Goal: Task Accomplishment & Management: Use online tool/utility

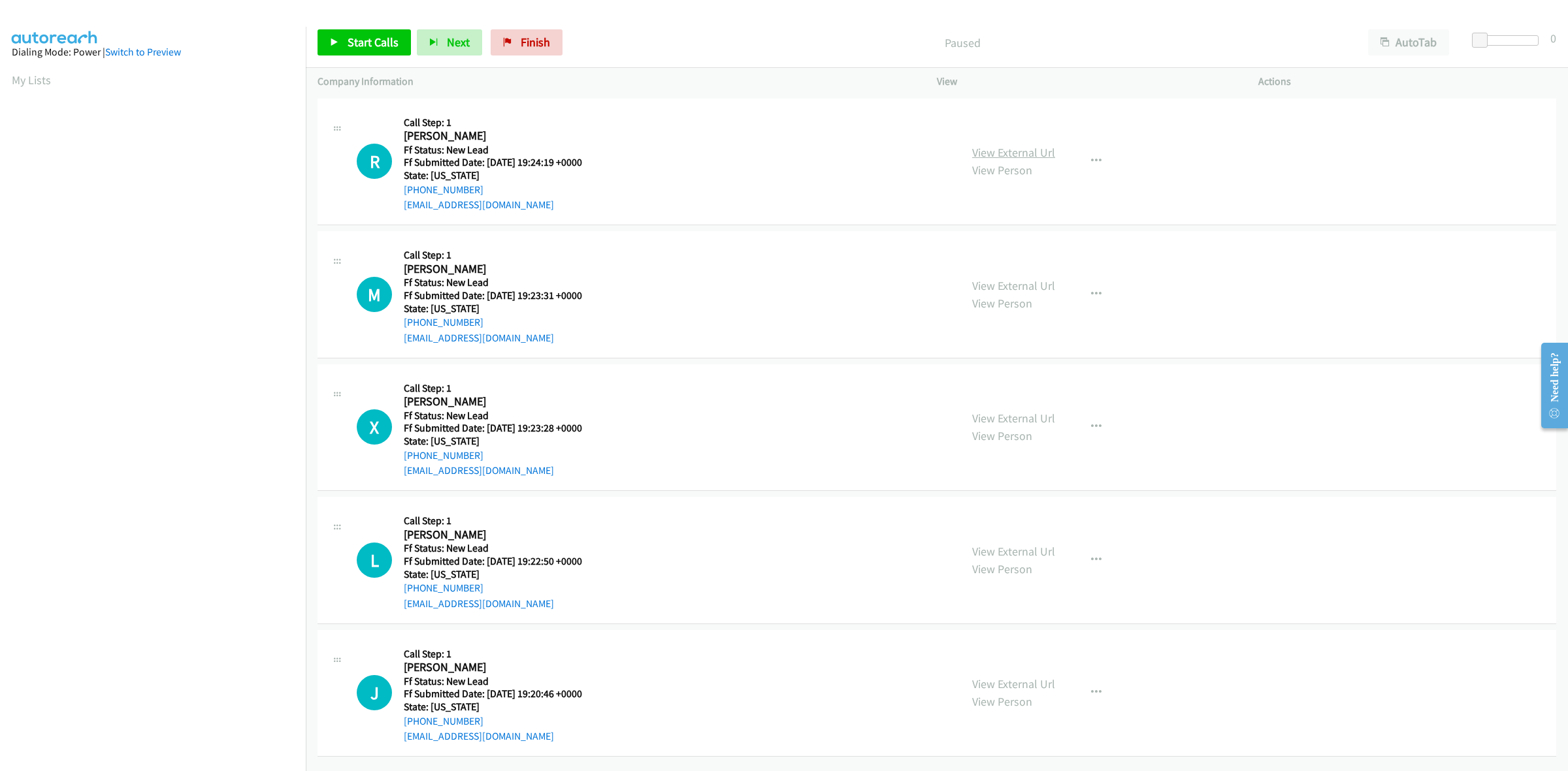
click at [983, 155] on link "View External Url" at bounding box center [1014, 152] width 83 height 15
click at [992, 282] on link "View External Url" at bounding box center [1014, 286] width 83 height 15
click at [1027, 419] on link "View External Url" at bounding box center [1014, 418] width 83 height 15
click at [1046, 553] on link "View External Url" at bounding box center [1014, 552] width 83 height 15
click at [1033, 681] on link "View External Url" at bounding box center [1014, 684] width 83 height 15
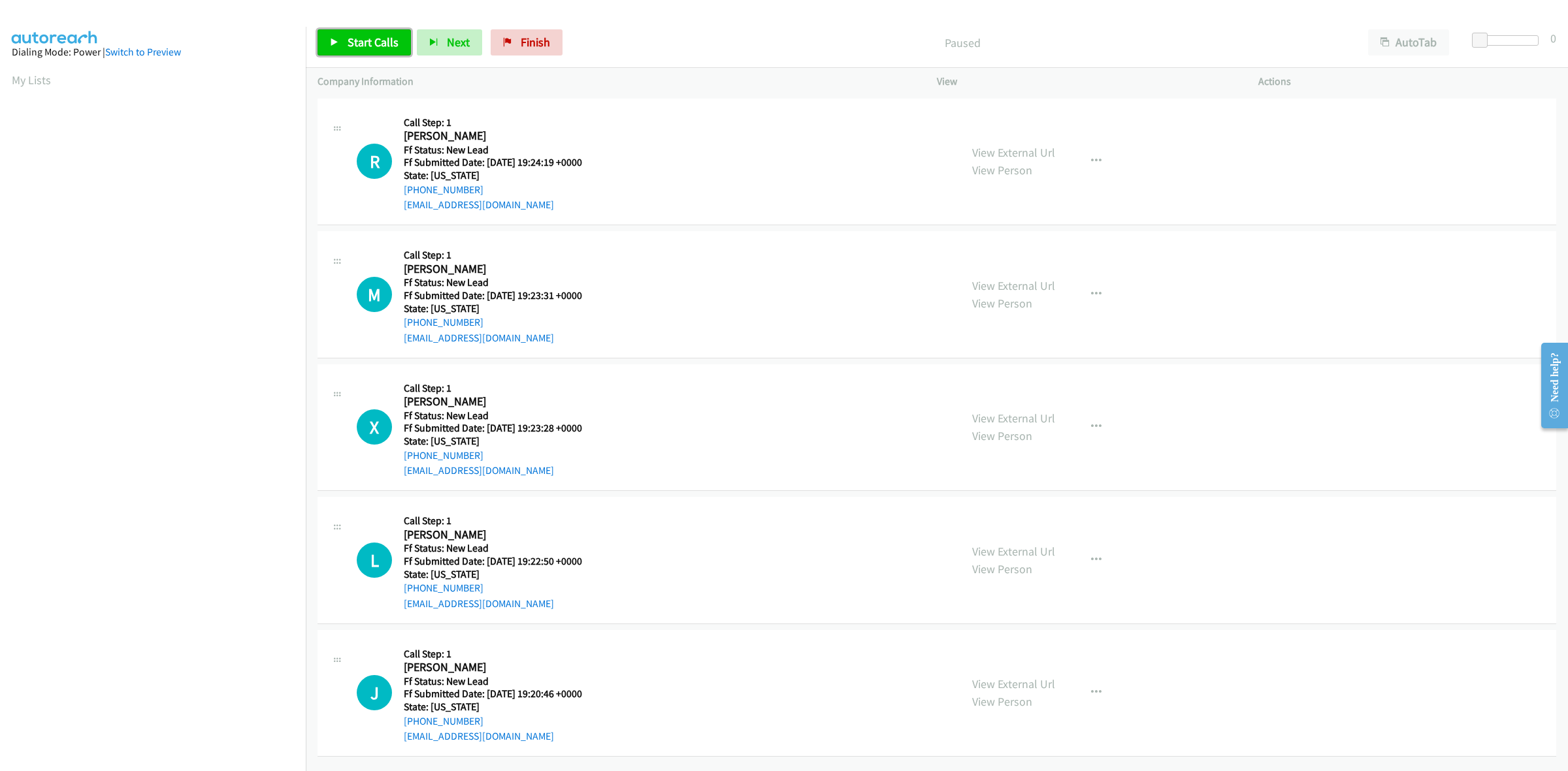
click at [350, 48] on span "Start Calls" at bounding box center [373, 42] width 51 height 15
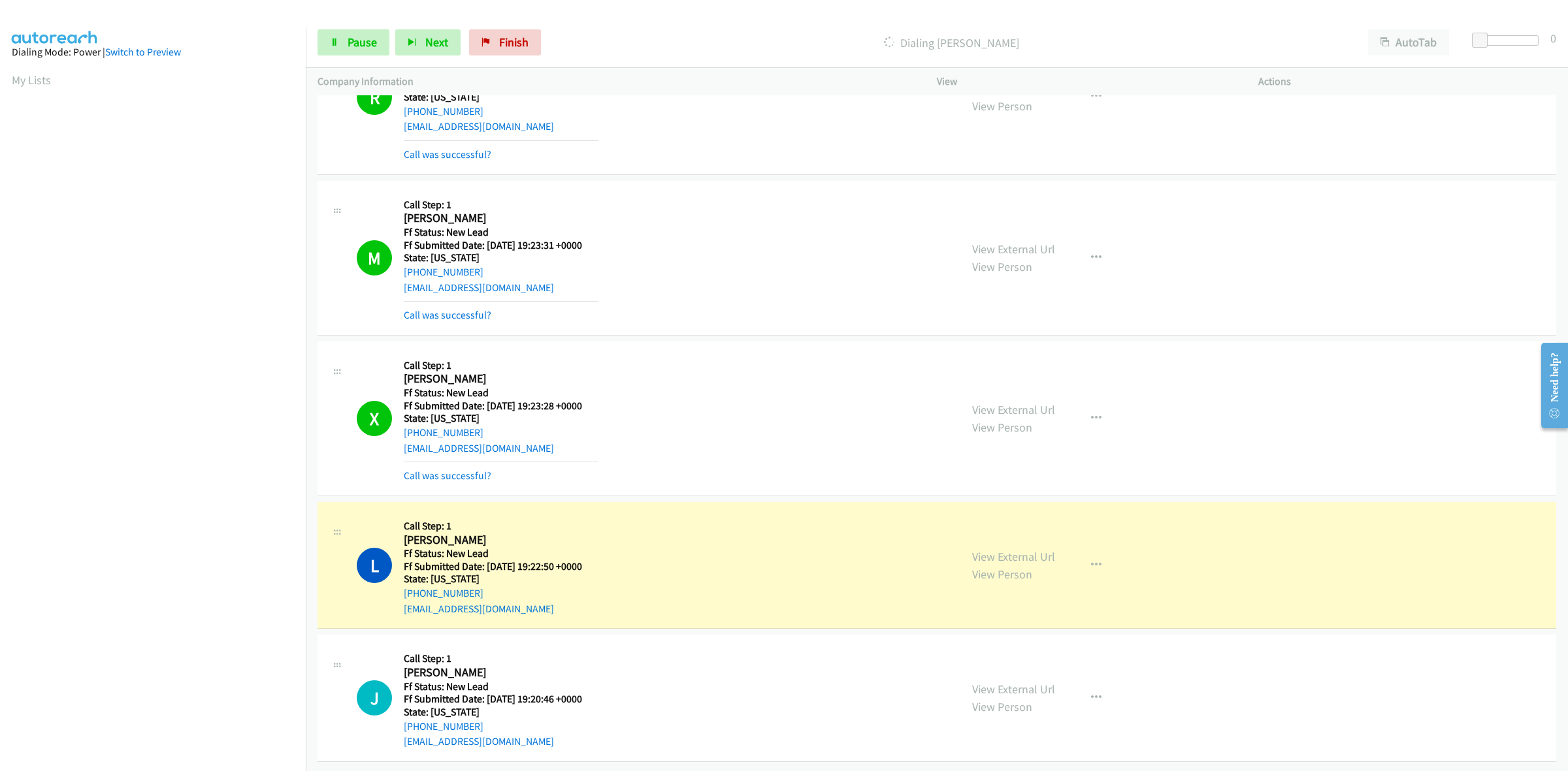
scroll to position [92, 0]
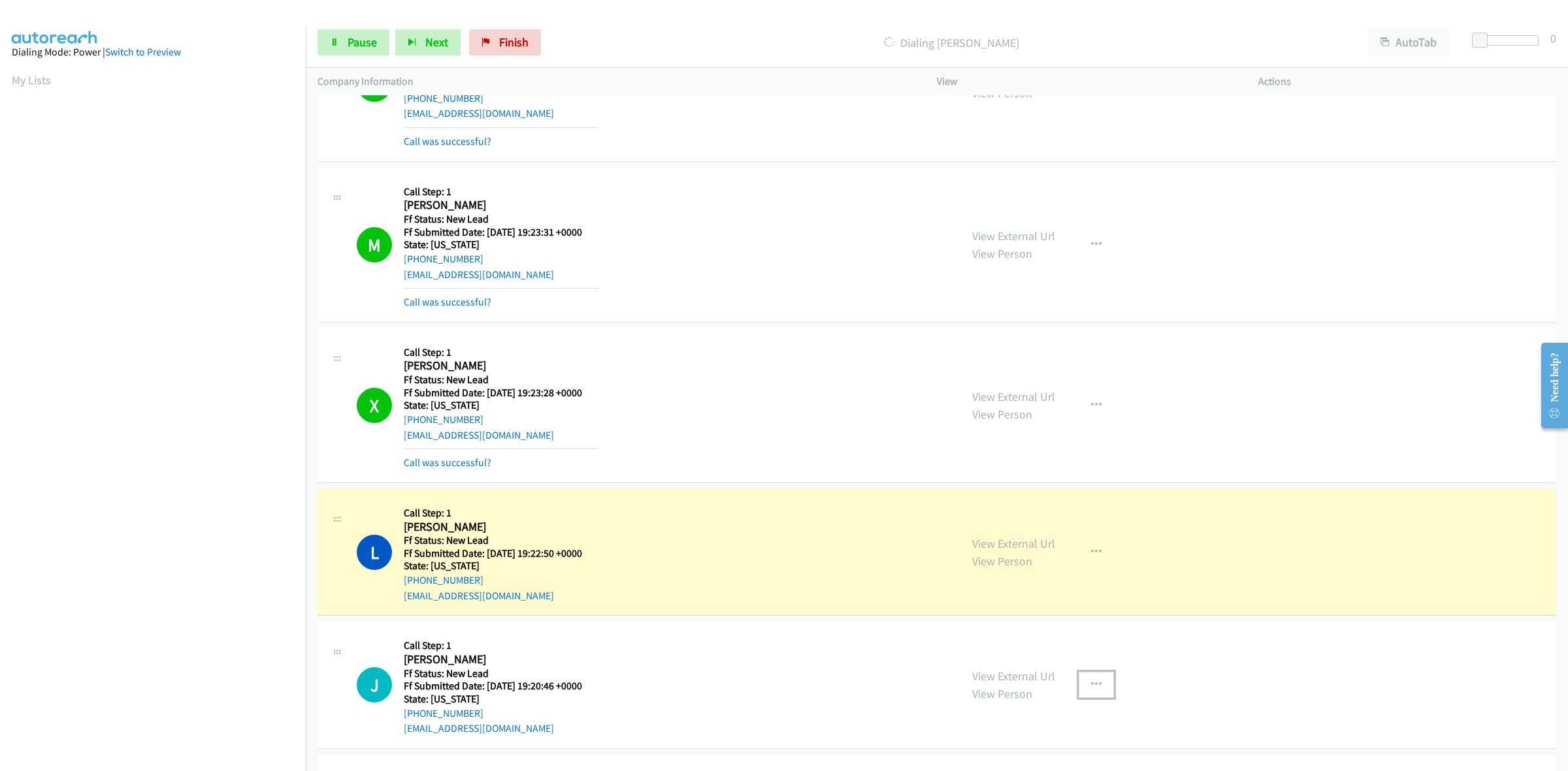
click at [1091, 683] on icon "button" at bounding box center [1095, 685] width 10 height 10
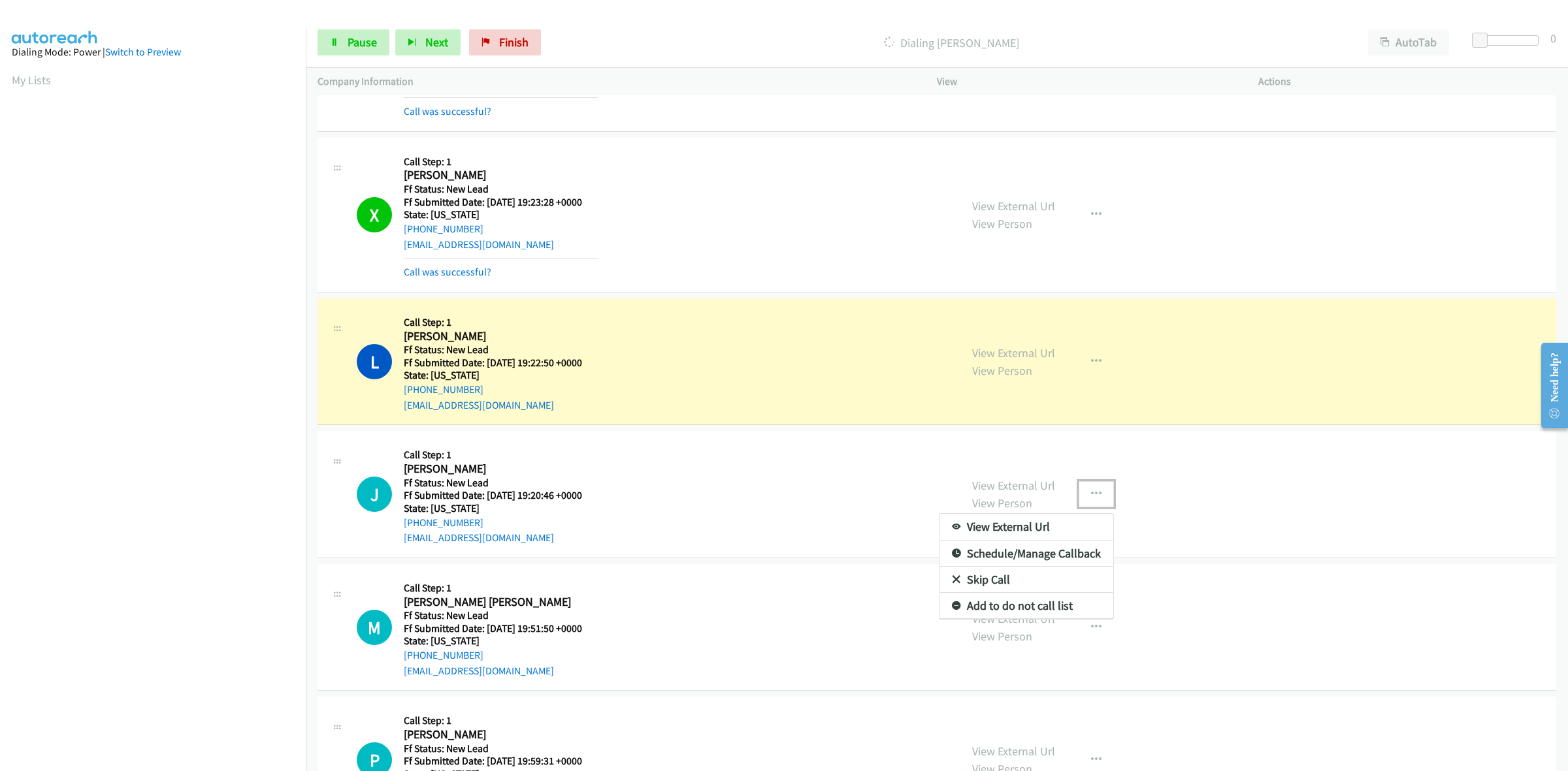
scroll to position [303, 0]
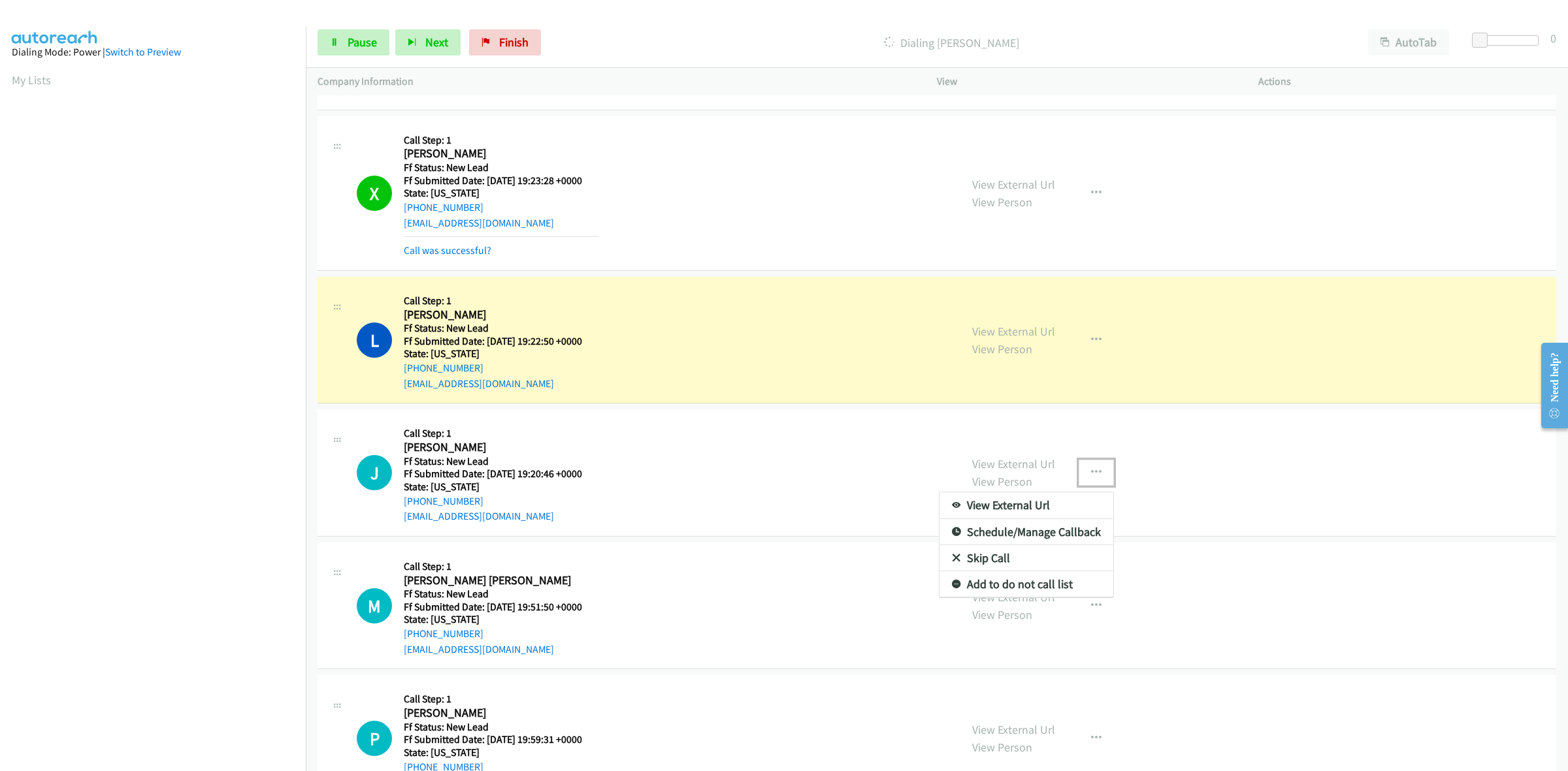
click at [993, 585] on link "Add to do not call list" at bounding box center [1027, 584] width 174 height 26
click at [1096, 472] on button "button" at bounding box center [1096, 472] width 35 height 26
click at [1021, 587] on link "Add to do not call list" at bounding box center [1027, 584] width 174 height 26
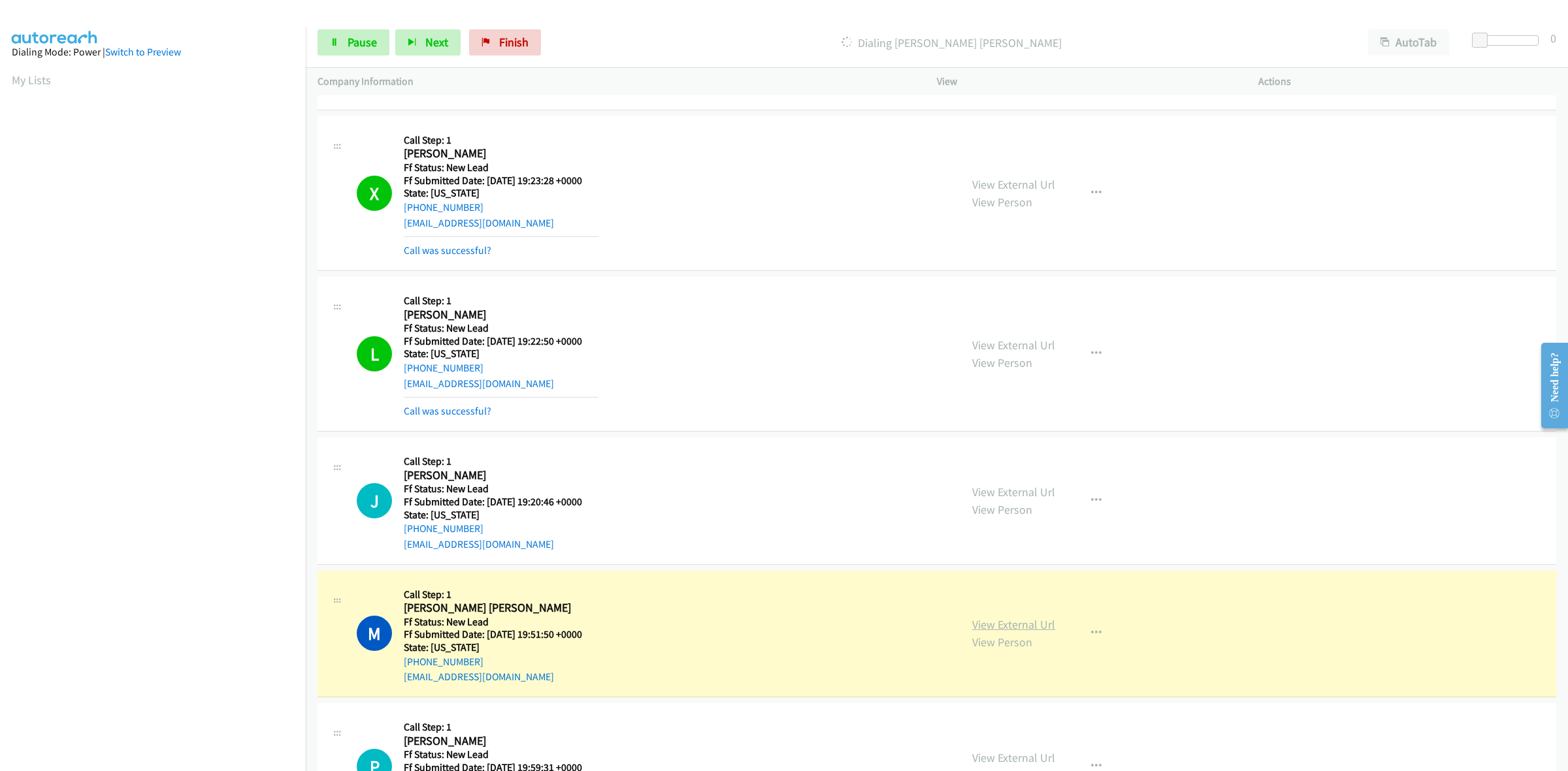
click at [1019, 623] on link "View External Url" at bounding box center [1014, 624] width 83 height 15
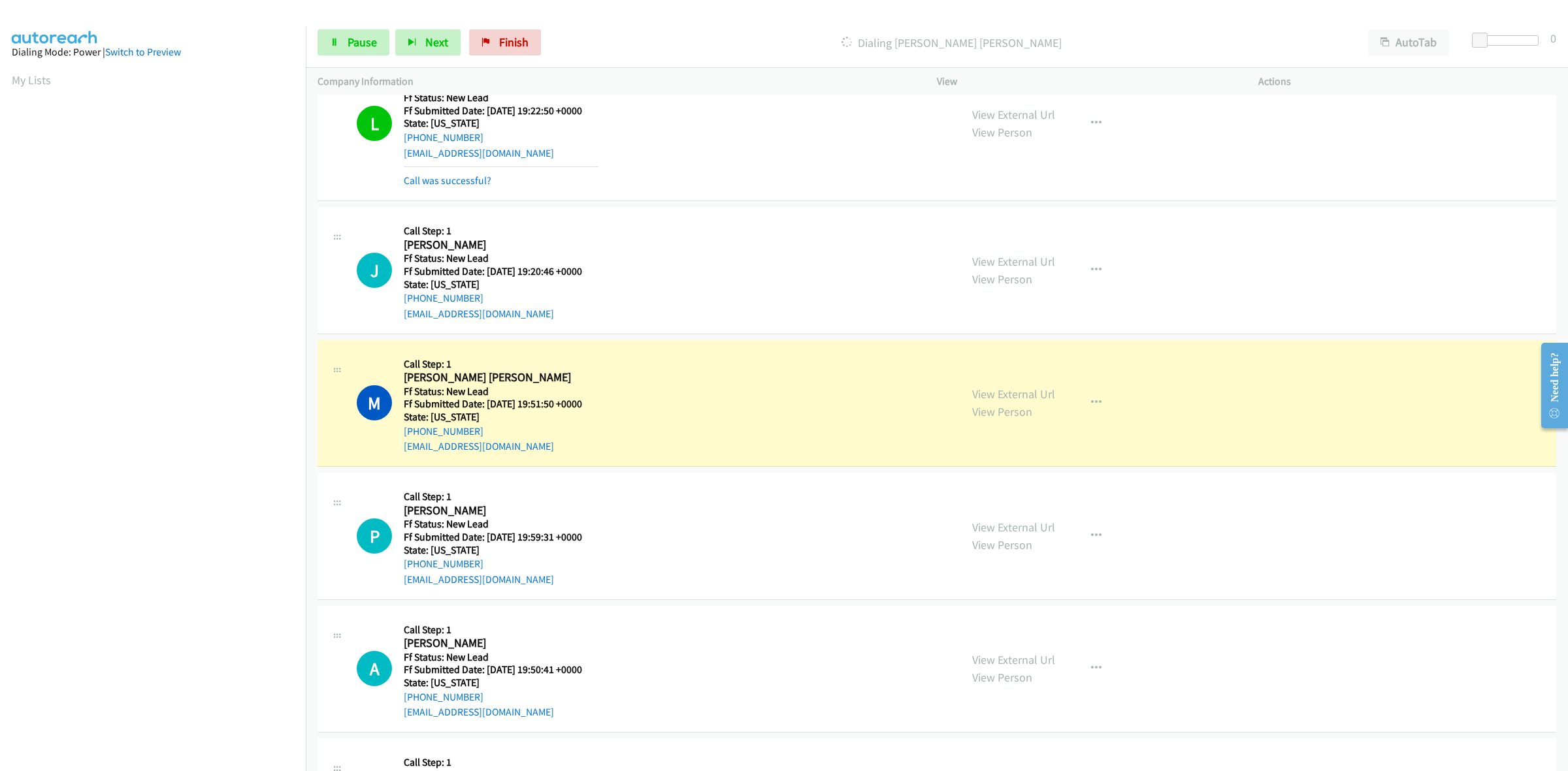
scroll to position [631, 0]
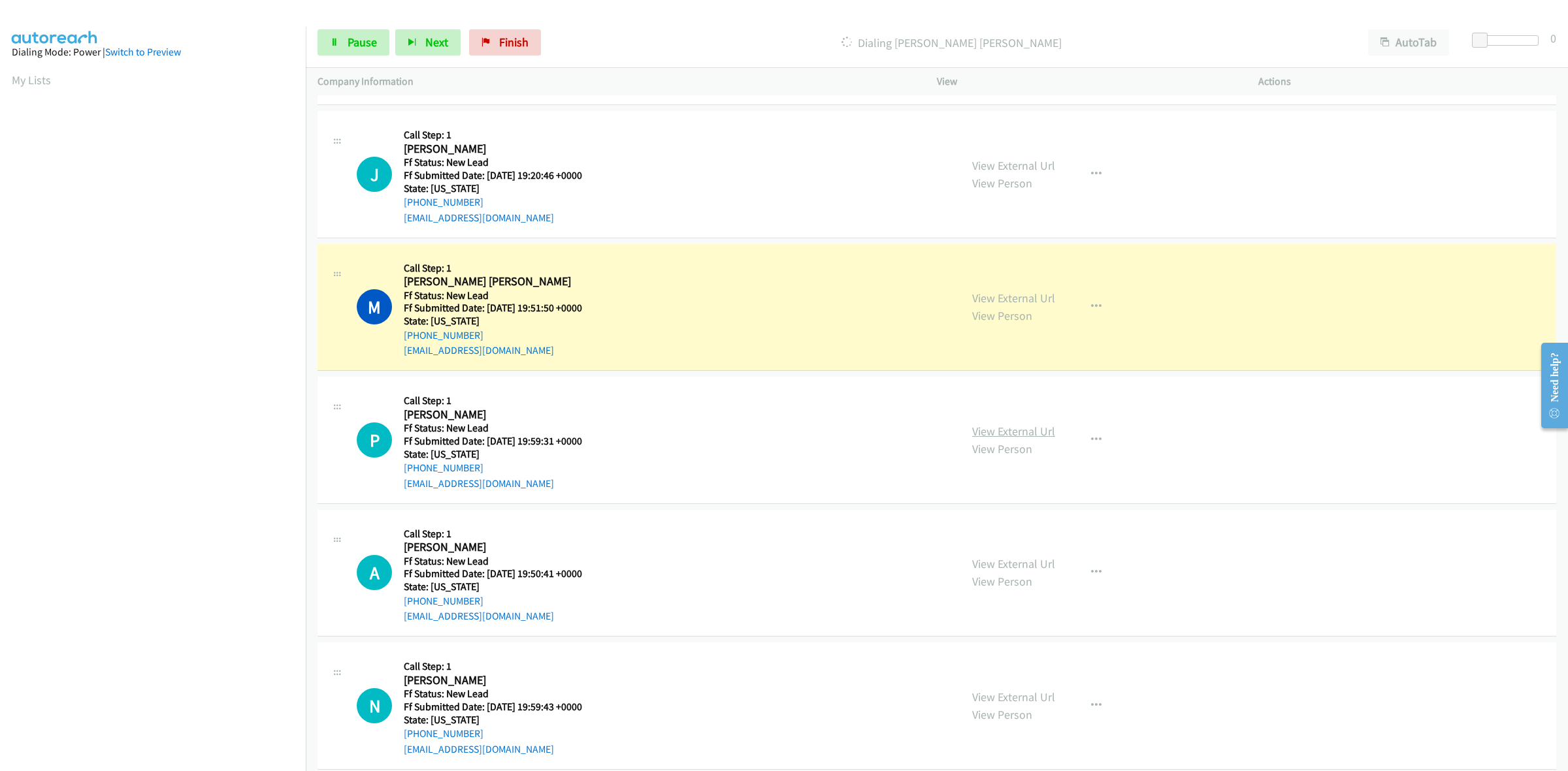
click at [1026, 426] on link "View External Url" at bounding box center [1014, 431] width 83 height 15
click at [1019, 563] on link "View External Url" at bounding box center [1014, 563] width 83 height 15
click at [1013, 695] on link "View External Url" at bounding box center [1014, 697] width 83 height 15
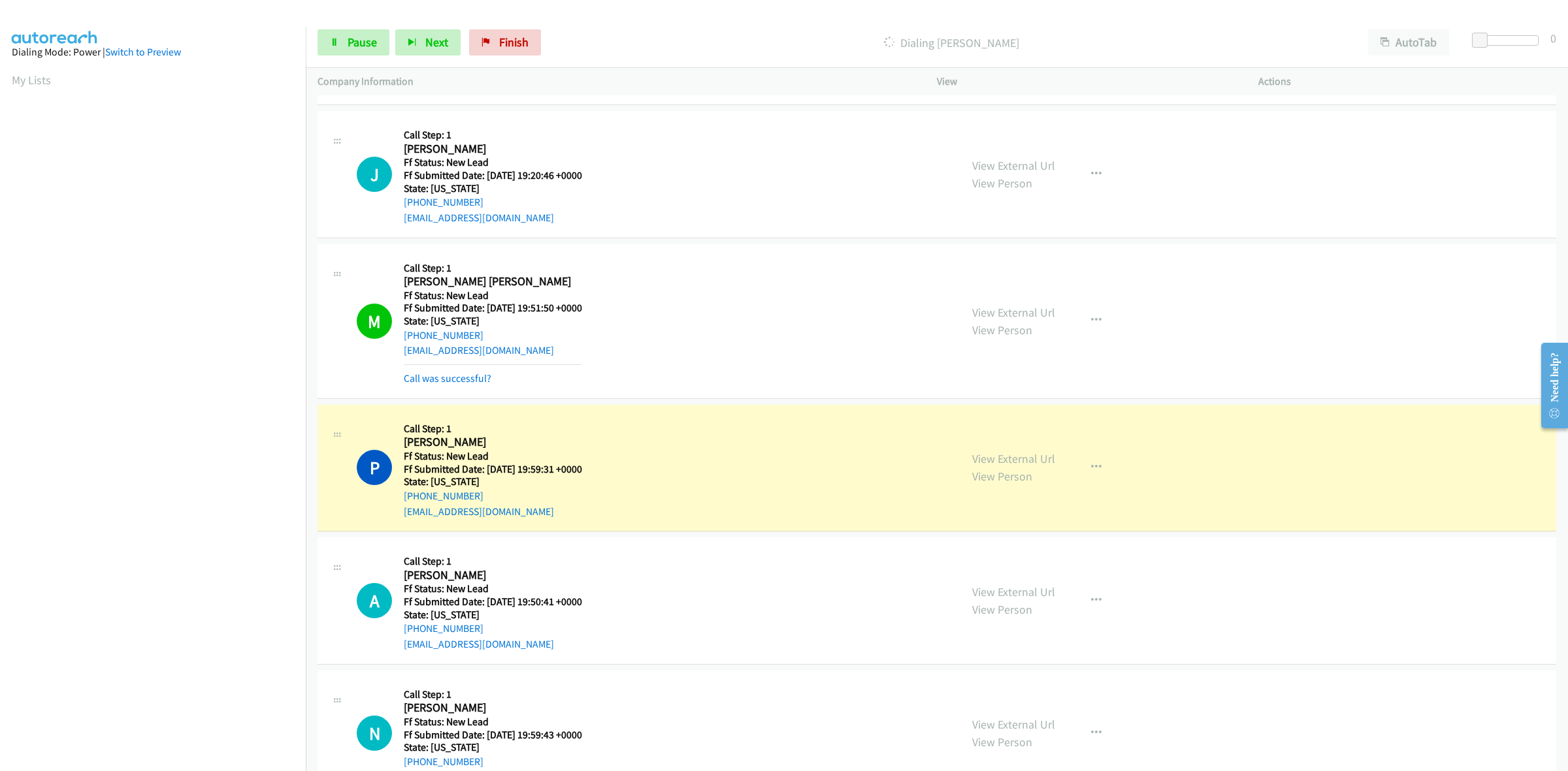
scroll to position [1038, 0]
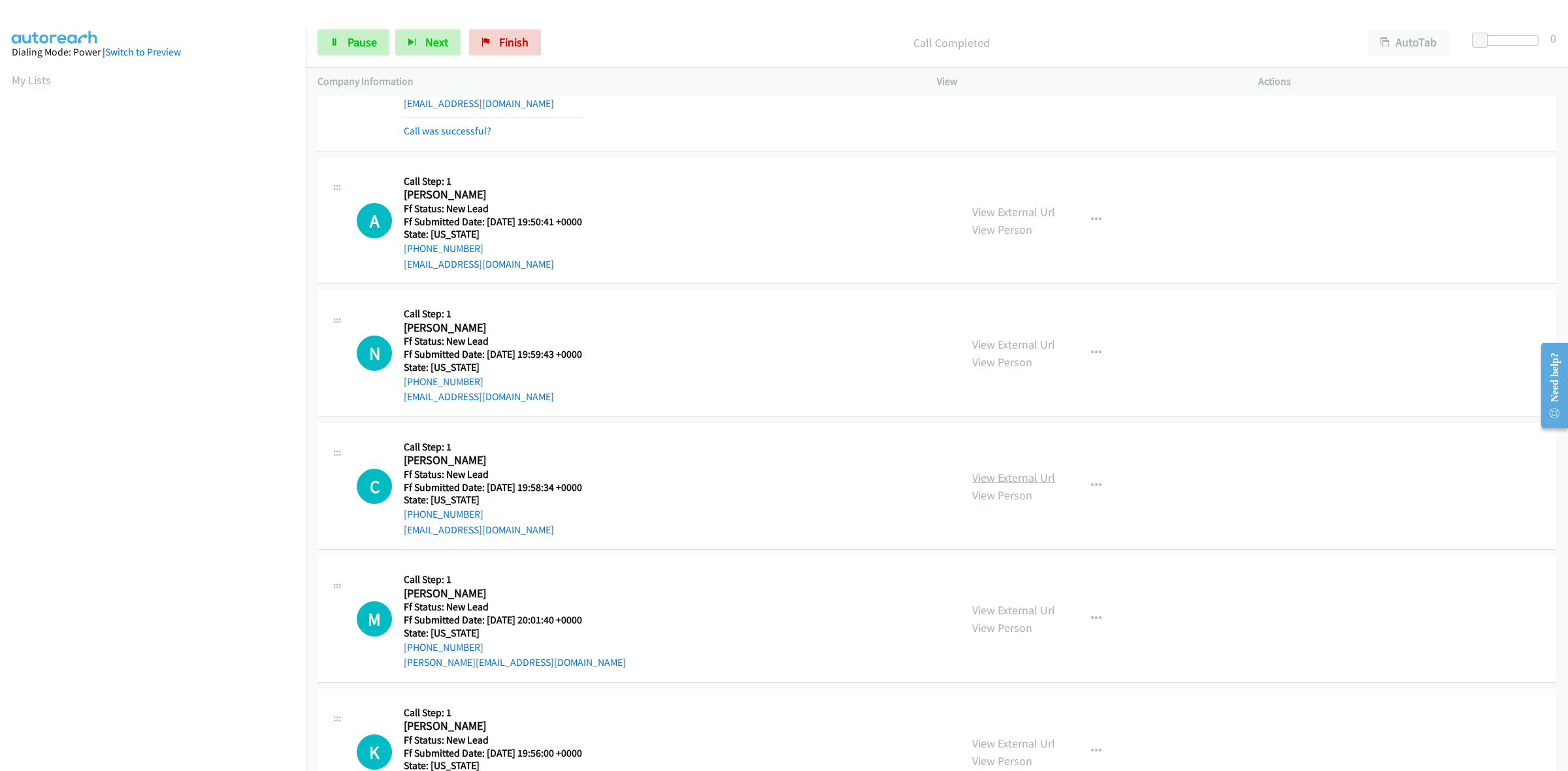
click at [1021, 476] on link "View External Url" at bounding box center [1014, 477] width 83 height 15
click at [1006, 604] on link "View External Url" at bounding box center [1014, 610] width 83 height 15
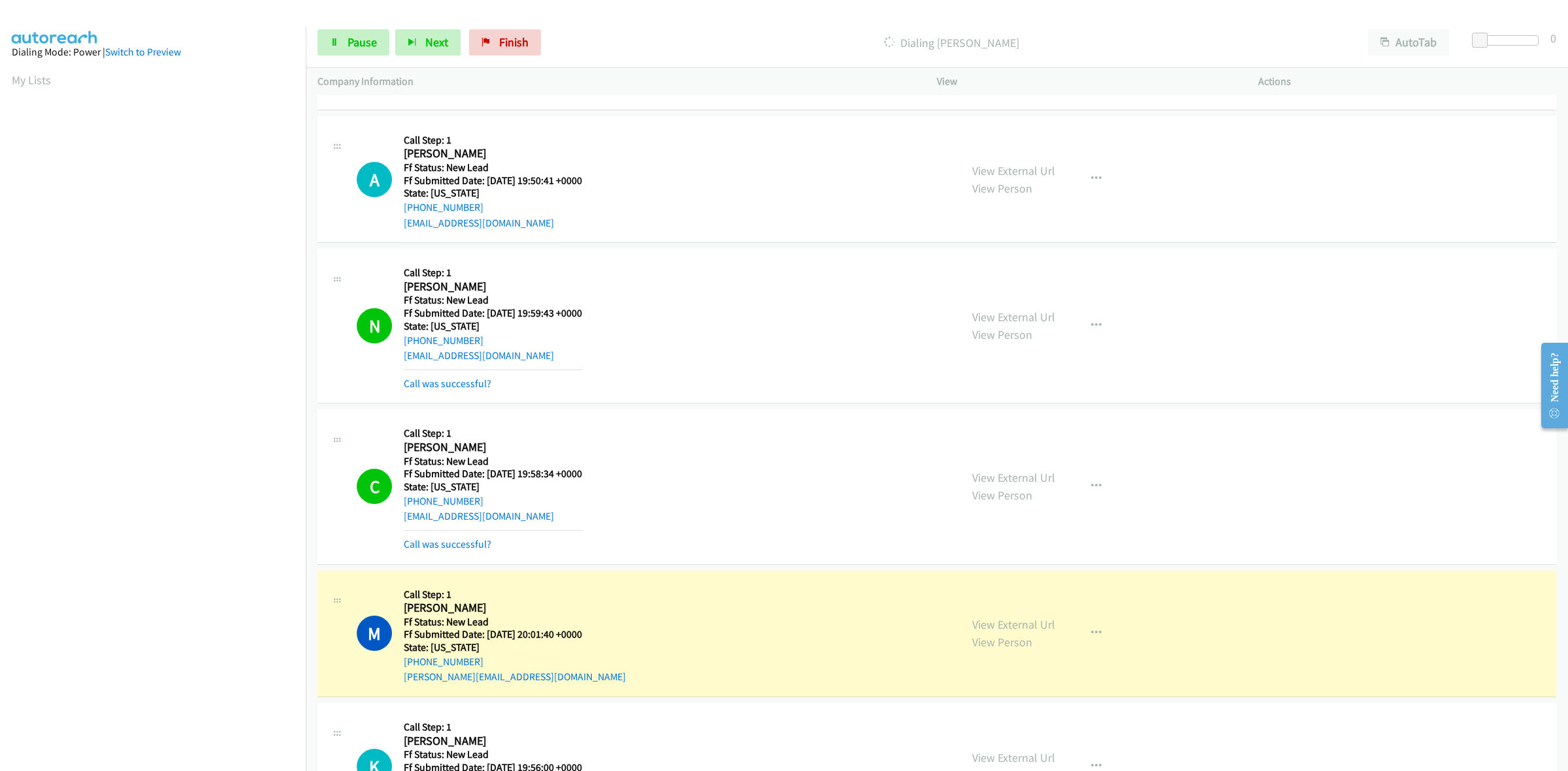
scroll to position [1161, 0]
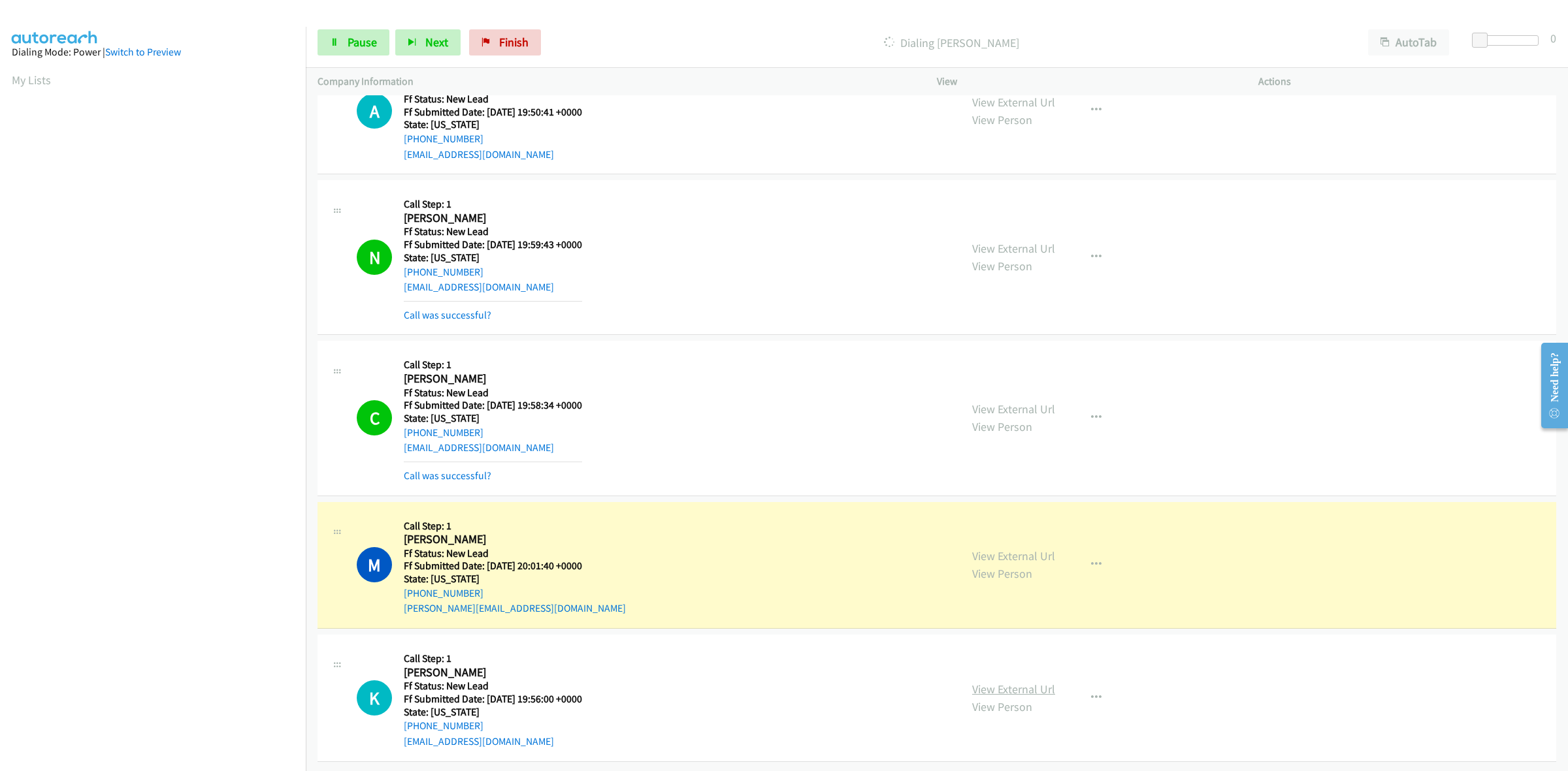
click at [1033, 682] on link "View External Url" at bounding box center [1014, 689] width 83 height 15
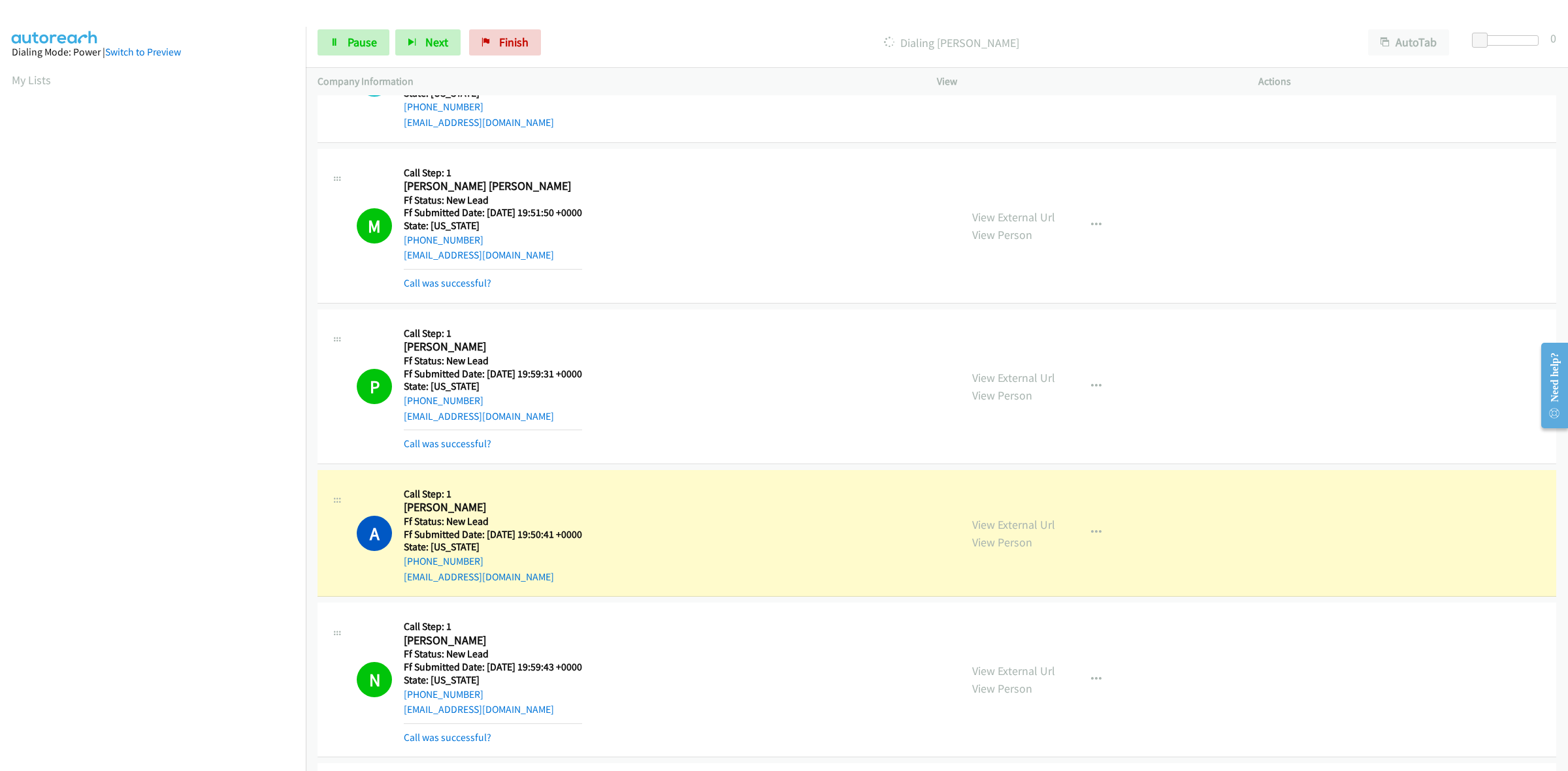
scroll to position [735, 0]
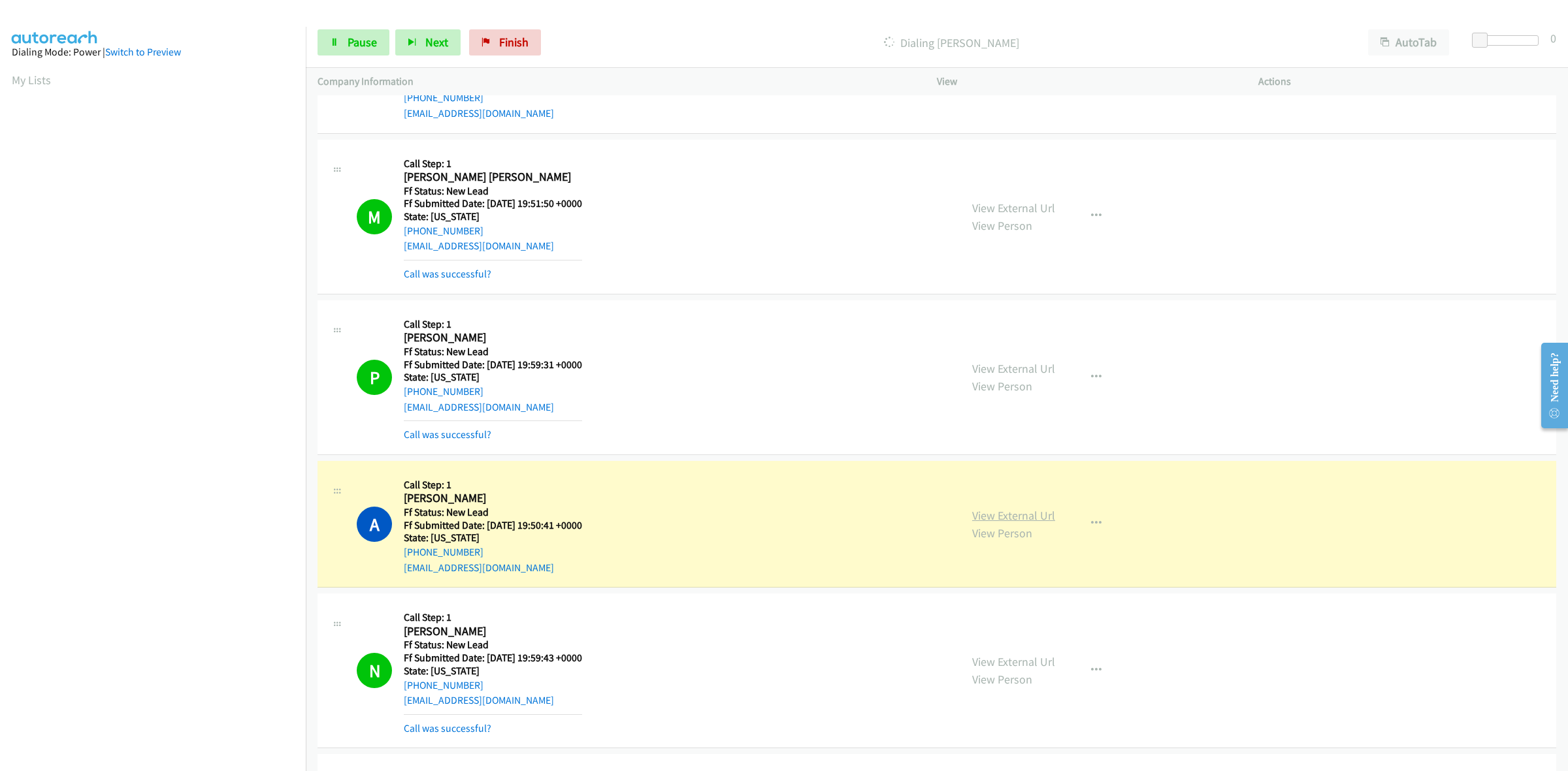
click at [1028, 520] on link "View External Url" at bounding box center [1014, 516] width 83 height 15
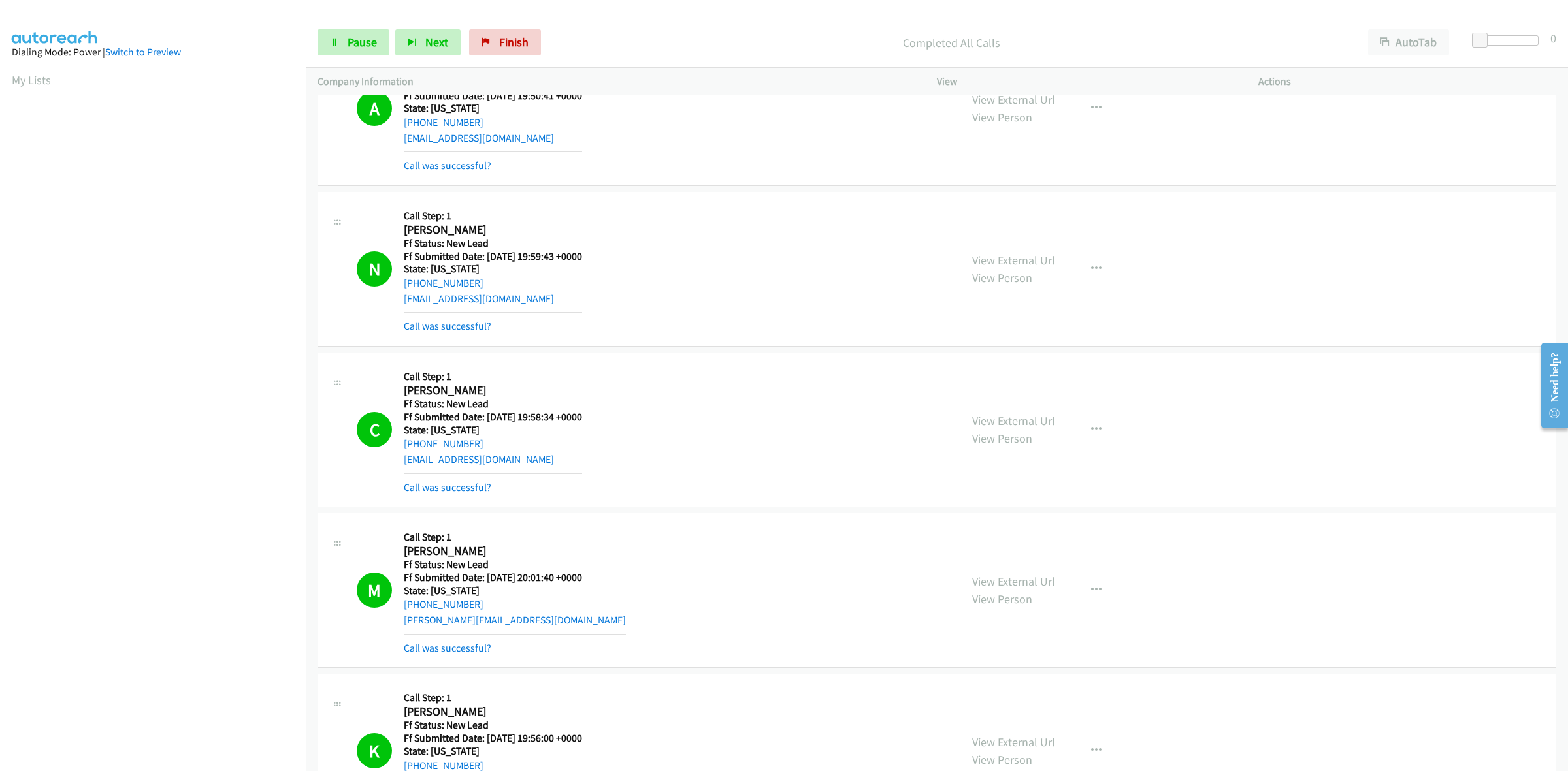
scroll to position [1206, 0]
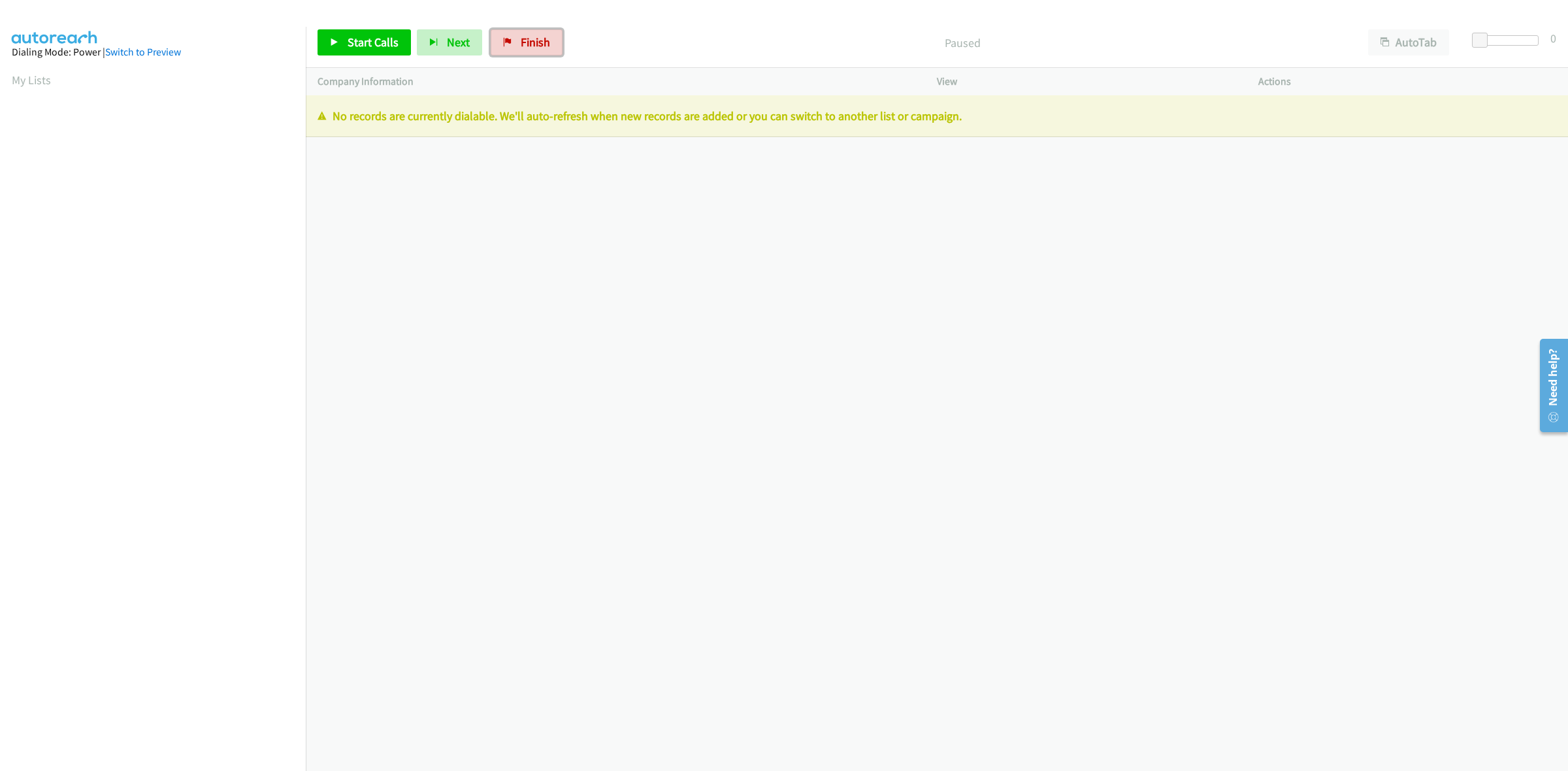
drag, startPoint x: 551, startPoint y: 36, endPoint x: 844, endPoint y: 76, distance: 295.7
click at [552, 36] on link "Finish" at bounding box center [526, 42] width 72 height 26
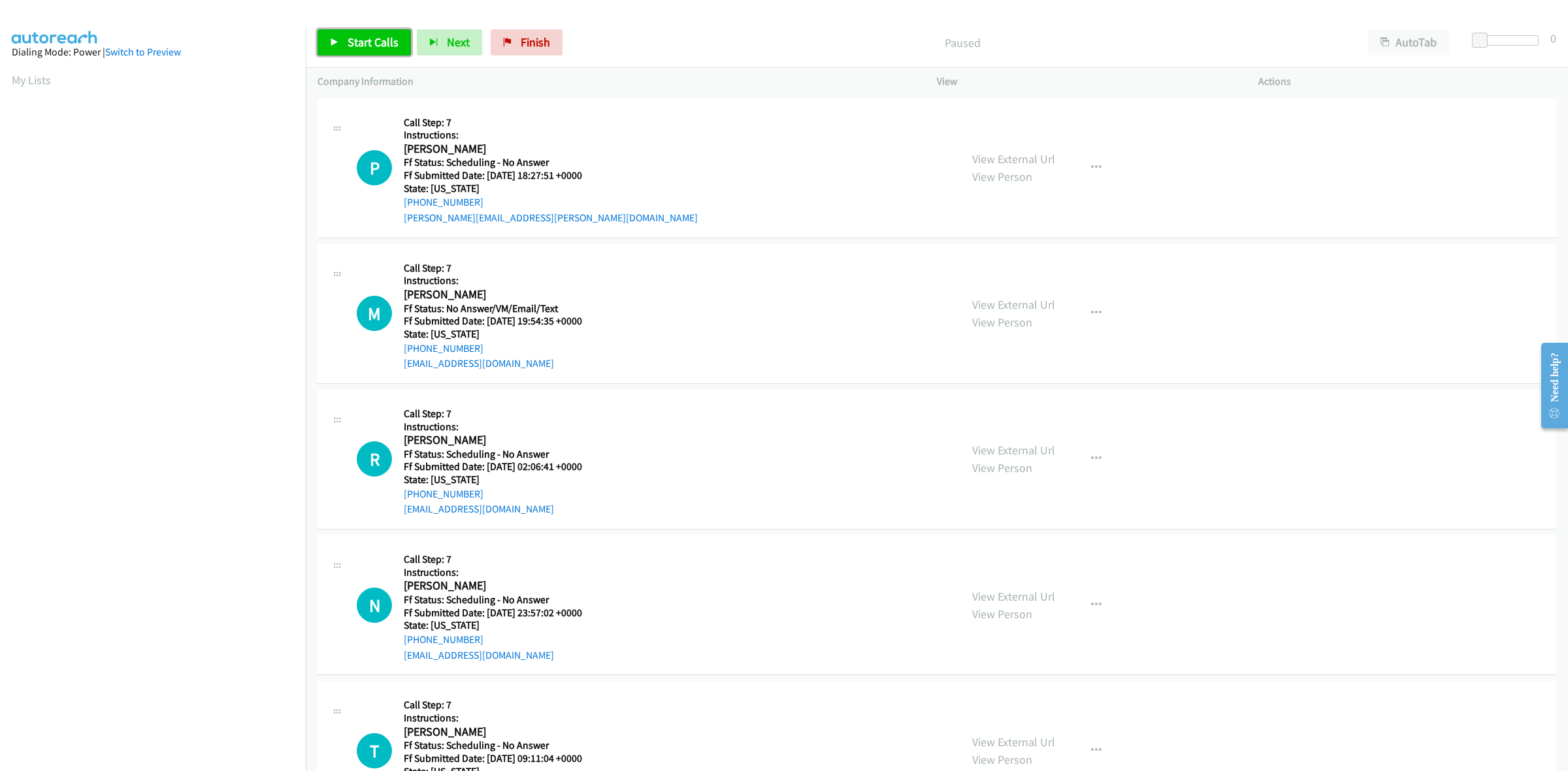
click at [373, 51] on link "Start Calls" at bounding box center [364, 42] width 93 height 26
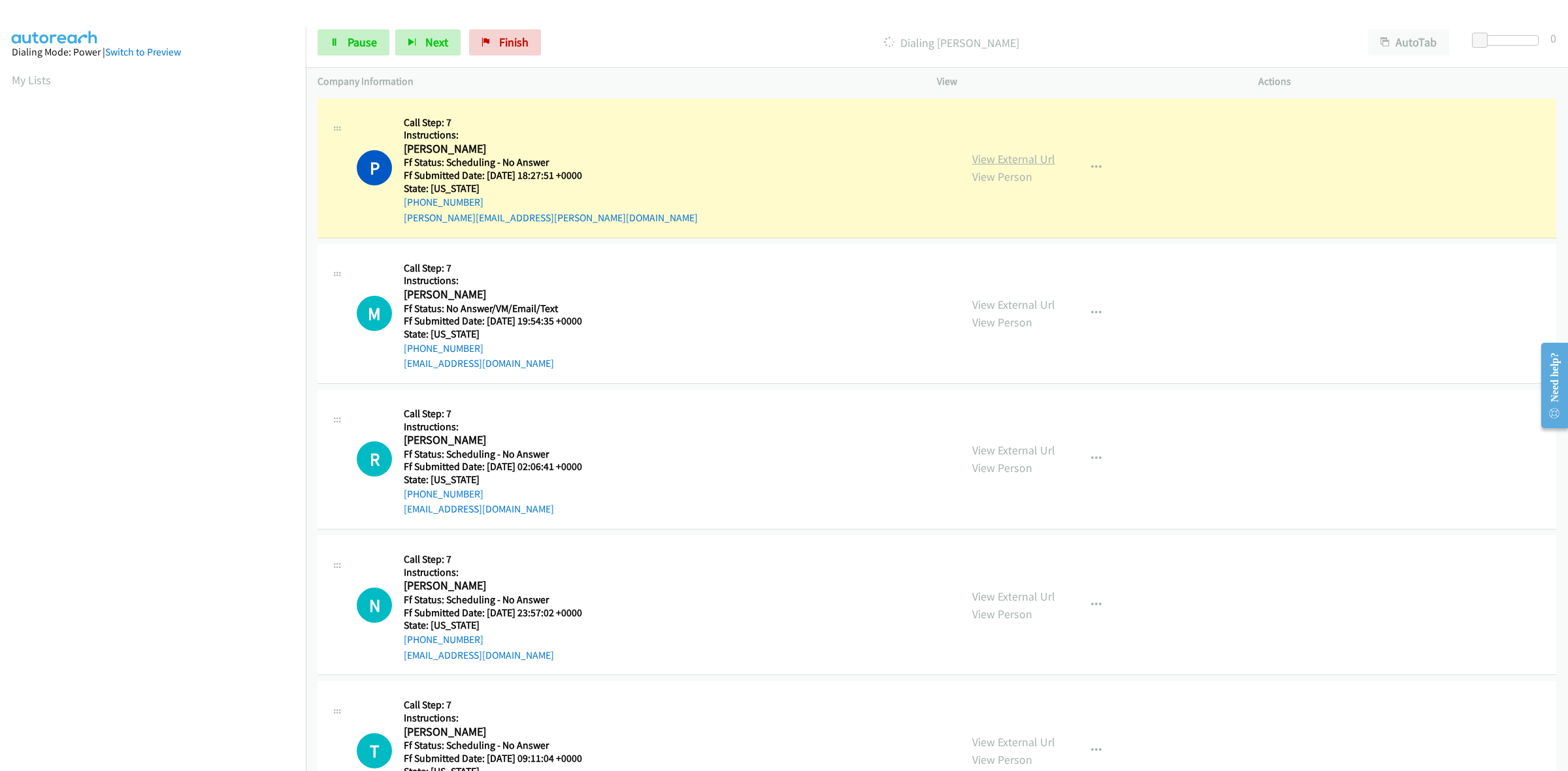
click at [1037, 154] on link "View External Url" at bounding box center [1014, 159] width 83 height 15
click at [1032, 310] on link "View External Url" at bounding box center [1014, 304] width 83 height 15
click at [1027, 445] on link "View External Url" at bounding box center [1014, 450] width 83 height 15
click at [1012, 601] on link "View External Url" at bounding box center [1014, 596] width 83 height 15
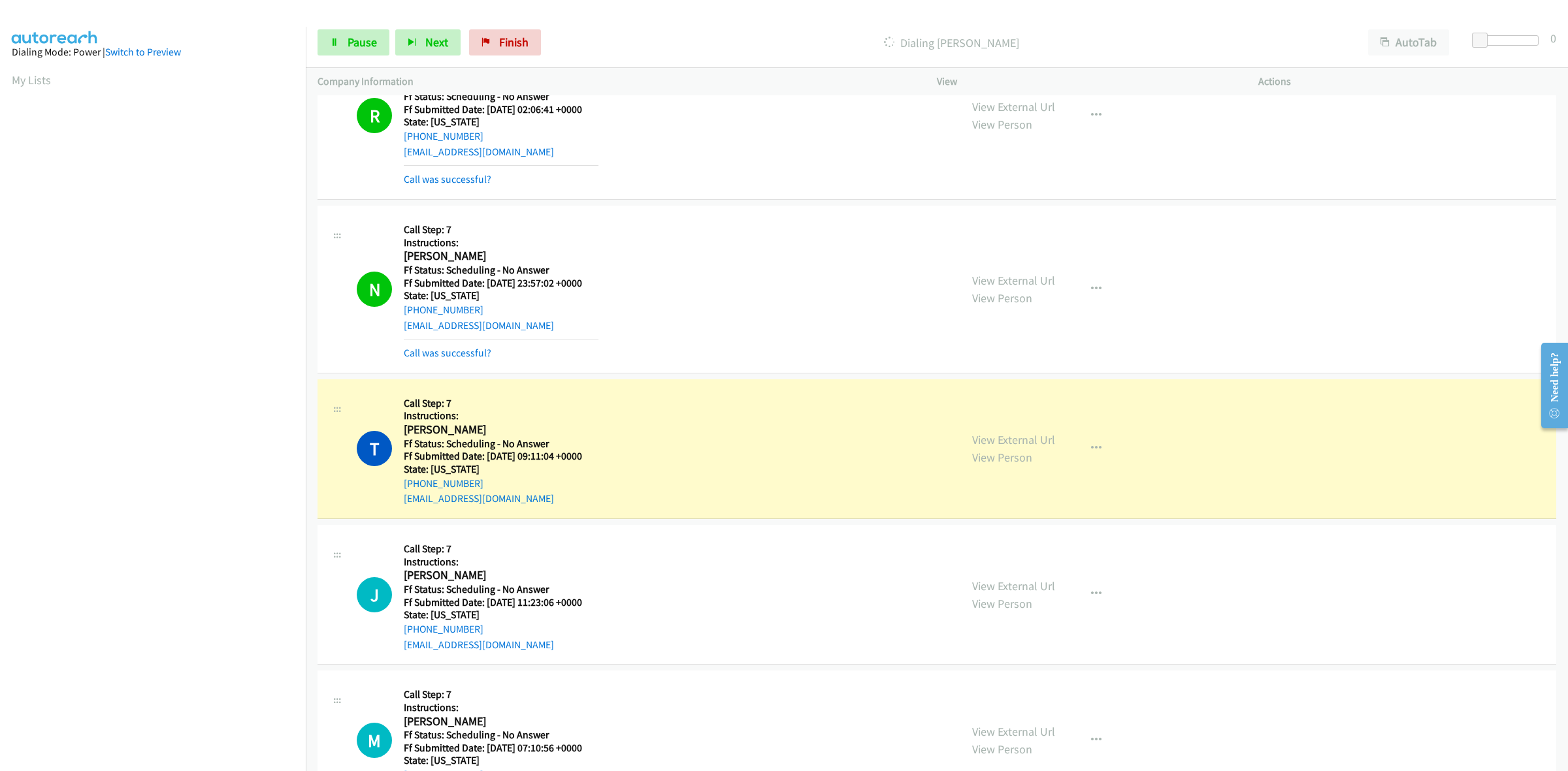
scroll to position [408, 0]
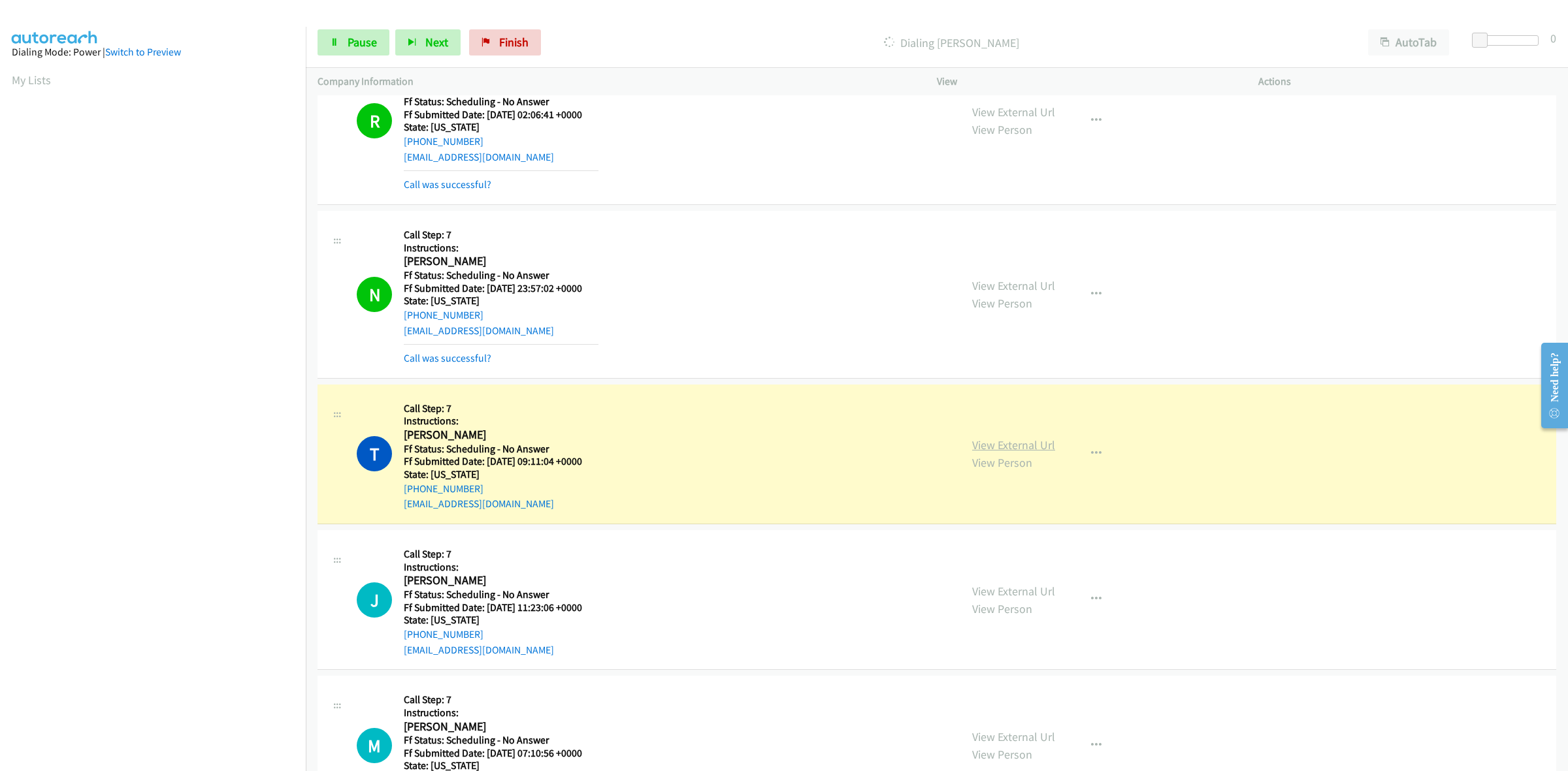
click at [1027, 439] on link "View External Url" at bounding box center [1014, 445] width 83 height 15
click at [1023, 585] on link "View External Url" at bounding box center [1014, 591] width 83 height 15
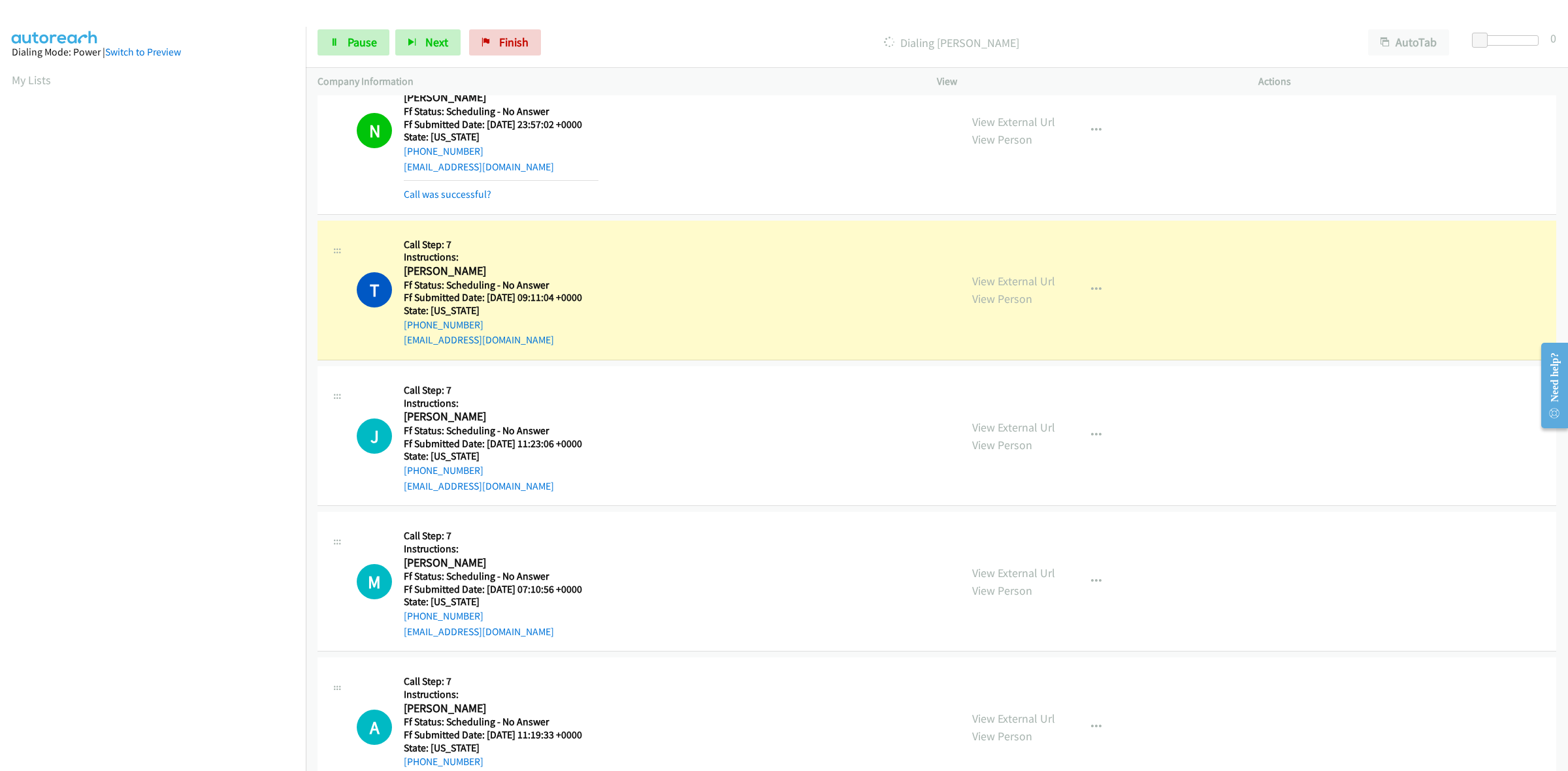
scroll to position [653, 0]
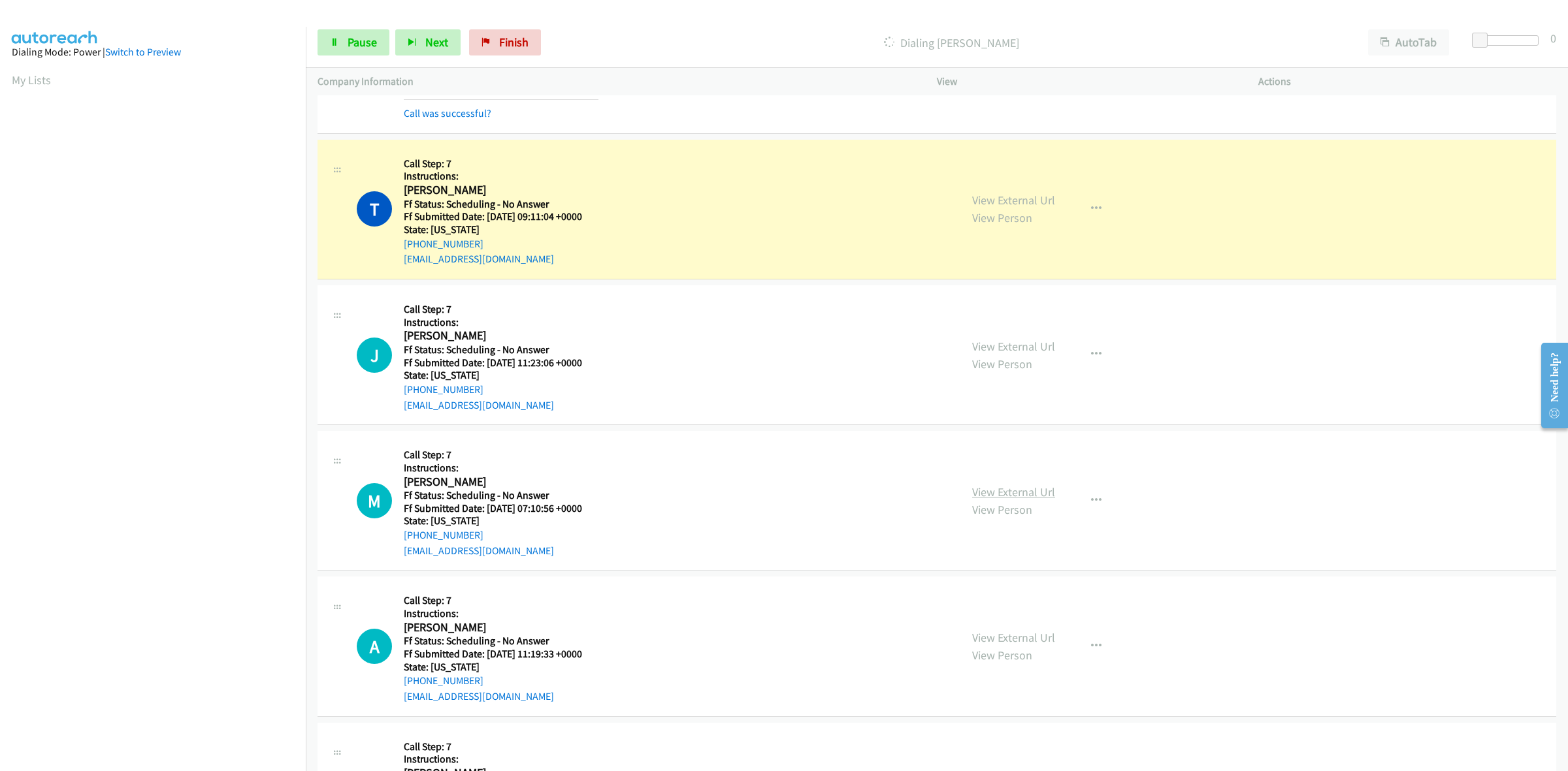
click at [1000, 488] on link "View External Url" at bounding box center [1014, 492] width 83 height 15
click at [1017, 634] on link "View External Url" at bounding box center [1014, 638] width 83 height 15
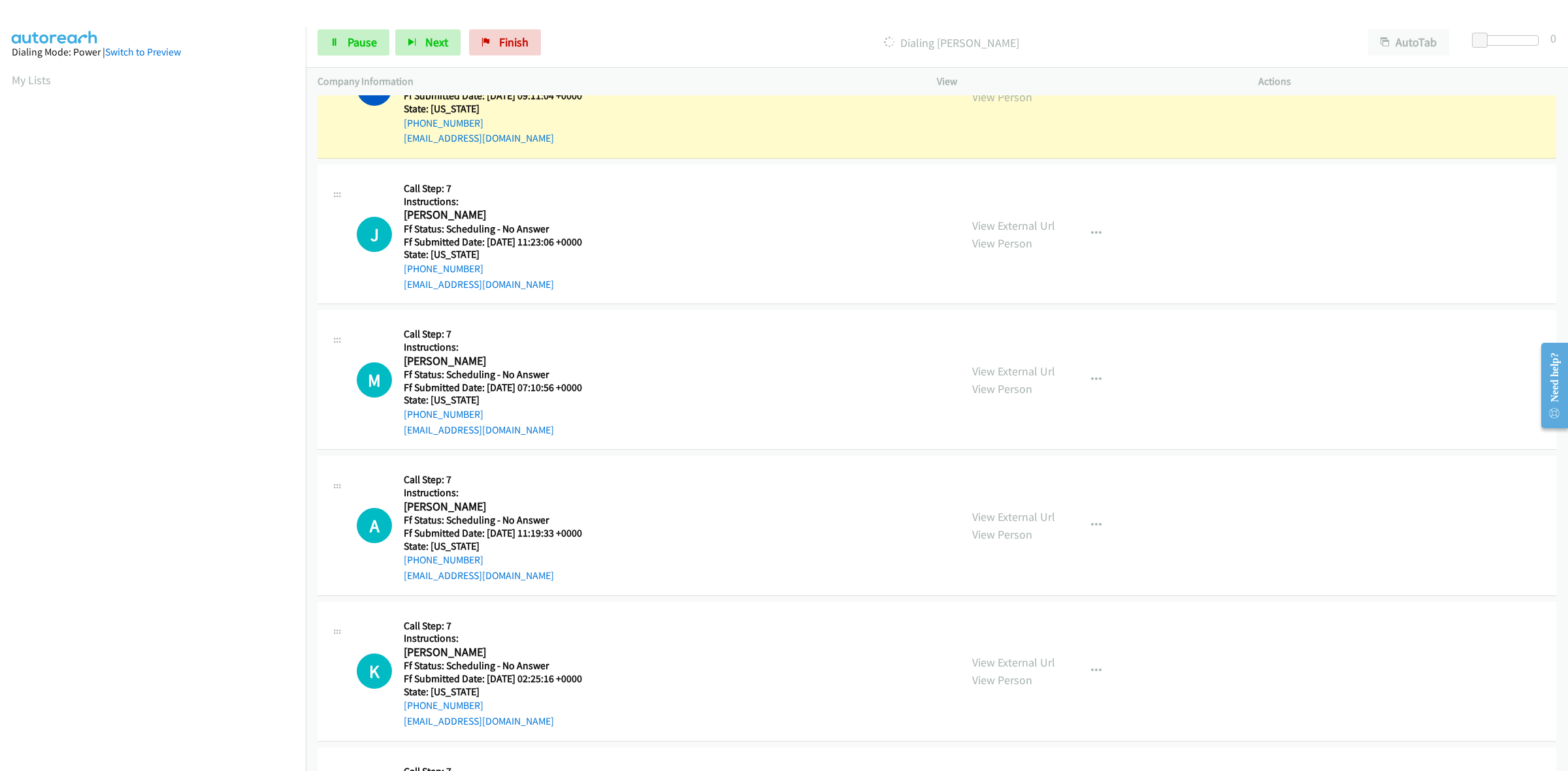
scroll to position [735, 0]
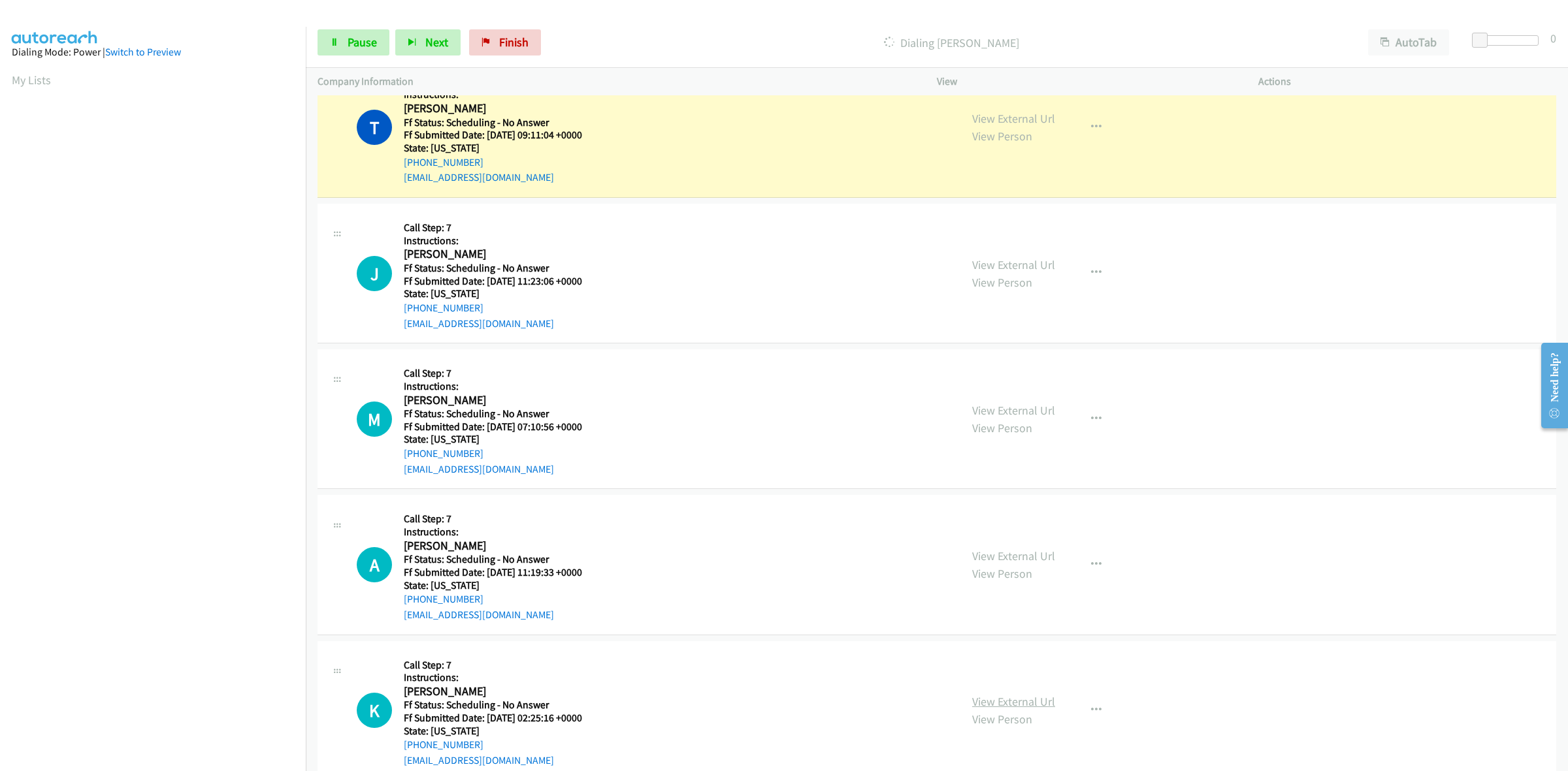
click at [980, 699] on link "View External Url" at bounding box center [1014, 702] width 83 height 15
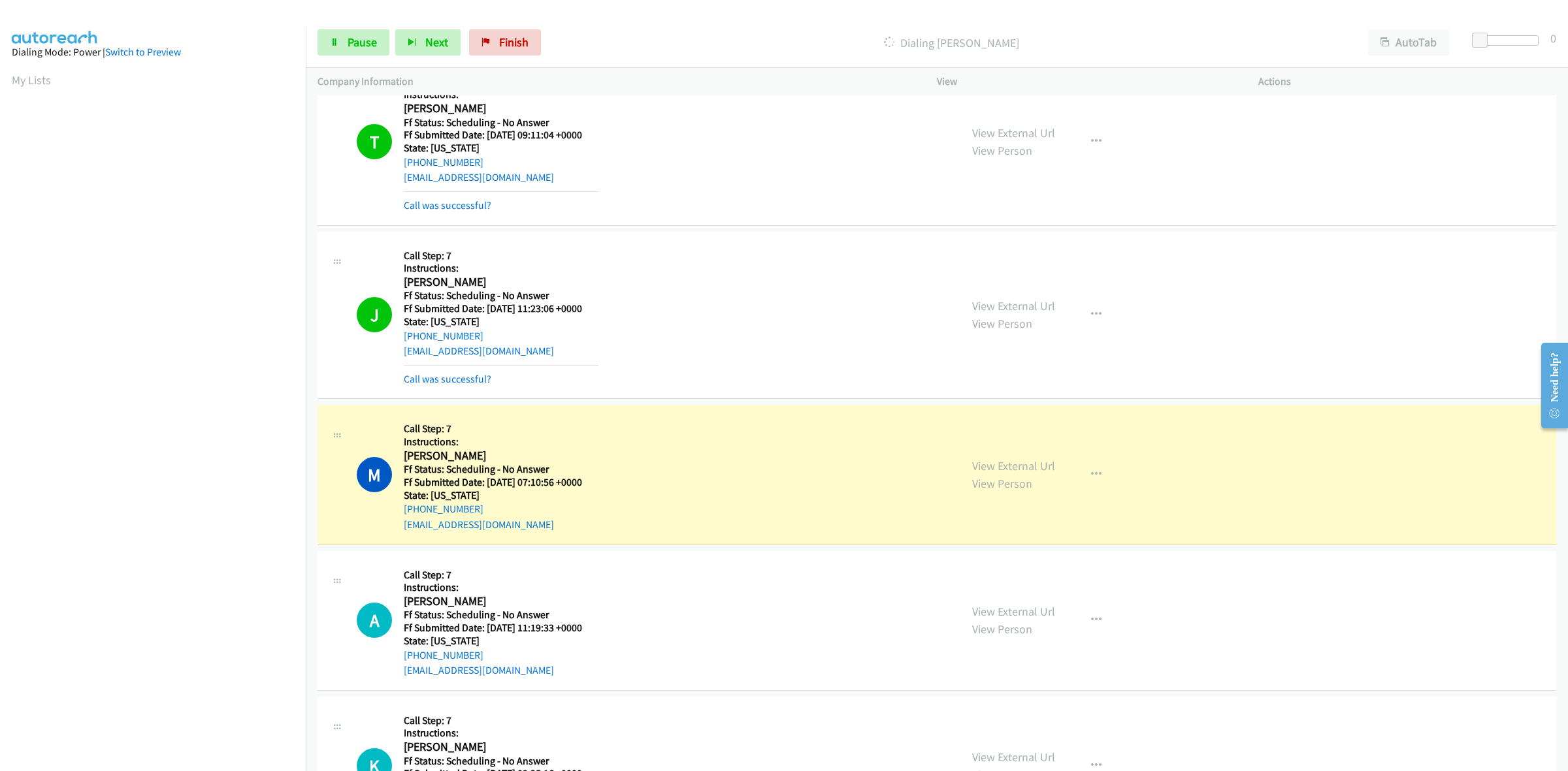
click at [213, 722] on section at bounding box center [152, 413] width 282 height 625
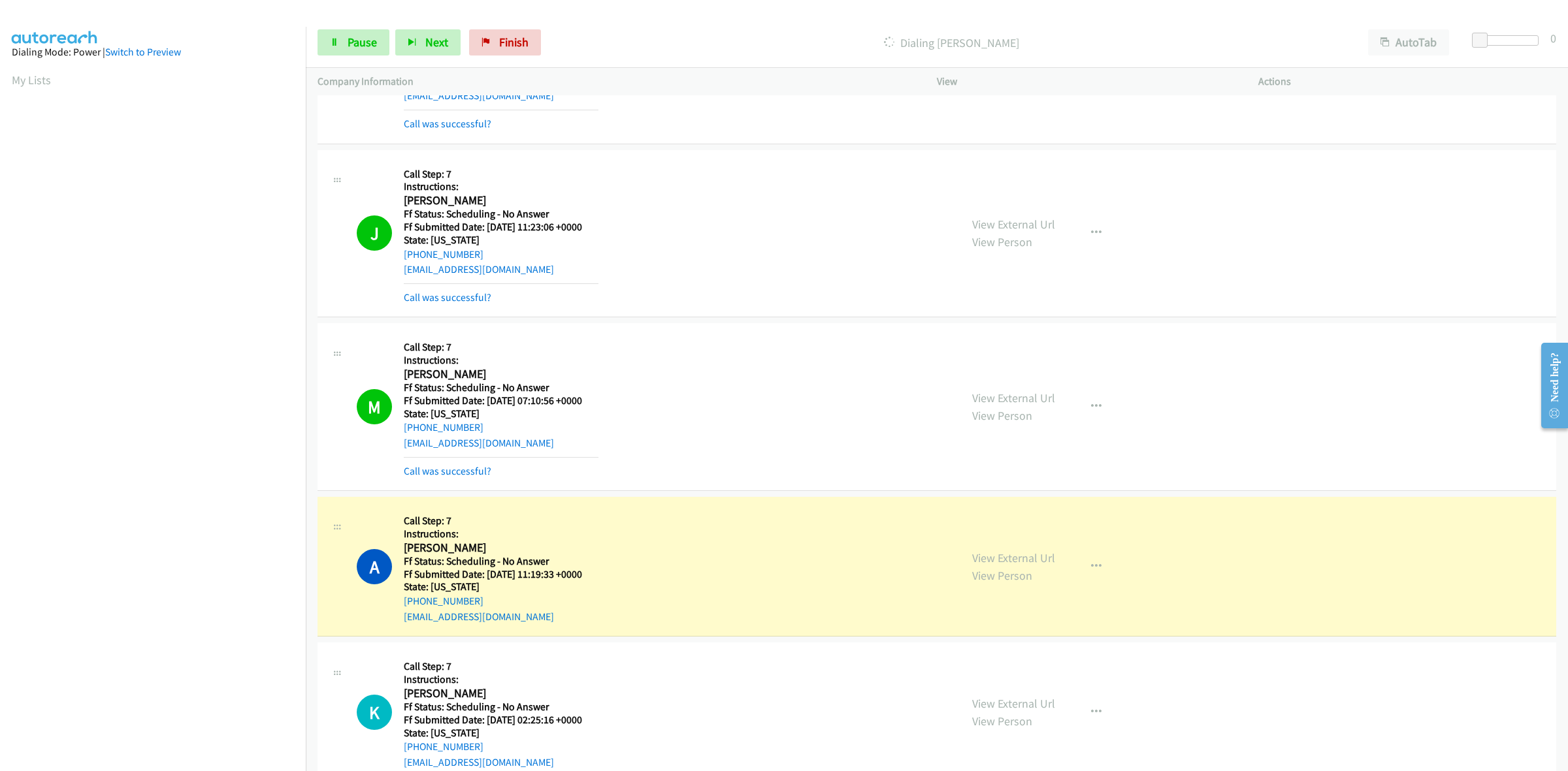
scroll to position [1062, 0]
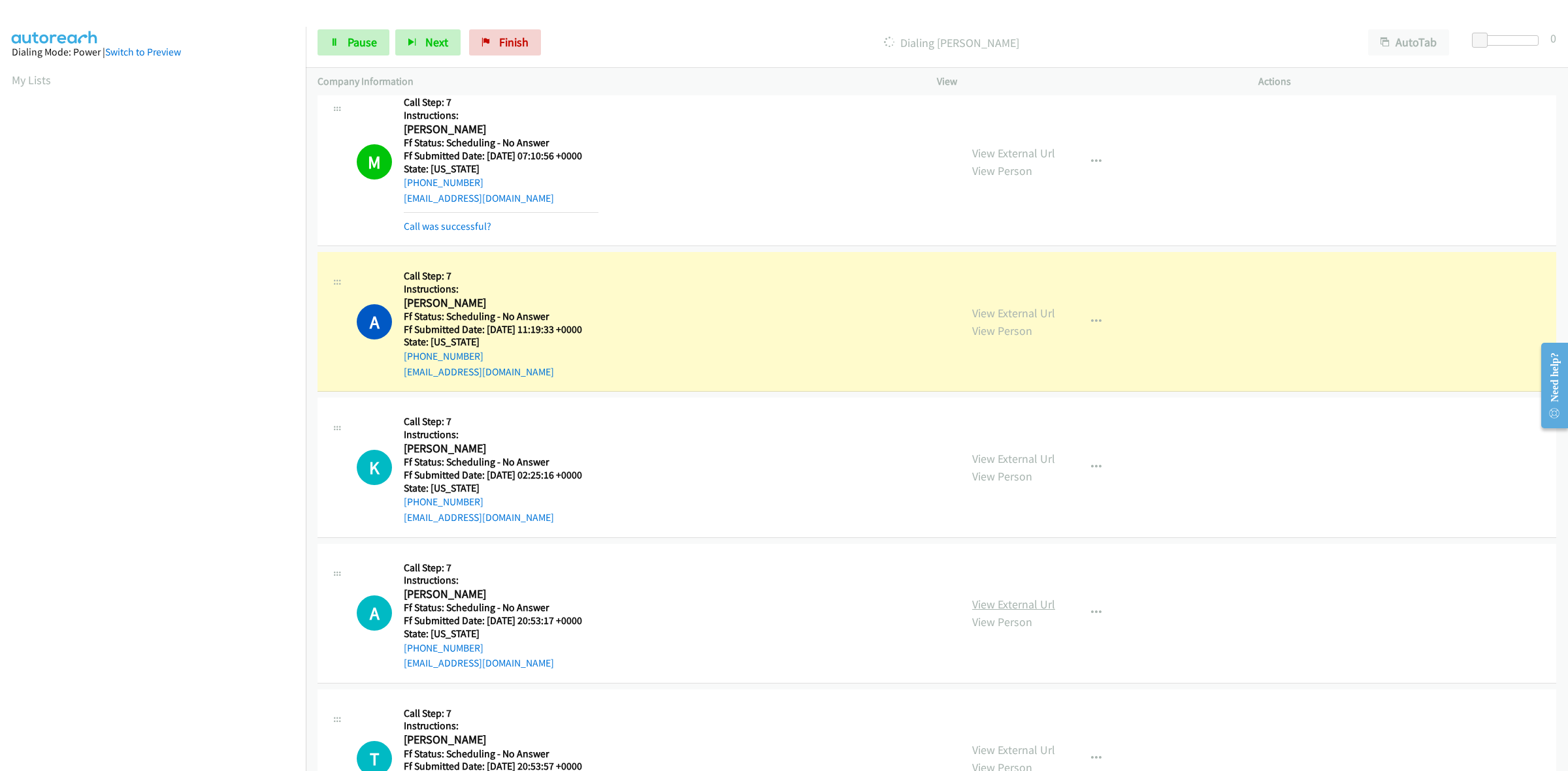
click at [1030, 602] on link "View External Url" at bounding box center [1014, 604] width 83 height 15
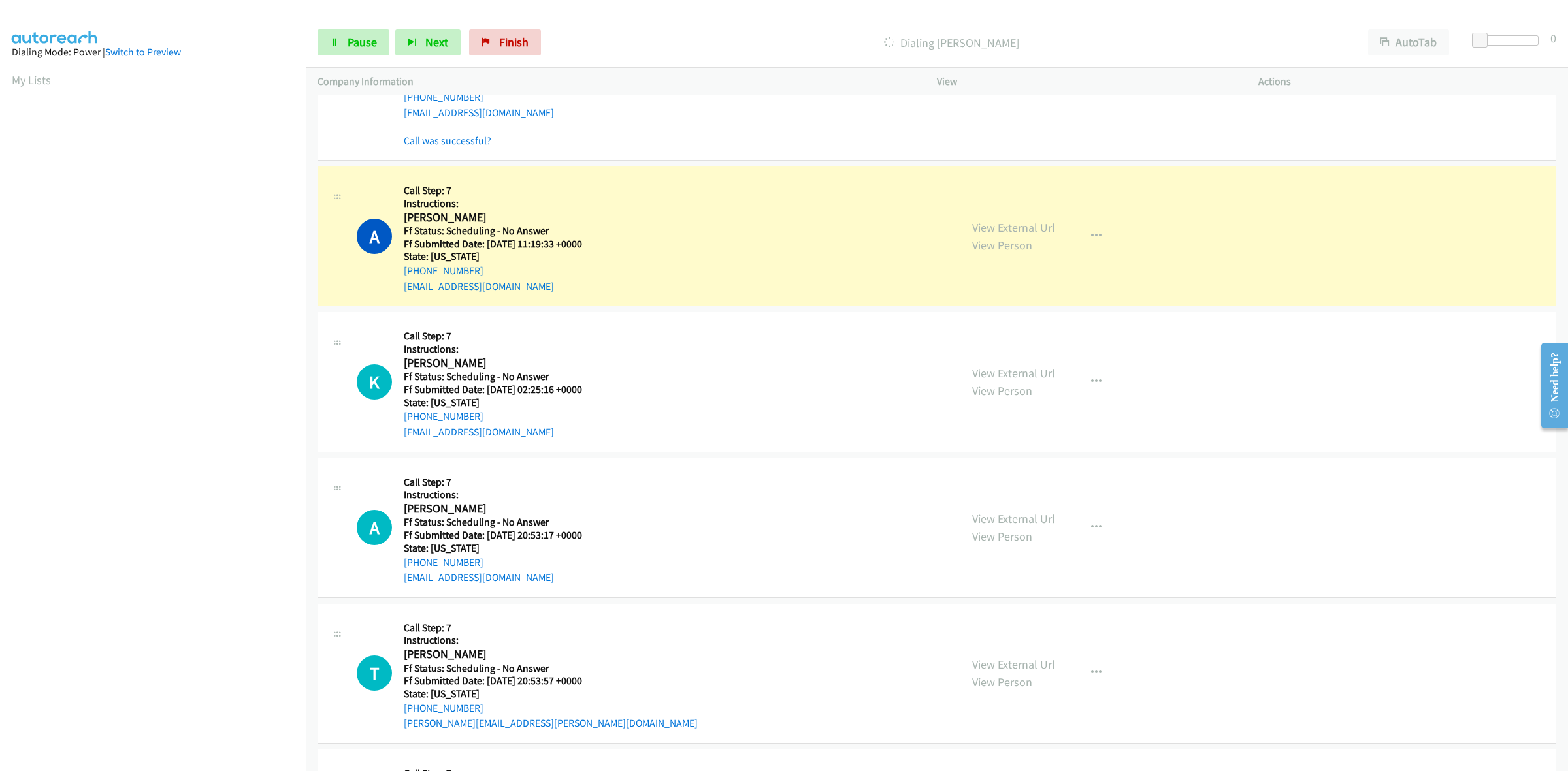
scroll to position [1143, 0]
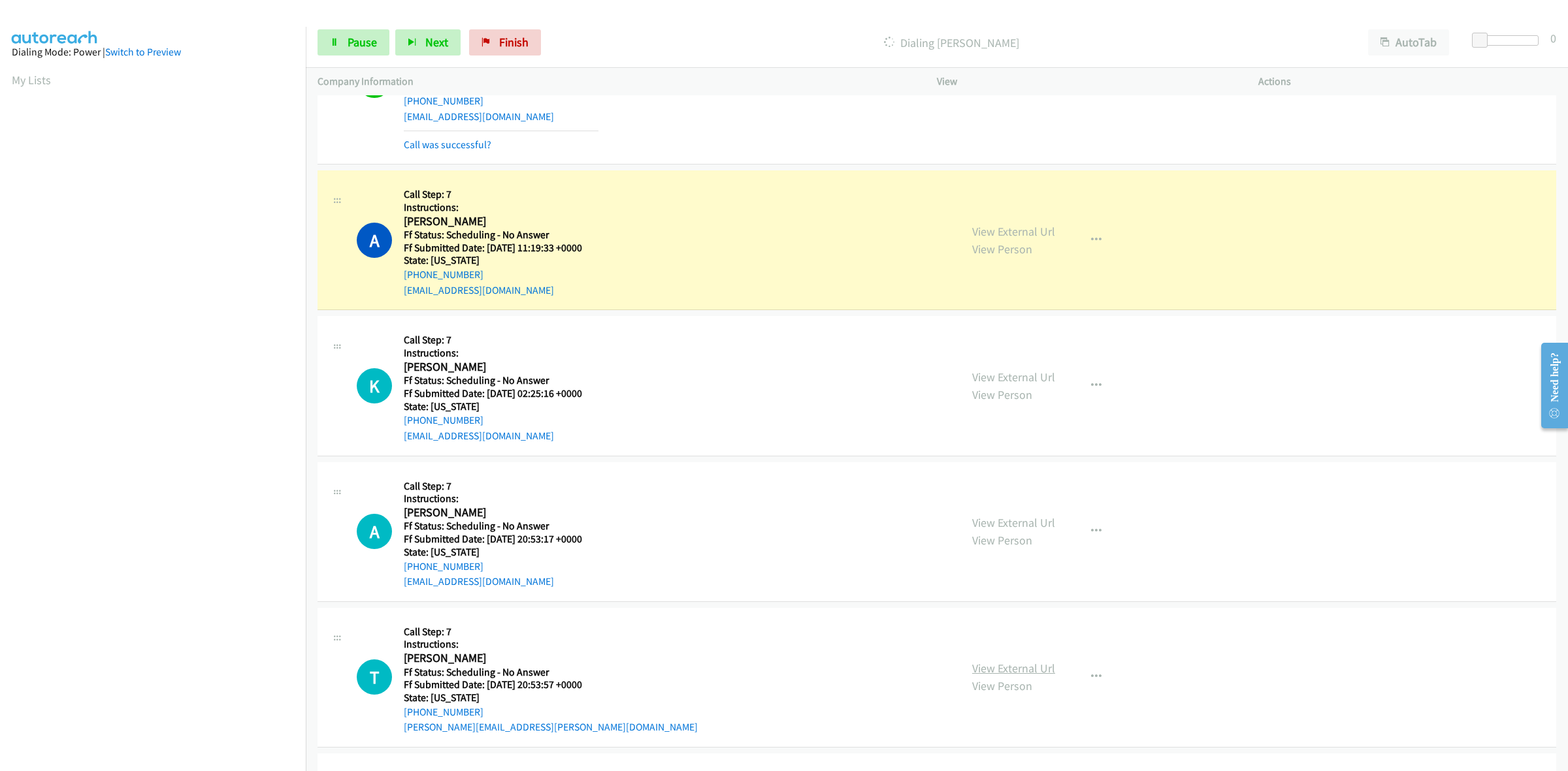
click at [988, 666] on link "View External Url" at bounding box center [1014, 668] width 83 height 15
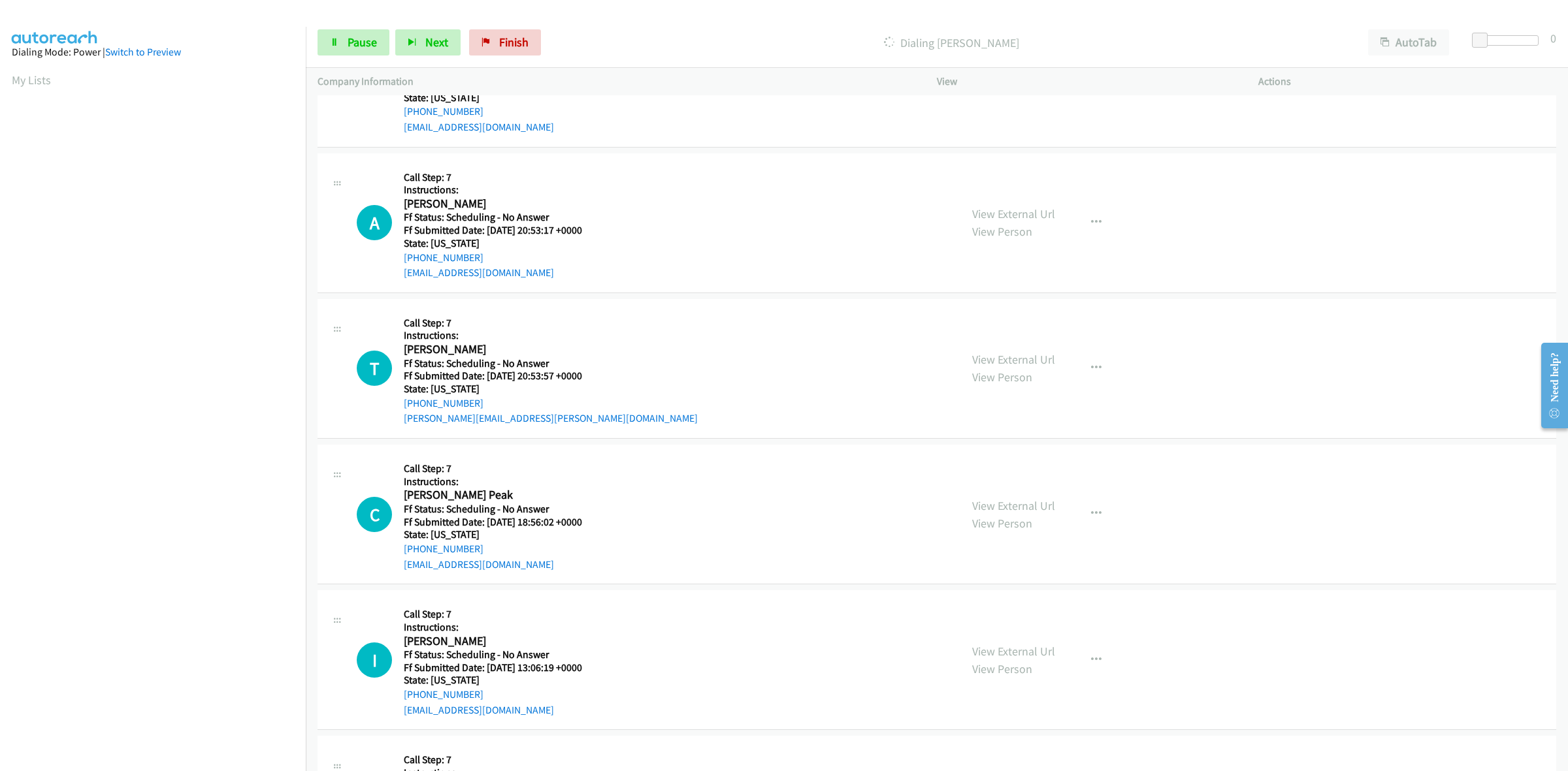
scroll to position [1469, 0]
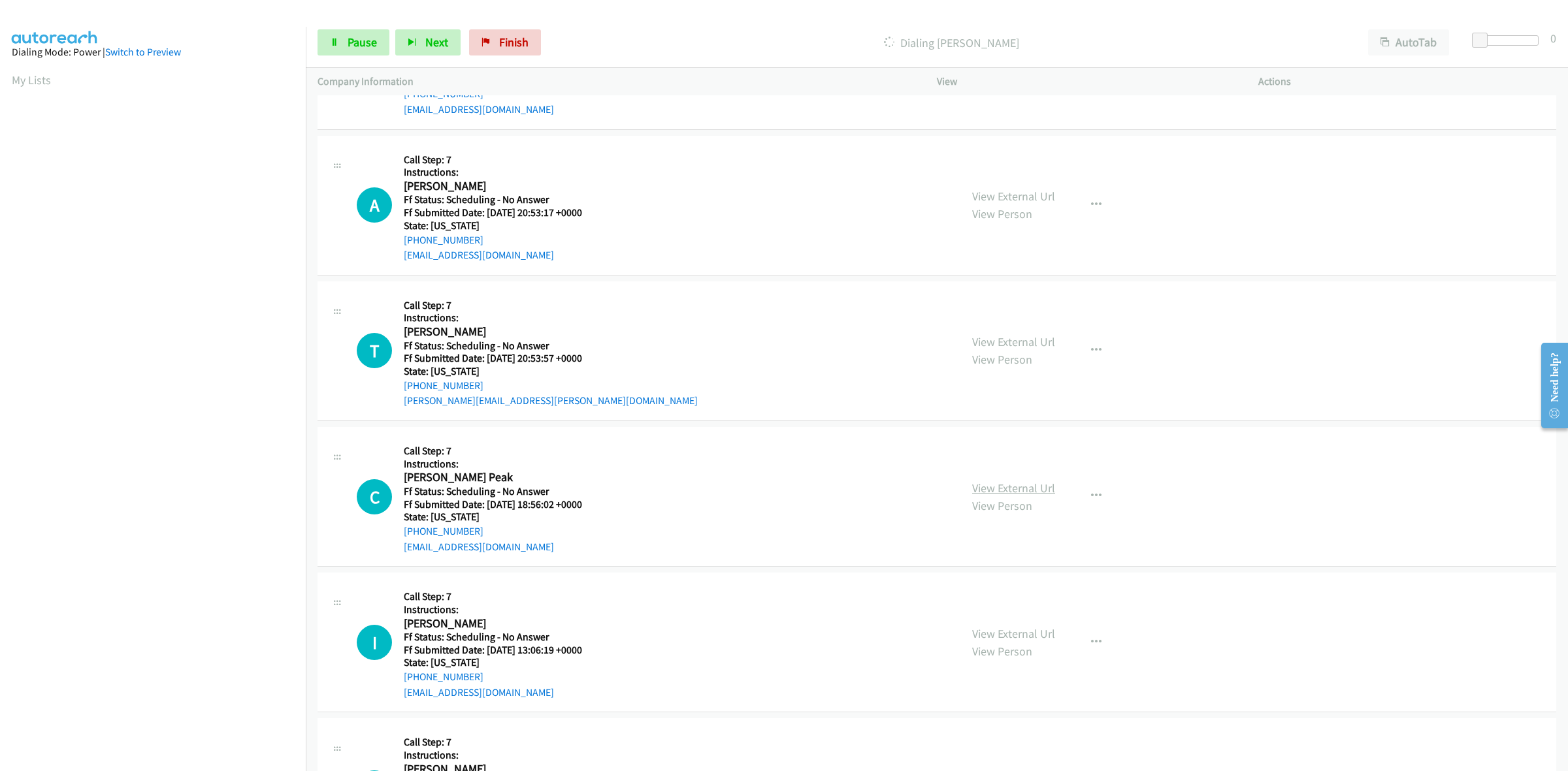
click at [996, 490] on link "View External Url" at bounding box center [1014, 488] width 83 height 15
click at [1012, 631] on link "View External Url" at bounding box center [1014, 634] width 83 height 15
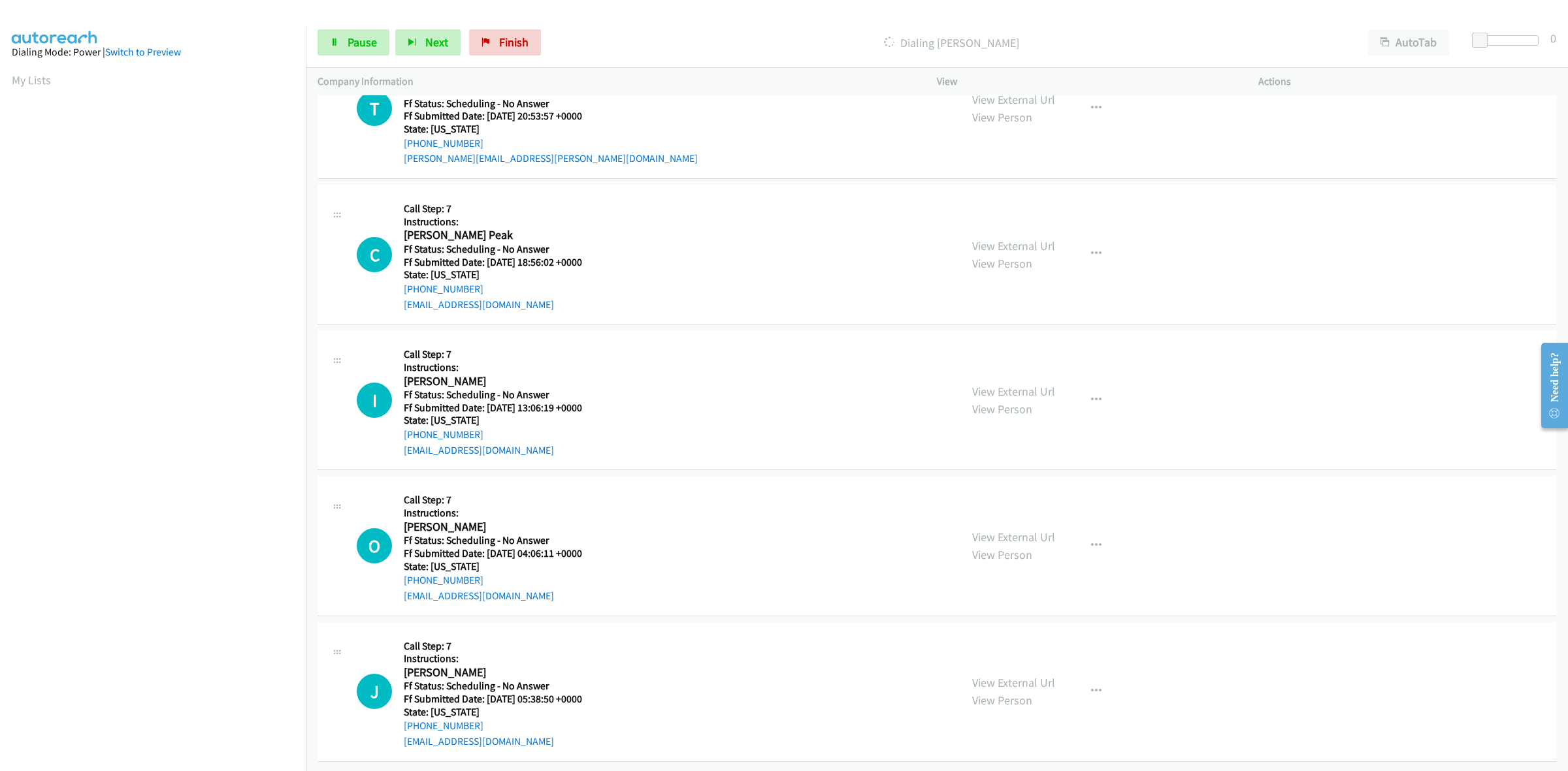
scroll to position [1726, 0]
click at [1009, 530] on link "View External Url" at bounding box center [1014, 537] width 83 height 15
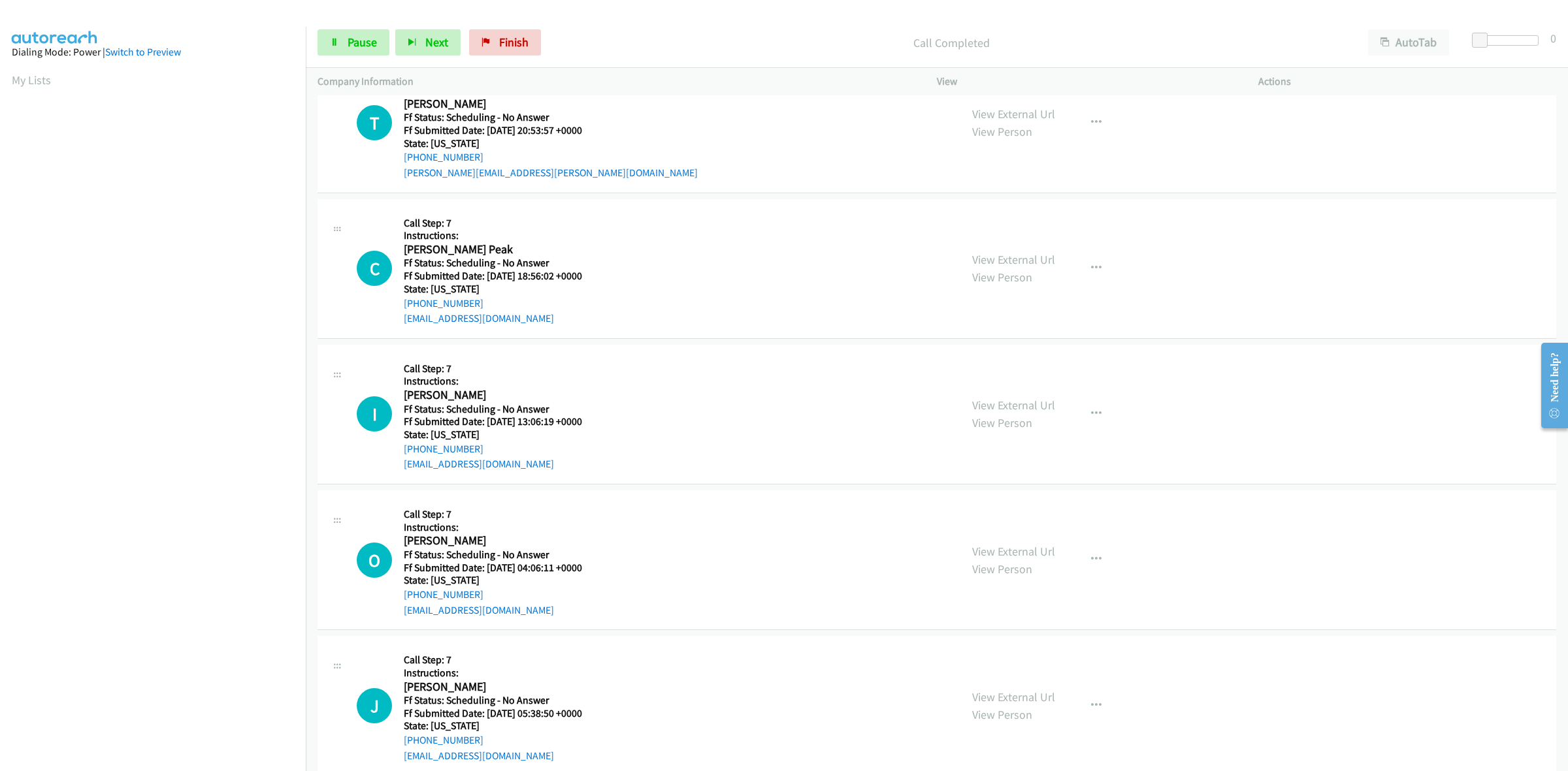
scroll to position [1754, 0]
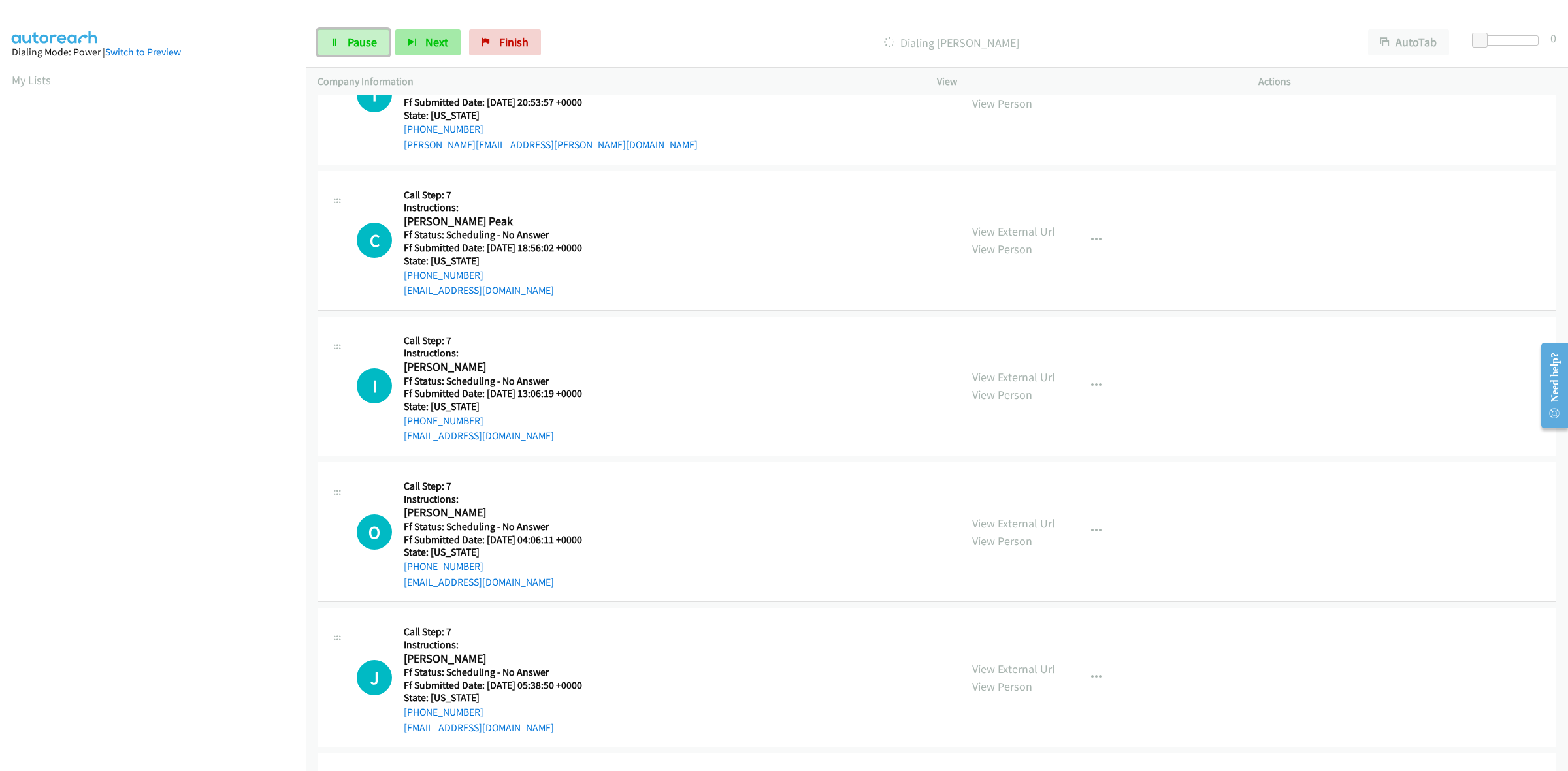
drag, startPoint x: 360, startPoint y: 47, endPoint x: 426, endPoint y: 48, distance: 66.0
click at [360, 47] on span "Pause" at bounding box center [362, 42] width 30 height 15
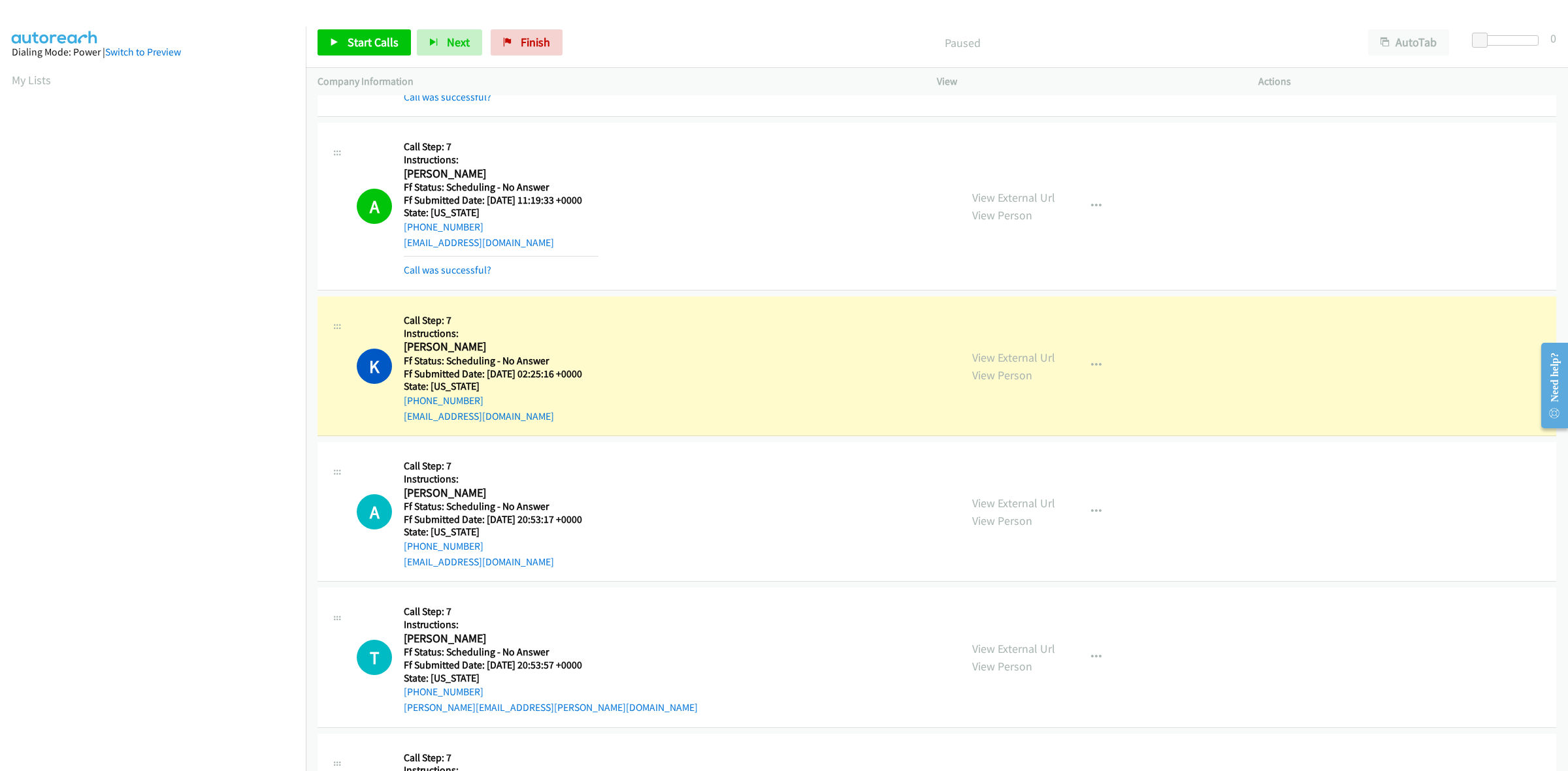
scroll to position [1182, 0]
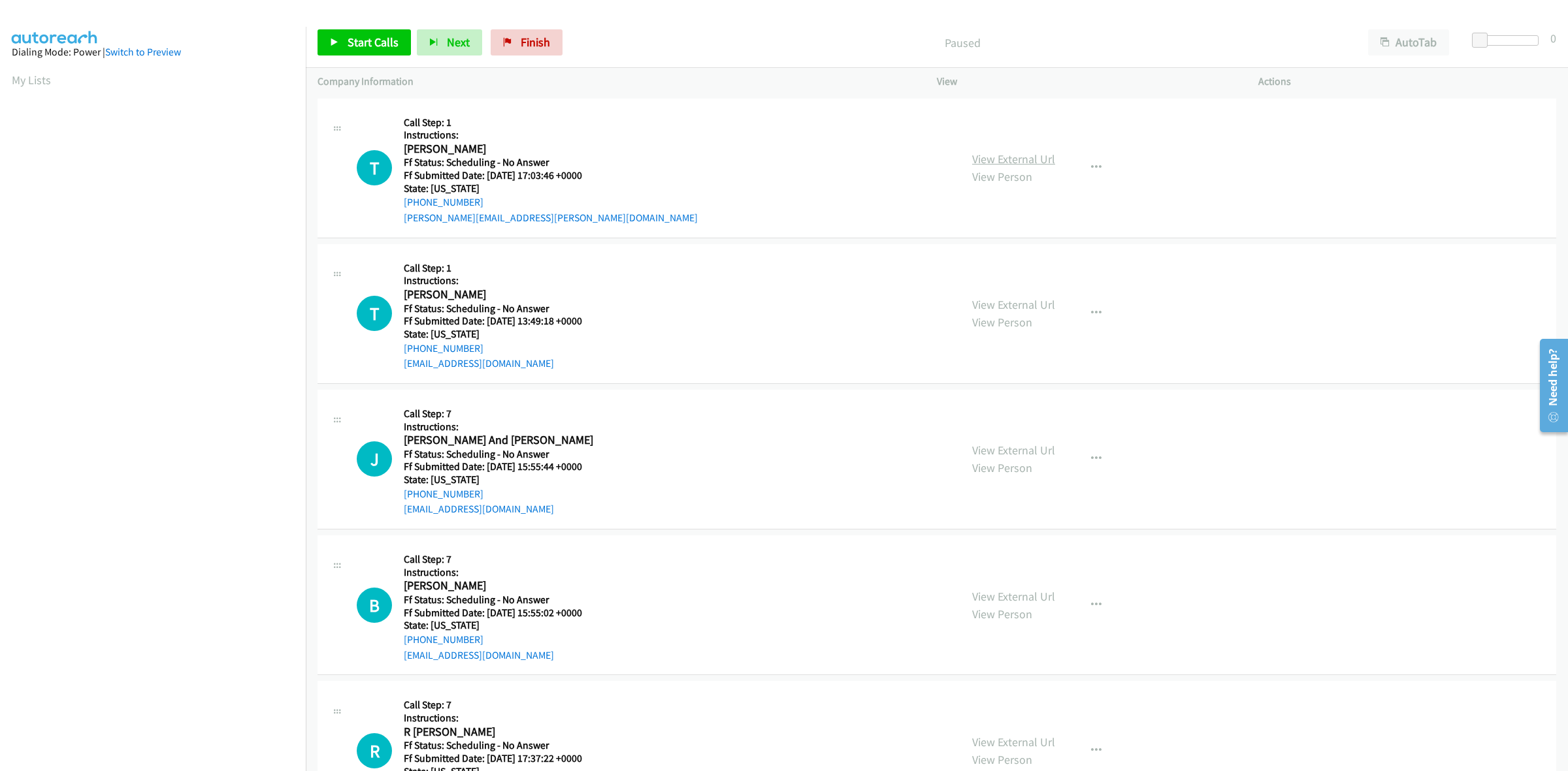
click at [1034, 156] on link "View External Url" at bounding box center [1014, 159] width 83 height 15
click at [1024, 306] on link "View External Url" at bounding box center [1014, 304] width 83 height 15
click at [1007, 453] on link "View External Url" at bounding box center [1014, 450] width 83 height 15
click at [1033, 595] on link "View External Url" at bounding box center [1014, 596] width 83 height 15
click at [366, 38] on span "Start Calls" at bounding box center [373, 42] width 51 height 15
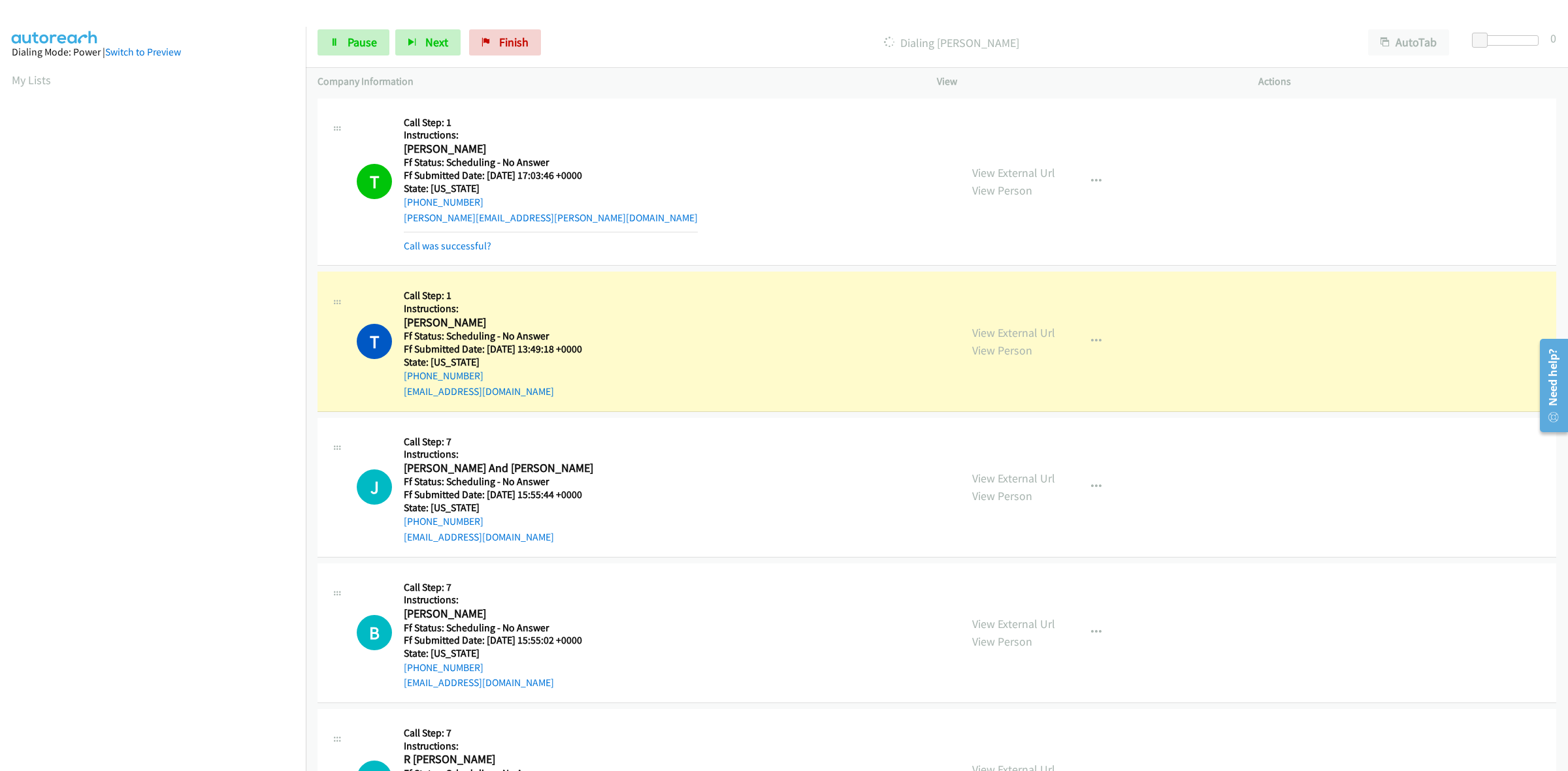
scroll to position [81, 0]
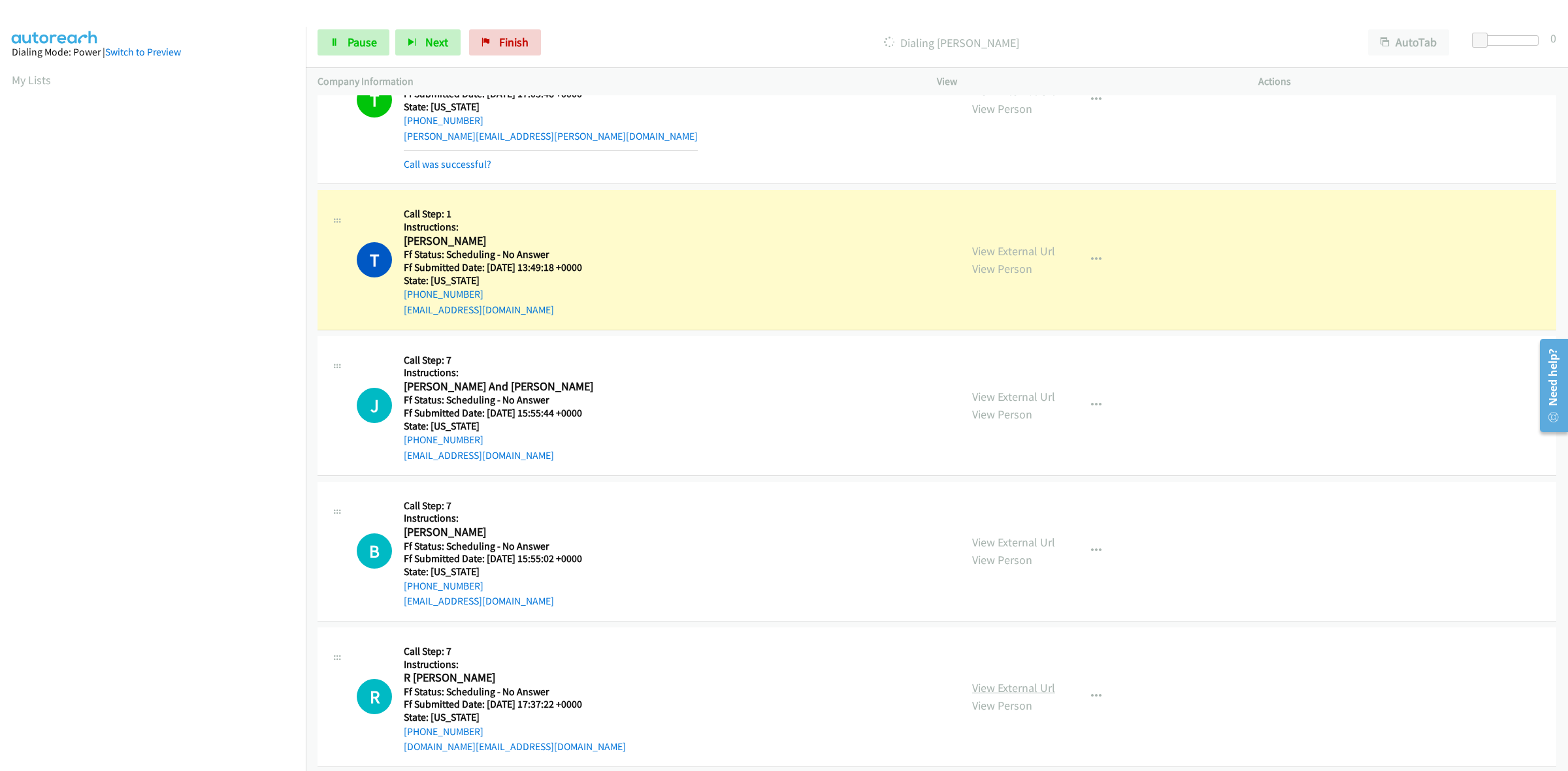
click at [994, 692] on link "View External Url" at bounding box center [1014, 688] width 83 height 15
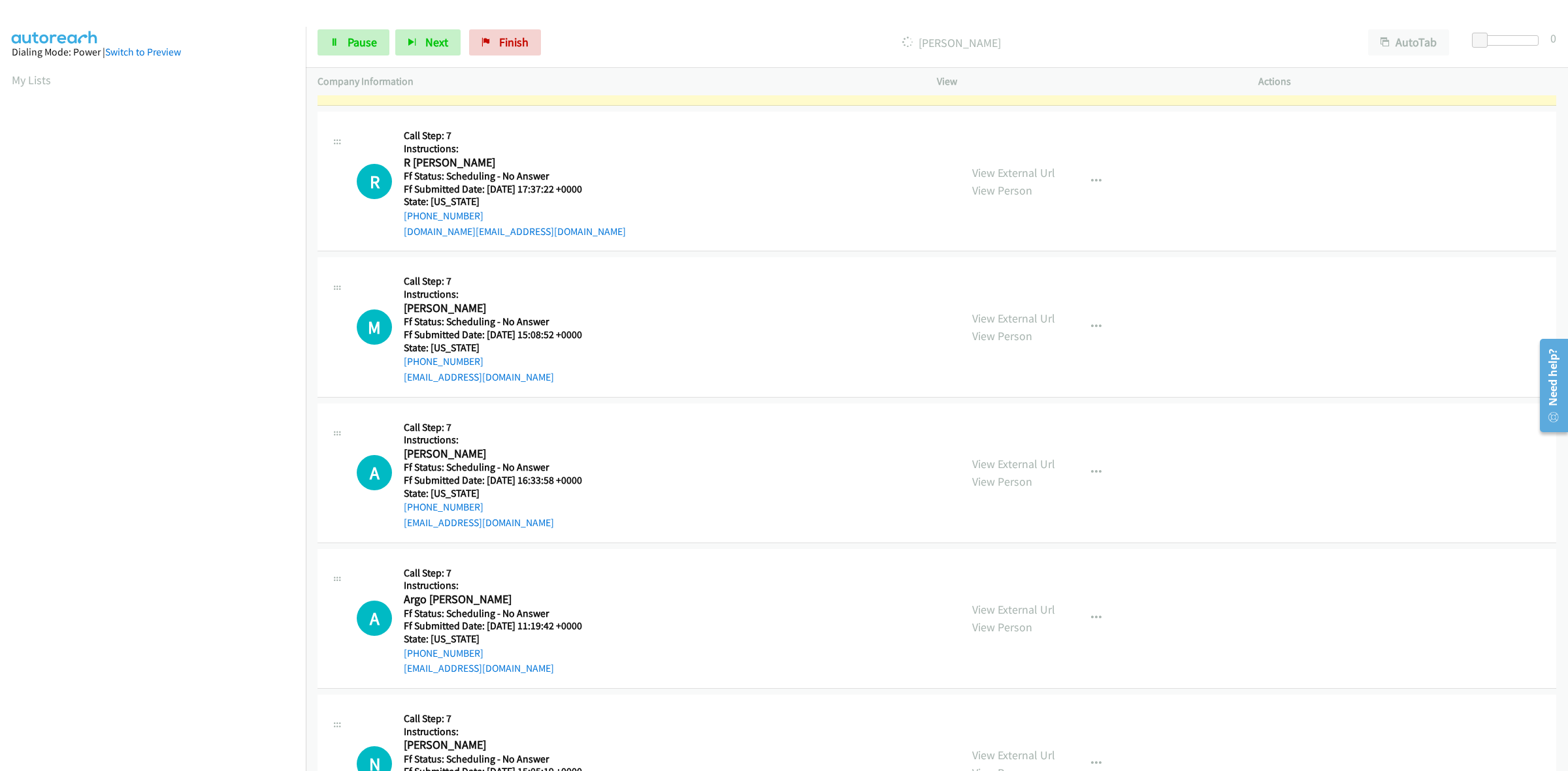
scroll to position [571, 0]
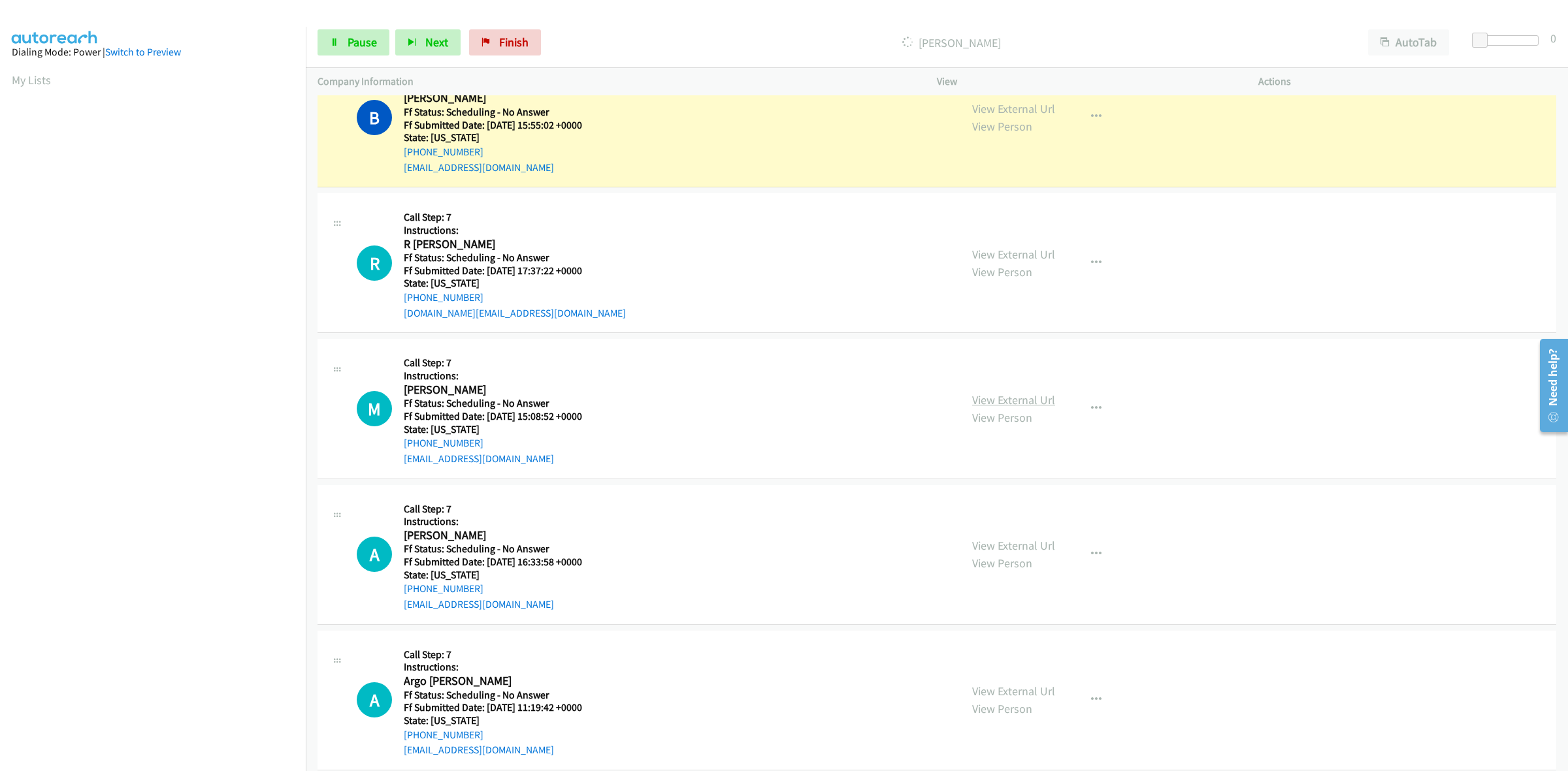
click at [1012, 398] on link "View External Url" at bounding box center [1014, 400] width 83 height 15
click at [1037, 549] on link "View External Url" at bounding box center [1014, 545] width 83 height 15
click at [1028, 690] on link "View External Url" at bounding box center [1014, 691] width 83 height 15
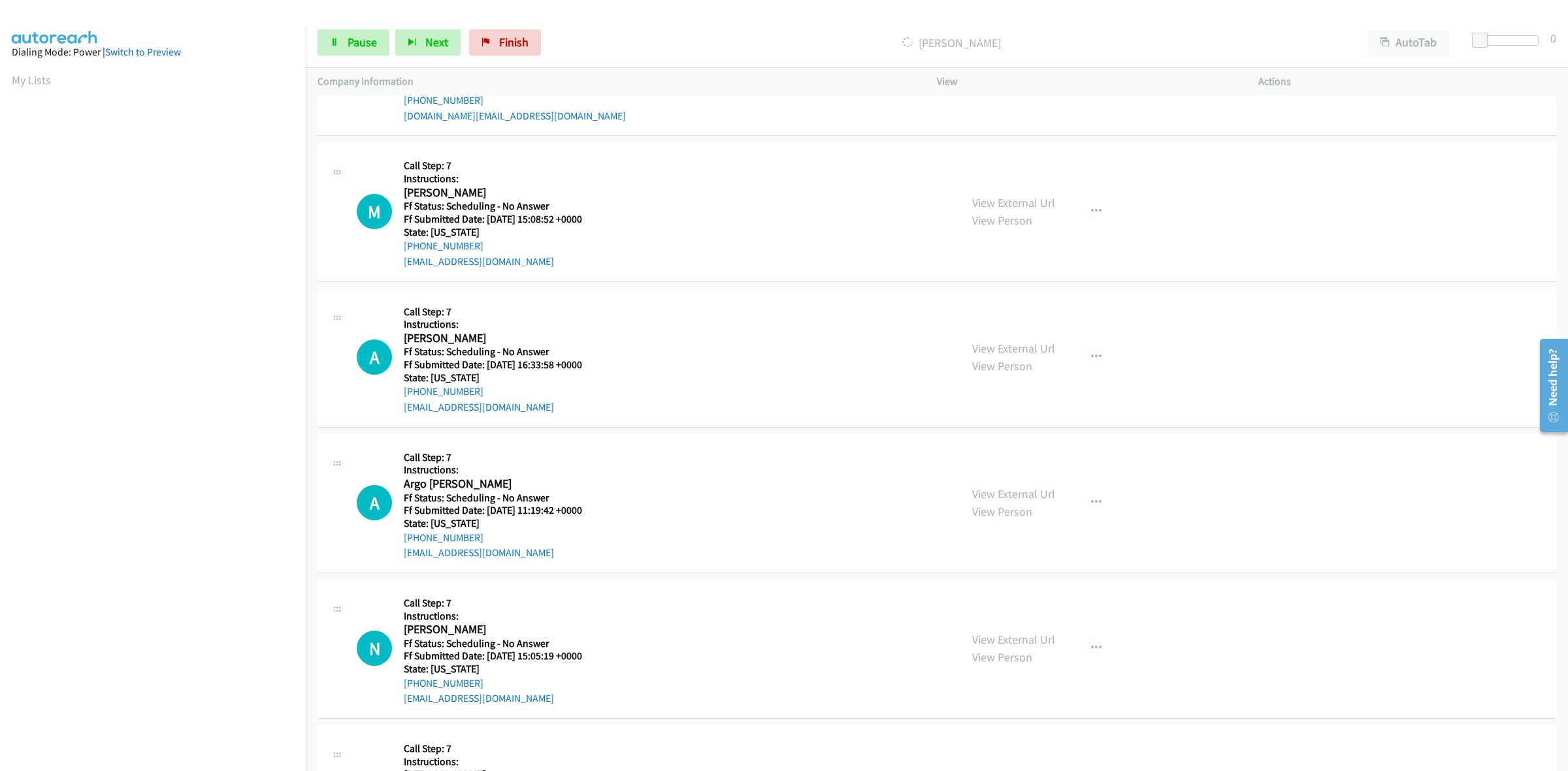
scroll to position [735, 0]
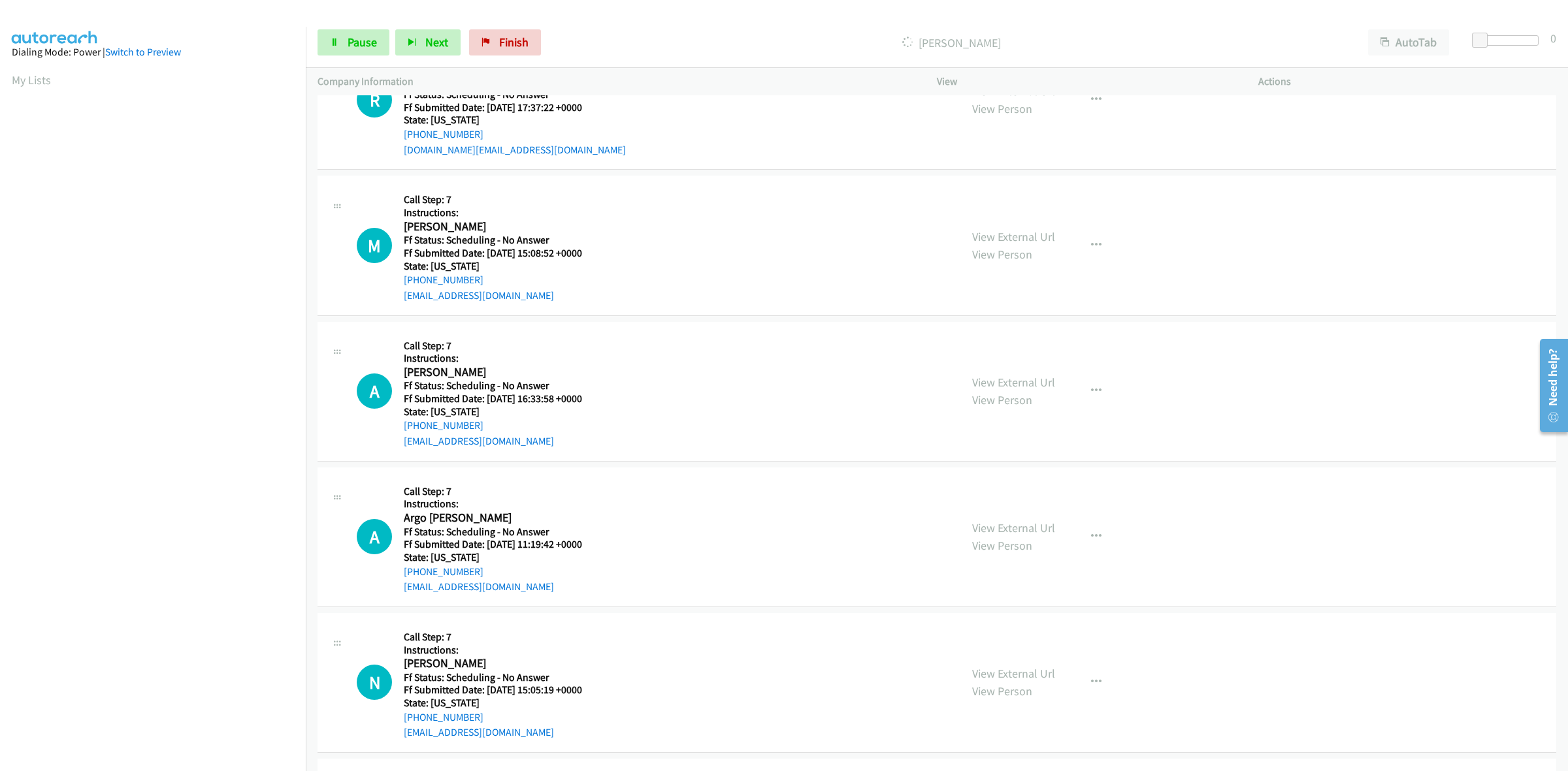
click at [1026, 682] on div "View External Url View Person" at bounding box center [1014, 682] width 83 height 35
click at [1034, 671] on link "View External Url" at bounding box center [1014, 674] width 83 height 15
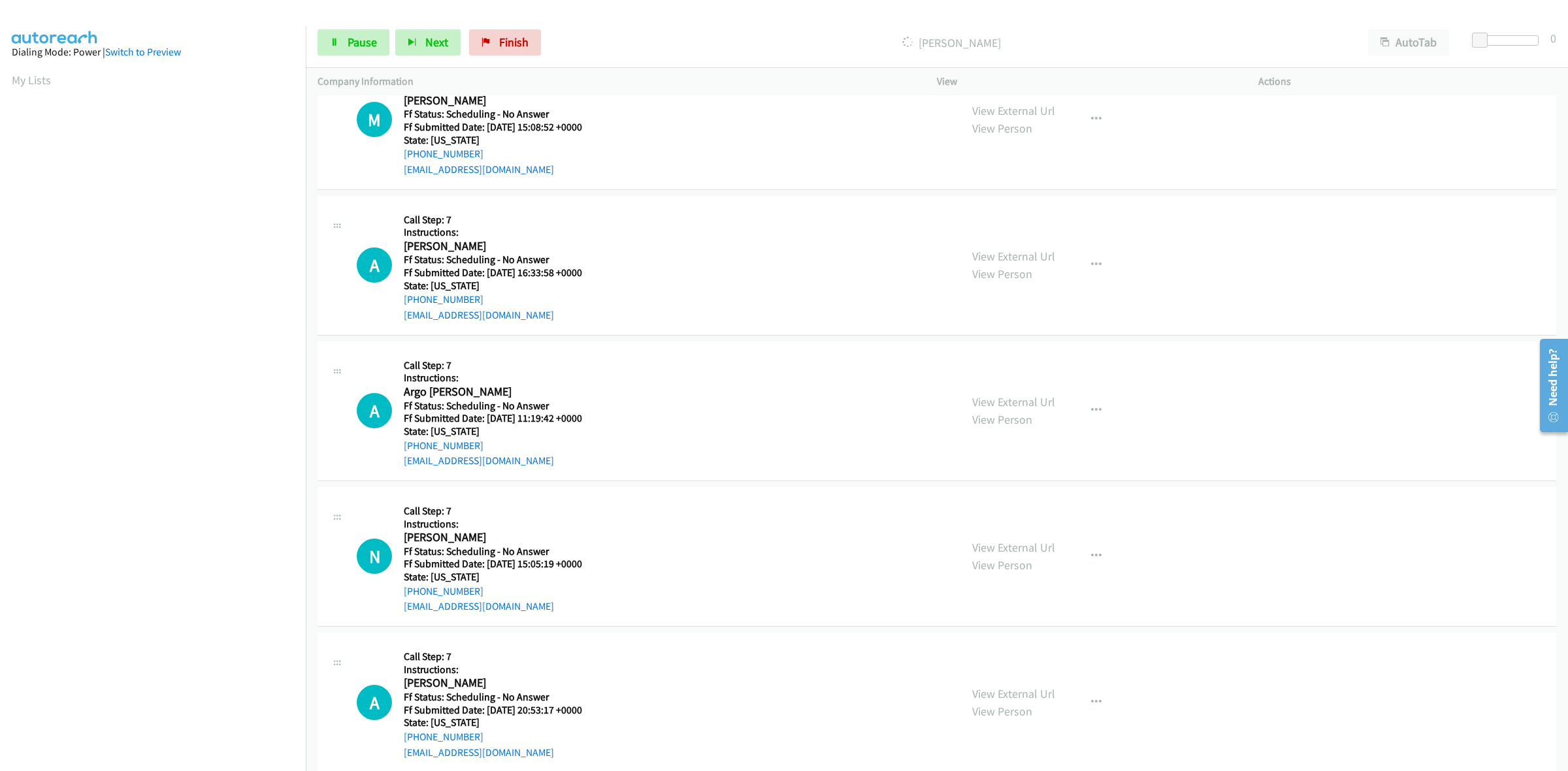
scroll to position [898, 0]
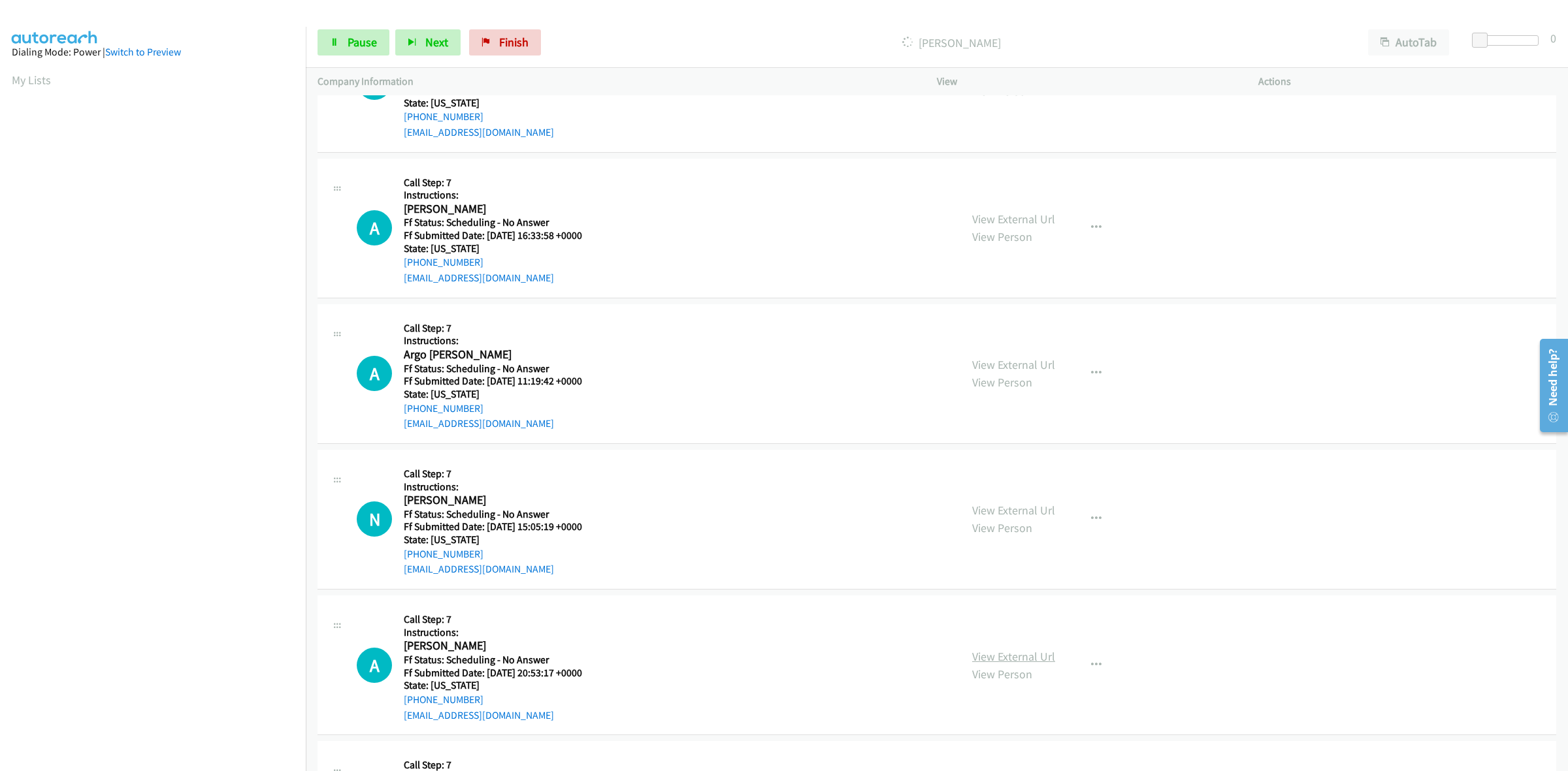
click at [1037, 653] on link "View External Url" at bounding box center [1014, 656] width 83 height 15
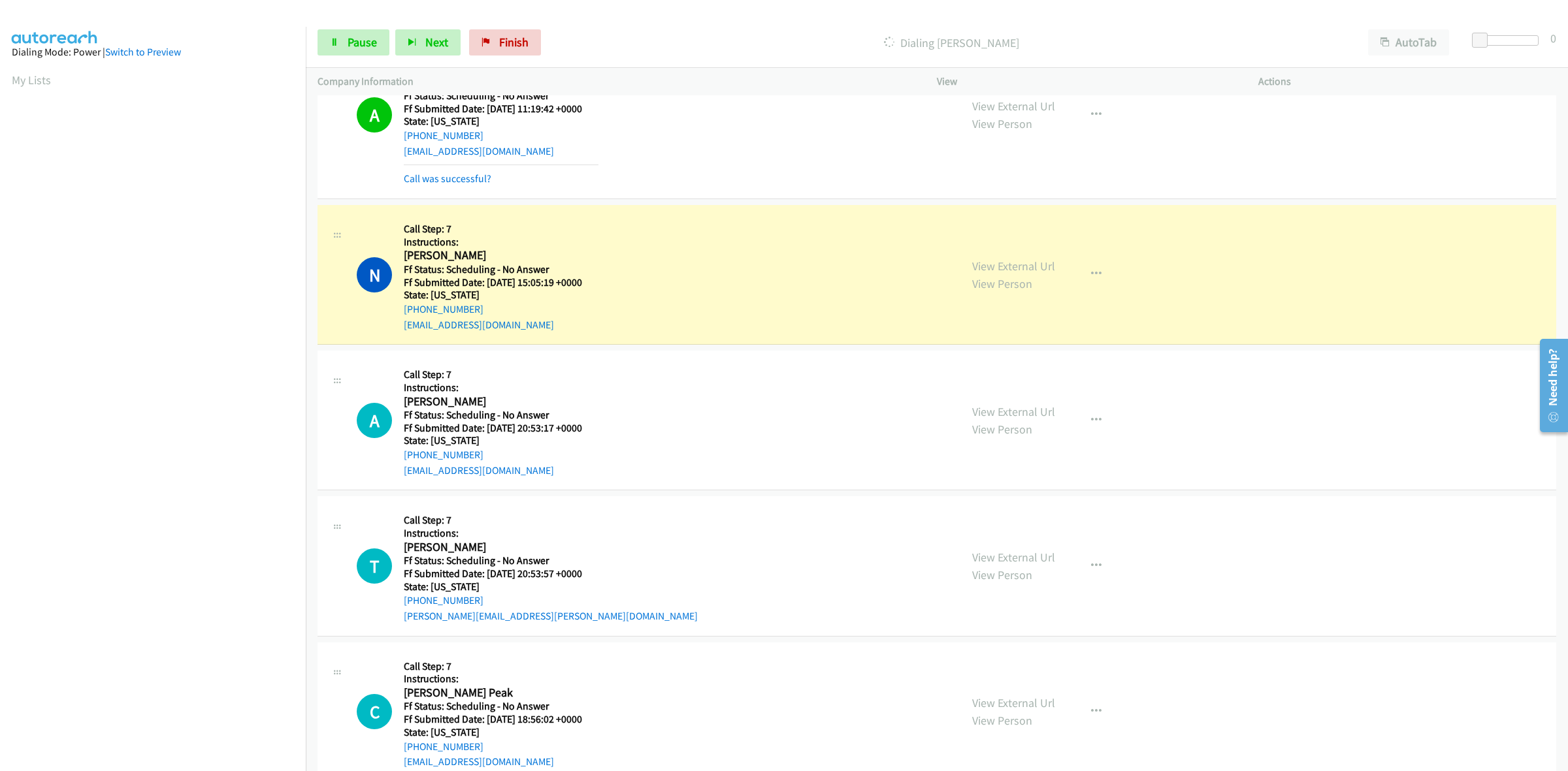
scroll to position [1306, 0]
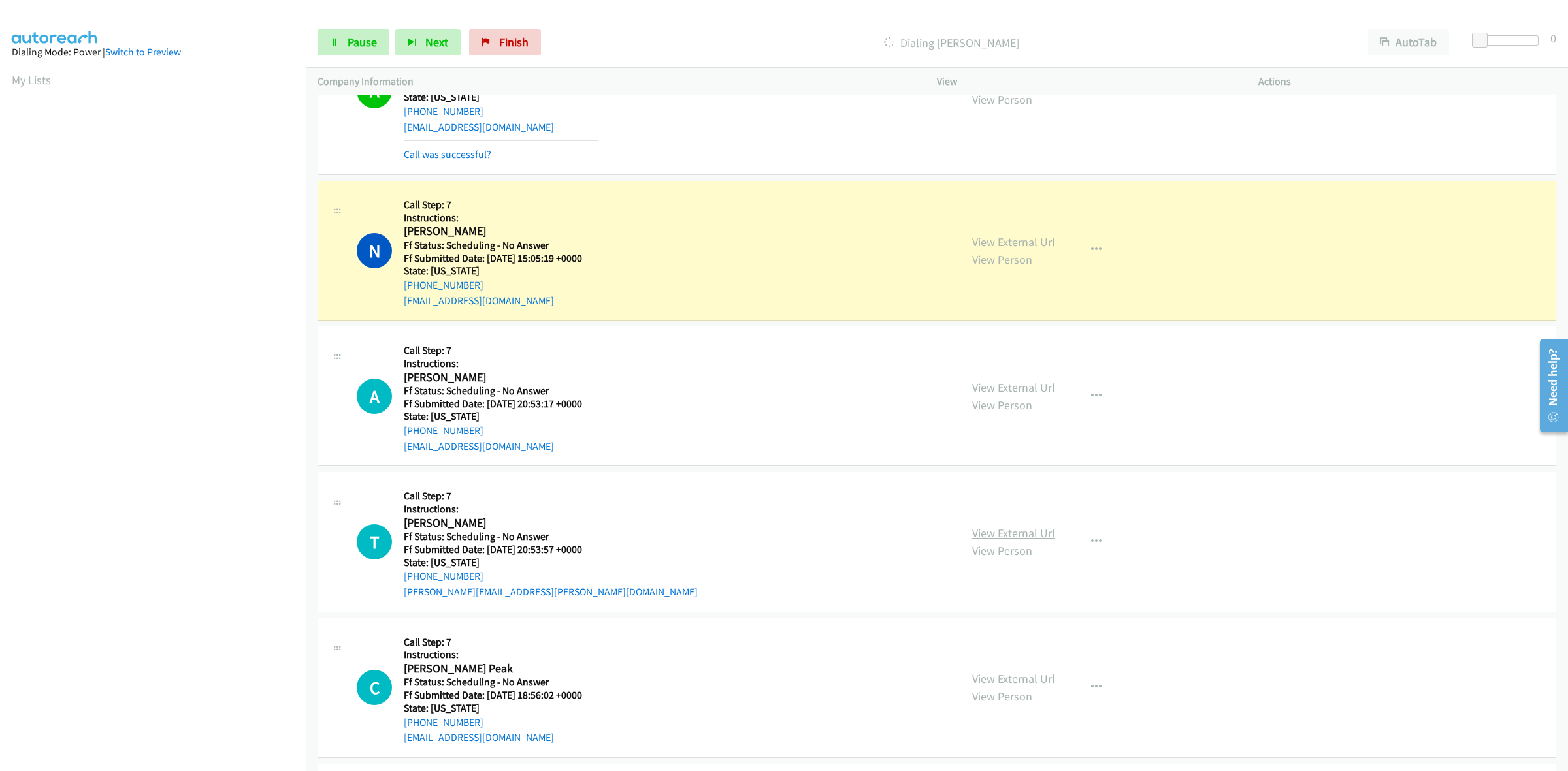
click at [1008, 533] on link "View External Url" at bounding box center [1014, 533] width 83 height 15
click at [1013, 681] on link "View External Url" at bounding box center [1014, 678] width 83 height 15
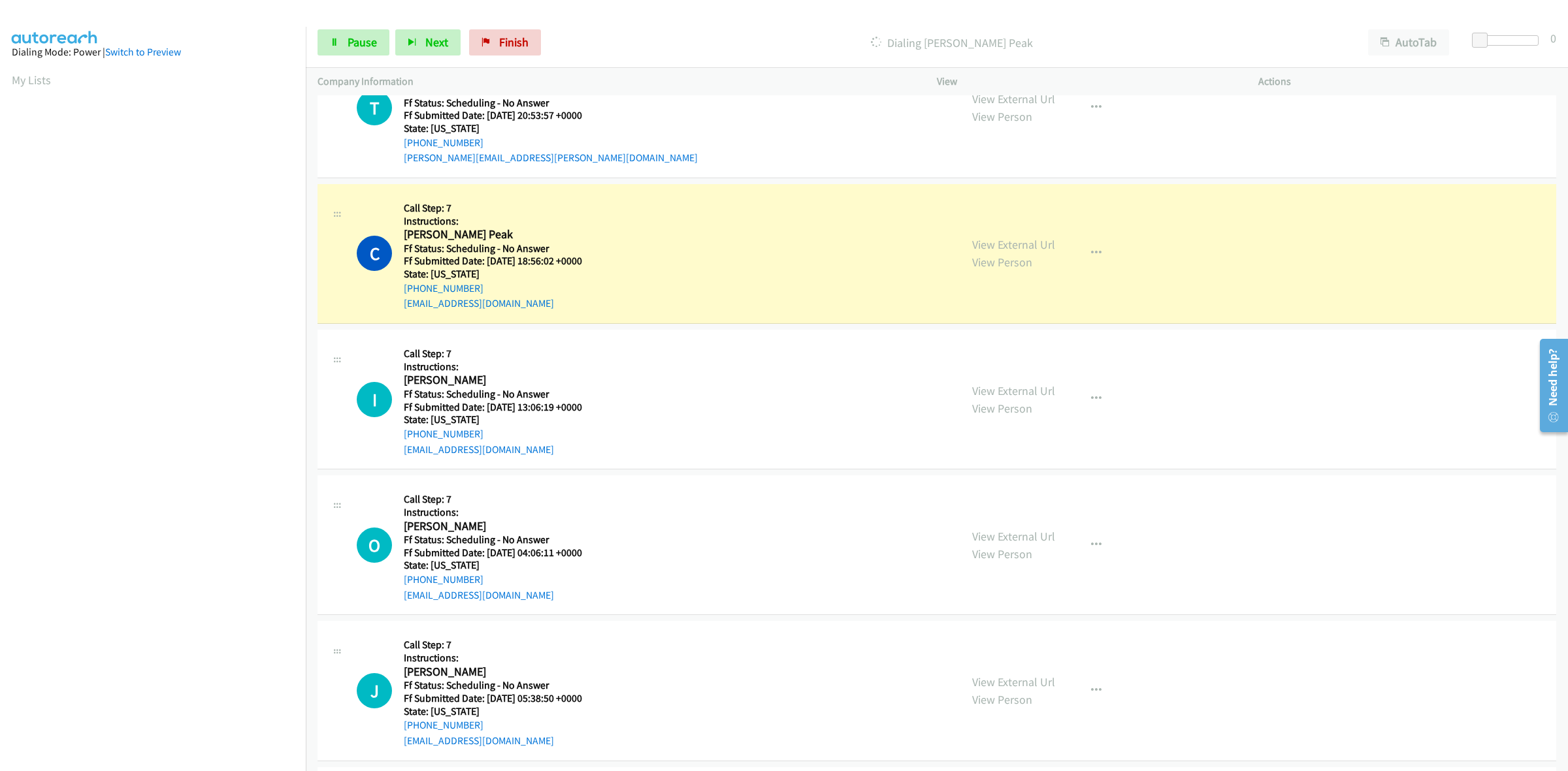
scroll to position [0, 2]
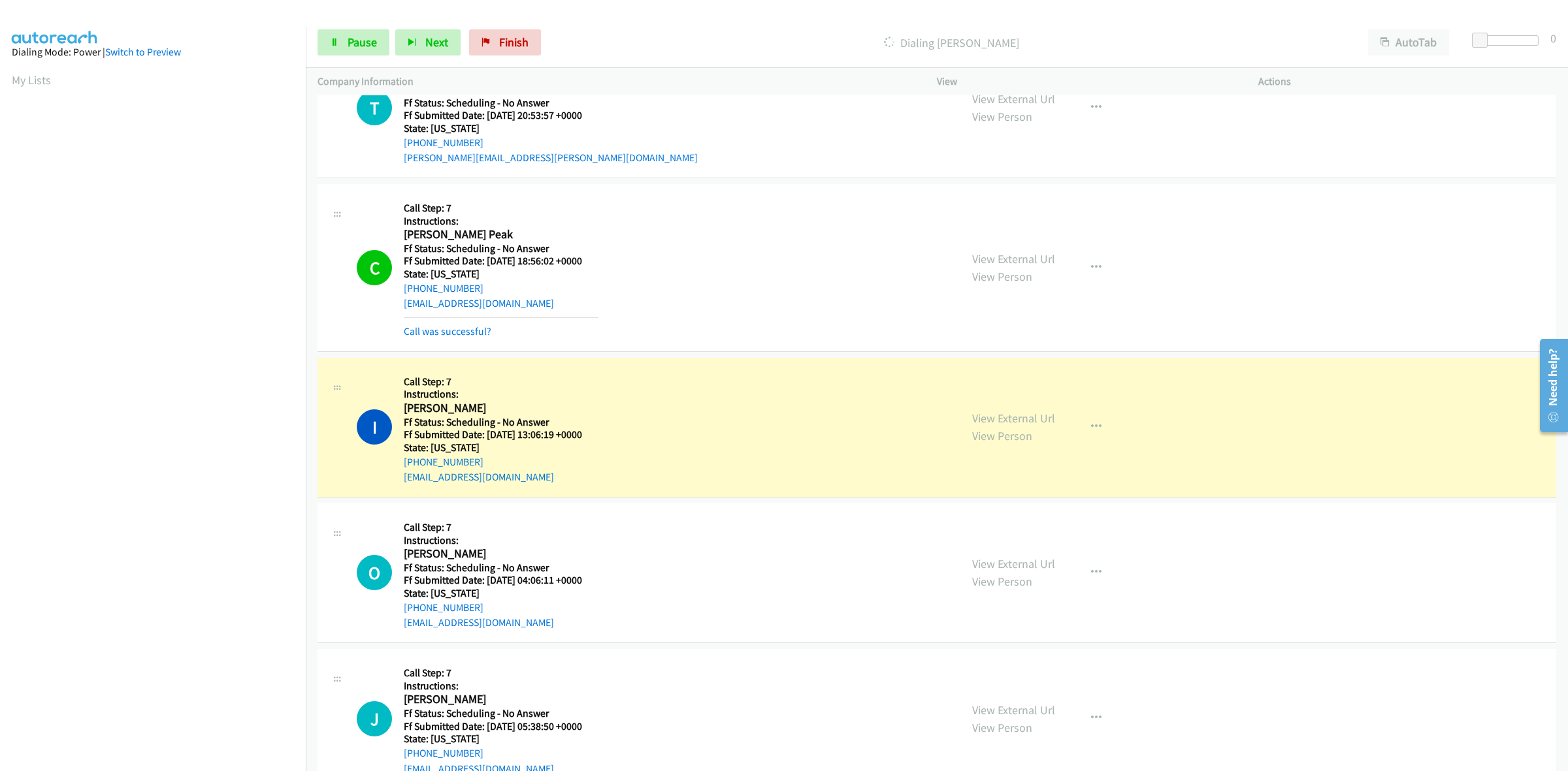
drag, startPoint x: 1052, startPoint y: 417, endPoint x: 979, endPoint y: 378, distance: 82.8
click at [1052, 417] on div "View External Url View Person View External Url Email Schedule/Manage Callback …" at bounding box center [1127, 427] width 333 height 116
click at [1019, 413] on link "View External Url" at bounding box center [1014, 418] width 83 height 15
click at [1030, 562] on link "View External Url" at bounding box center [1014, 563] width 83 height 15
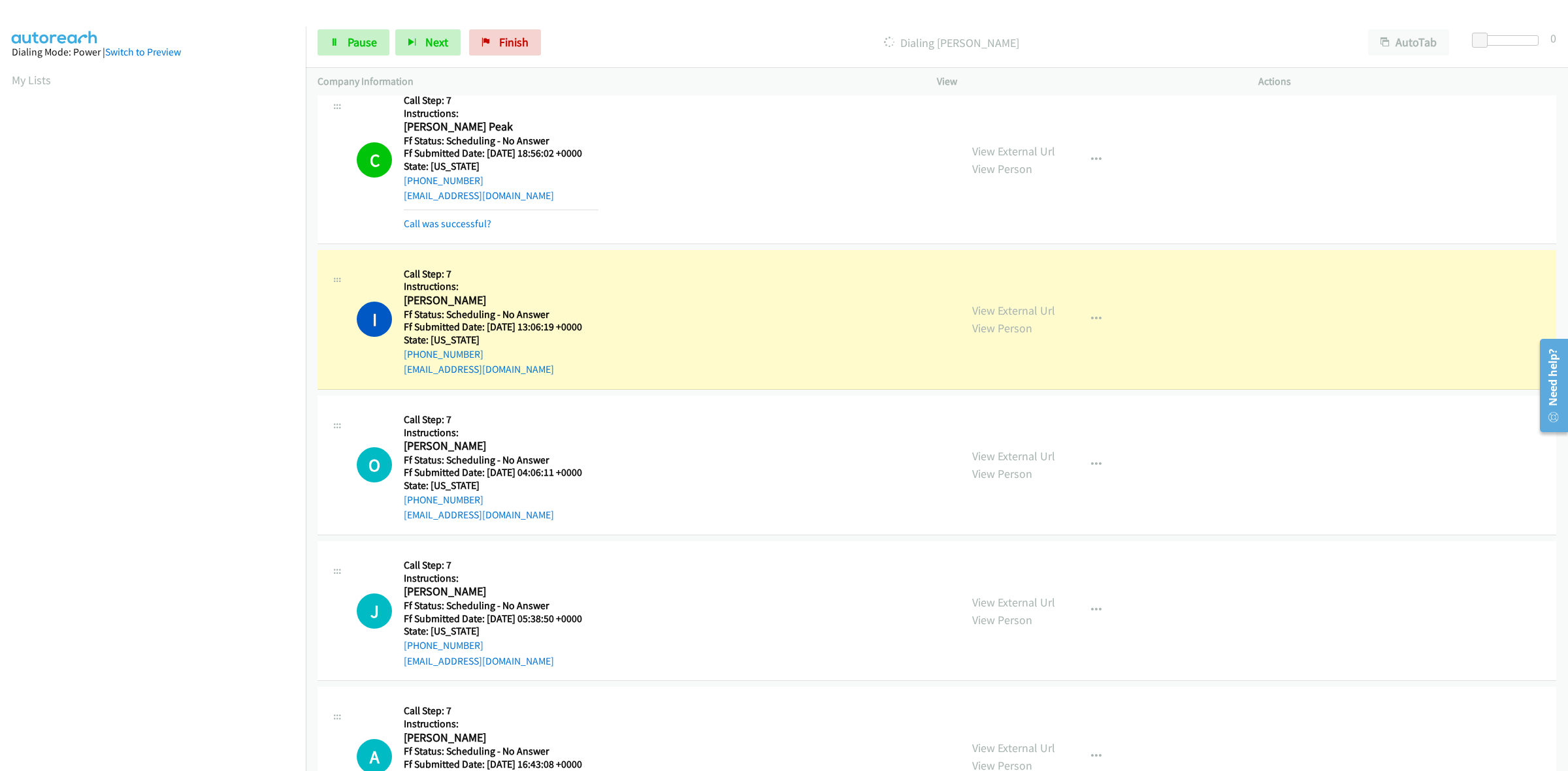
scroll to position [2041, 0]
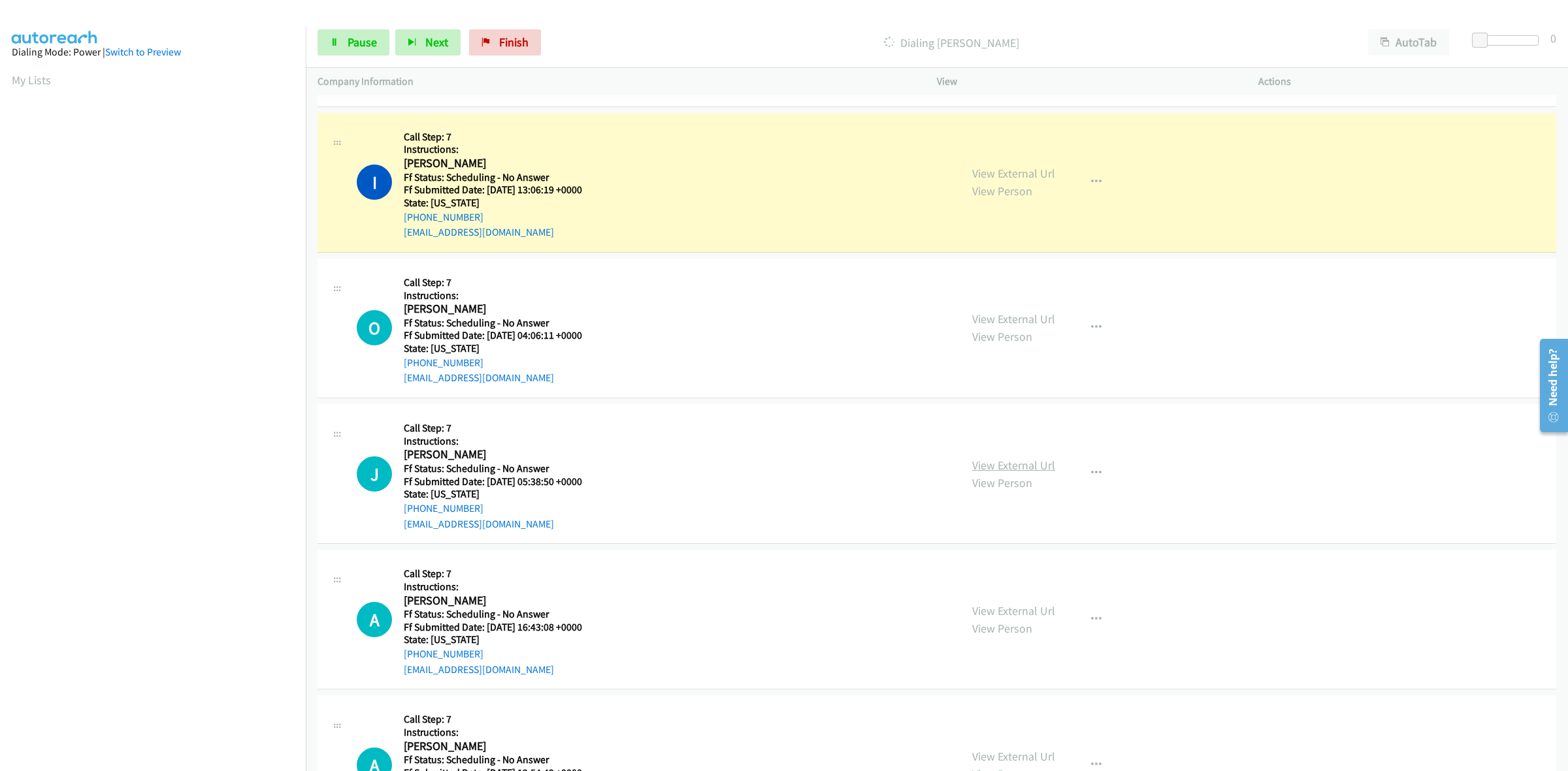
click at [1014, 465] on link "View External Url" at bounding box center [1014, 465] width 83 height 15
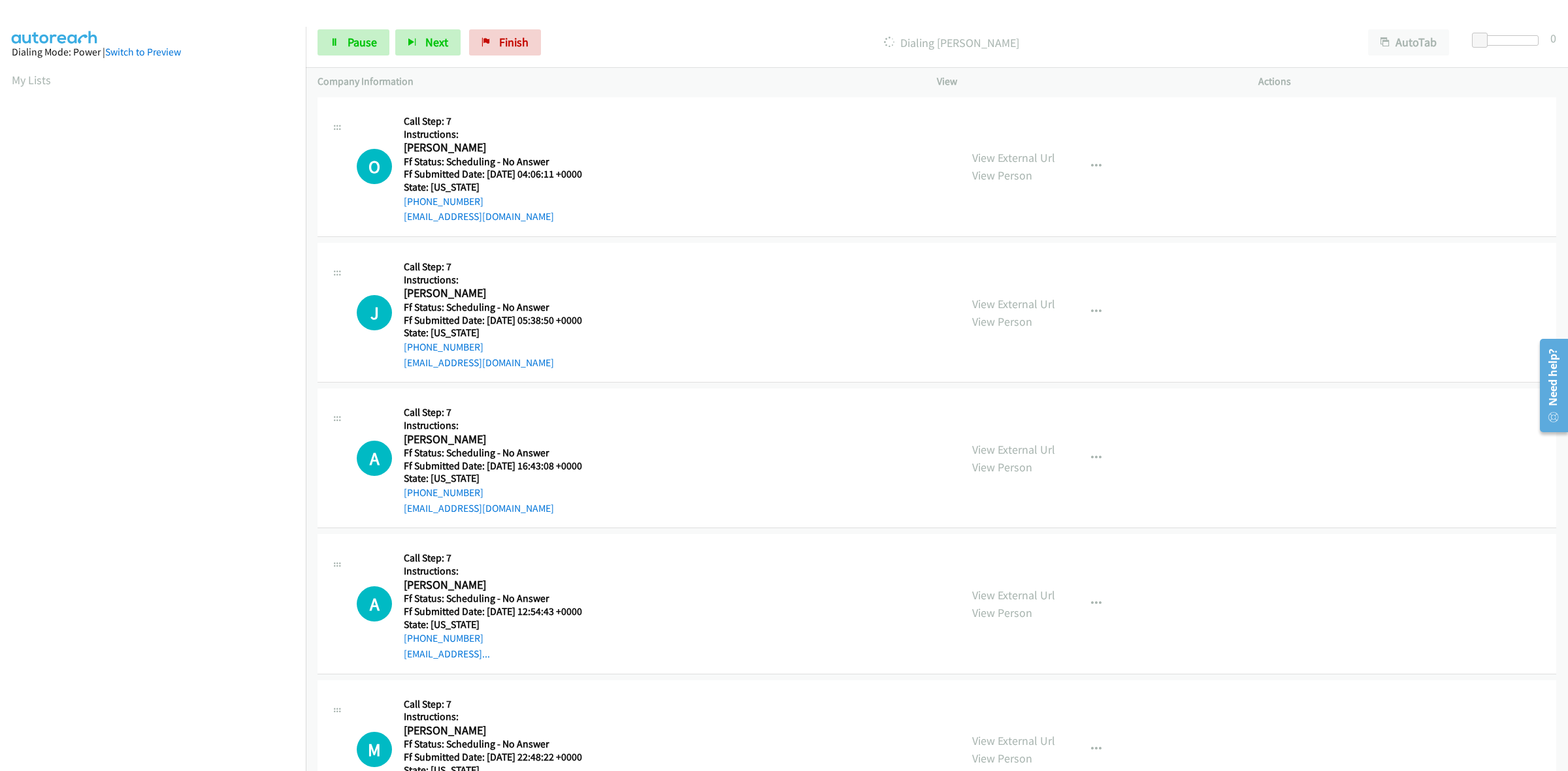
scroll to position [2204, 0]
click at [985, 449] on link "View External Url" at bounding box center [1014, 447] width 83 height 15
click at [997, 595] on link "View External Url" at bounding box center [1014, 593] width 83 height 15
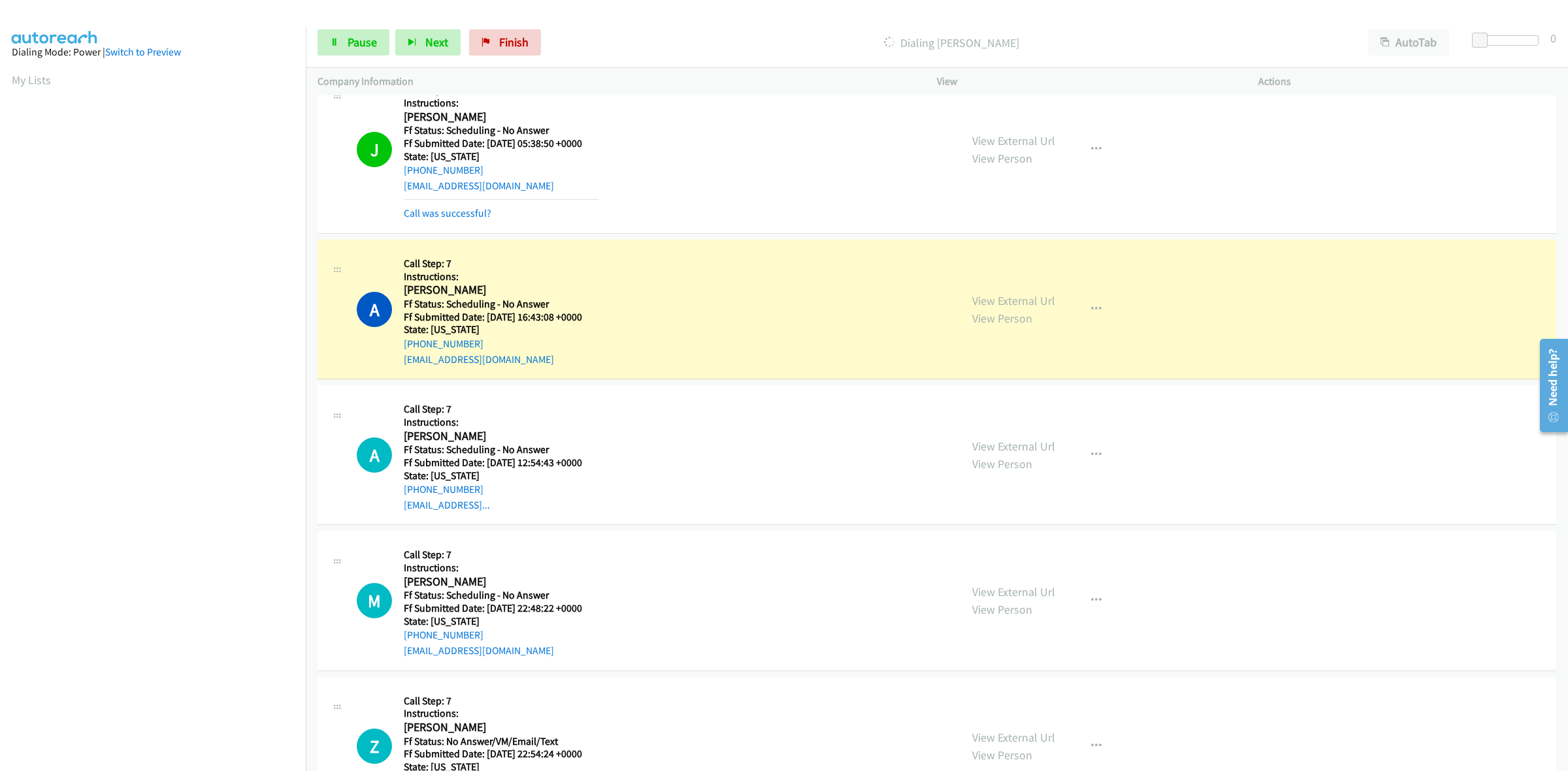
scroll to position [2449, 0]
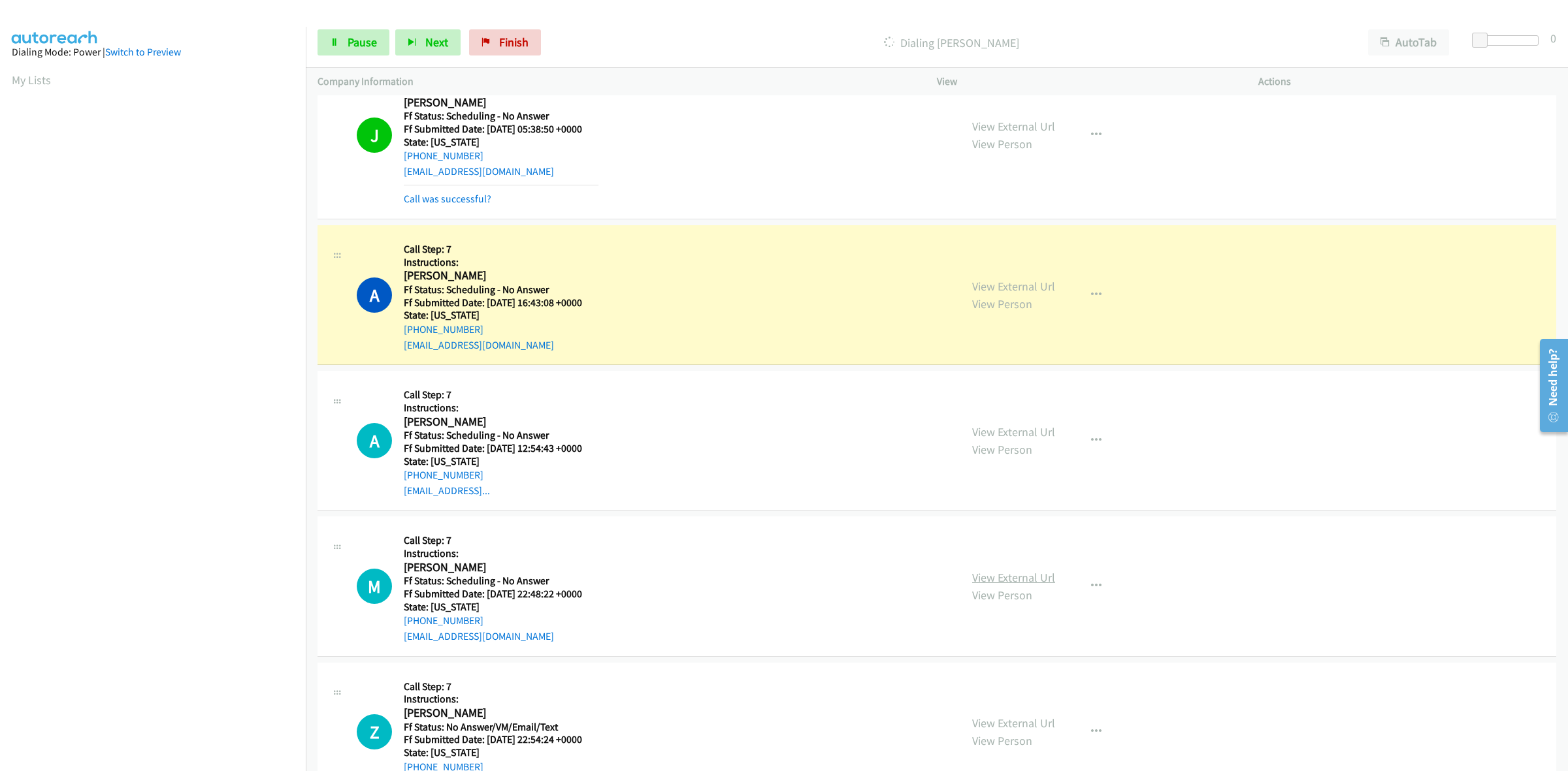
click at [1012, 580] on link "View External Url" at bounding box center [1014, 577] width 83 height 15
click at [1030, 730] on link "View External Url" at bounding box center [1014, 723] width 83 height 15
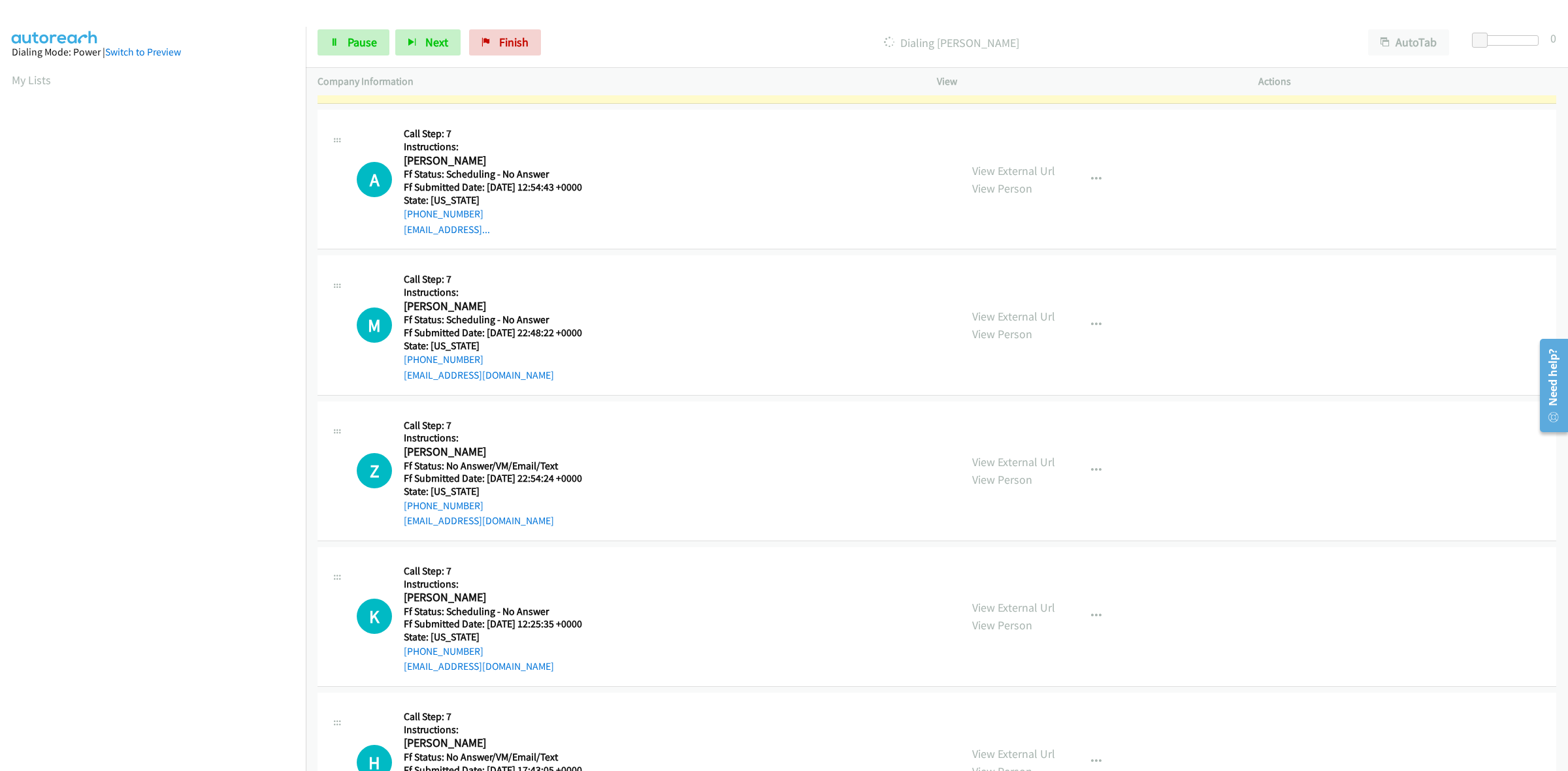
scroll to position [2694, 0]
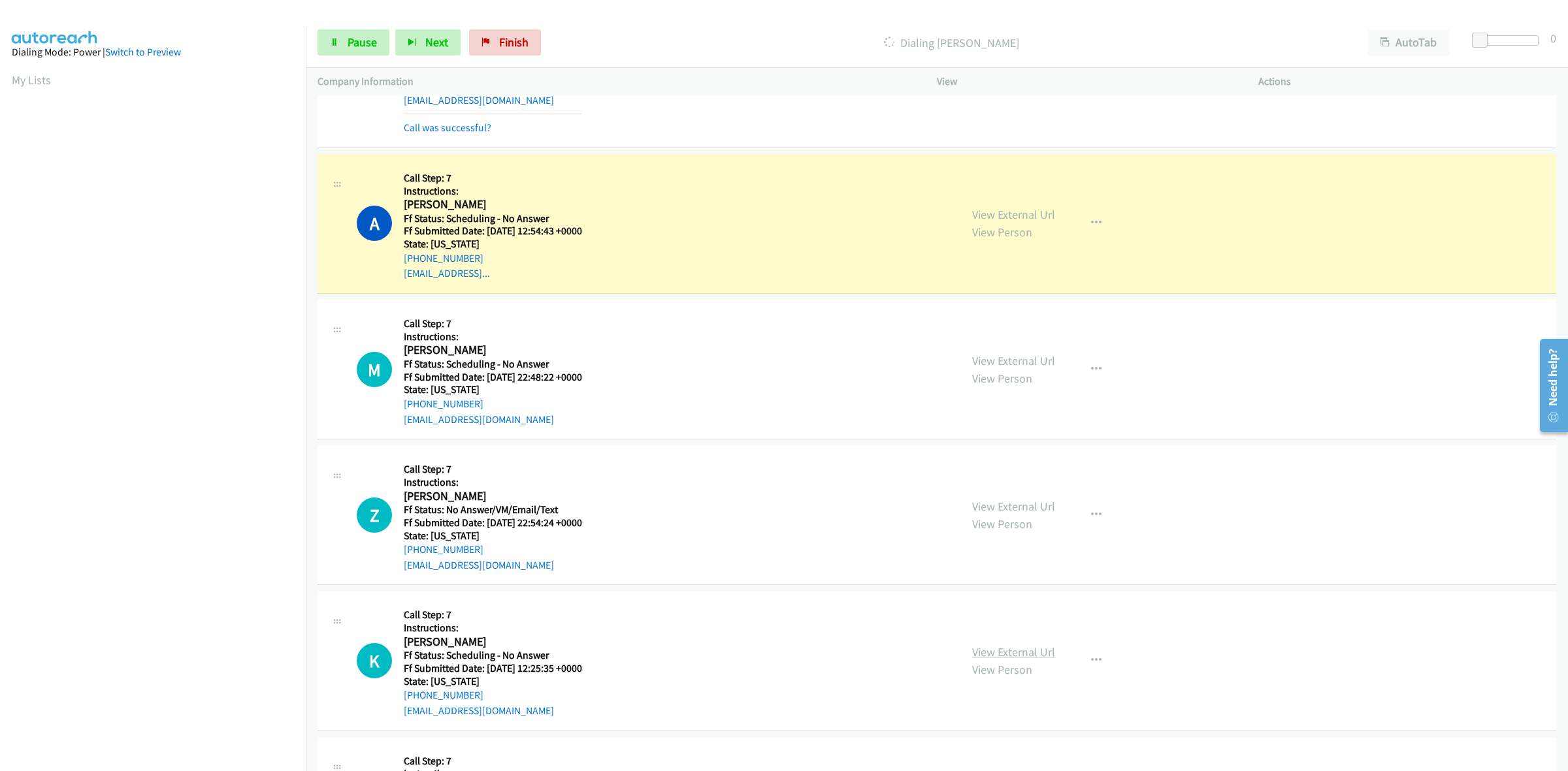
click at [1008, 651] on link "View External Url" at bounding box center [1014, 652] width 83 height 15
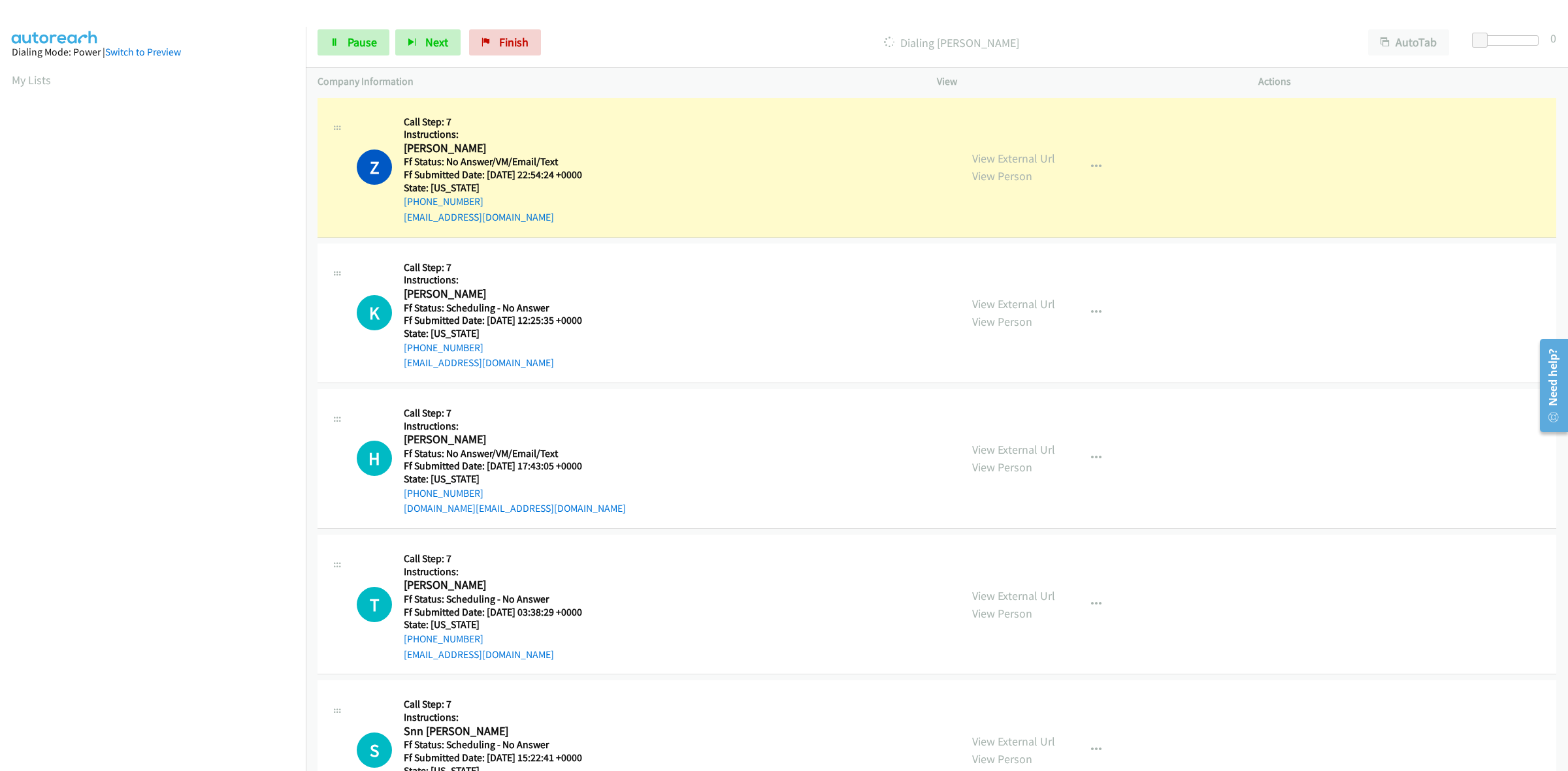
scroll to position [3102, 0]
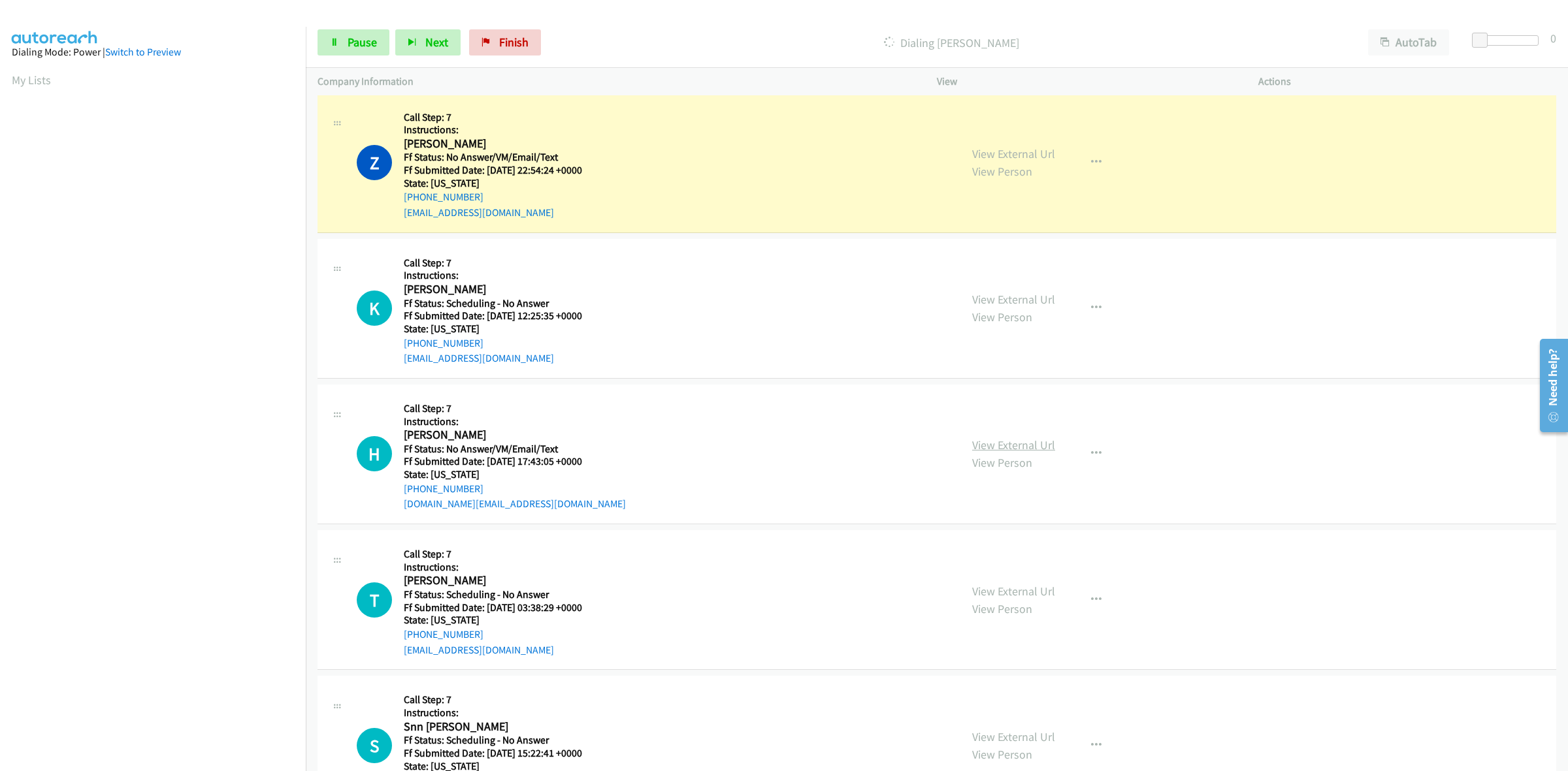
click at [1033, 449] on link "View External Url" at bounding box center [1014, 445] width 83 height 15
click at [1012, 591] on link "View External Url" at bounding box center [1014, 591] width 83 height 15
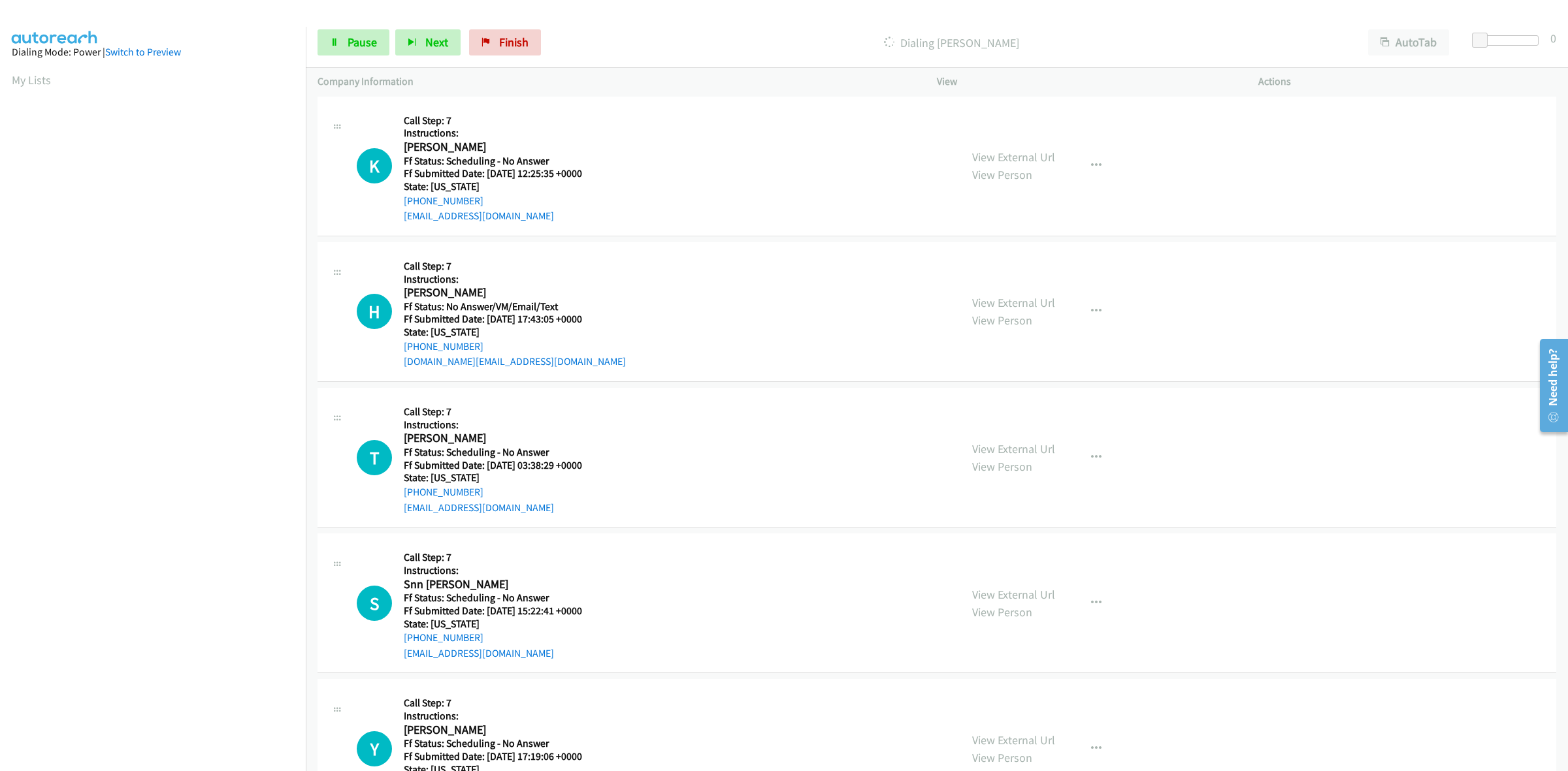
scroll to position [3265, 0]
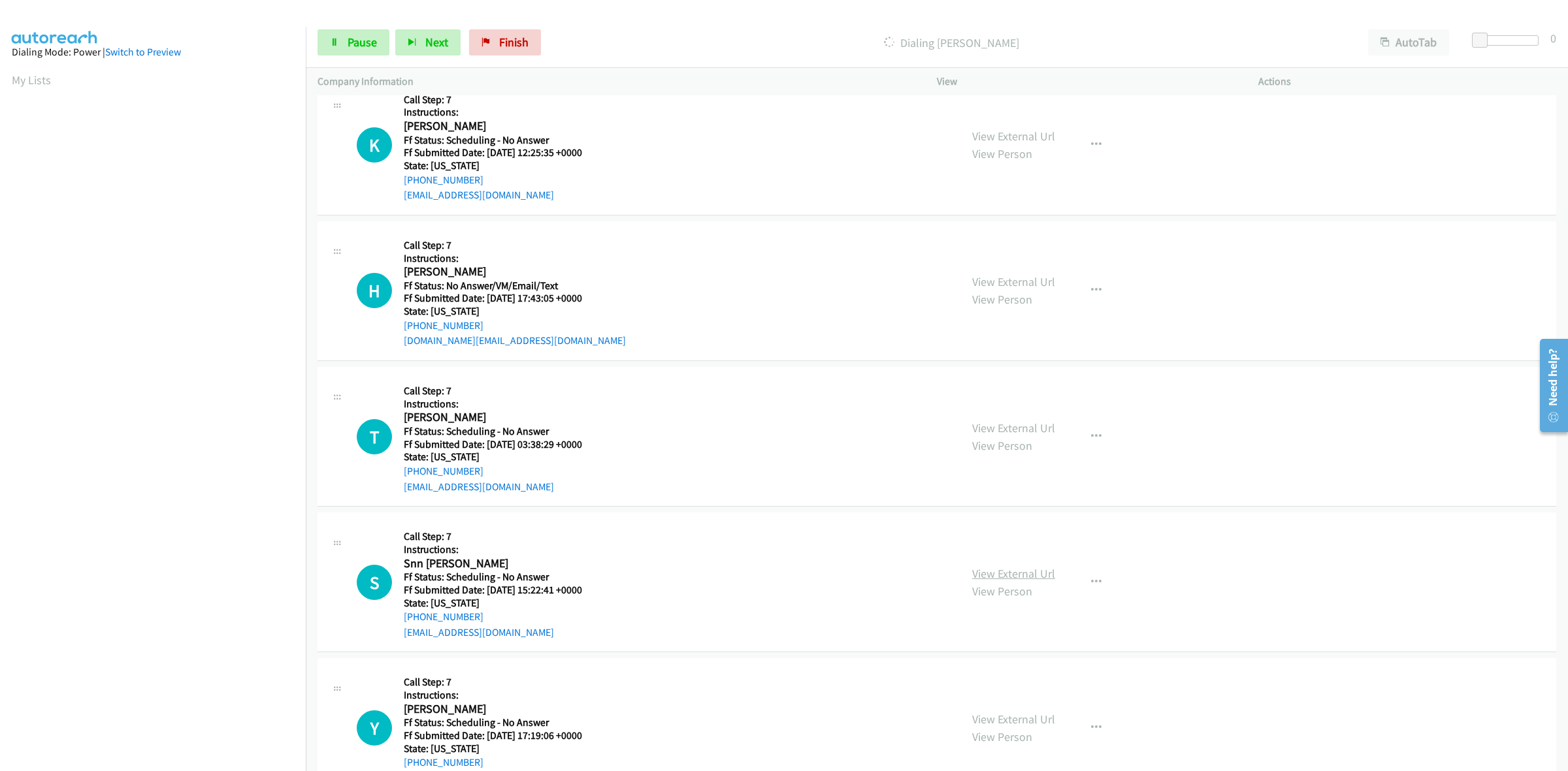
click at [1027, 572] on link "View External Url" at bounding box center [1014, 573] width 83 height 15
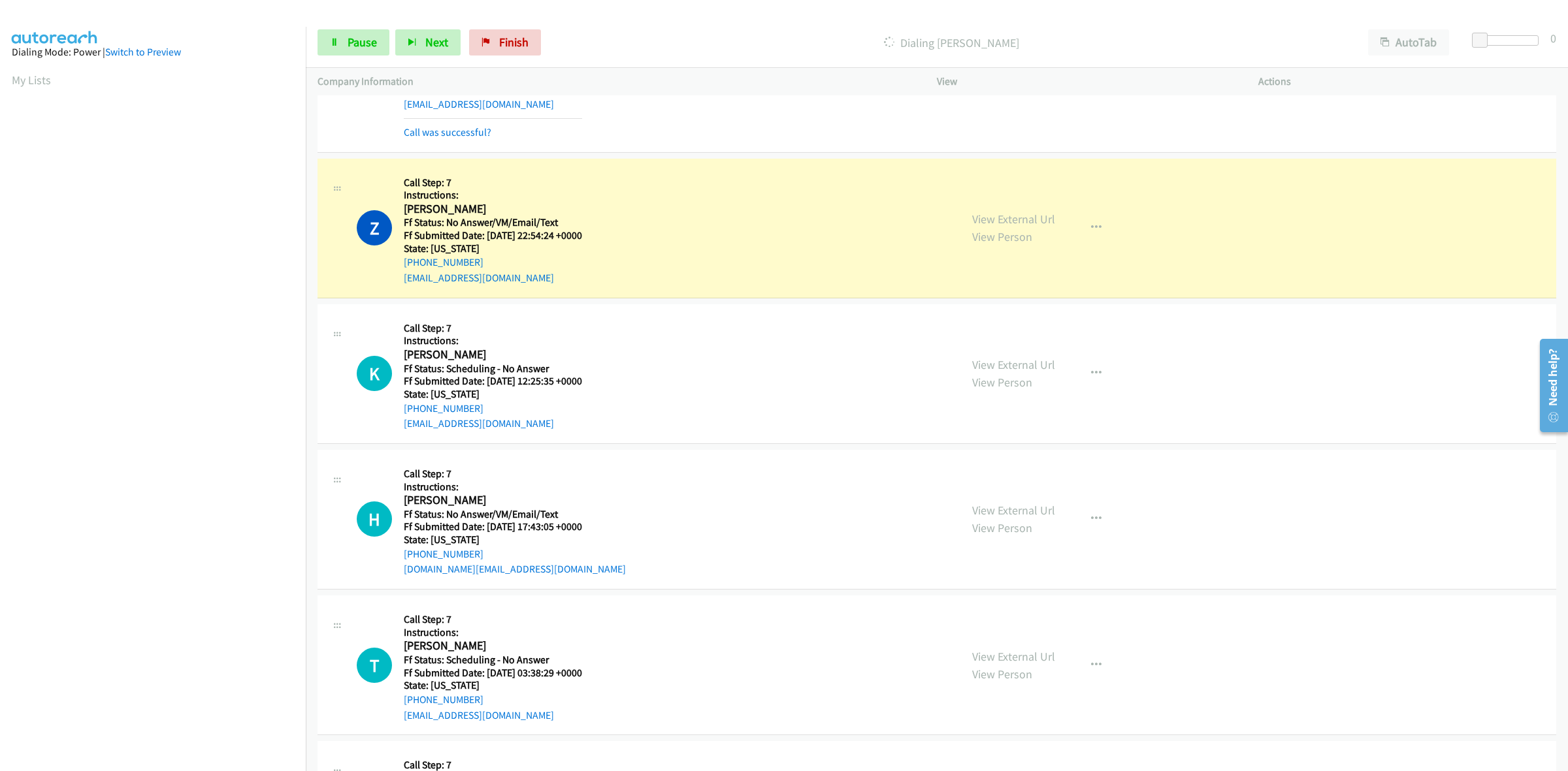
scroll to position [3020, 0]
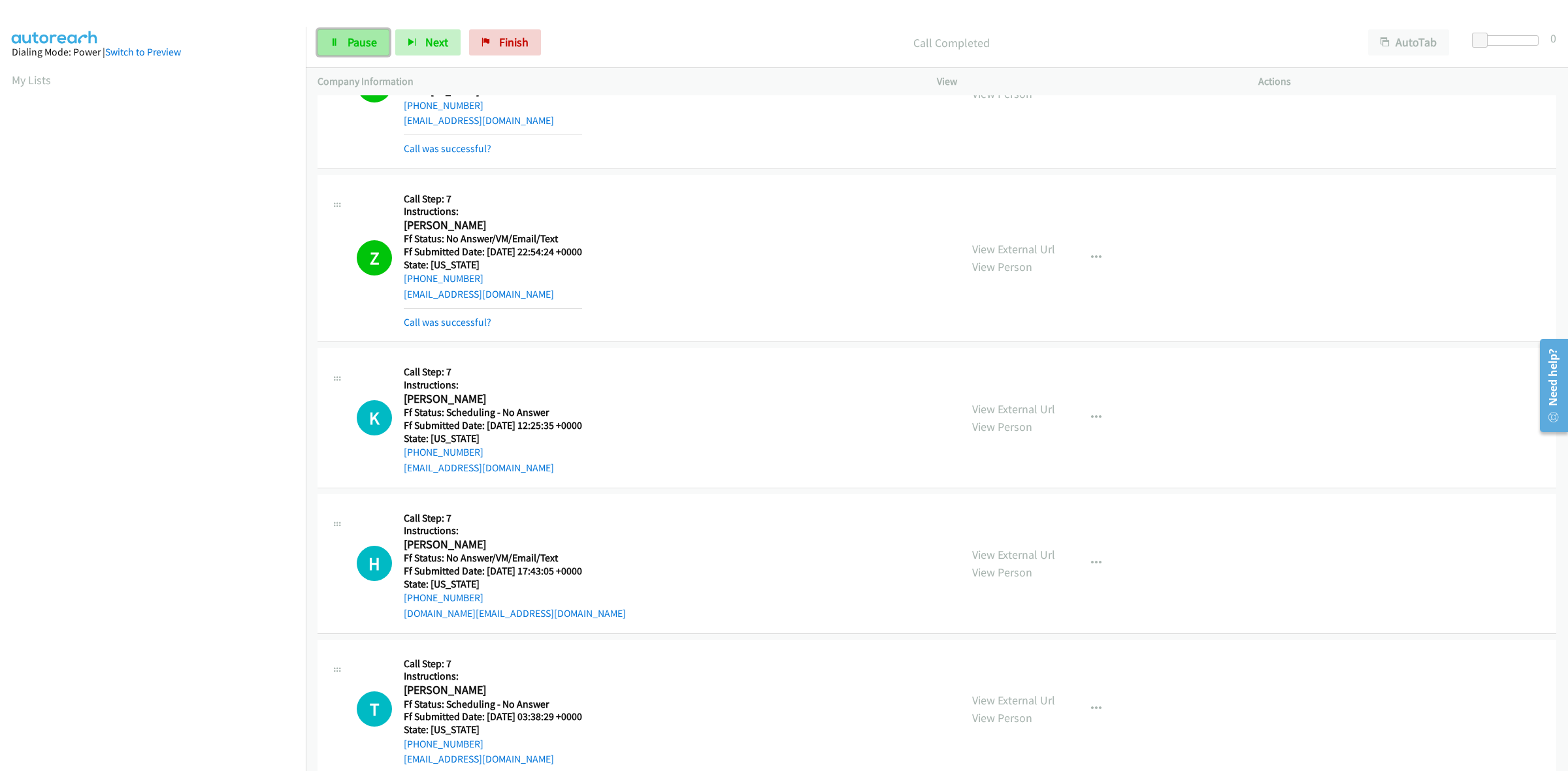
click at [341, 37] on link "Pause" at bounding box center [354, 42] width 72 height 26
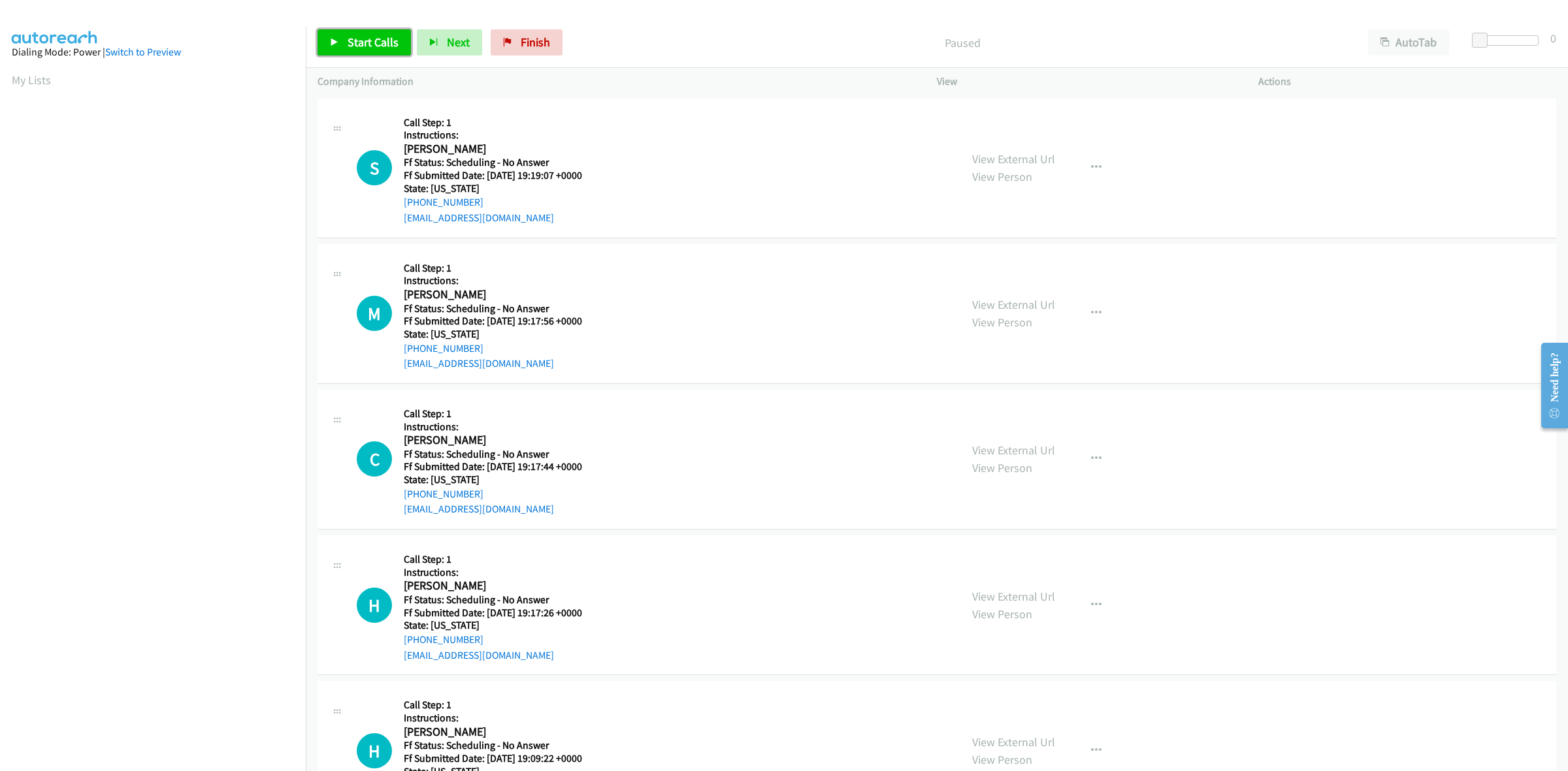
click at [387, 47] on span "Start Calls" at bounding box center [373, 42] width 51 height 15
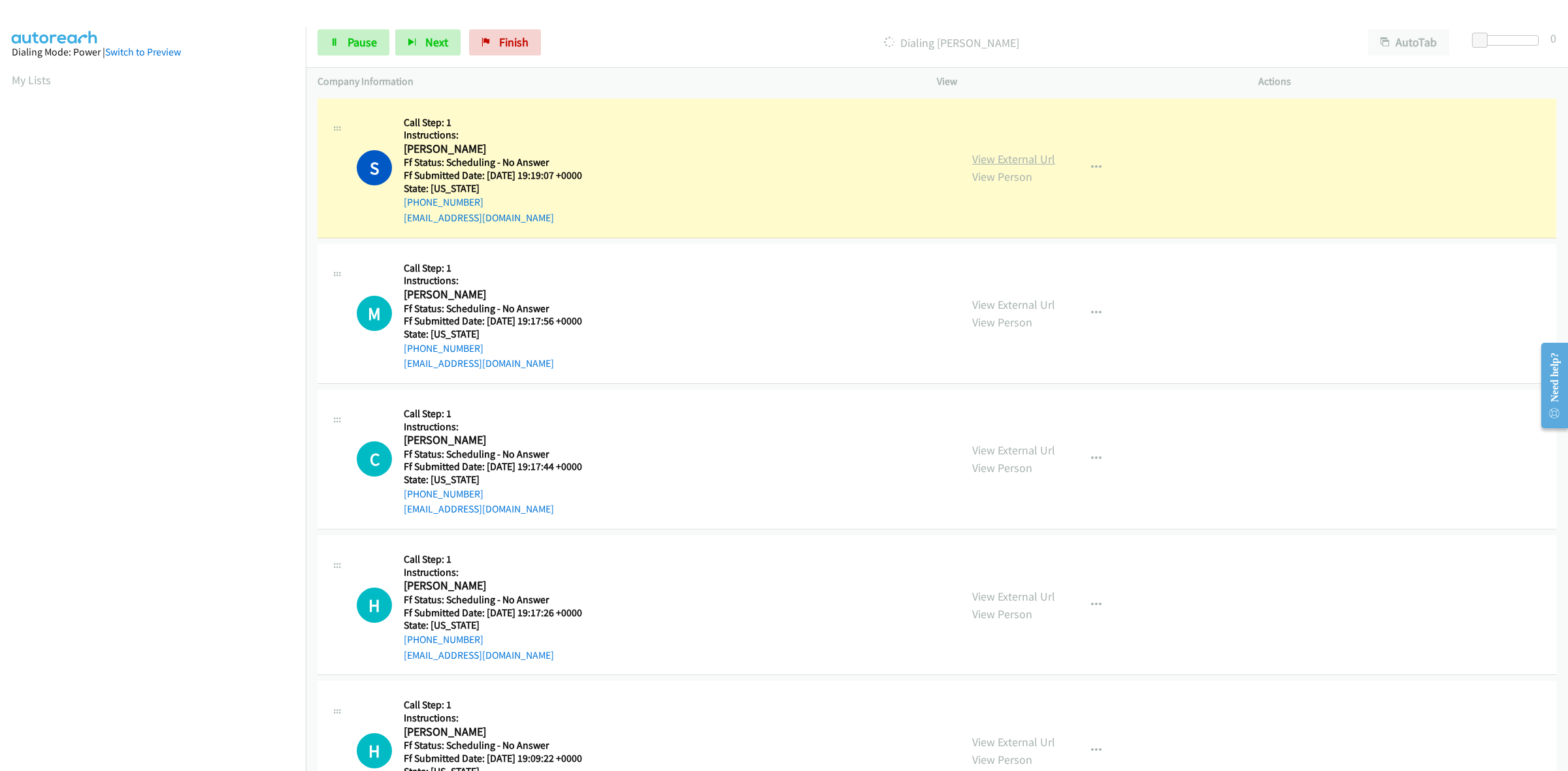
click at [1047, 160] on link "View External Url" at bounding box center [1014, 159] width 83 height 15
click at [1030, 307] on link "View External Url" at bounding box center [1014, 304] width 83 height 15
click at [993, 449] on link "View External Url" at bounding box center [1014, 450] width 83 height 15
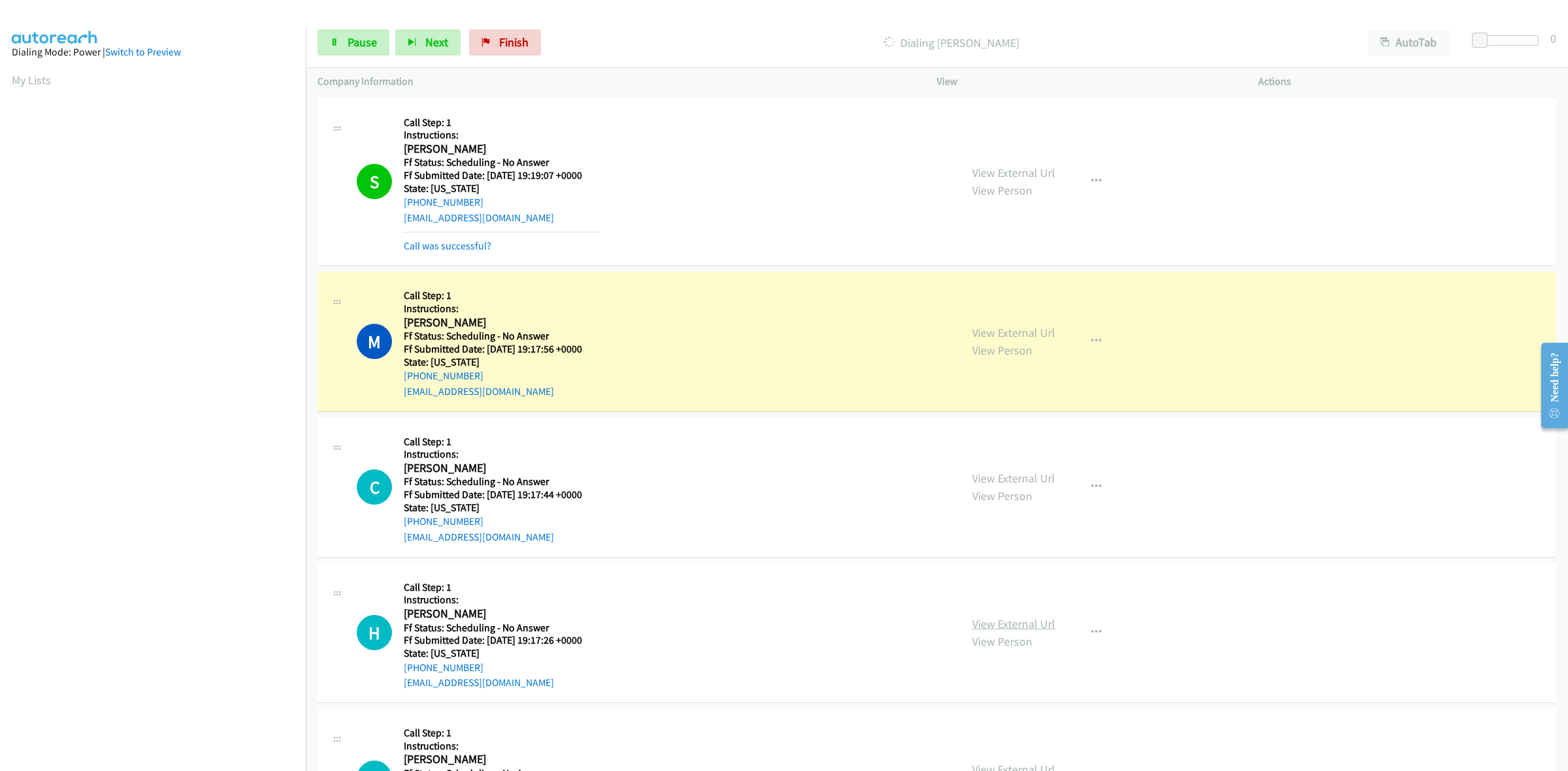
click at [1042, 627] on link "View External Url" at bounding box center [1014, 623] width 83 height 15
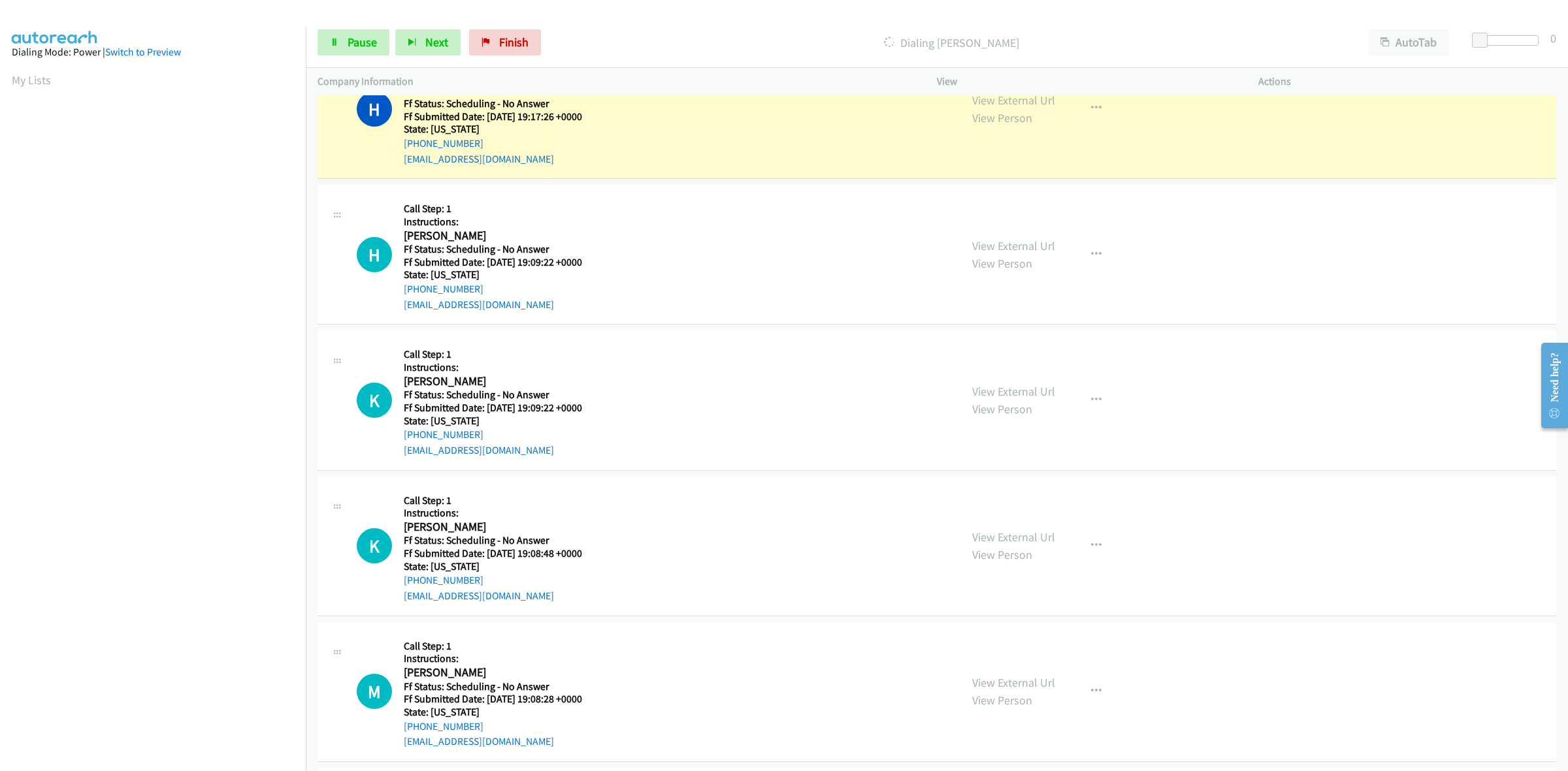
scroll to position [571, 0]
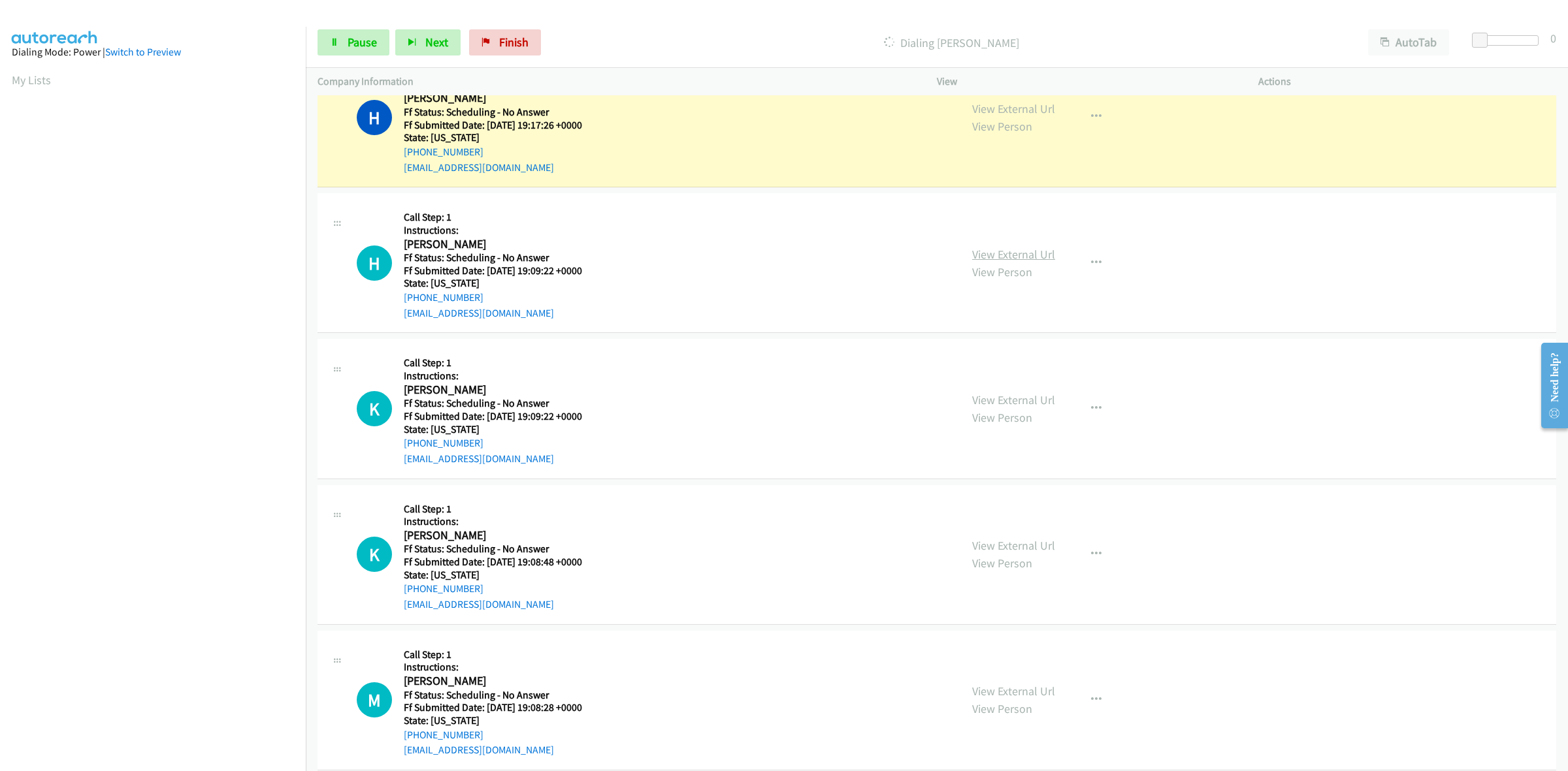
click at [1036, 253] on link "View External Url" at bounding box center [1014, 254] width 83 height 15
click at [1026, 397] on link "View External Url" at bounding box center [1014, 400] width 83 height 15
click at [1027, 540] on link "View External Url" at bounding box center [1014, 545] width 83 height 15
click at [1029, 689] on link "View External Url" at bounding box center [1014, 691] width 83 height 15
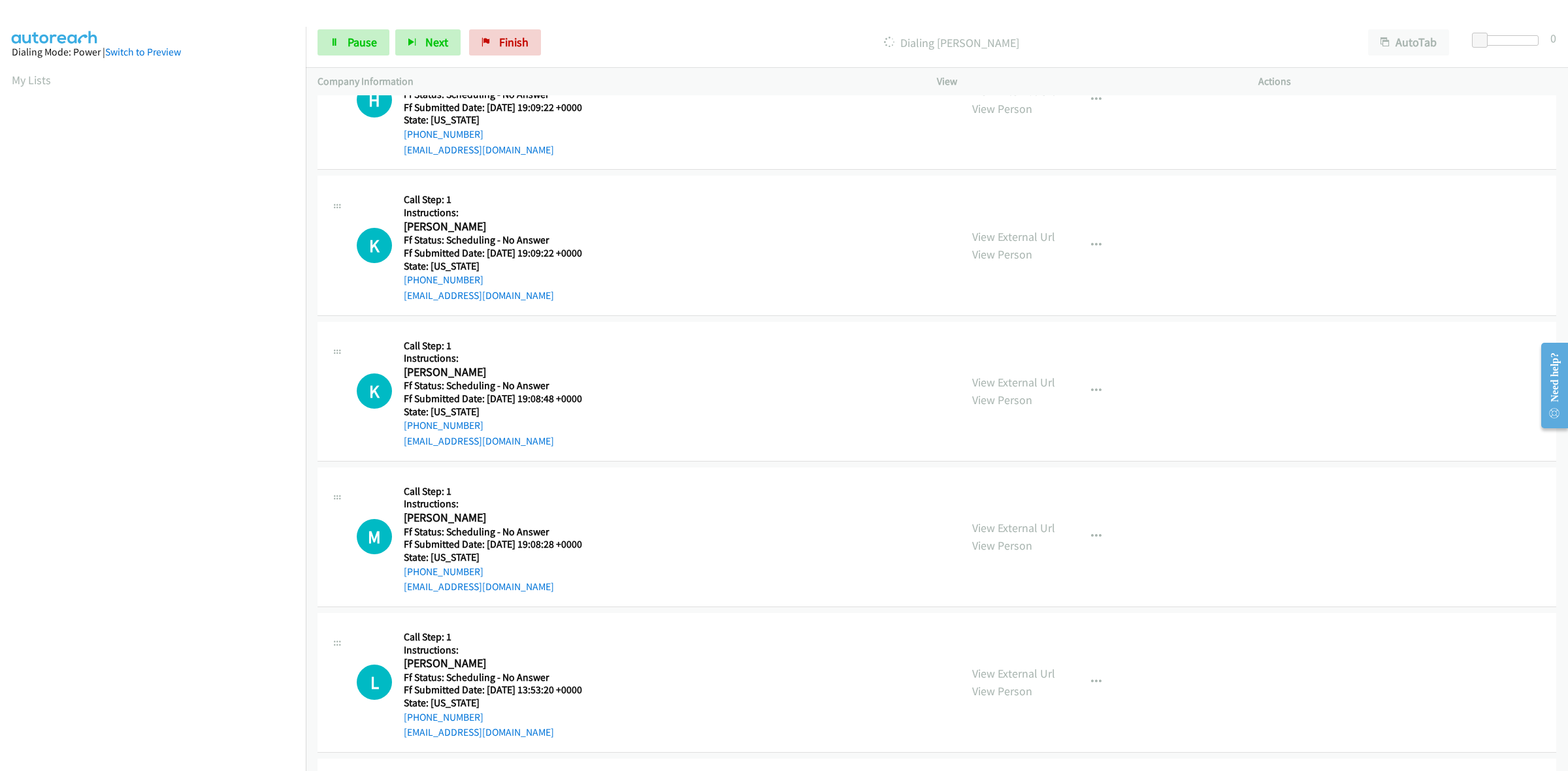
scroll to position [816, 0]
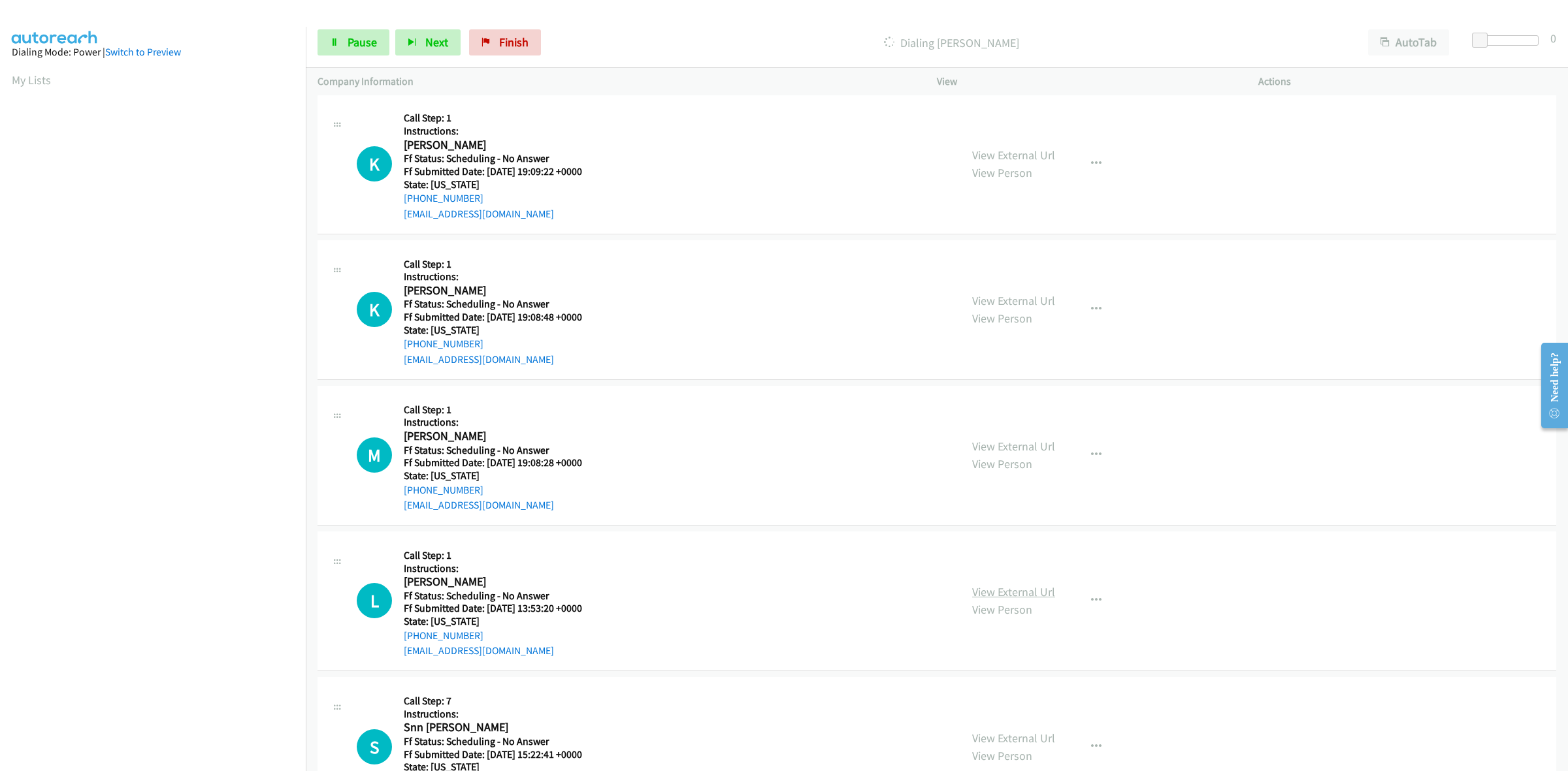
click at [1001, 587] on link "View External Url" at bounding box center [1014, 591] width 83 height 15
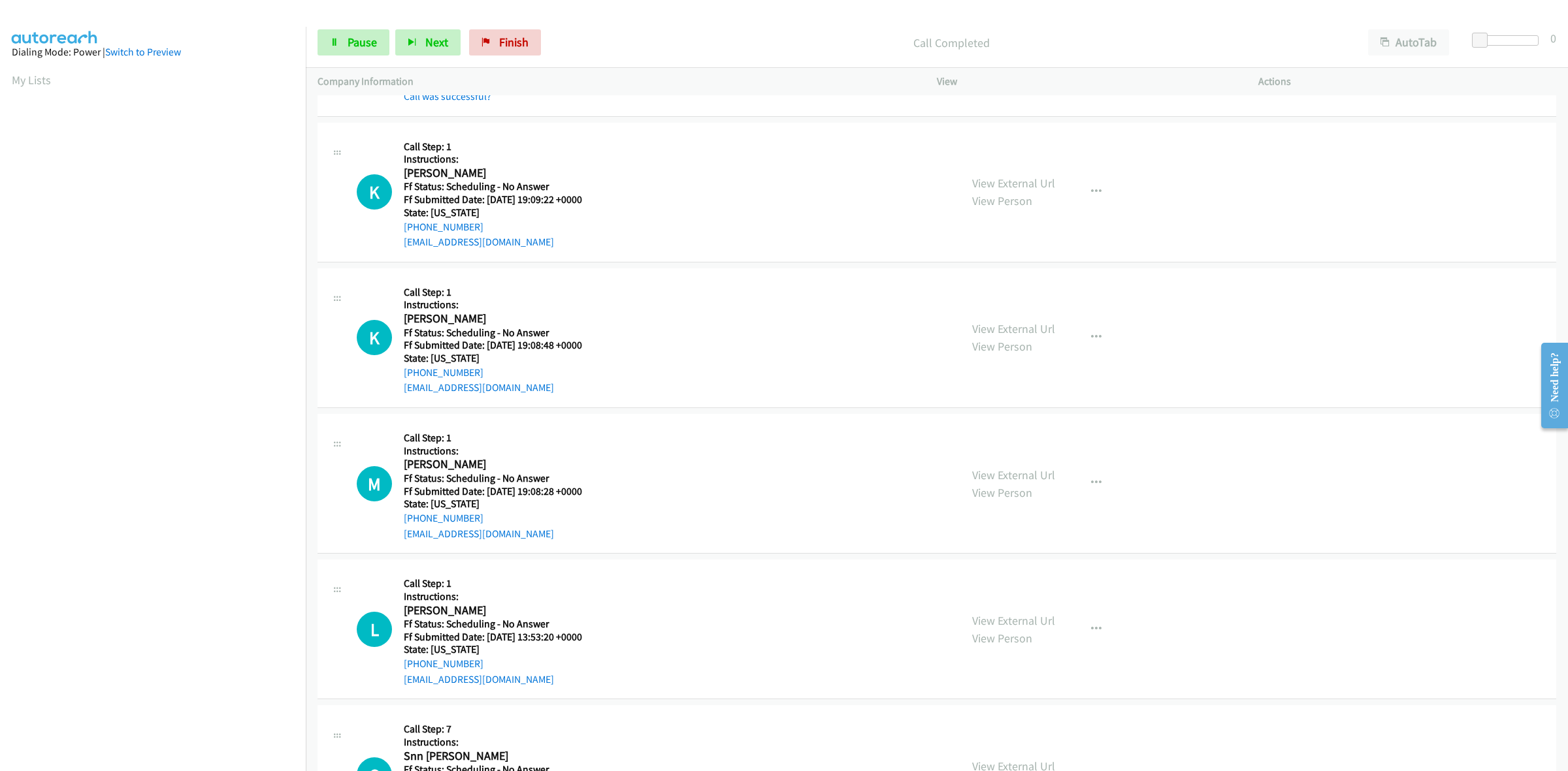
scroll to position [872, 0]
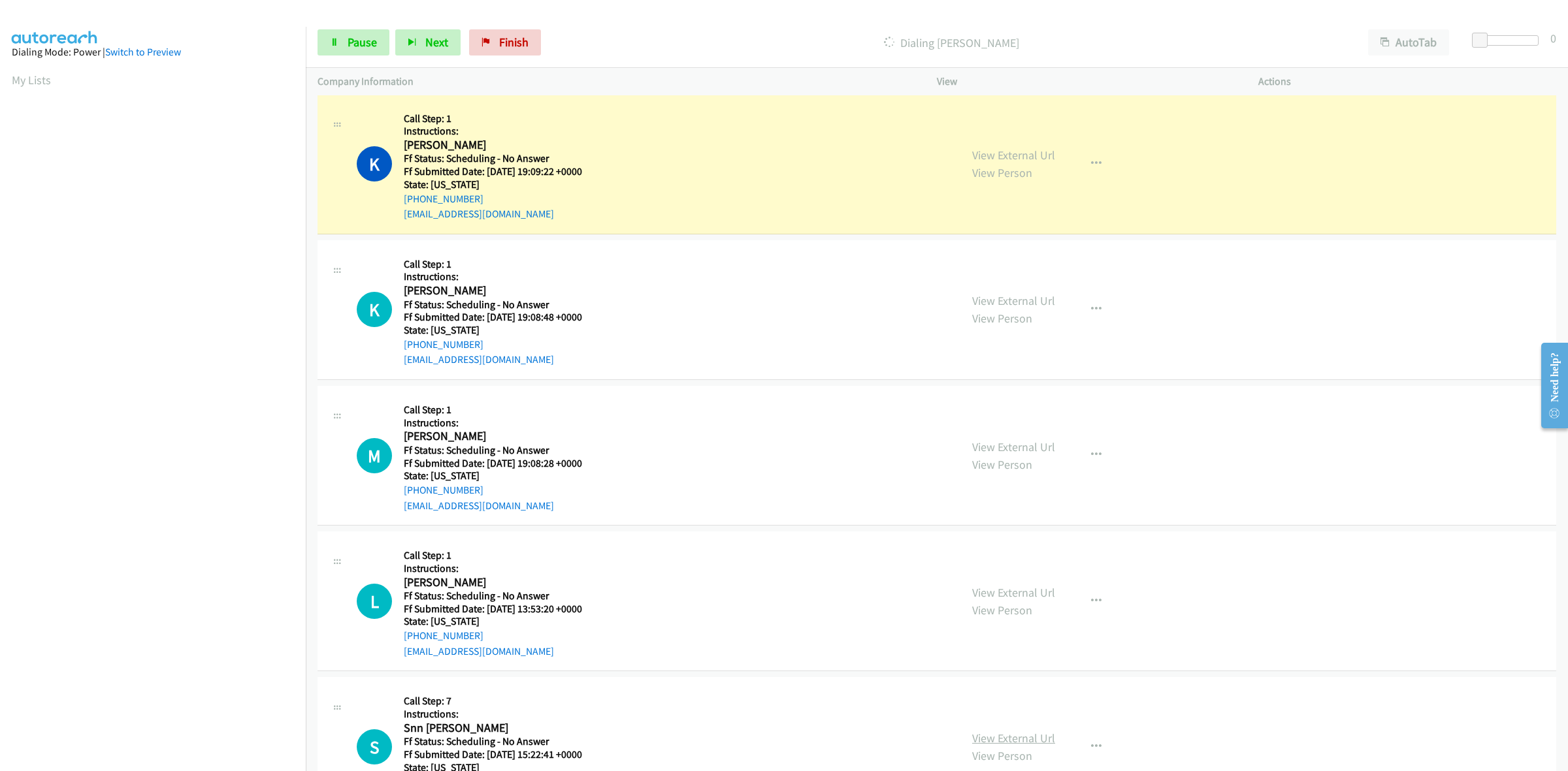
click at [1028, 745] on link "View External Url" at bounding box center [1014, 738] width 83 height 15
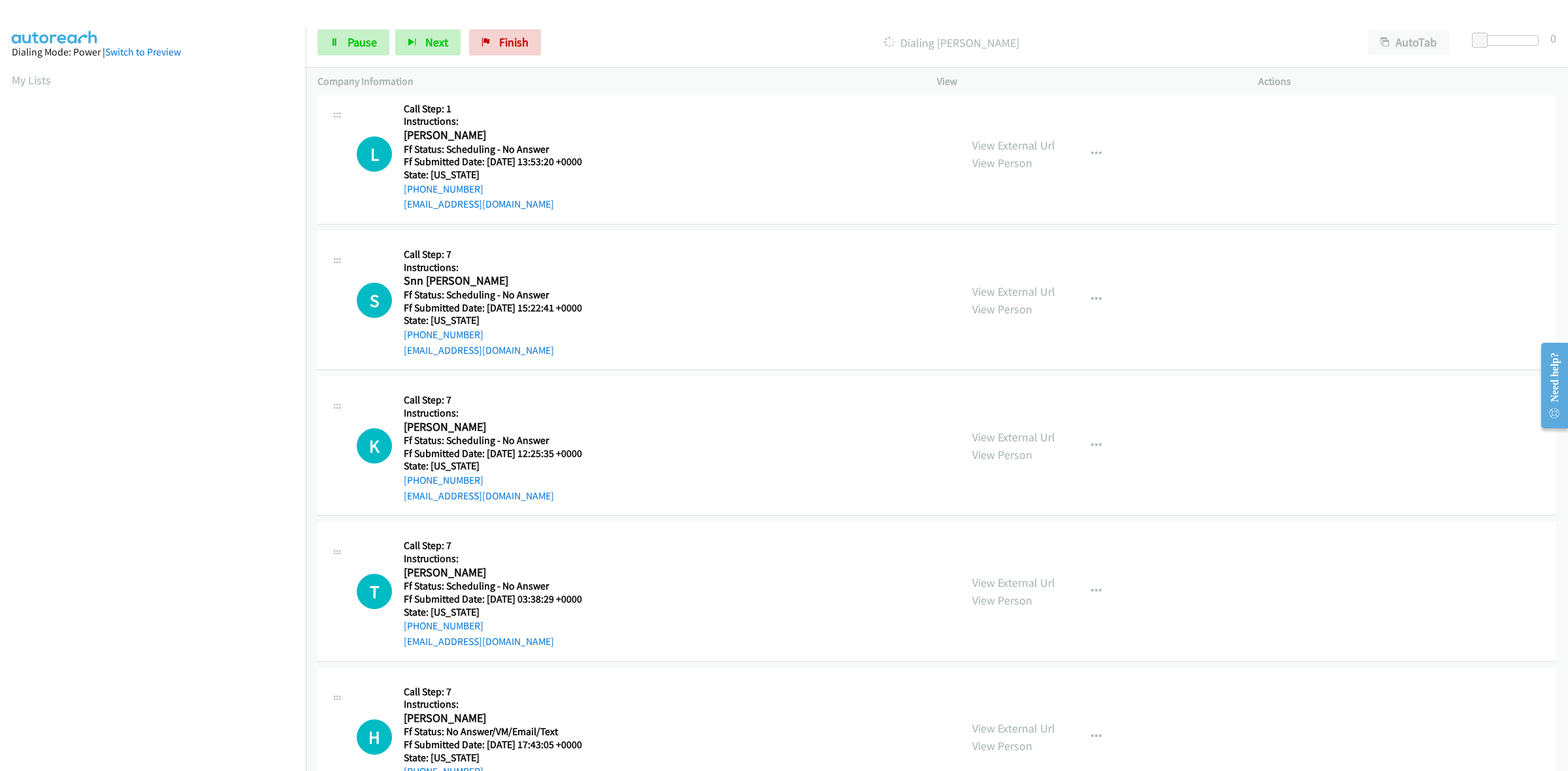
scroll to position [1362, 0]
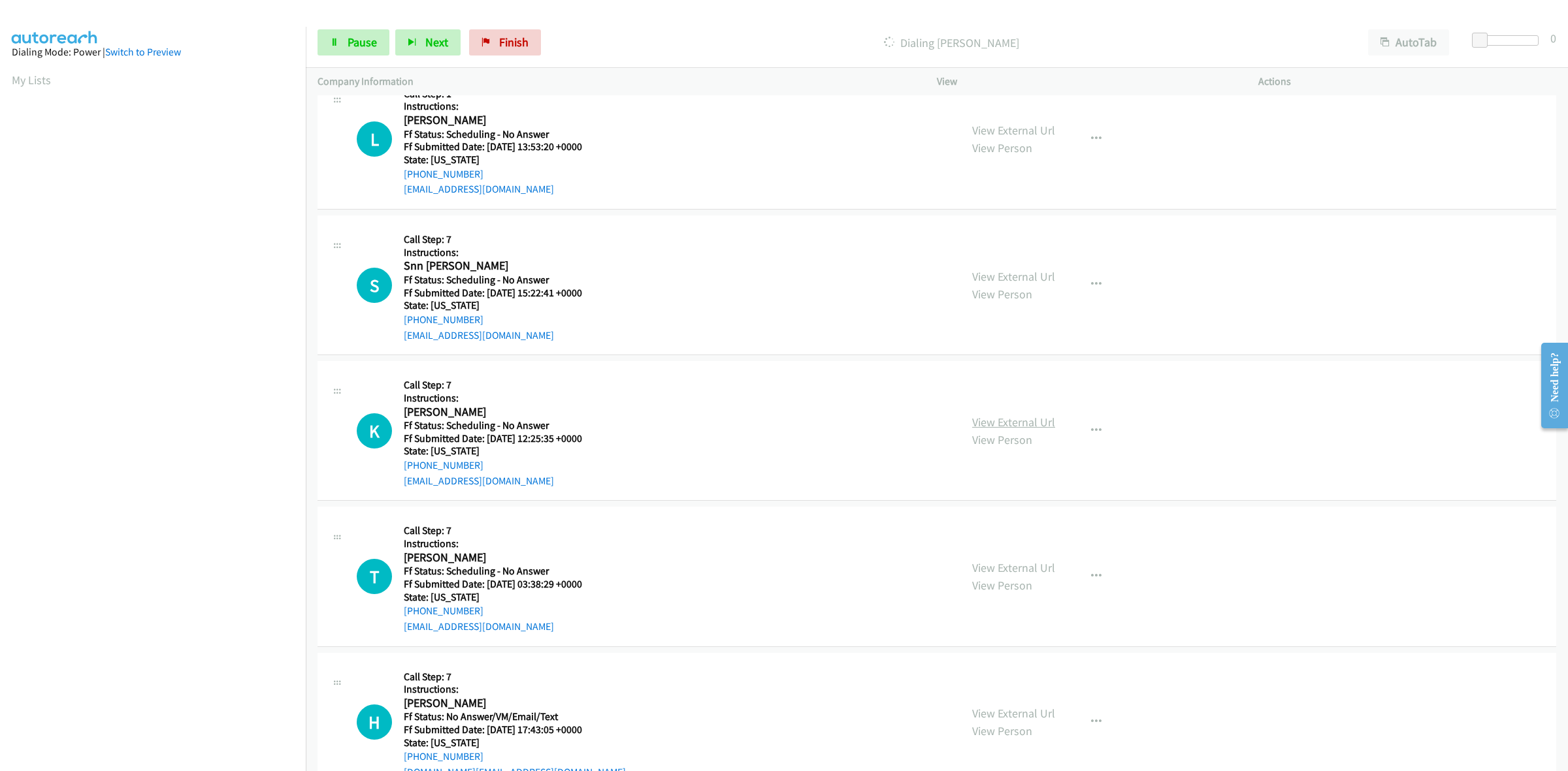
click at [1007, 423] on link "View External Url" at bounding box center [1014, 422] width 83 height 15
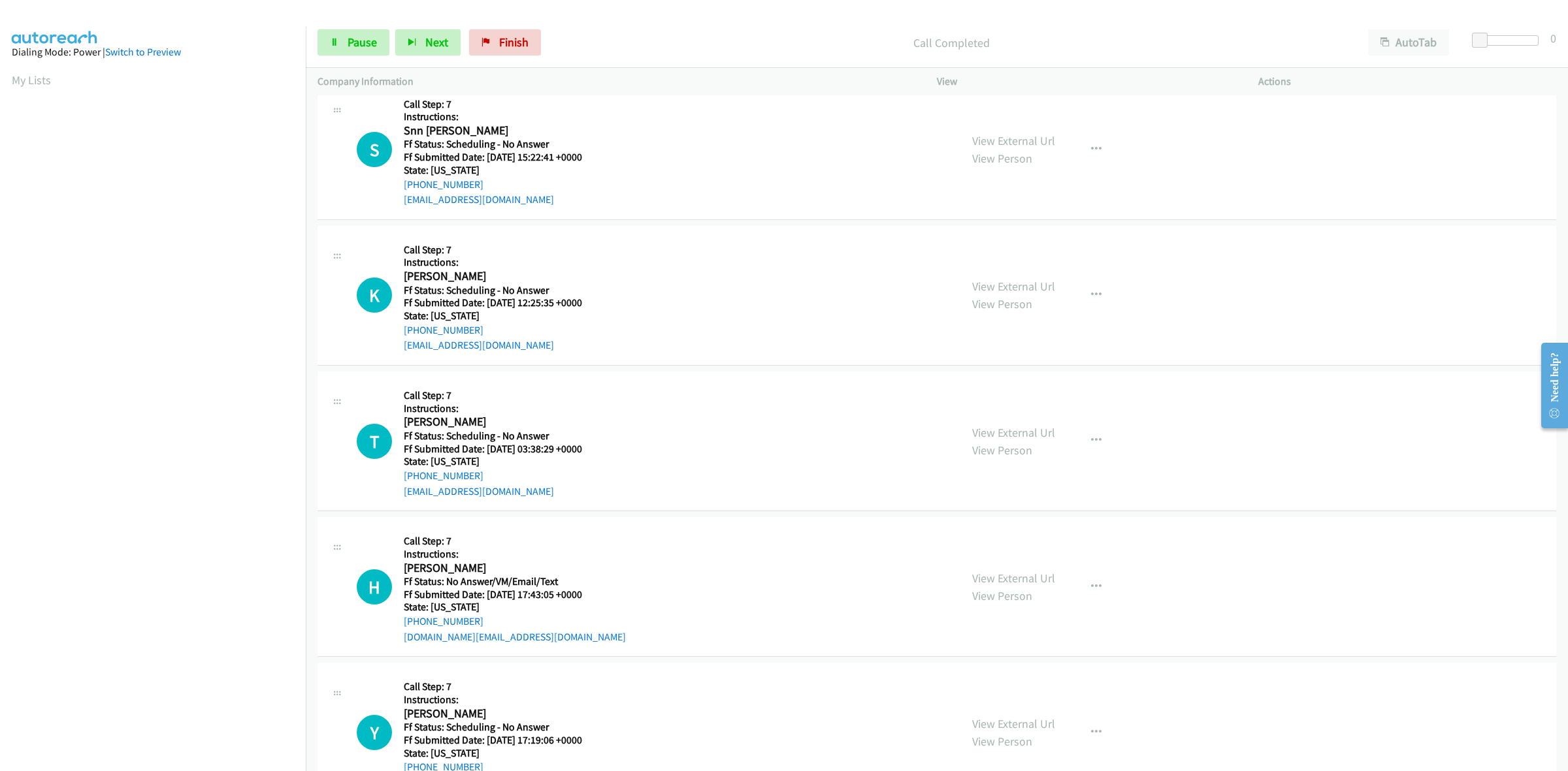
scroll to position [1553, 0]
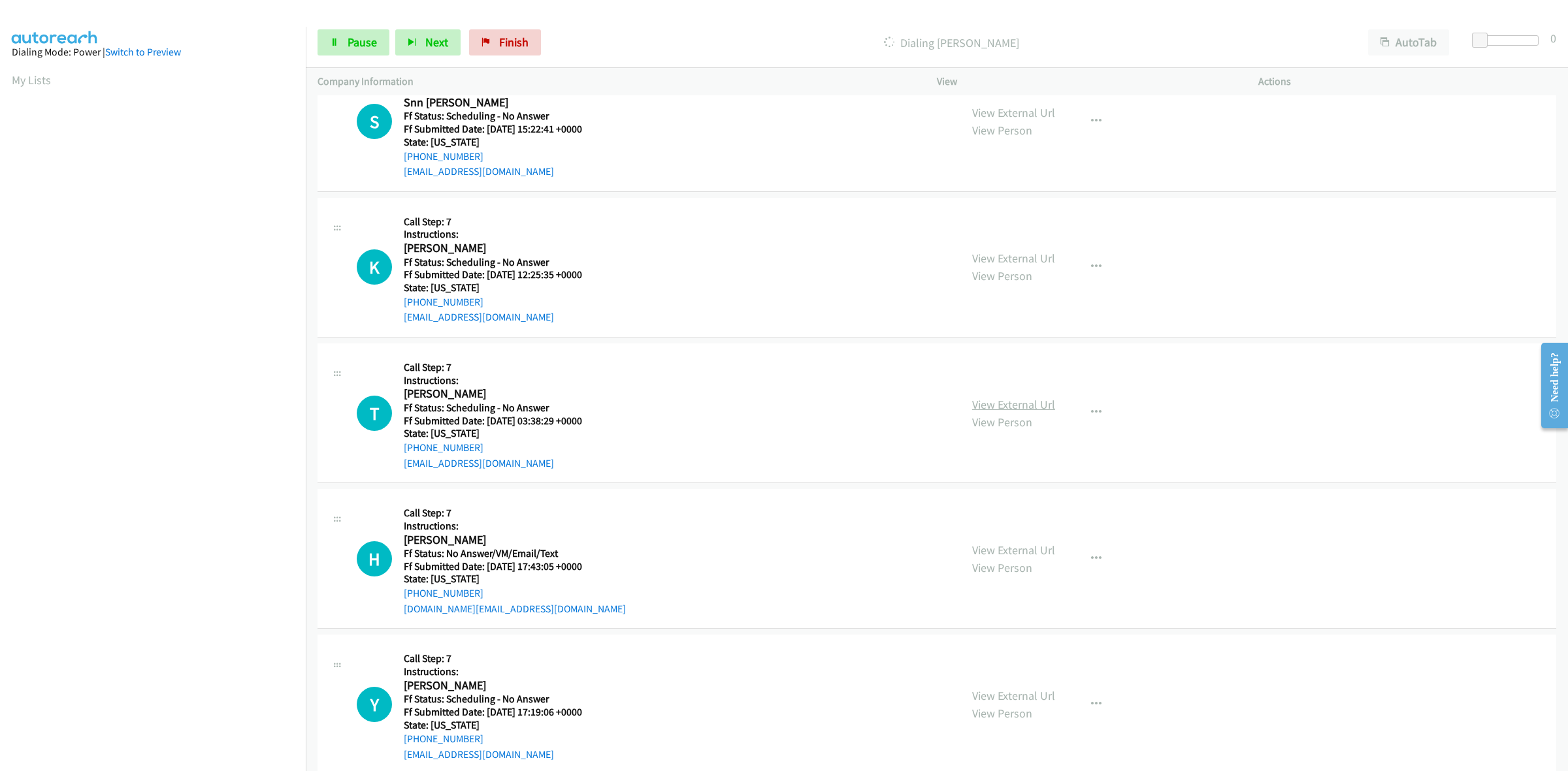
click at [996, 398] on link "View External Url" at bounding box center [1014, 404] width 83 height 15
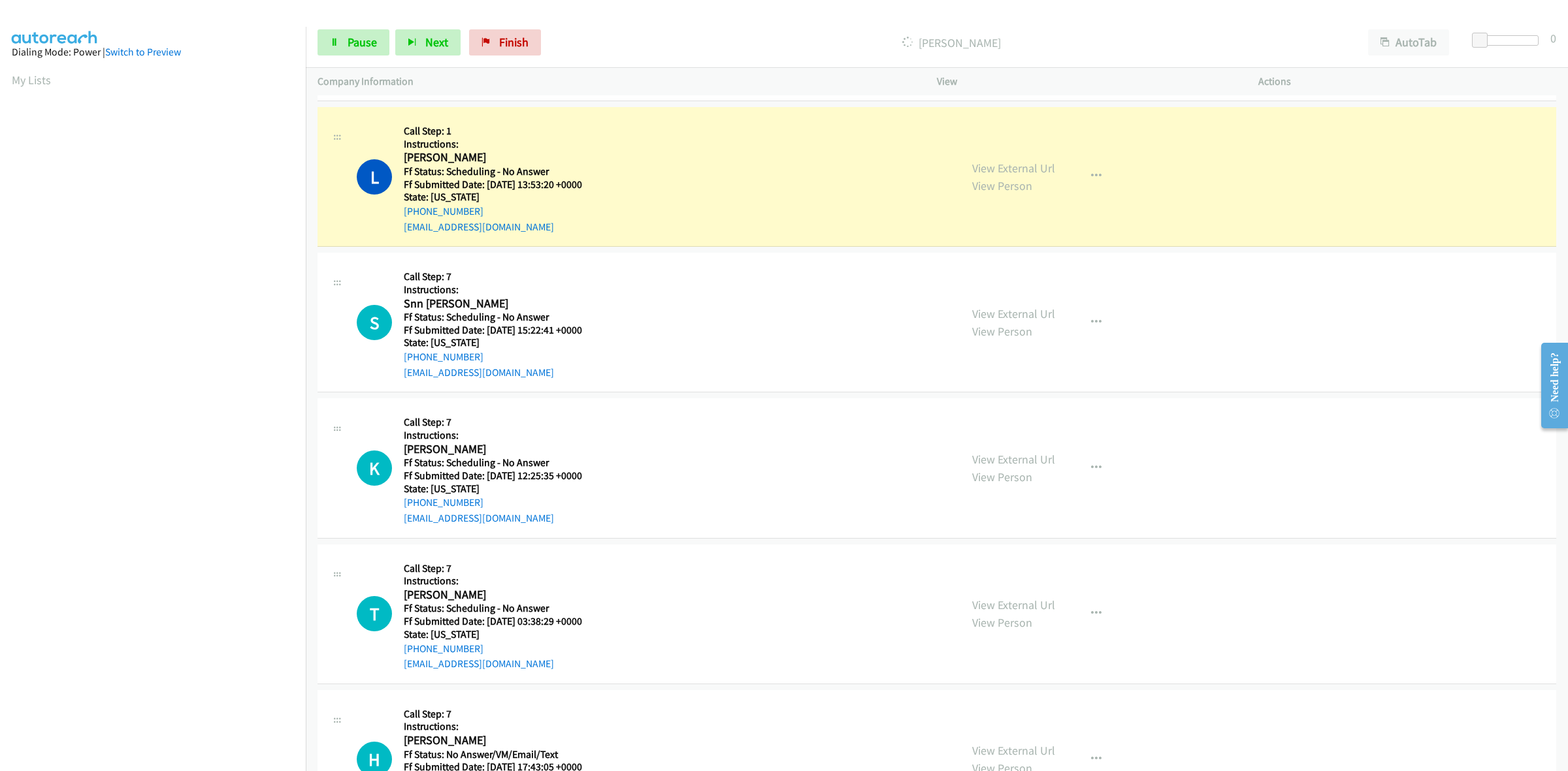
scroll to position [1418, 0]
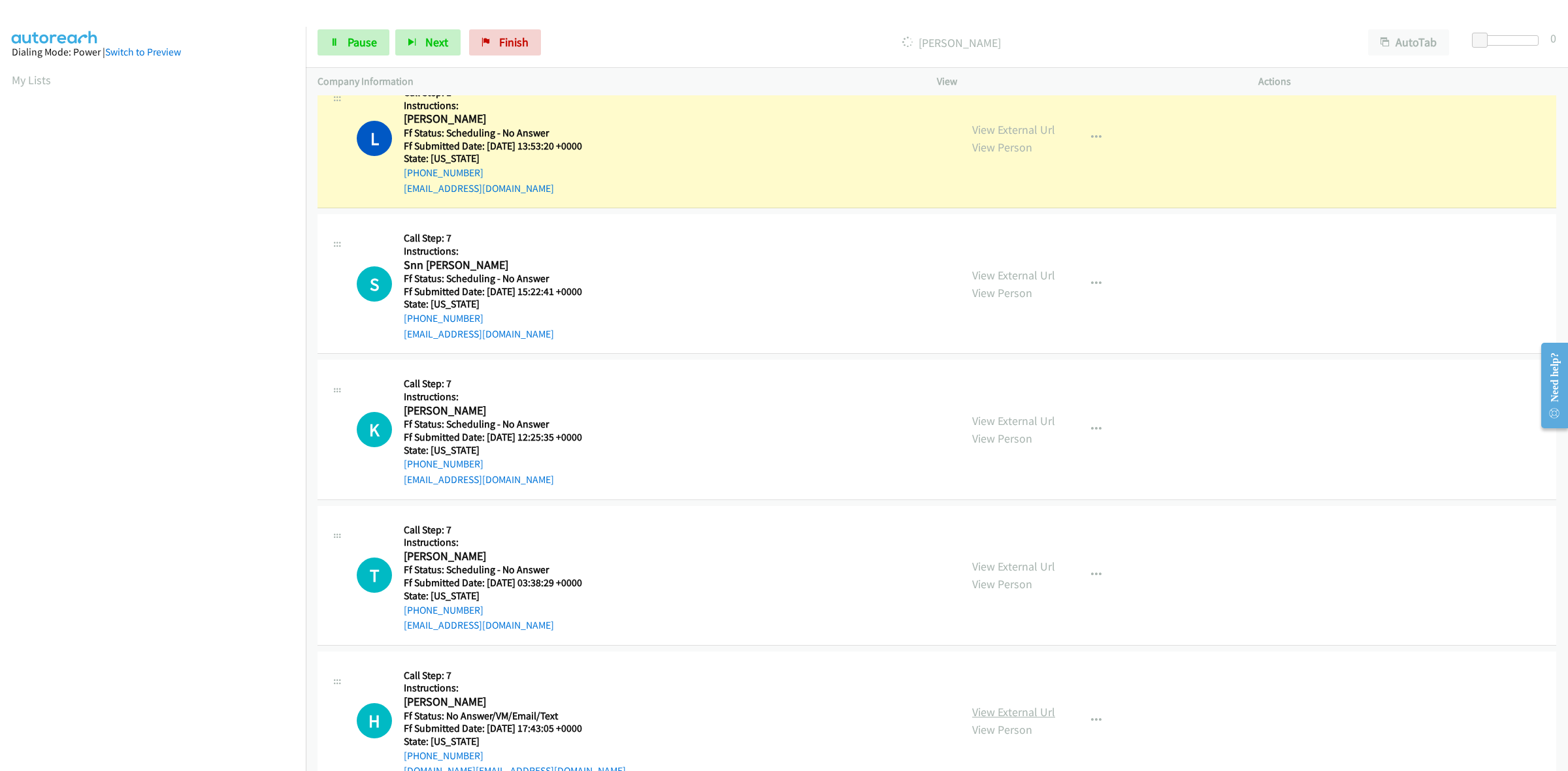
click at [1015, 710] on link "View External Url" at bounding box center [1014, 712] width 83 height 15
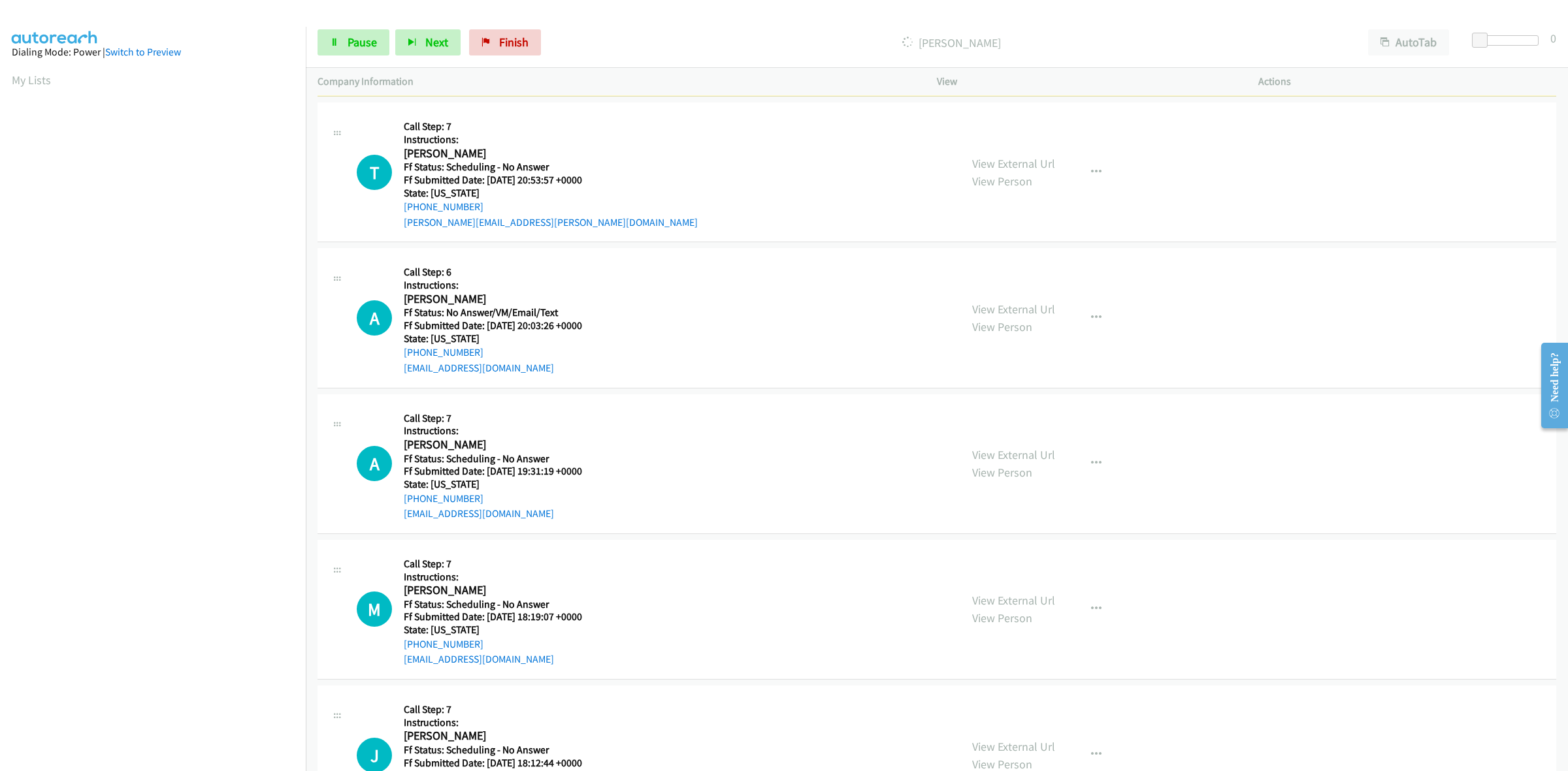
scroll to position [2316, 0]
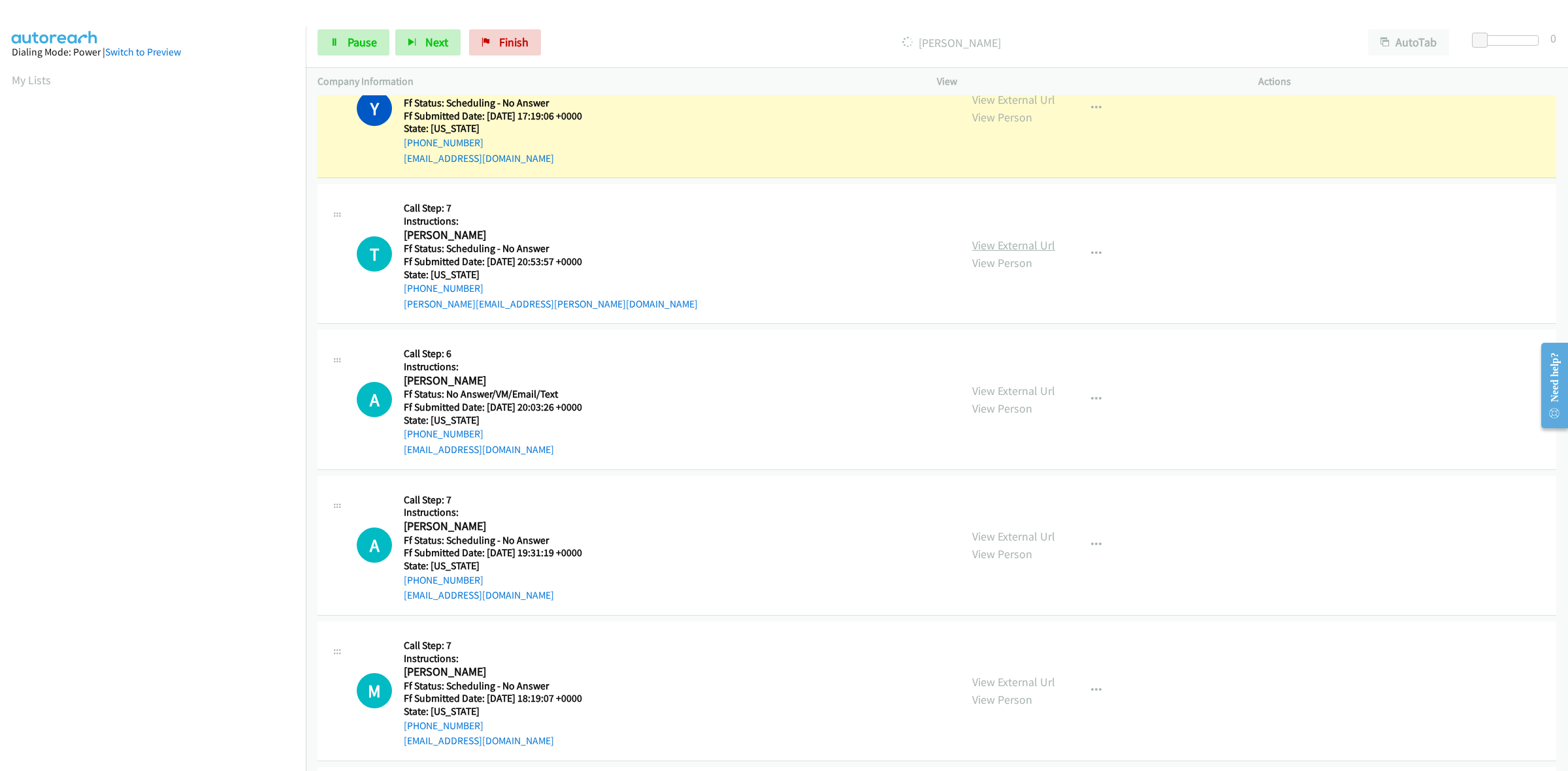
click at [979, 250] on link "View External Url" at bounding box center [1014, 245] width 83 height 15
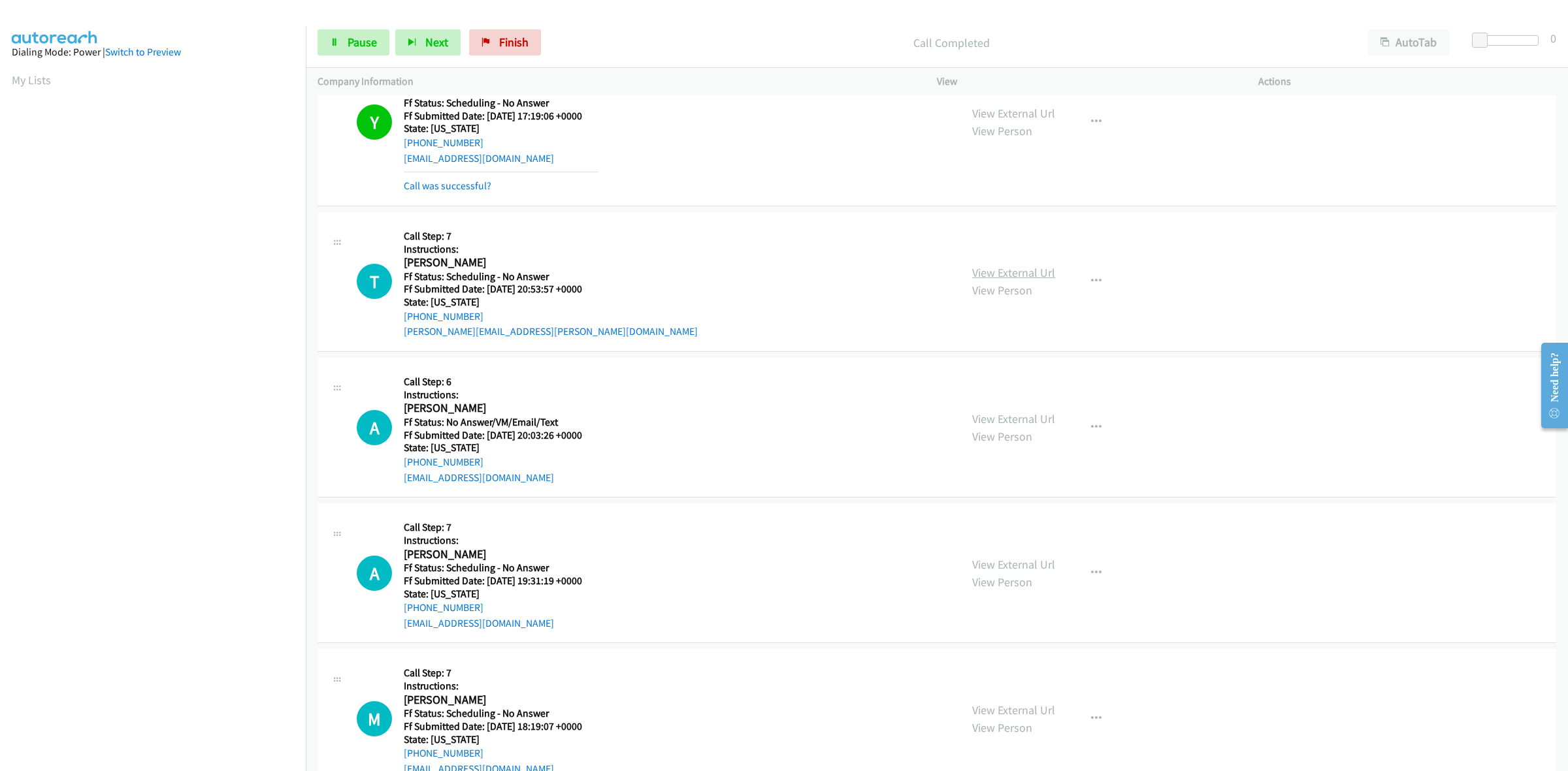
scroll to position [2330, 0]
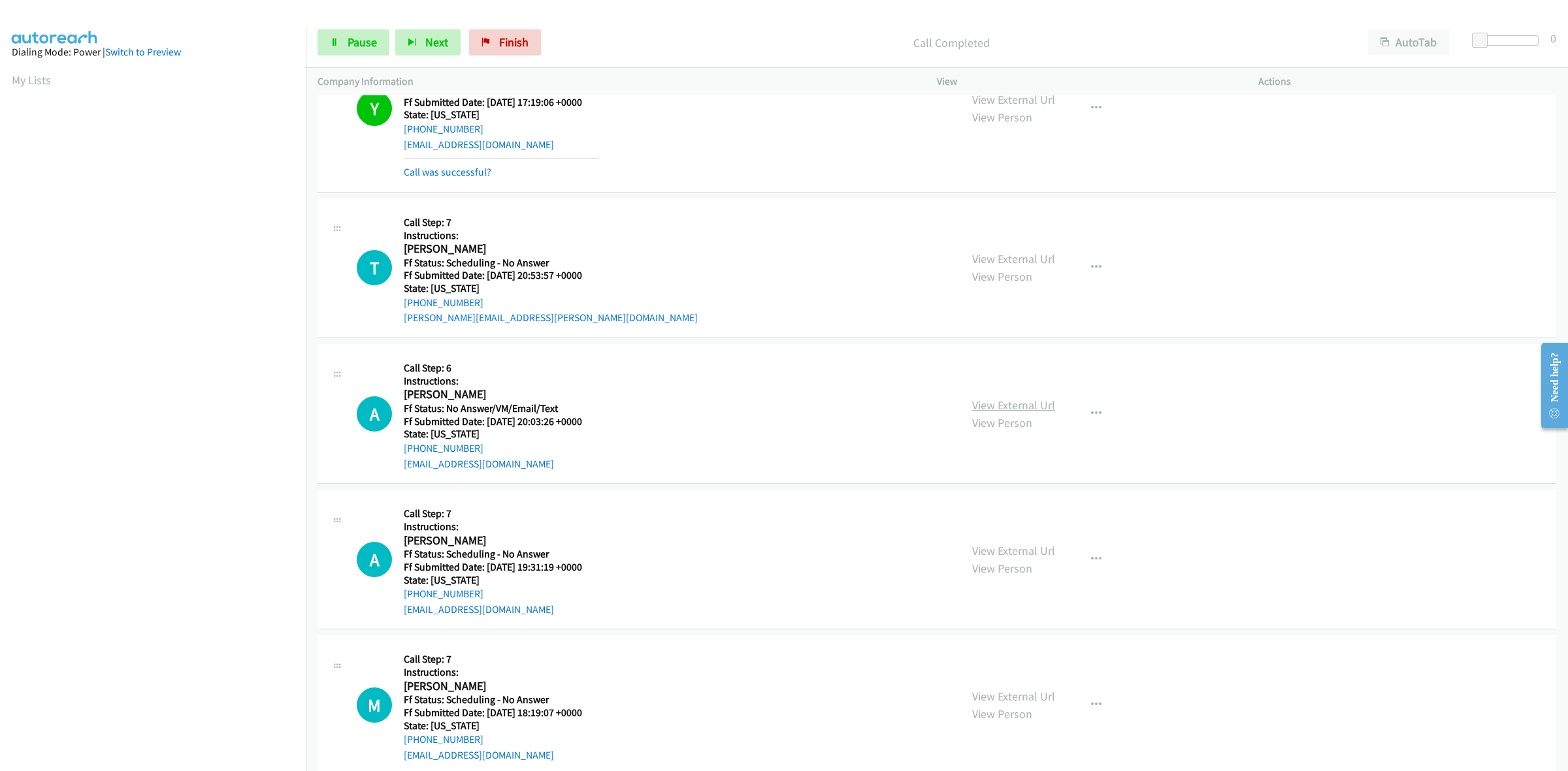
click at [1047, 405] on link "View External Url" at bounding box center [1014, 405] width 83 height 15
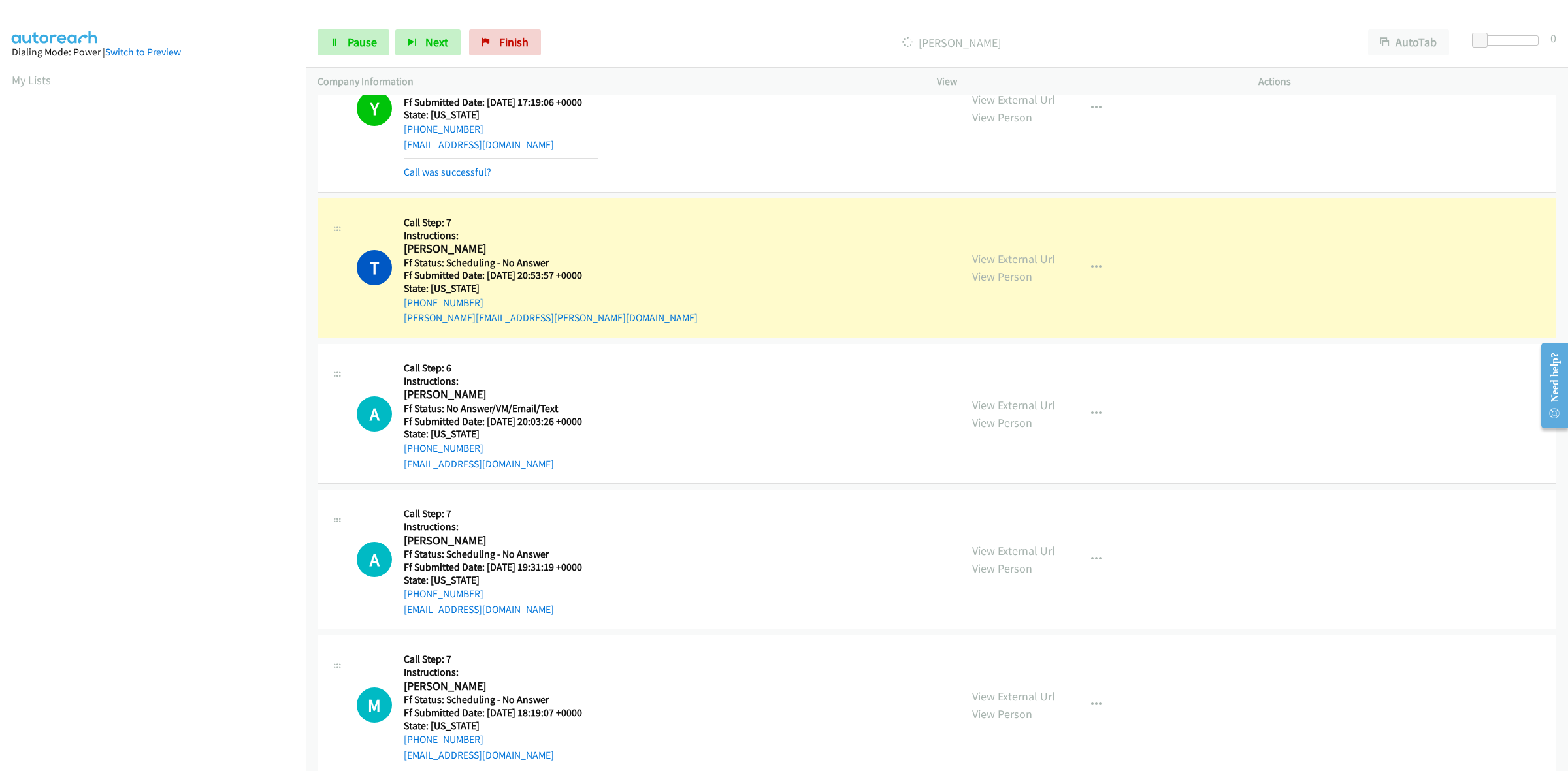
click at [997, 552] on link "View External Url" at bounding box center [1014, 551] width 83 height 15
click at [1044, 690] on link "View External Url" at bounding box center [1014, 696] width 83 height 15
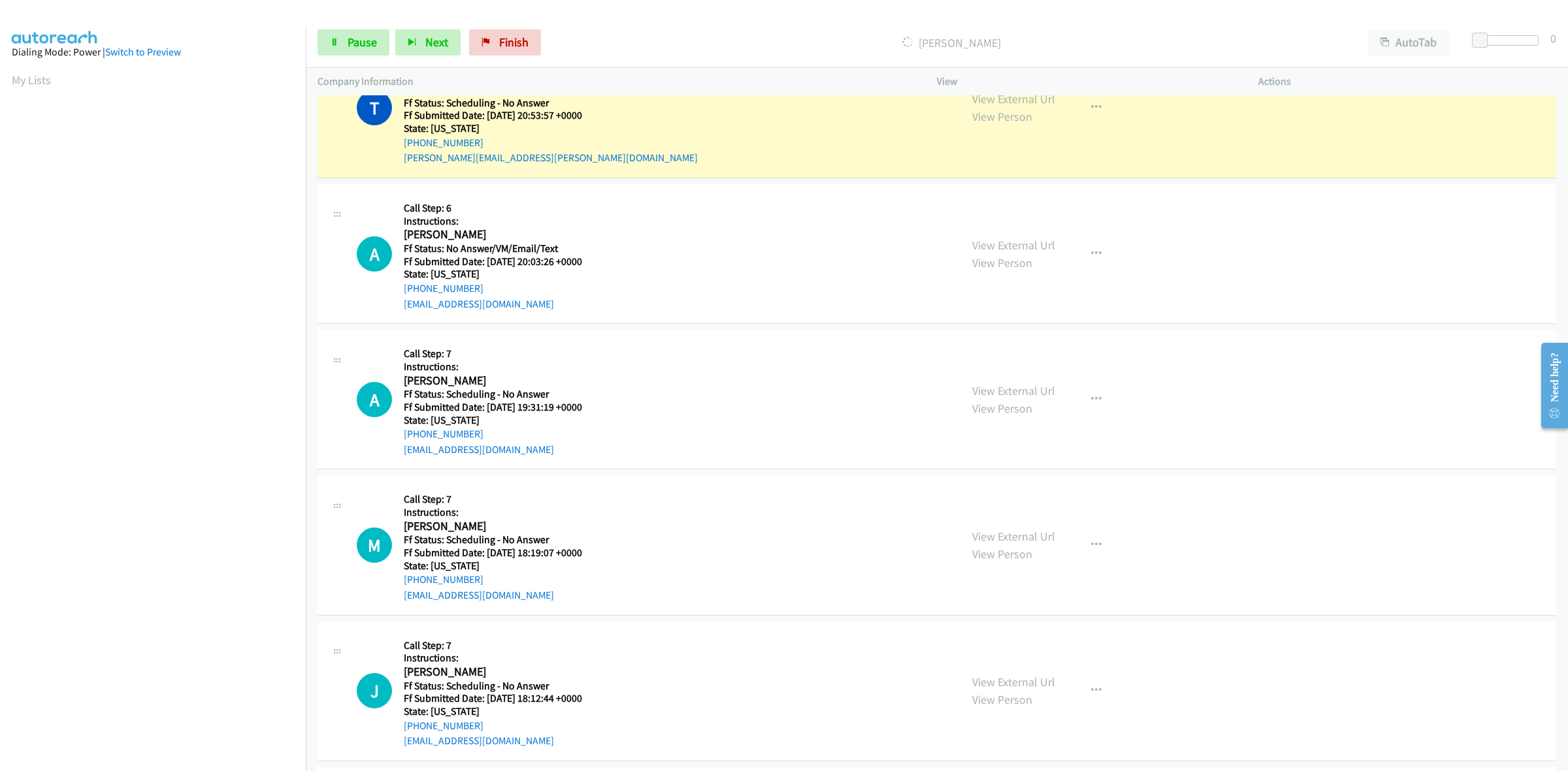
scroll to position [2493, 0]
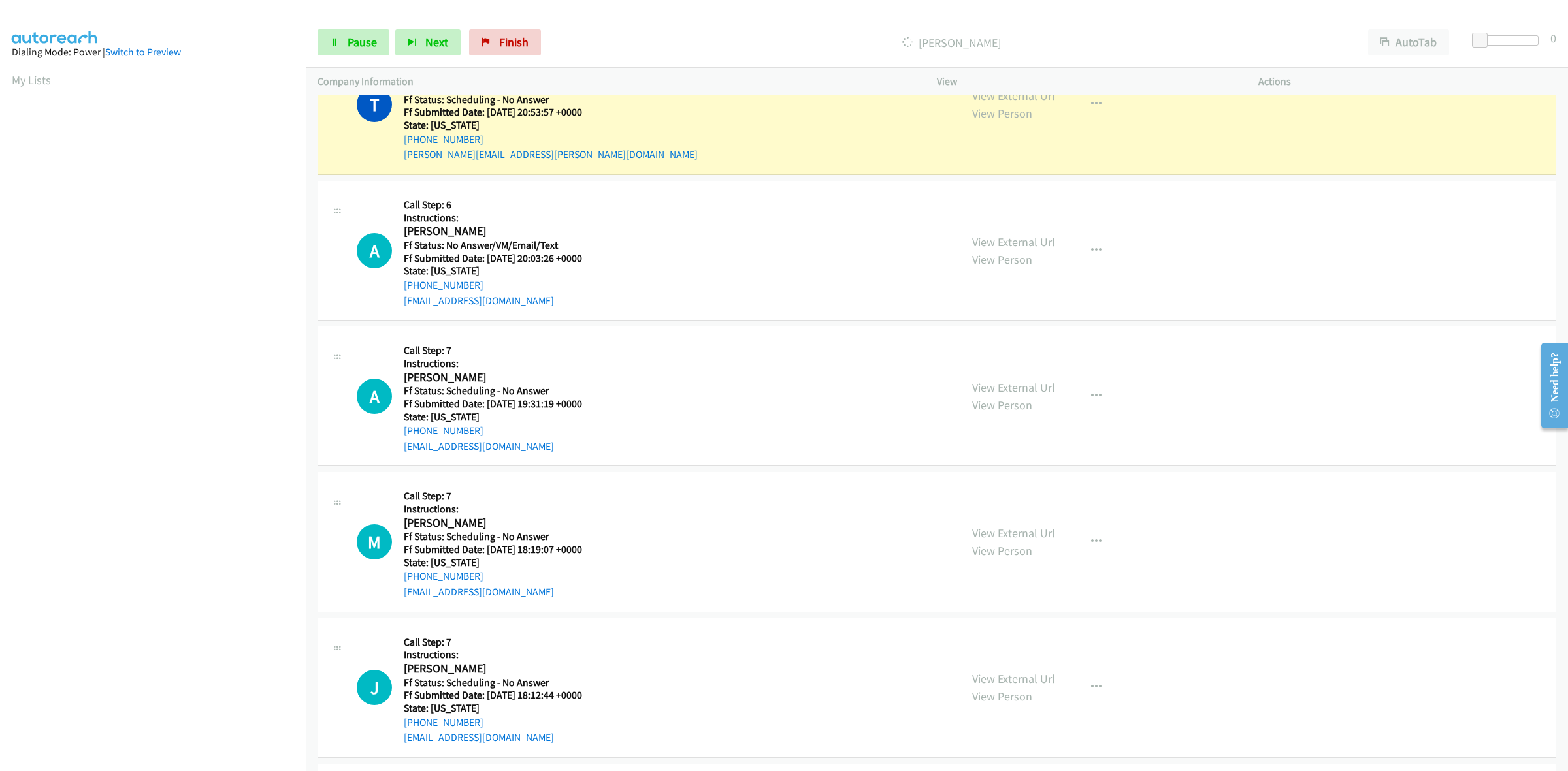
click at [1016, 674] on link "View External Url" at bounding box center [1014, 678] width 83 height 15
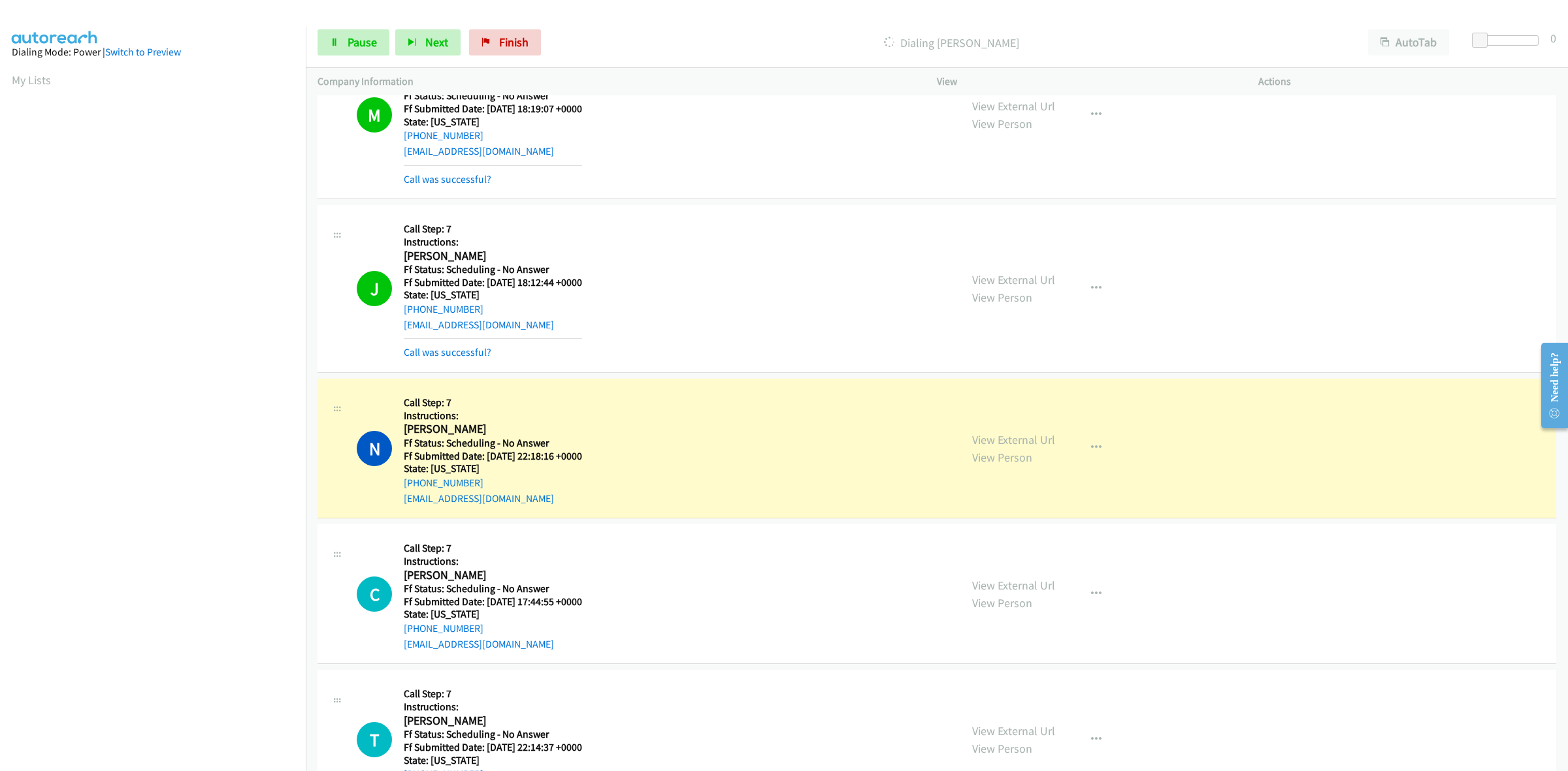
scroll to position [3065, 0]
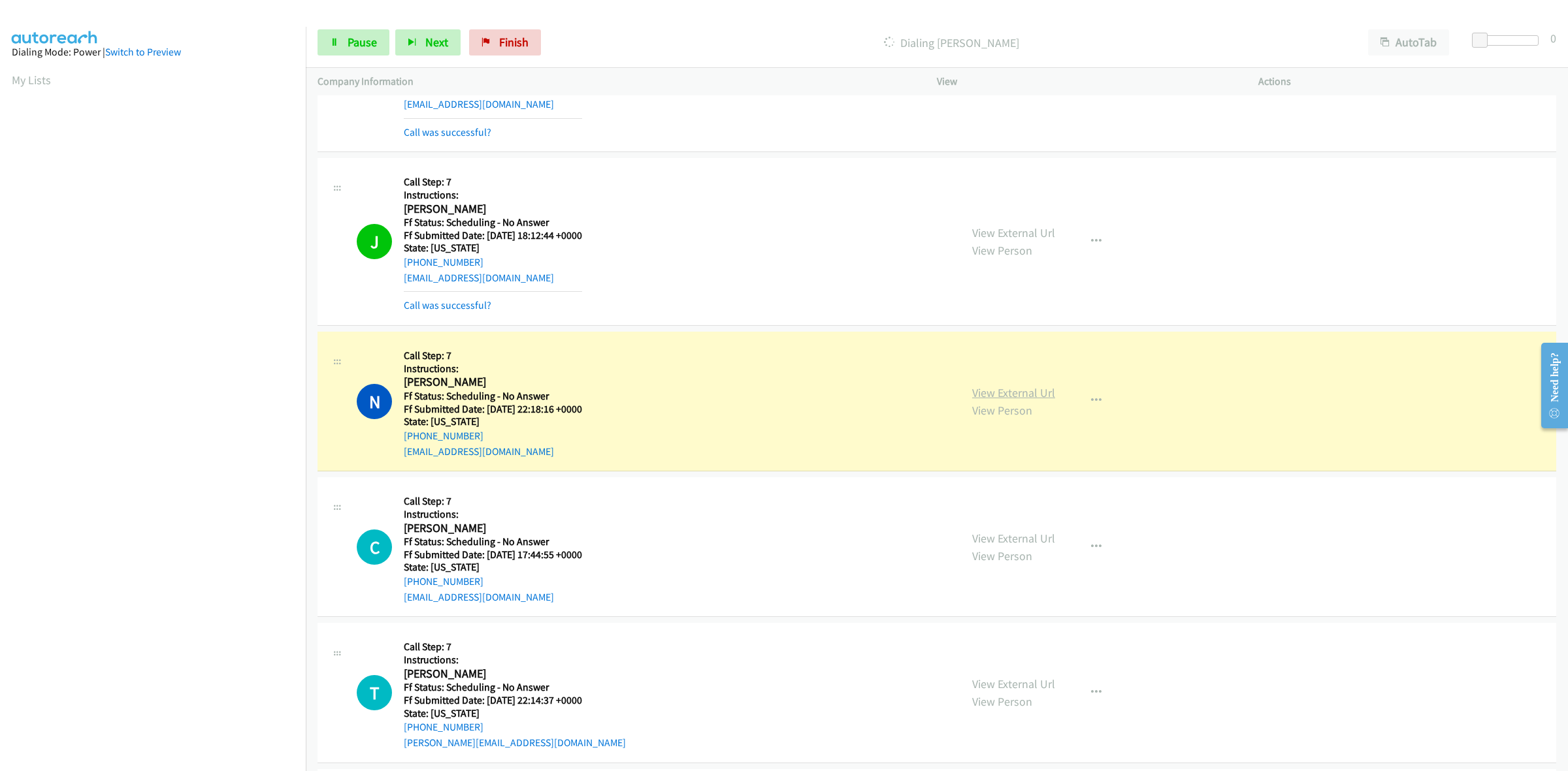
click at [1028, 397] on link "View External Url" at bounding box center [1014, 393] width 83 height 15
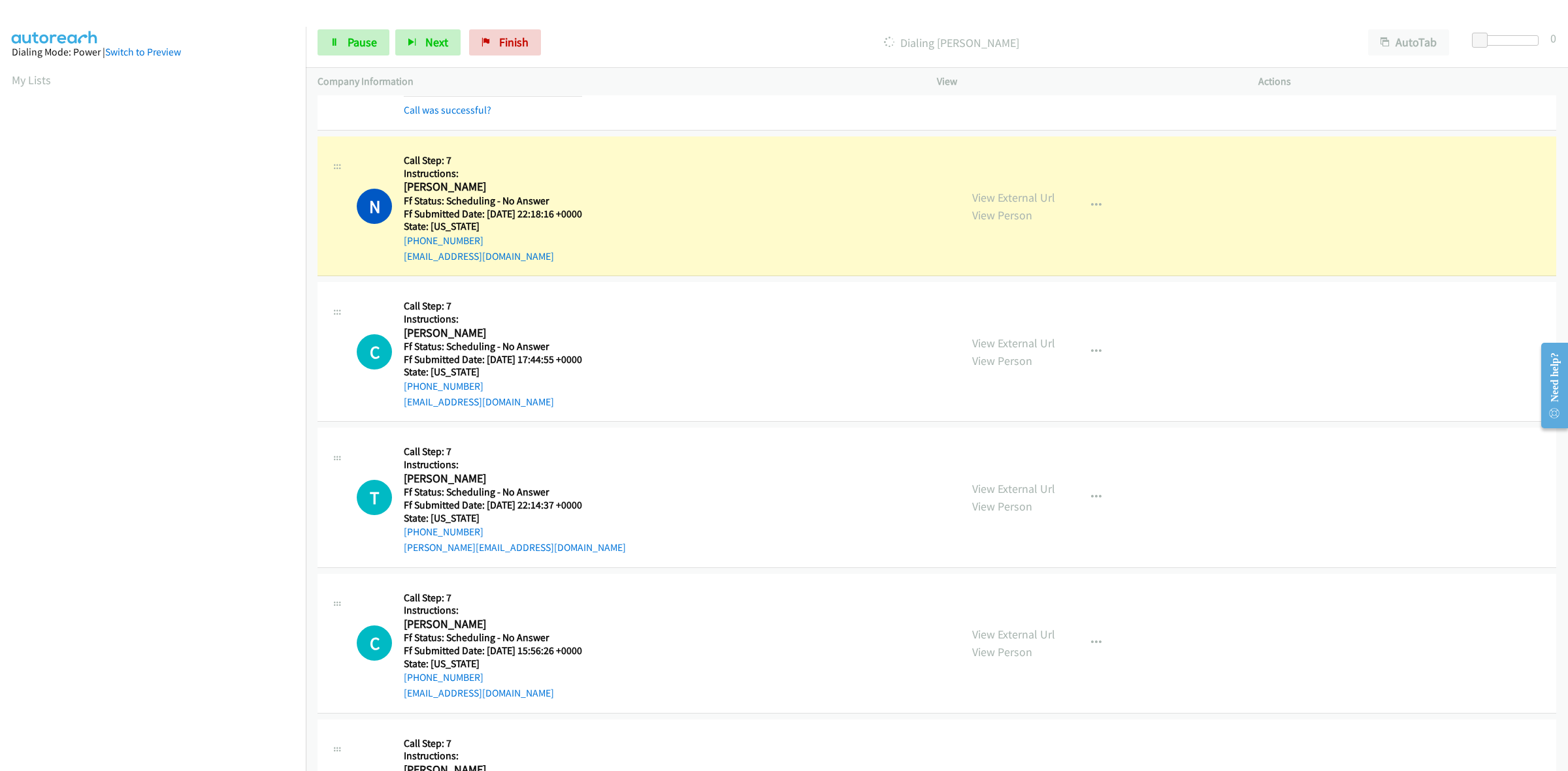
scroll to position [3310, 0]
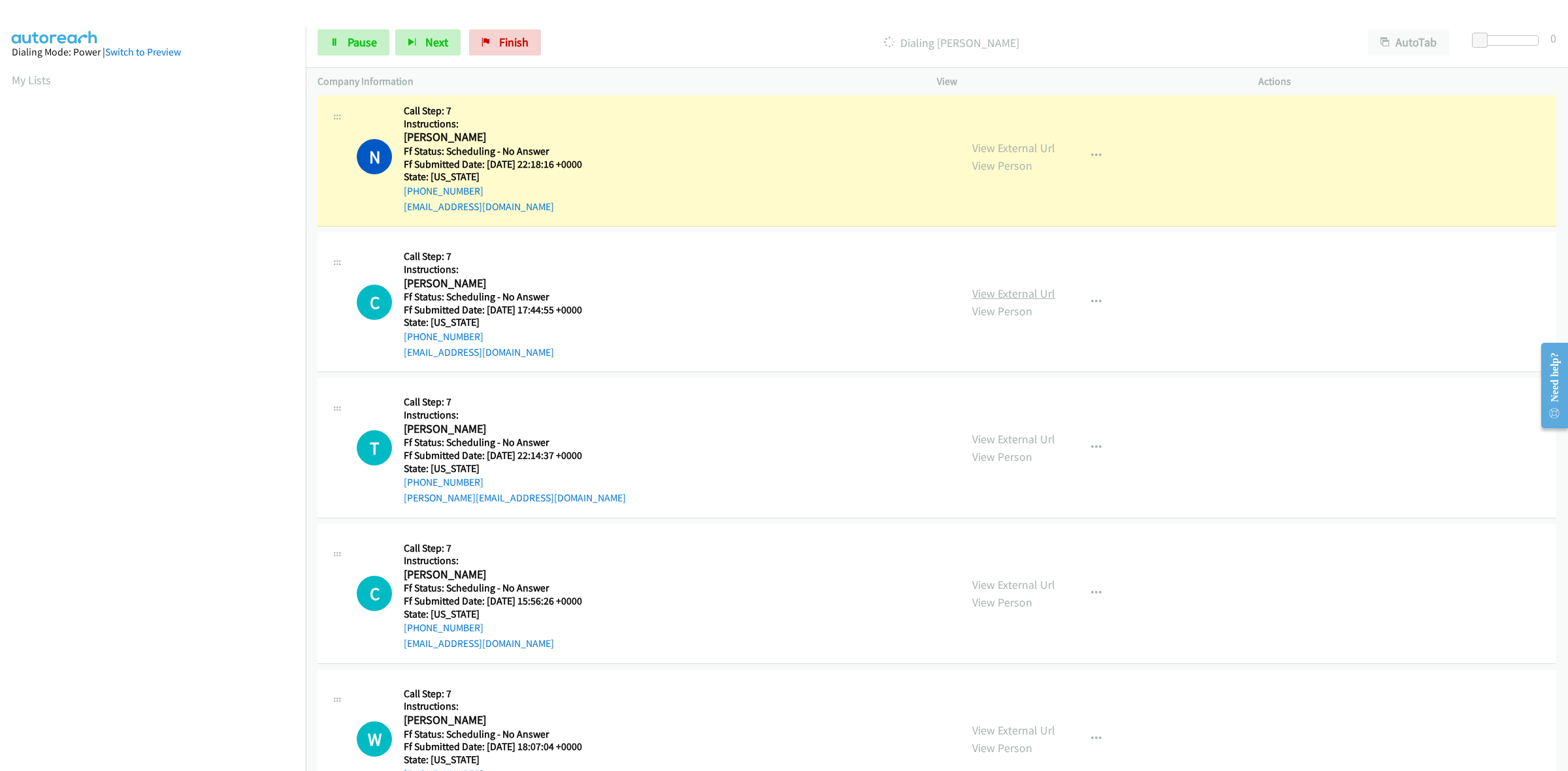
click at [1026, 296] on link "View External Url" at bounding box center [1014, 293] width 83 height 15
click at [994, 441] on link "View External Url" at bounding box center [1014, 439] width 83 height 15
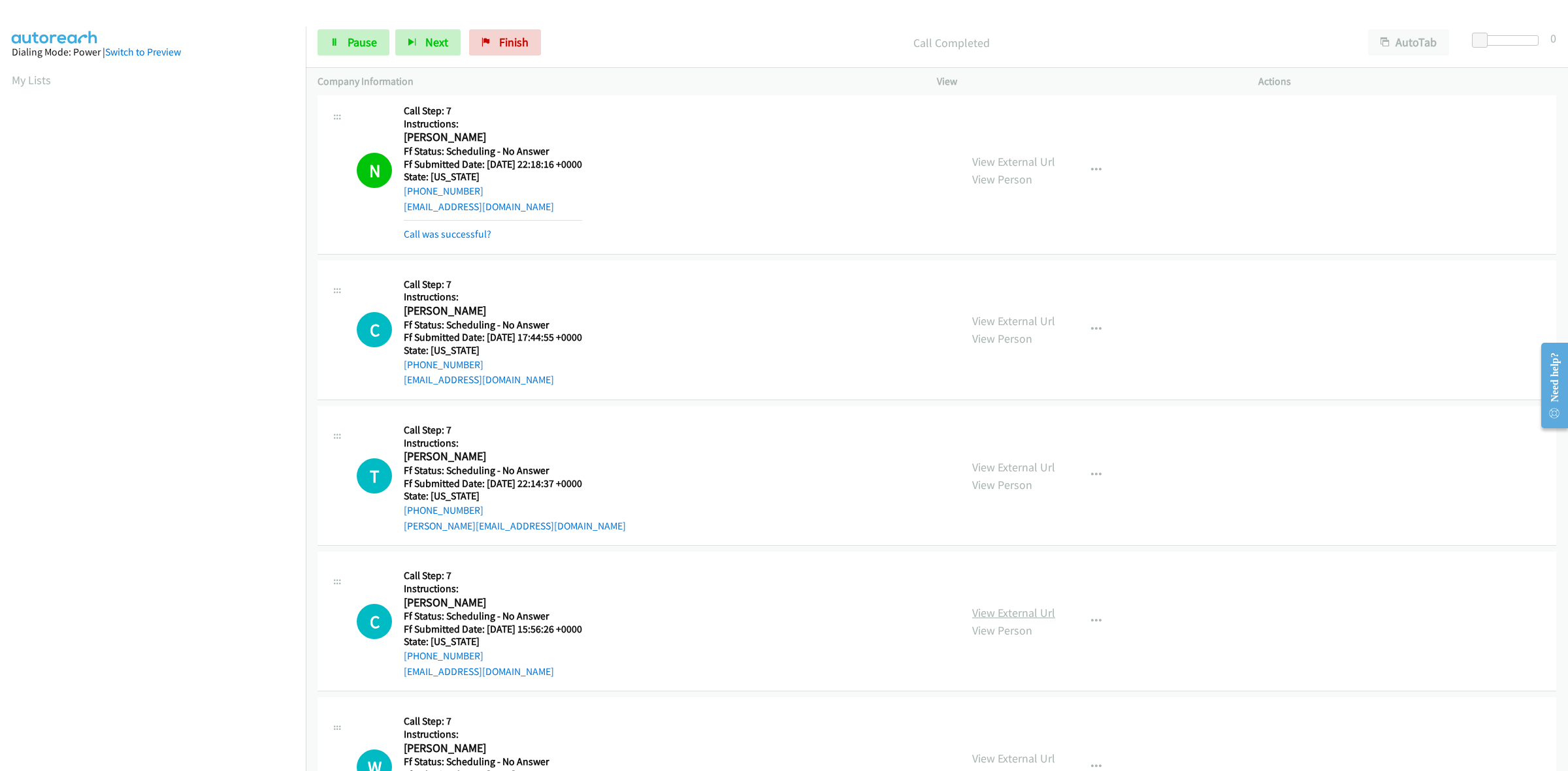
click at [1031, 614] on link "View External Url" at bounding box center [1014, 612] width 83 height 15
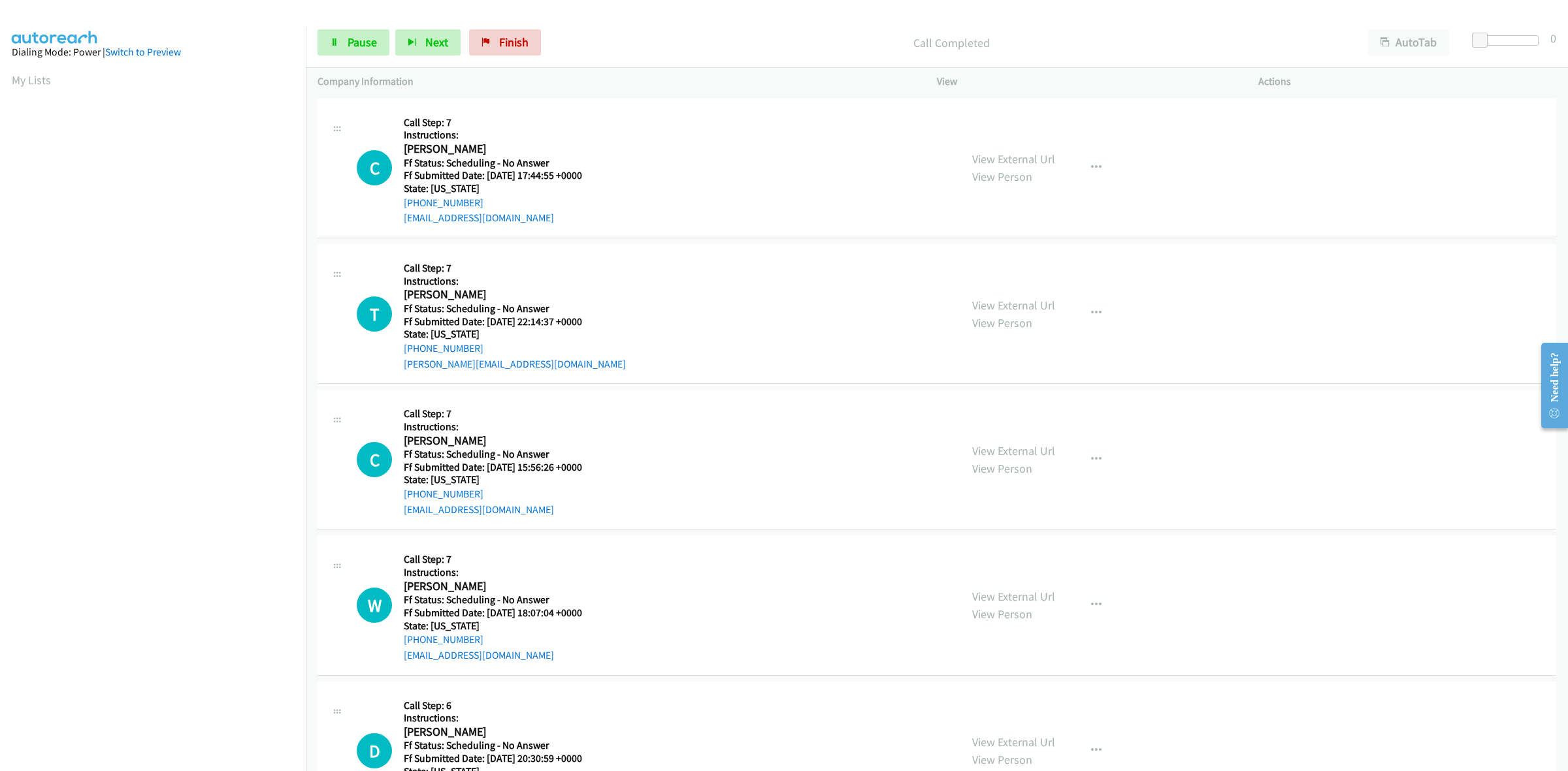
scroll to position [3391, 0]
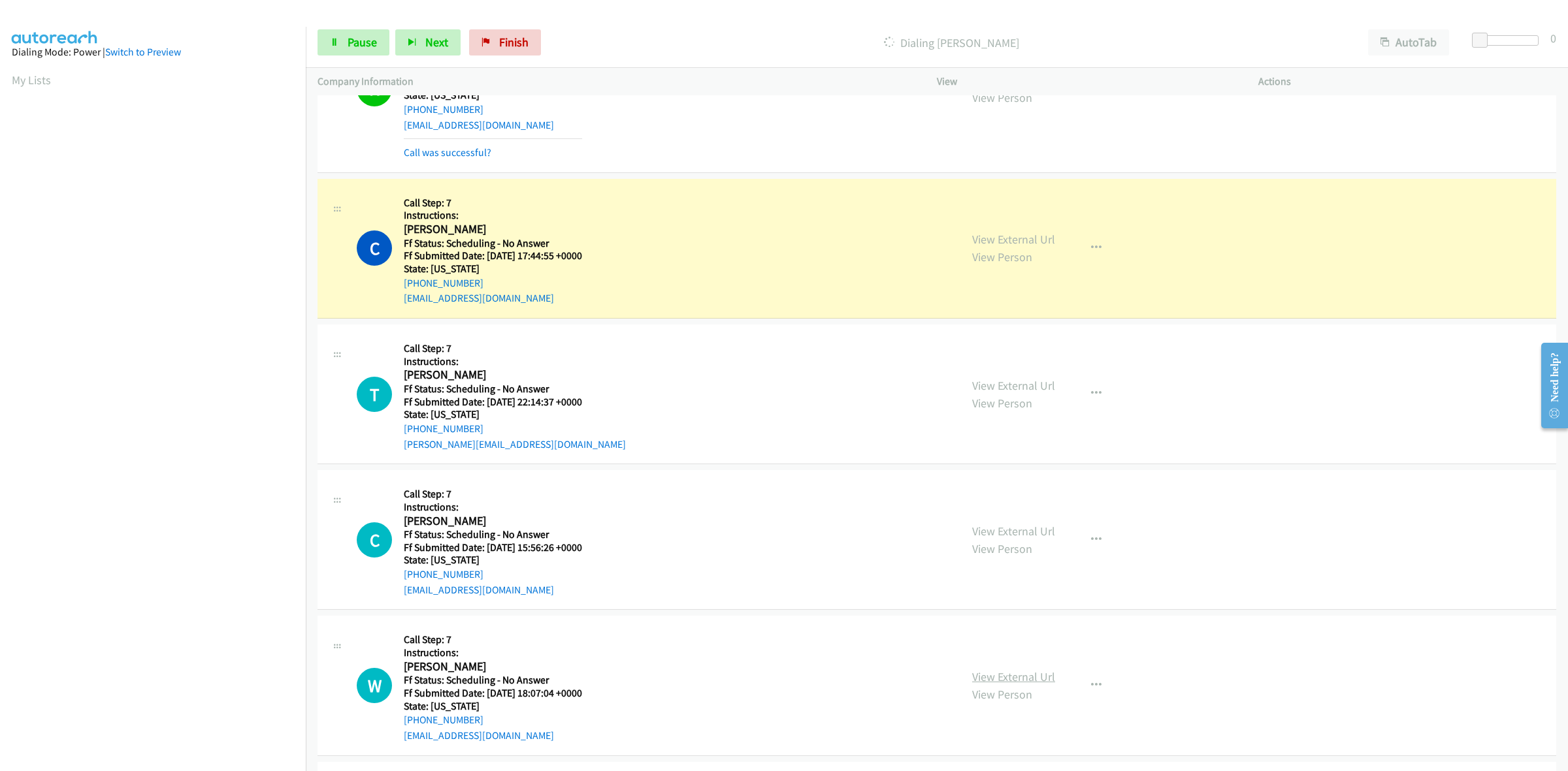
click at [1003, 680] on link "View External Url" at bounding box center [1014, 677] width 83 height 15
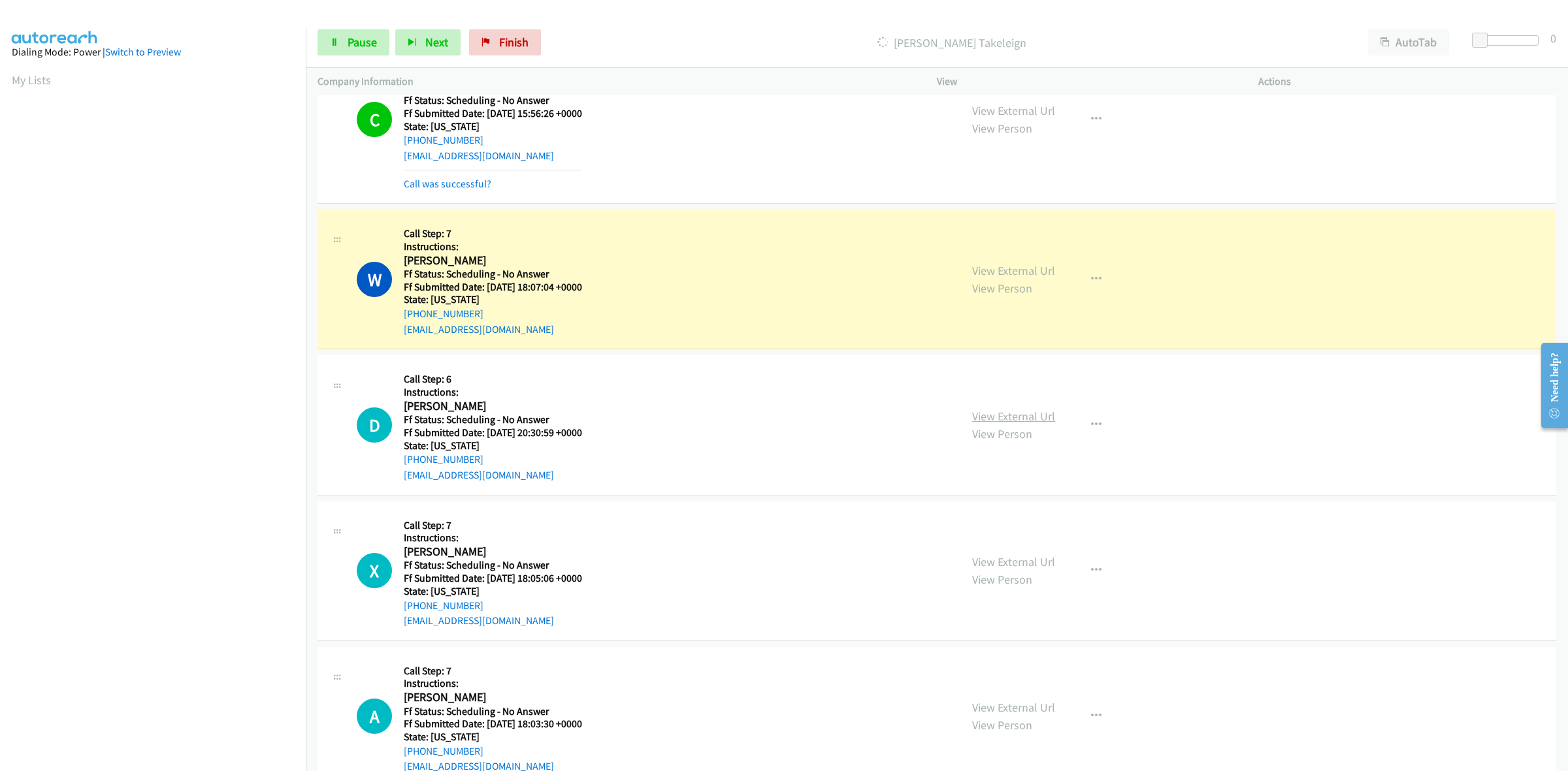
click at [1023, 420] on link "View External Url" at bounding box center [1014, 416] width 83 height 15
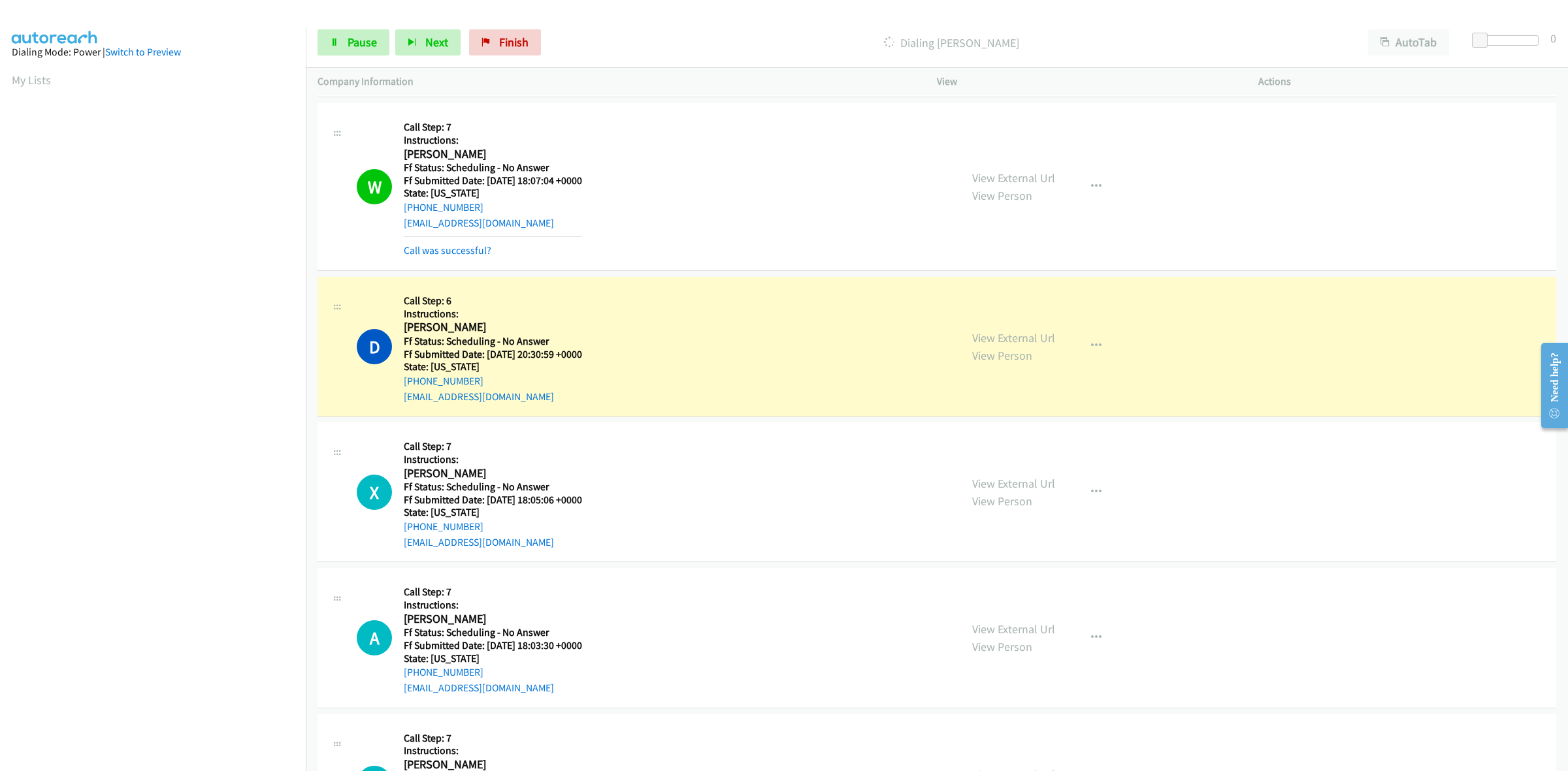
scroll to position [3963, 0]
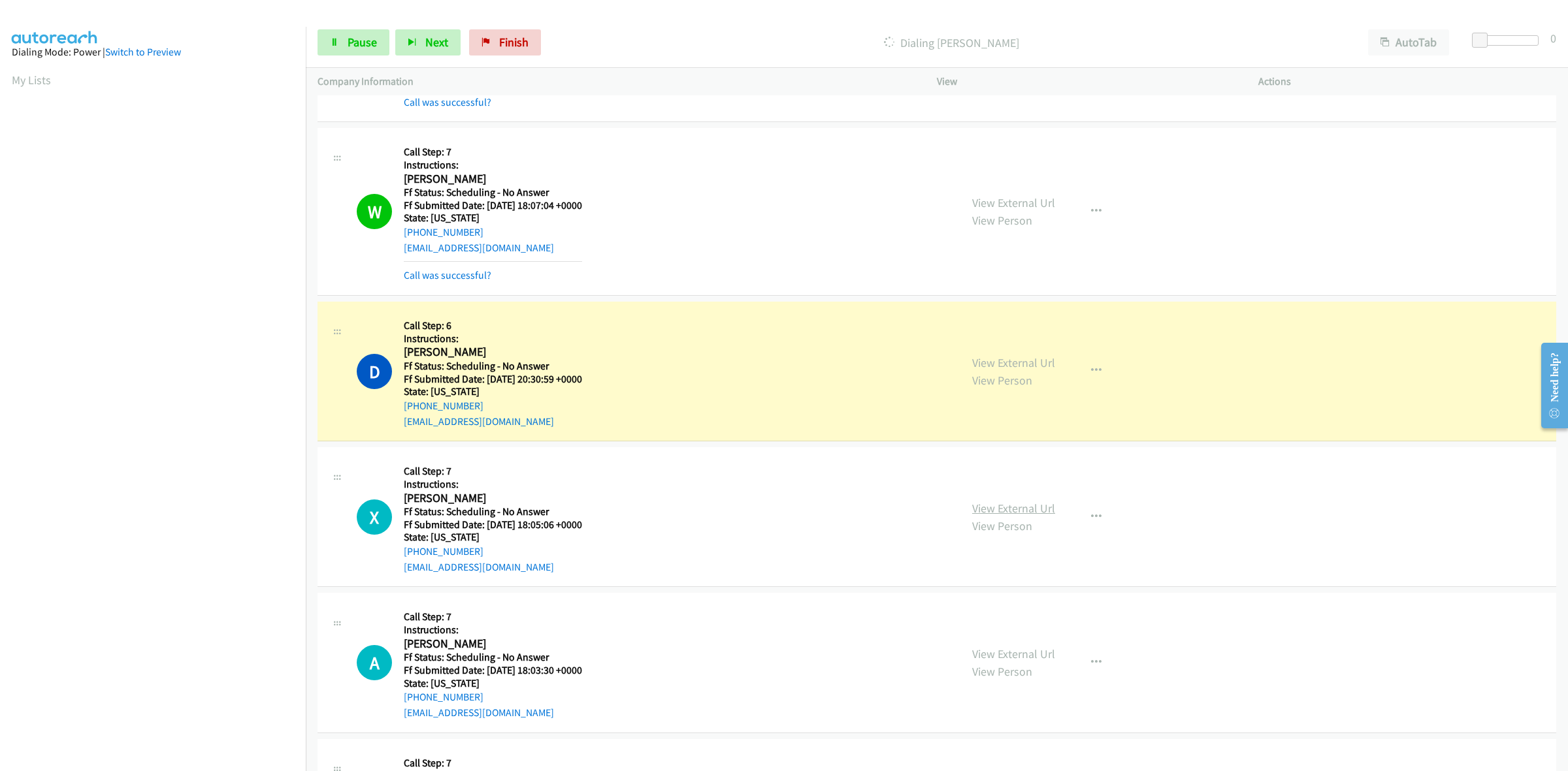
click at [1004, 512] on link "View External Url" at bounding box center [1014, 508] width 83 height 15
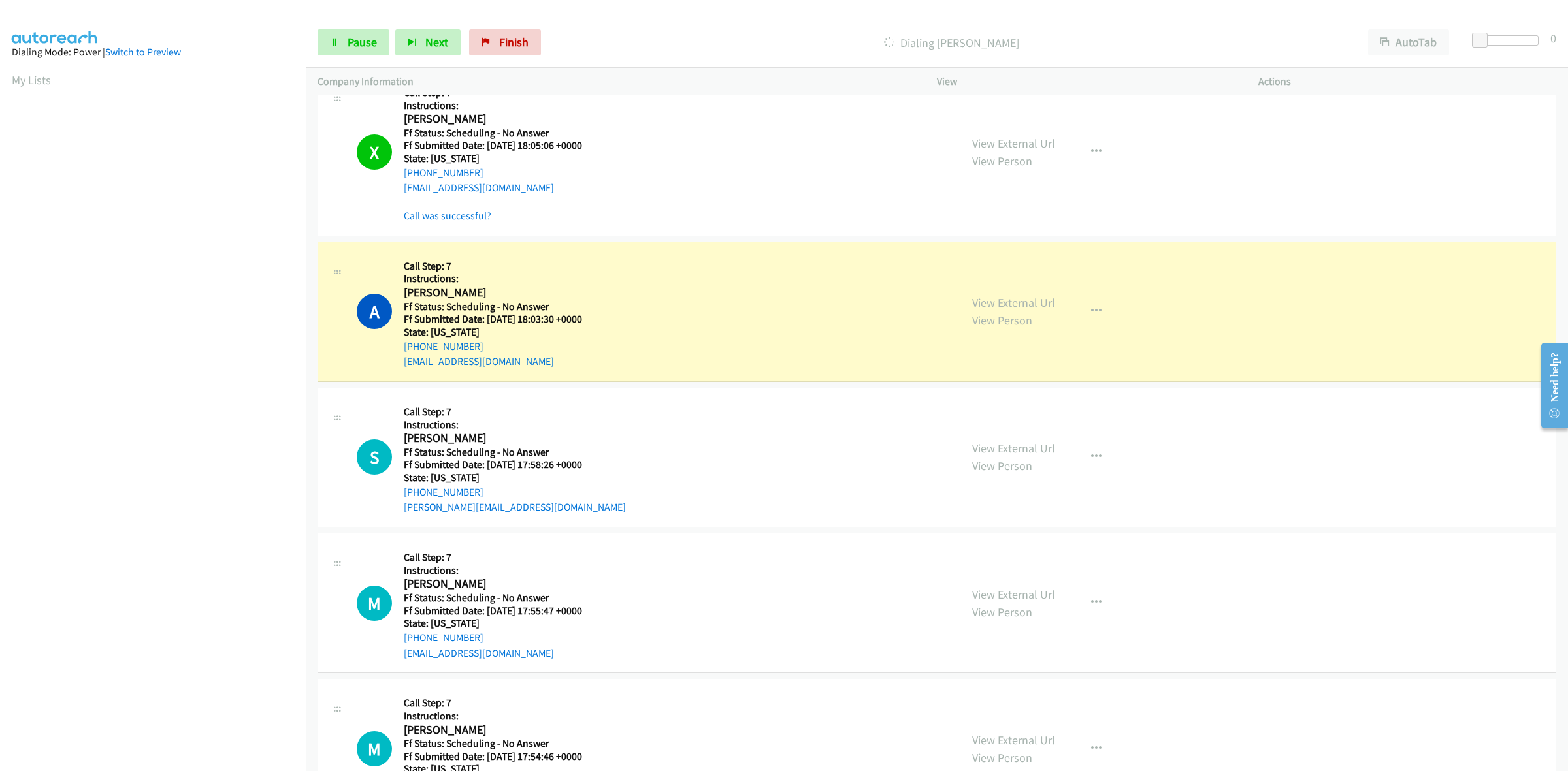
scroll to position [4371, 0]
click at [994, 298] on link "View External Url" at bounding box center [1014, 301] width 83 height 15
click at [1001, 449] on link "View External Url" at bounding box center [1014, 447] width 83 height 15
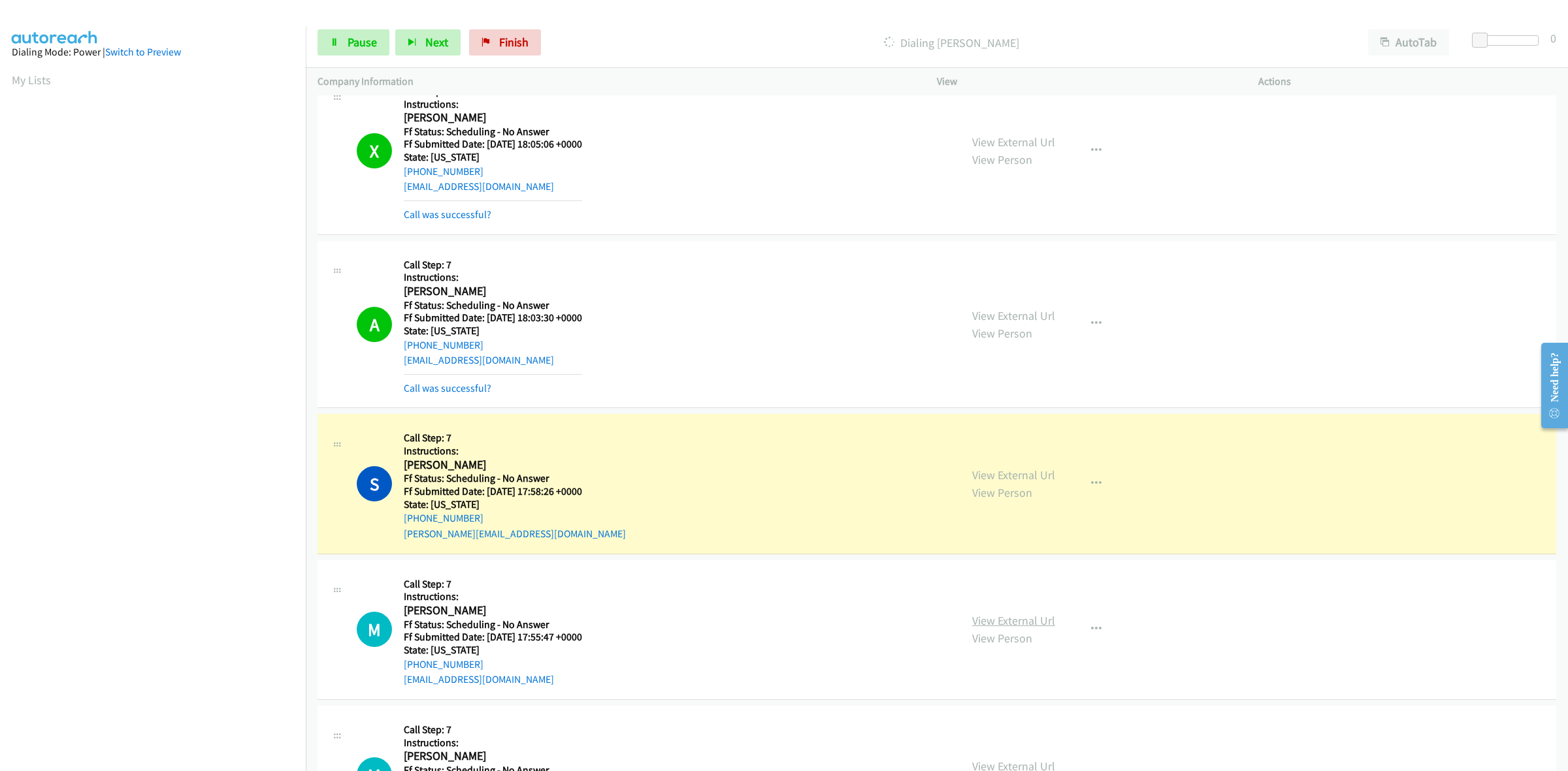
click at [1020, 623] on link "View External Url" at bounding box center [1014, 620] width 83 height 15
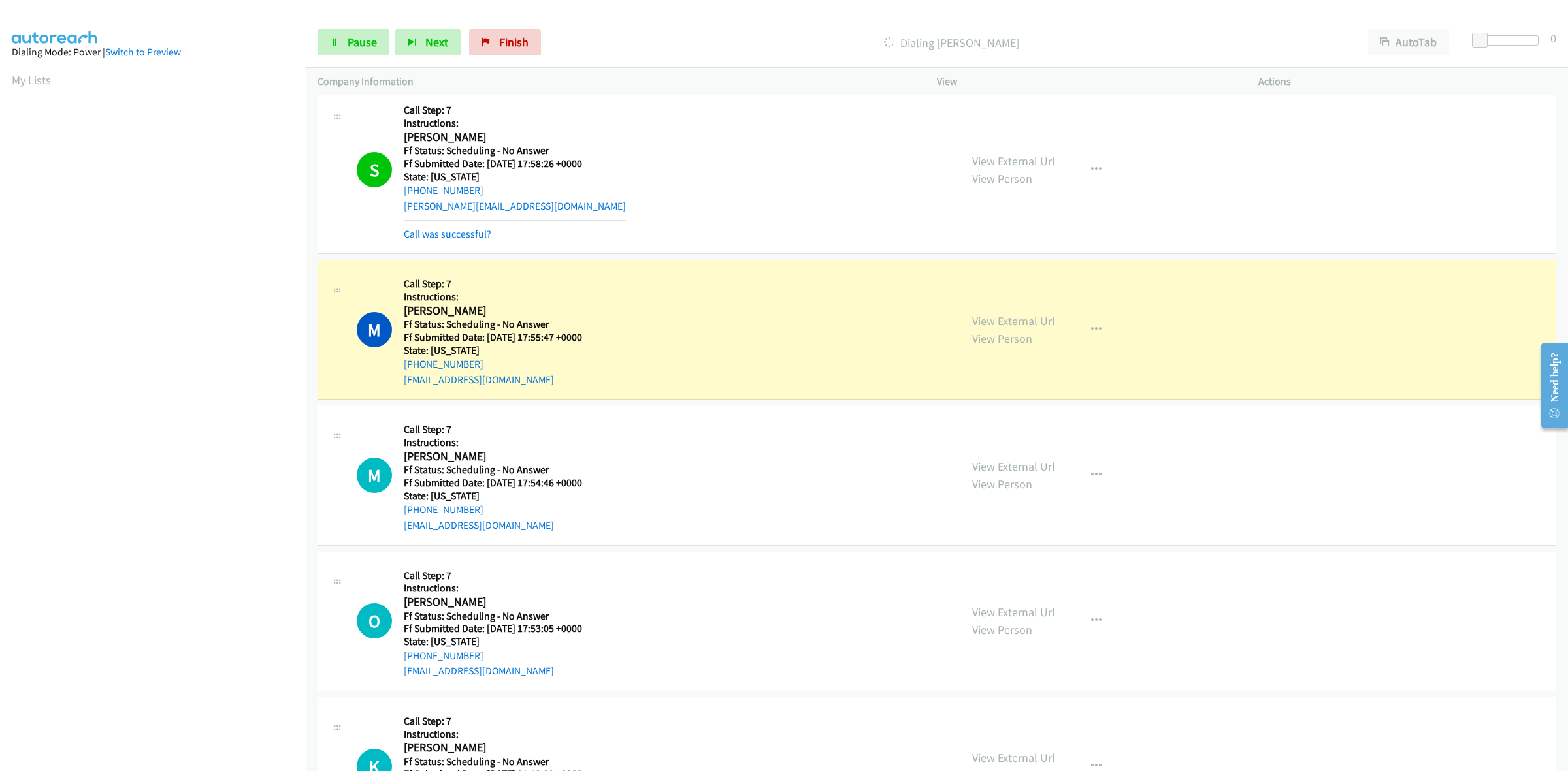
scroll to position [4698, 0]
click at [993, 472] on link "View External Url" at bounding box center [1014, 468] width 83 height 15
click at [1036, 616] on link "View External Url" at bounding box center [1014, 613] width 83 height 15
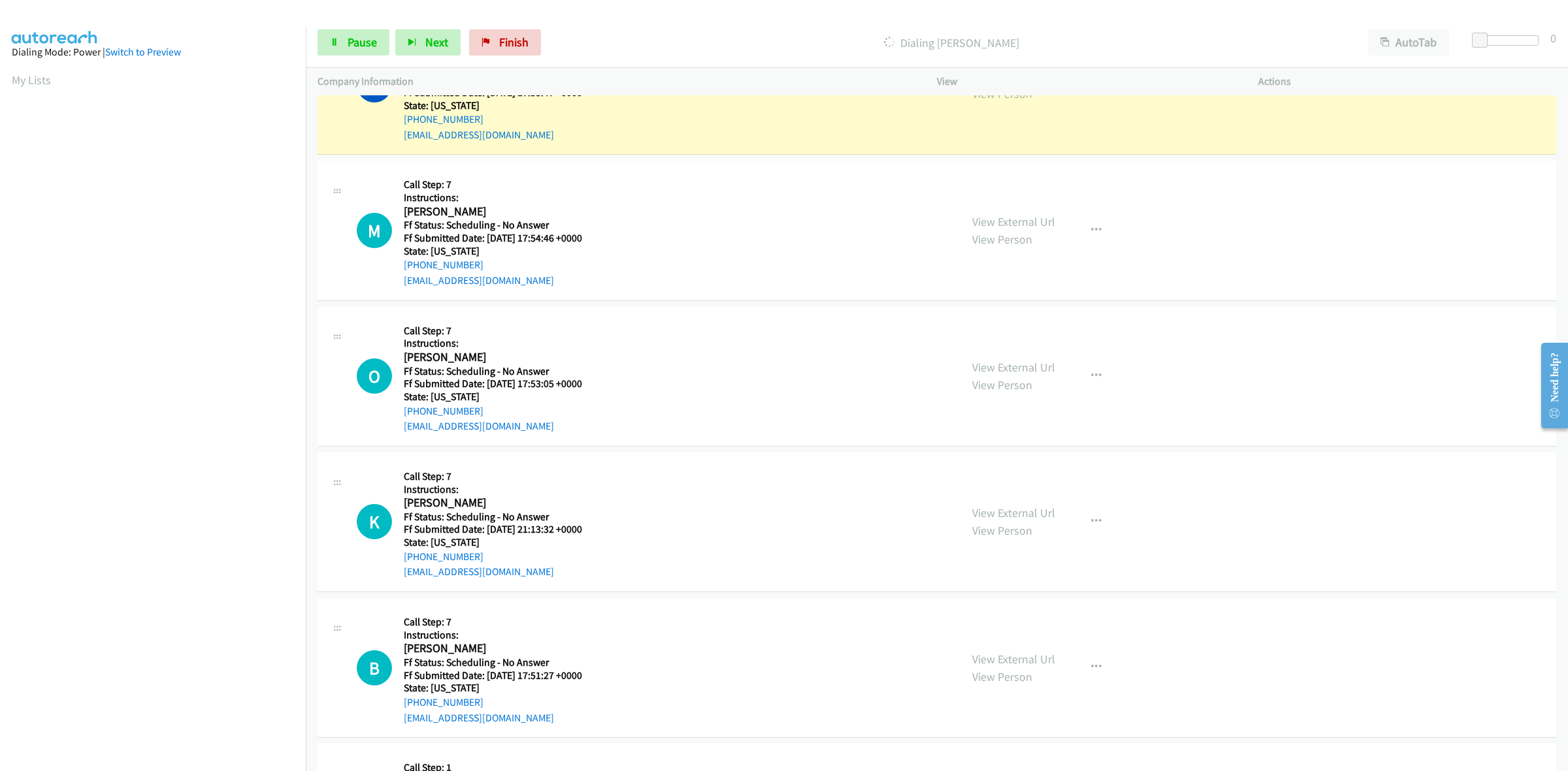
scroll to position [5024, 0]
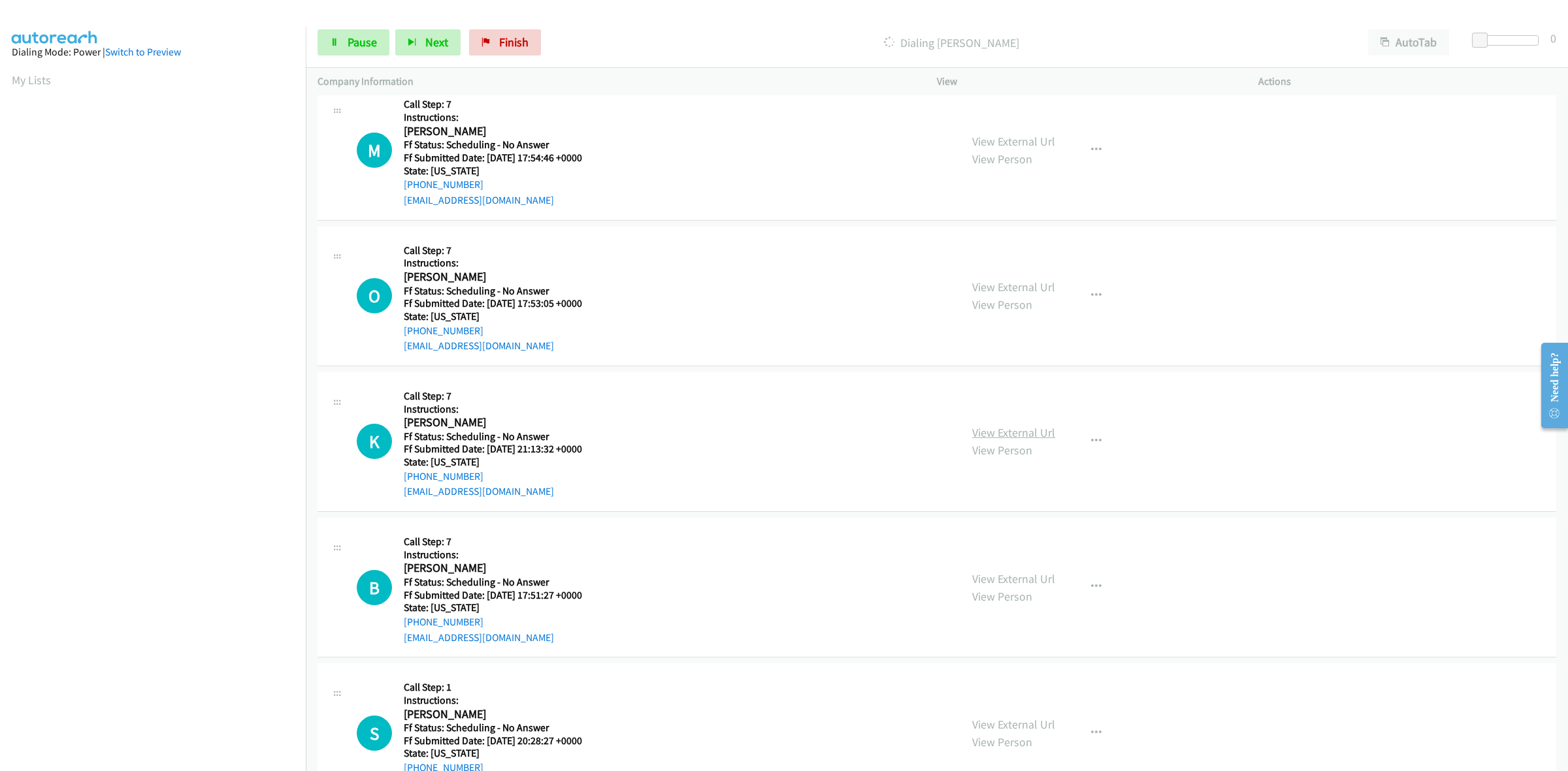
click at [1037, 440] on link "View External Url" at bounding box center [1014, 433] width 83 height 15
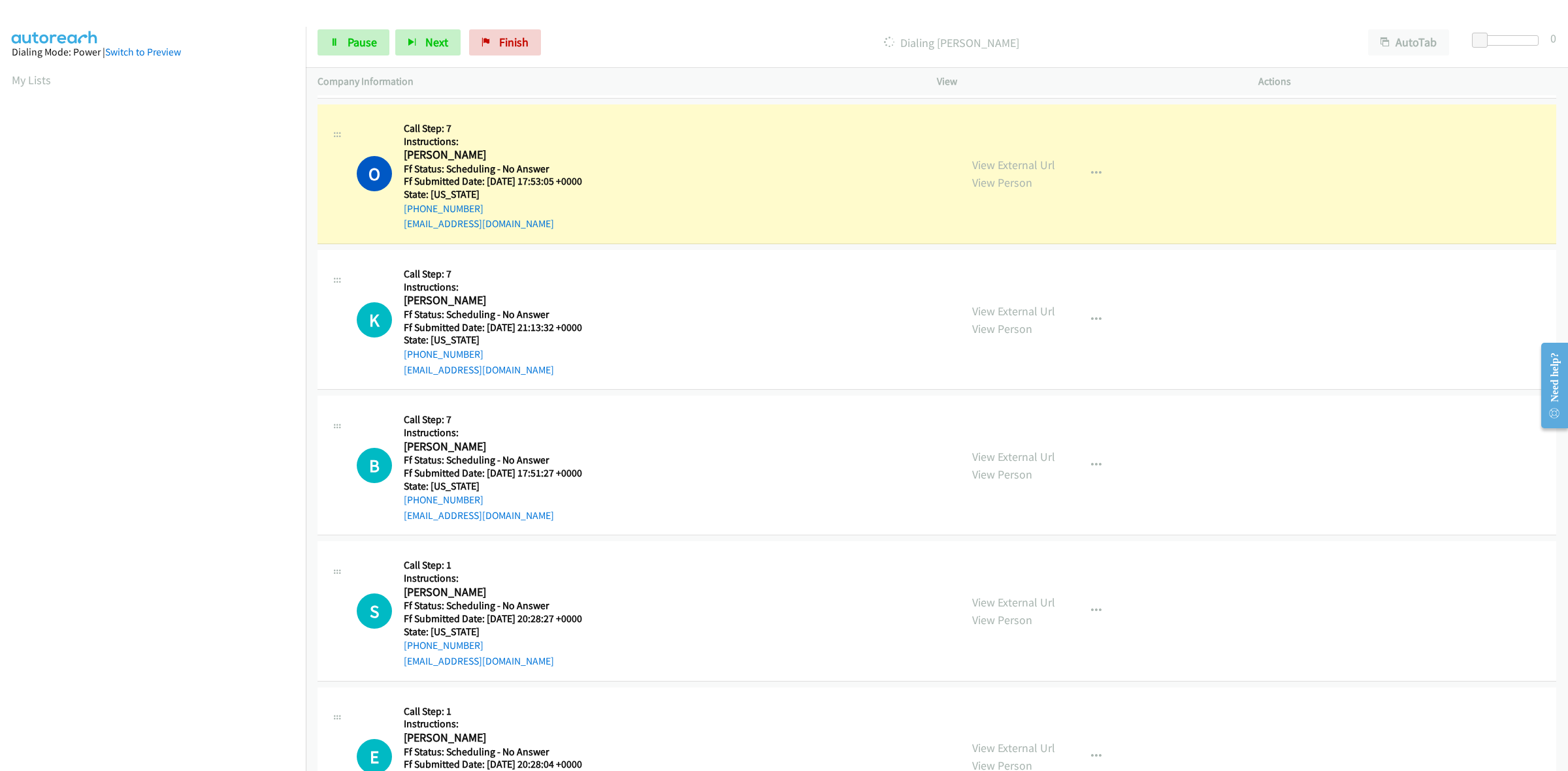
scroll to position [5297, 0]
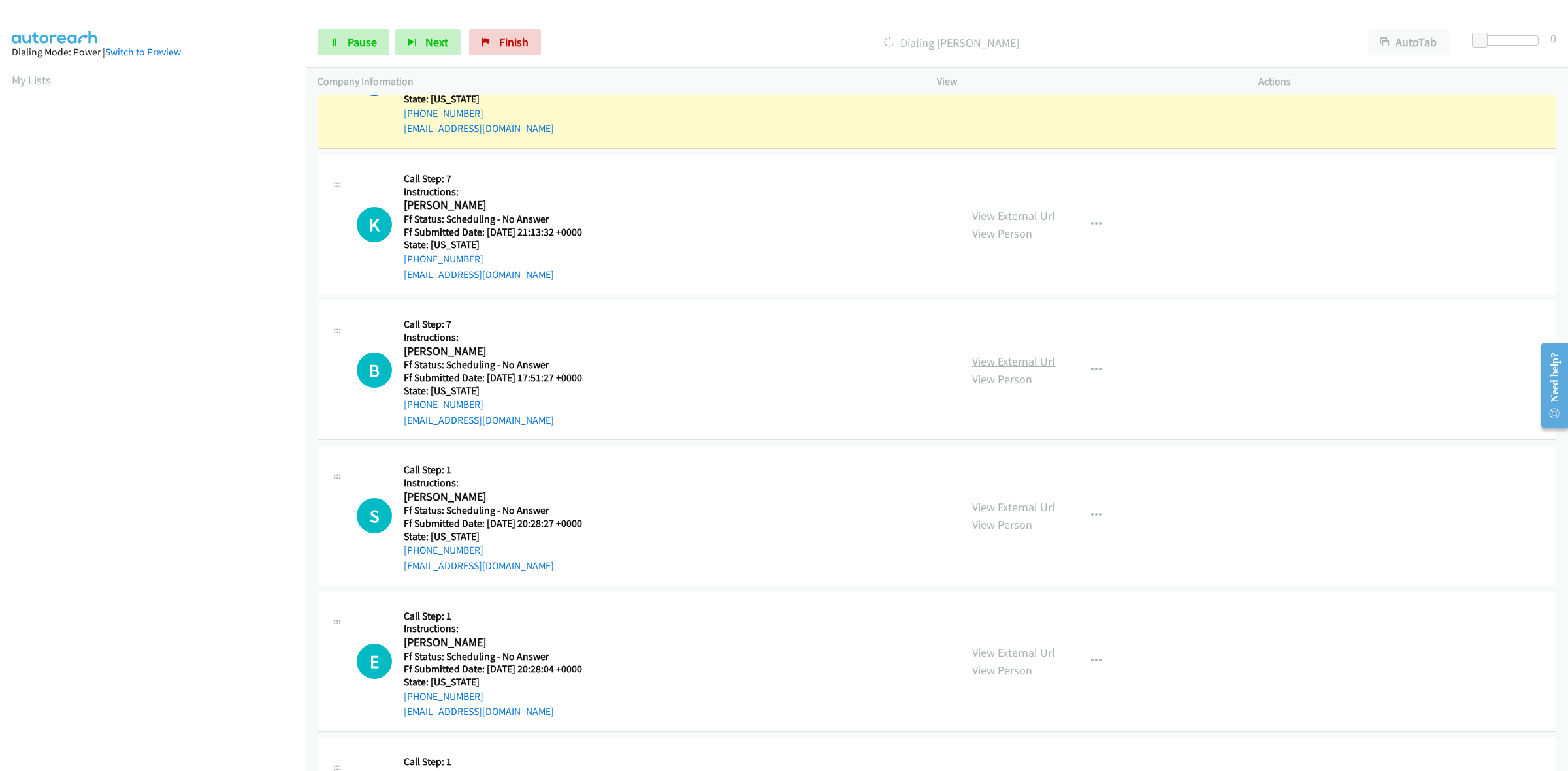
click at [1023, 366] on link "View External Url" at bounding box center [1014, 361] width 83 height 15
click at [991, 512] on link "View External Url" at bounding box center [1014, 507] width 83 height 15
click at [1010, 657] on link "View External Url" at bounding box center [1014, 652] width 83 height 15
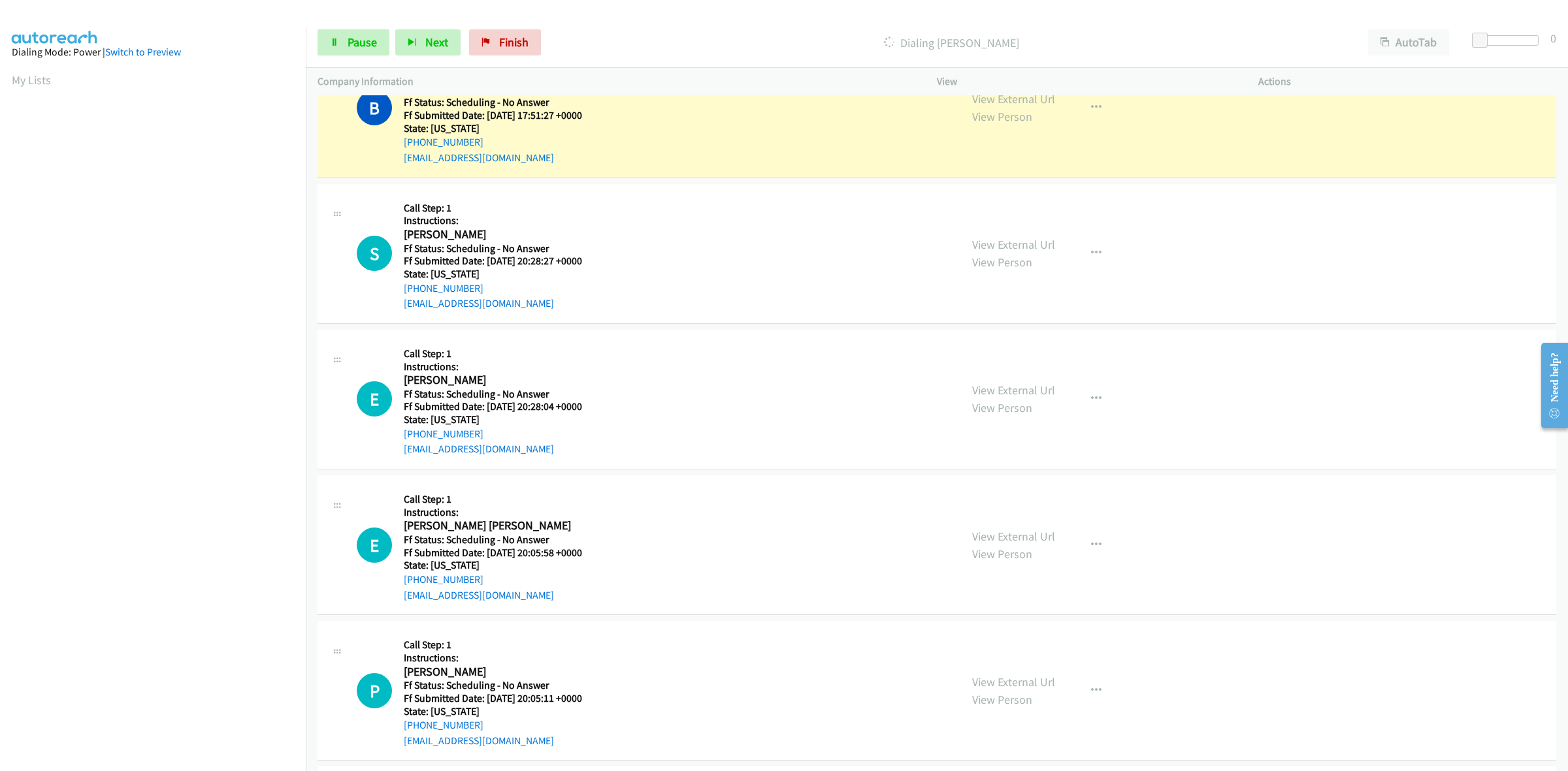
scroll to position [5638, 0]
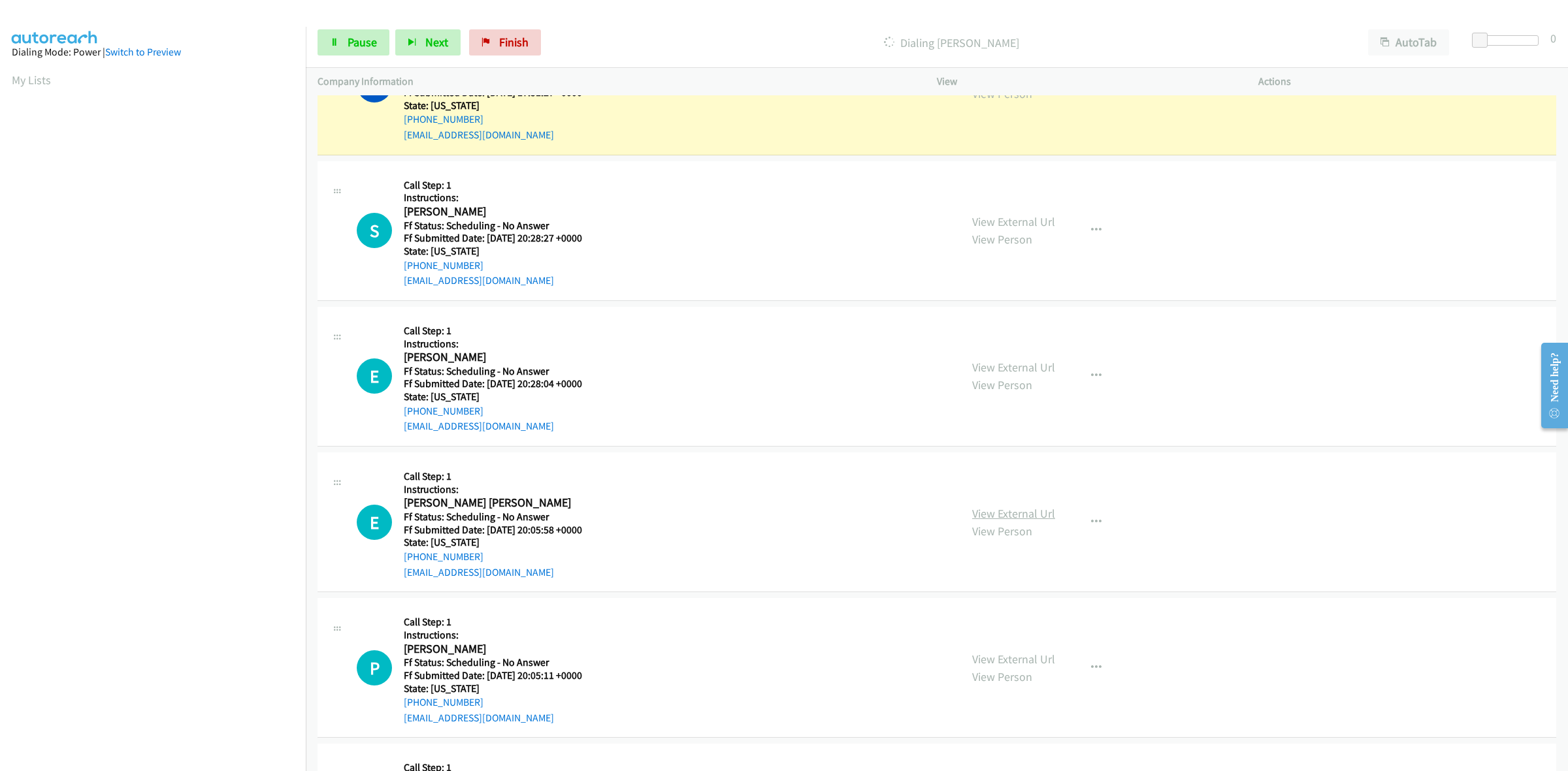
click at [1004, 520] on link "View External Url" at bounding box center [1014, 513] width 83 height 15
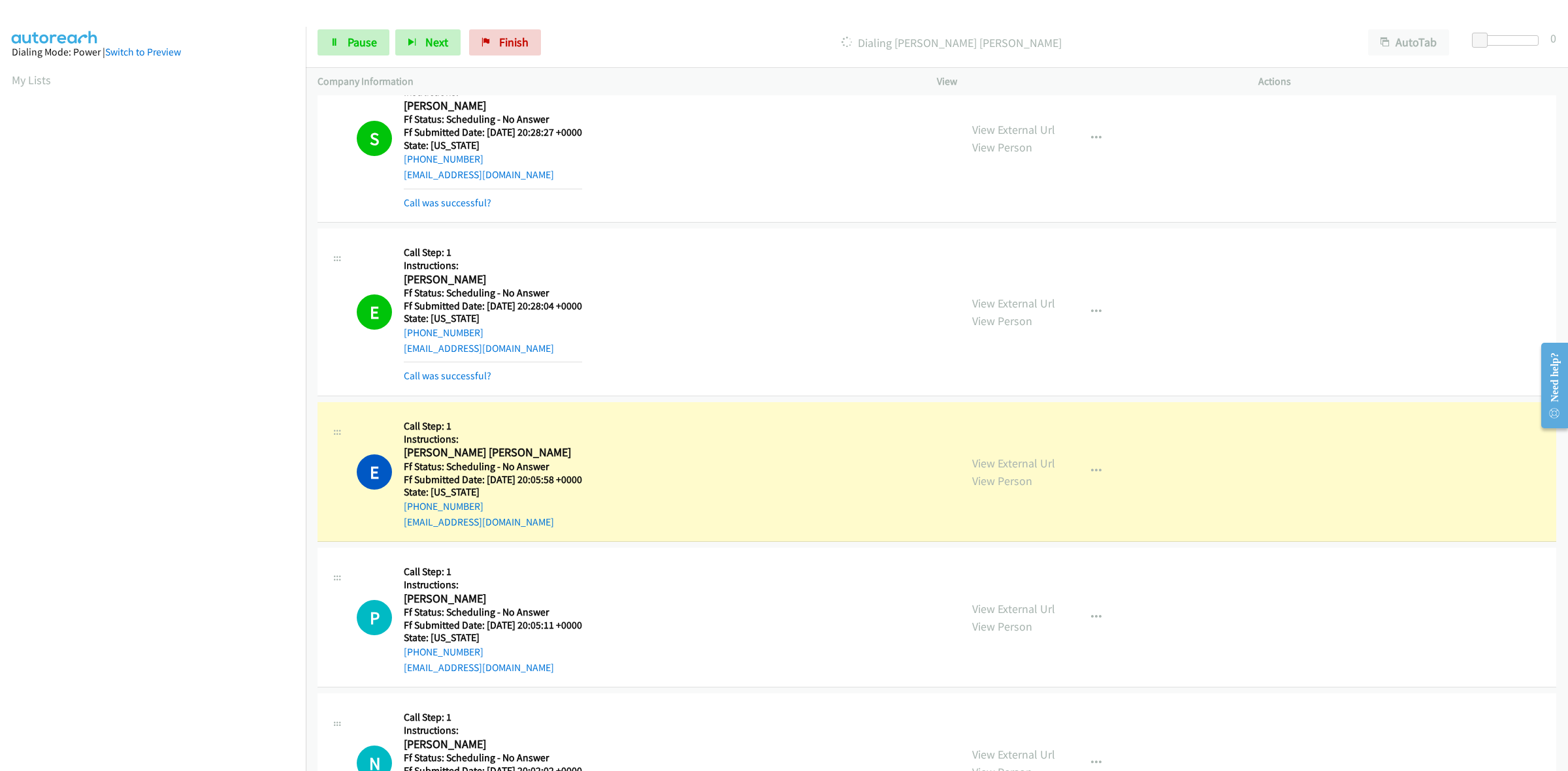
scroll to position [5897, 0]
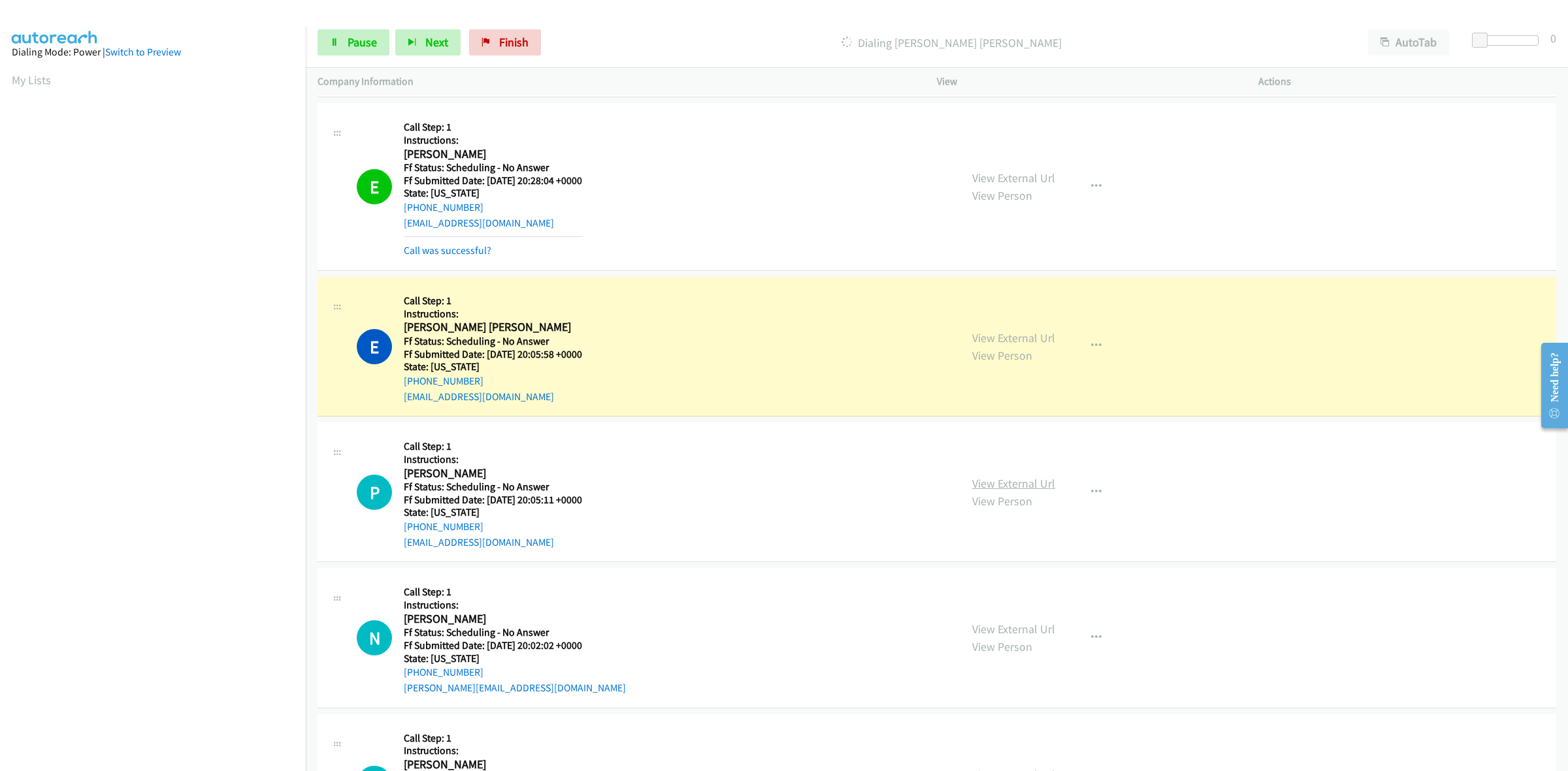
click at [1008, 484] on link "View External Url" at bounding box center [1014, 483] width 83 height 15
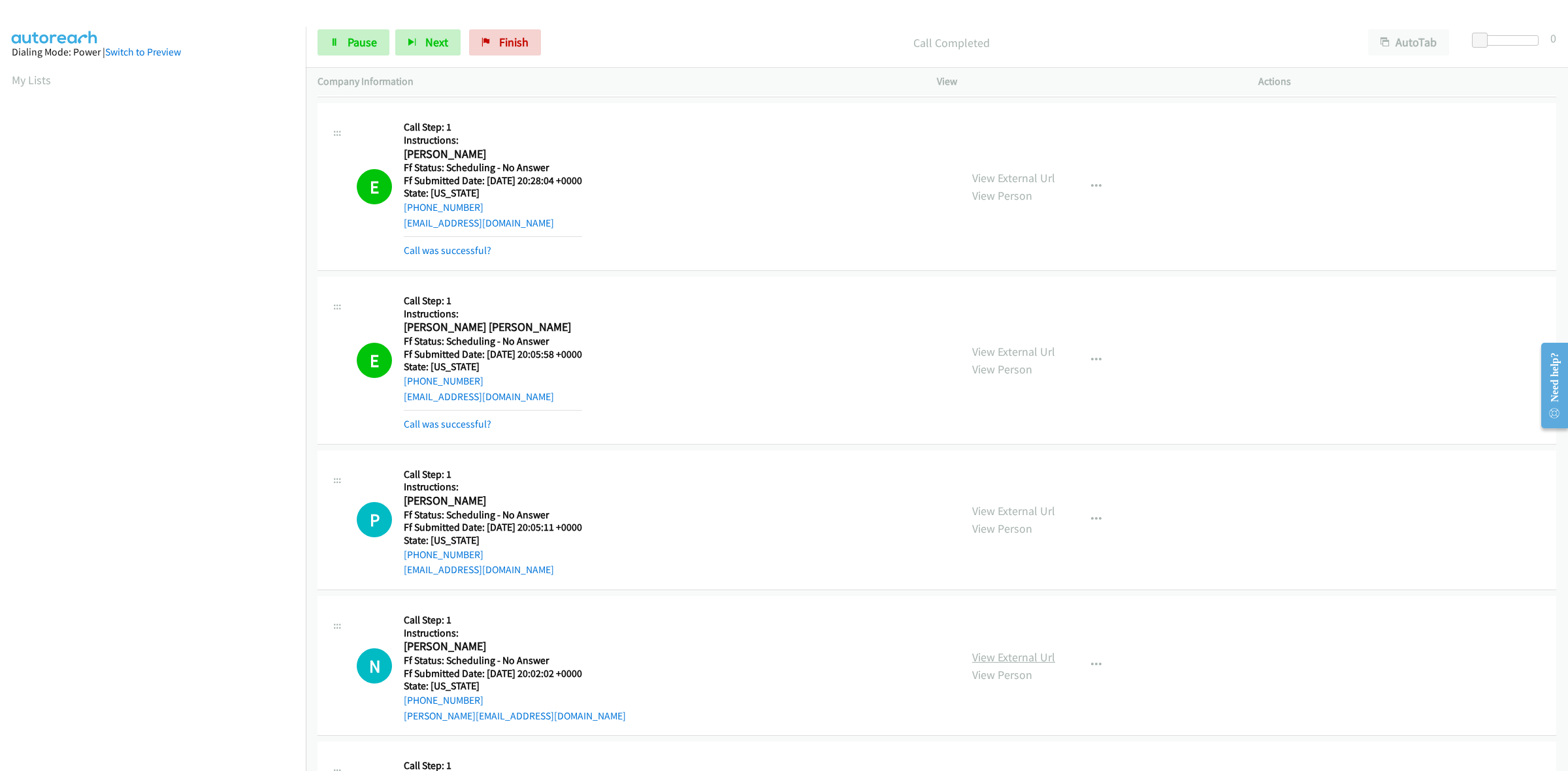
click at [996, 661] on link "View External Url" at bounding box center [1014, 657] width 83 height 15
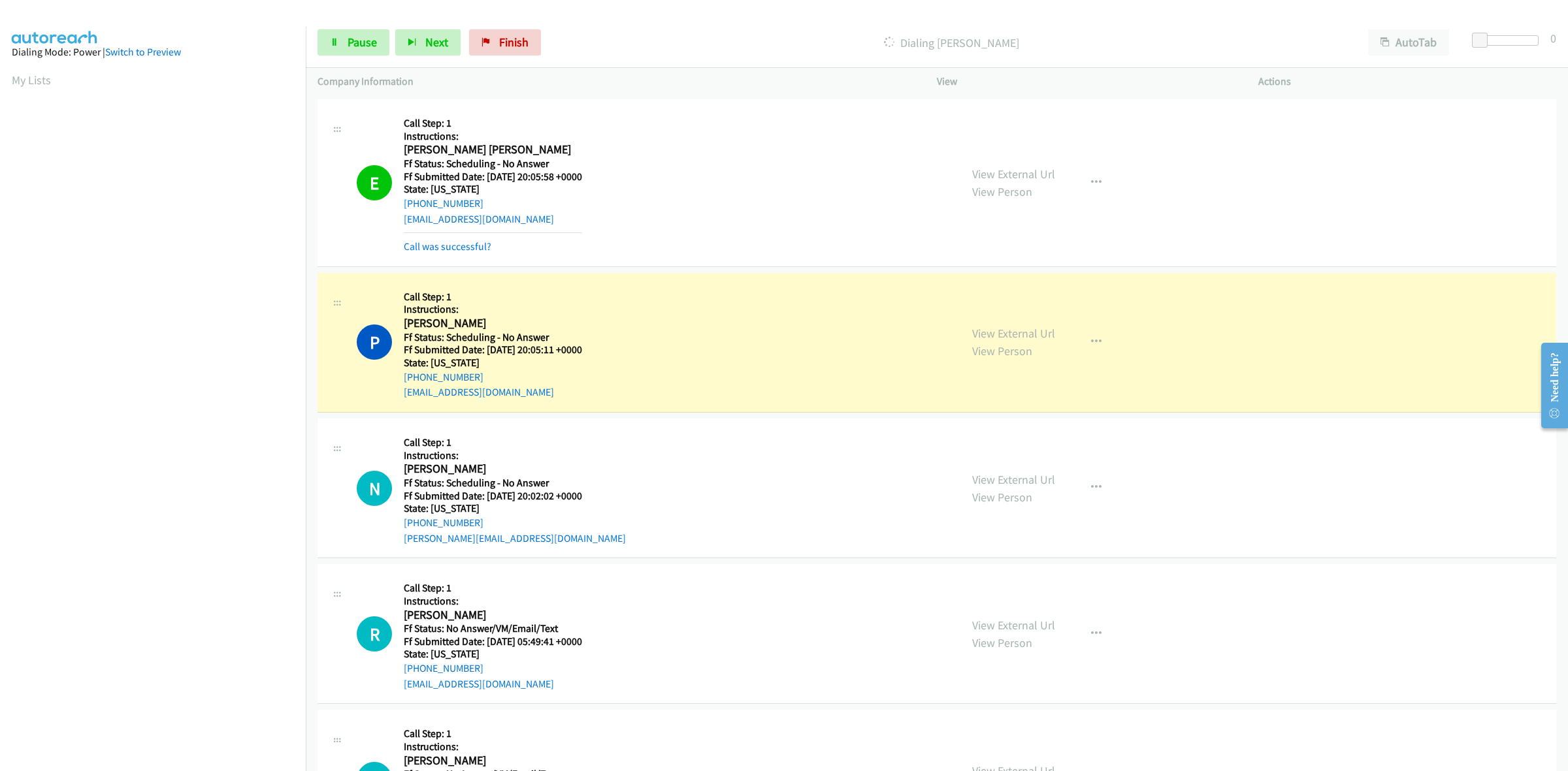
scroll to position [6142, 0]
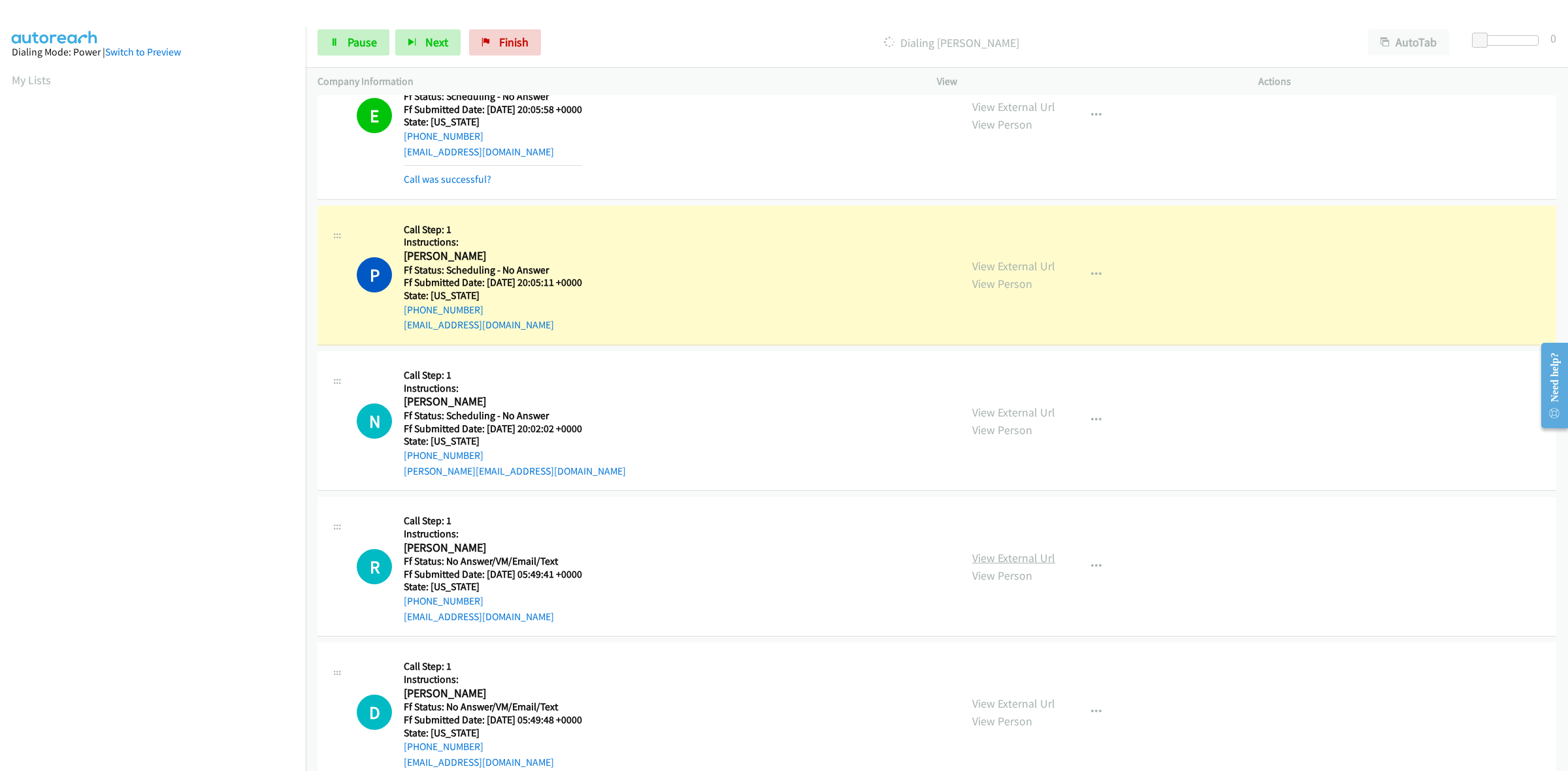
click at [1030, 563] on link "View External Url" at bounding box center [1014, 558] width 83 height 15
click at [1017, 710] on link "View External Url" at bounding box center [1014, 703] width 83 height 15
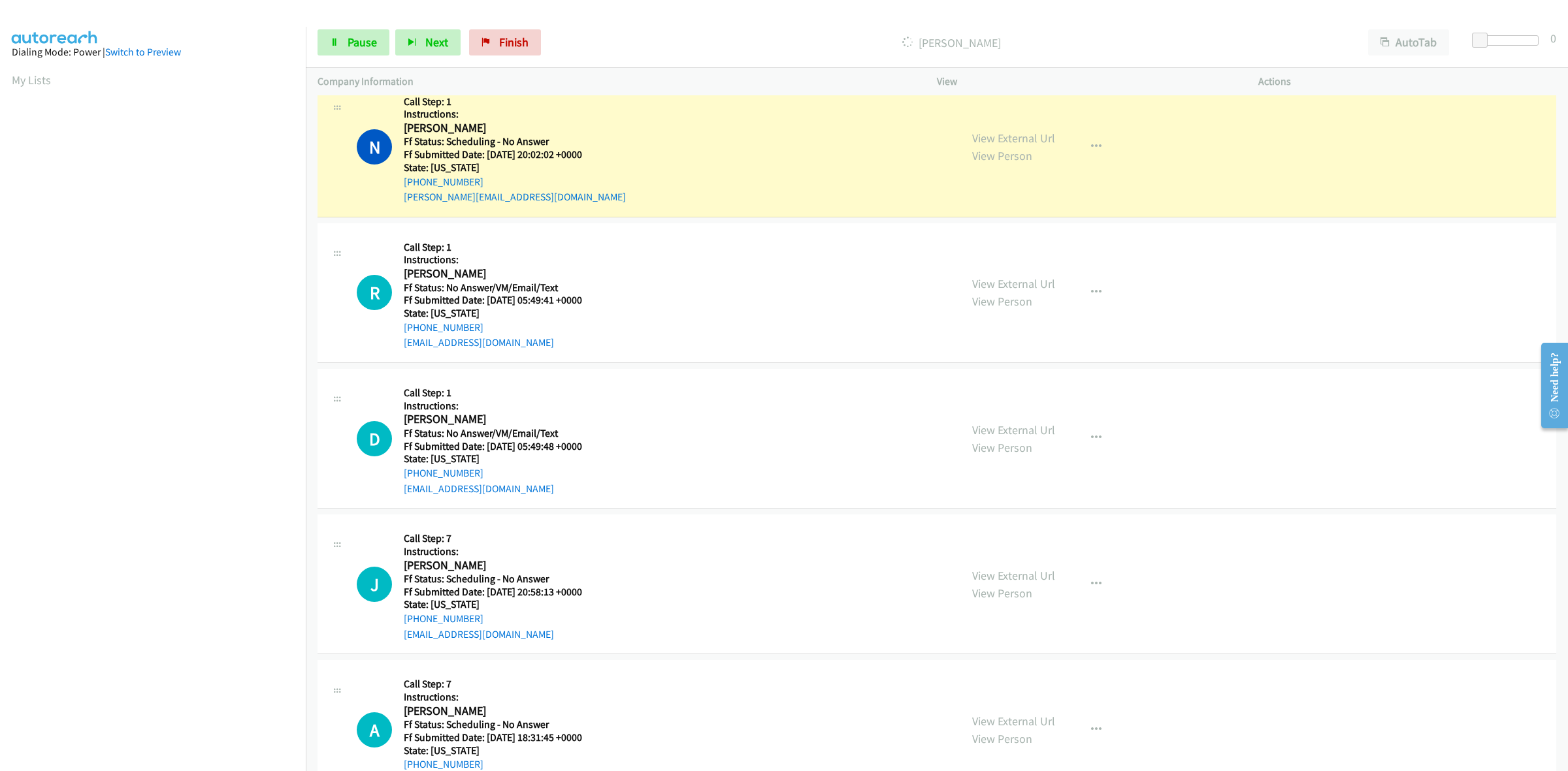
scroll to position [6469, 0]
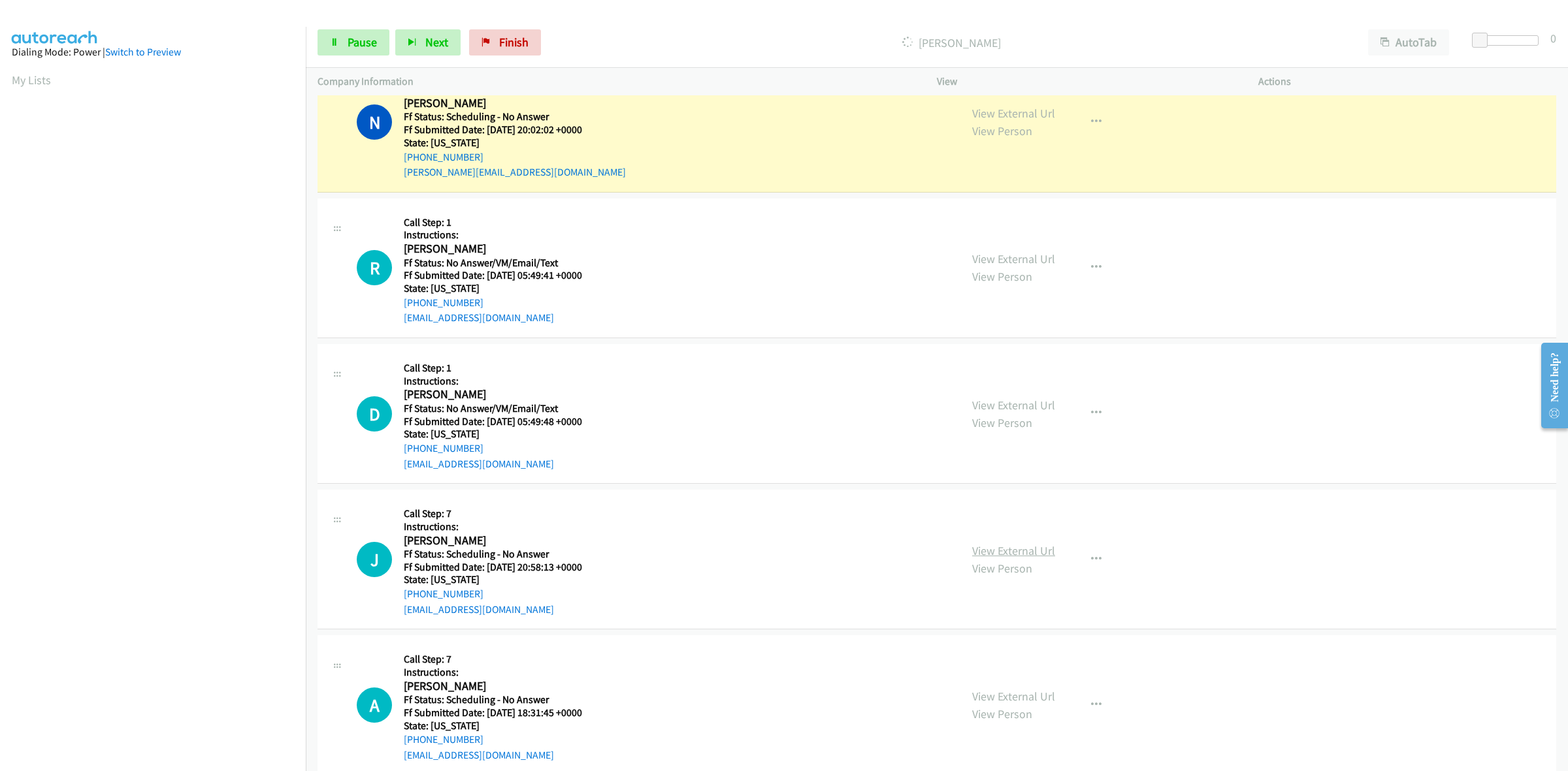
click at [1020, 556] on link "View External Url" at bounding box center [1014, 551] width 83 height 15
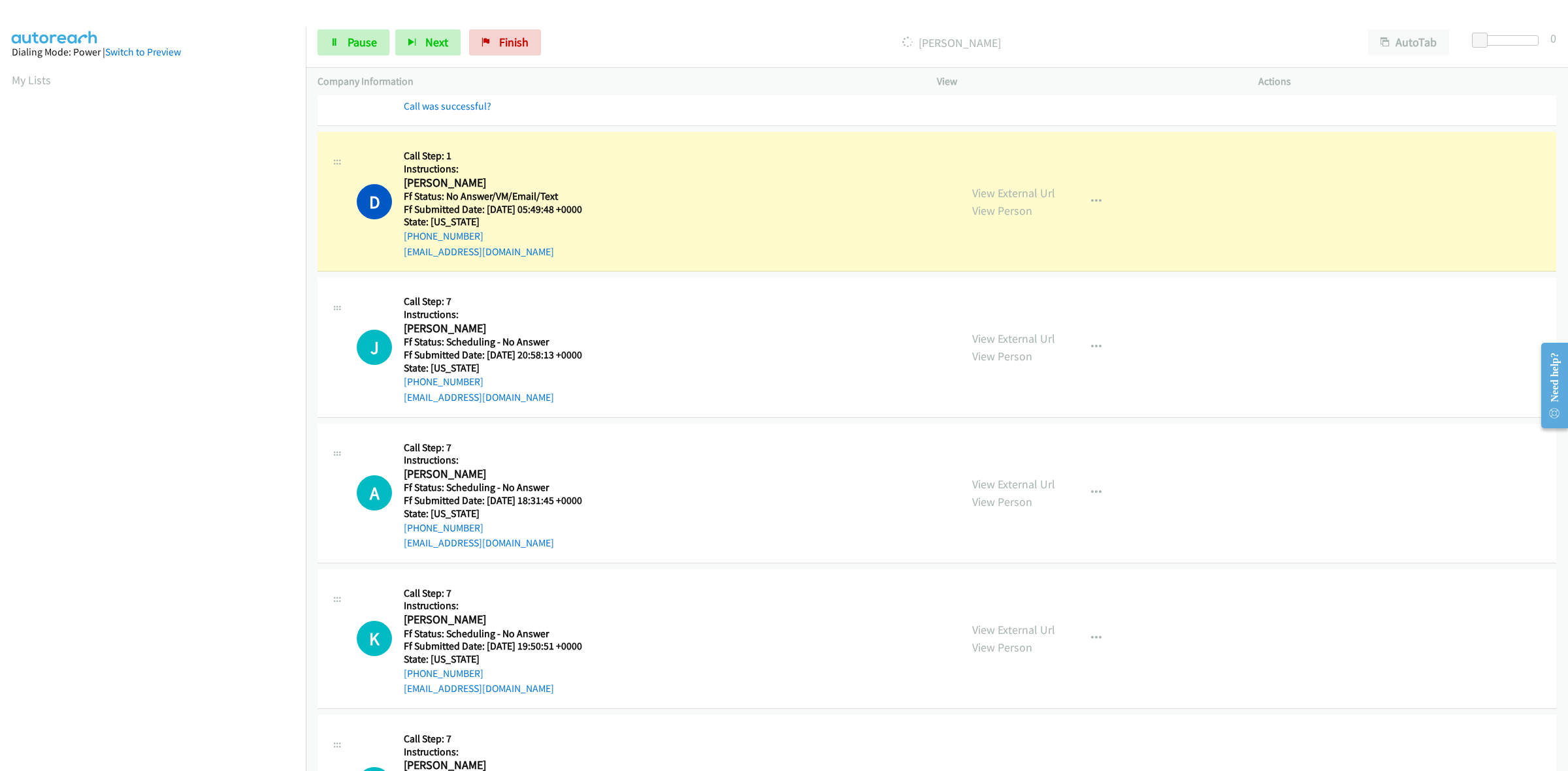
scroll to position [6795, 0]
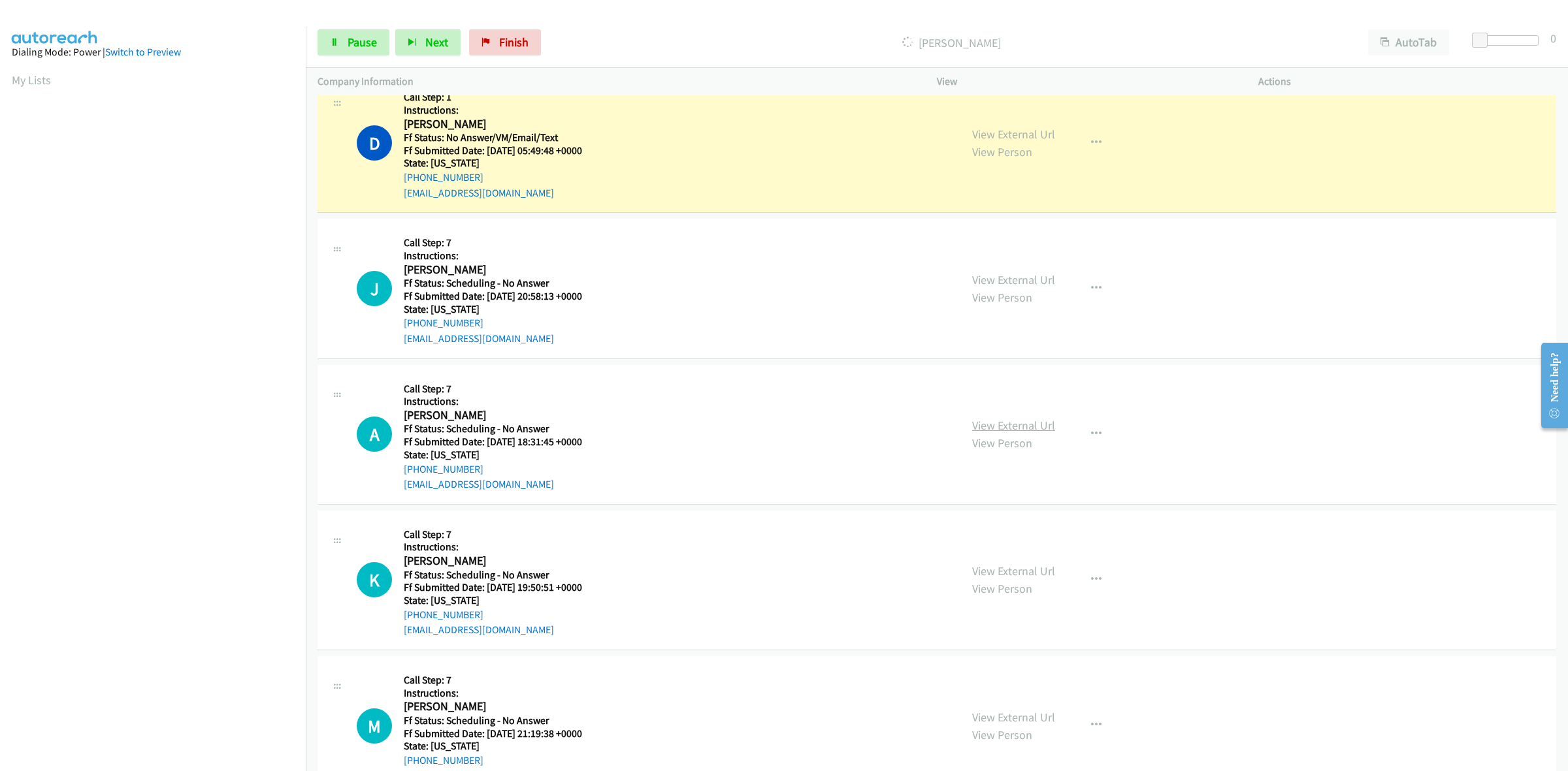
click at [1018, 429] on link "View External Url" at bounding box center [1014, 425] width 83 height 15
click at [1018, 573] on link "View External Url" at bounding box center [1014, 571] width 83 height 15
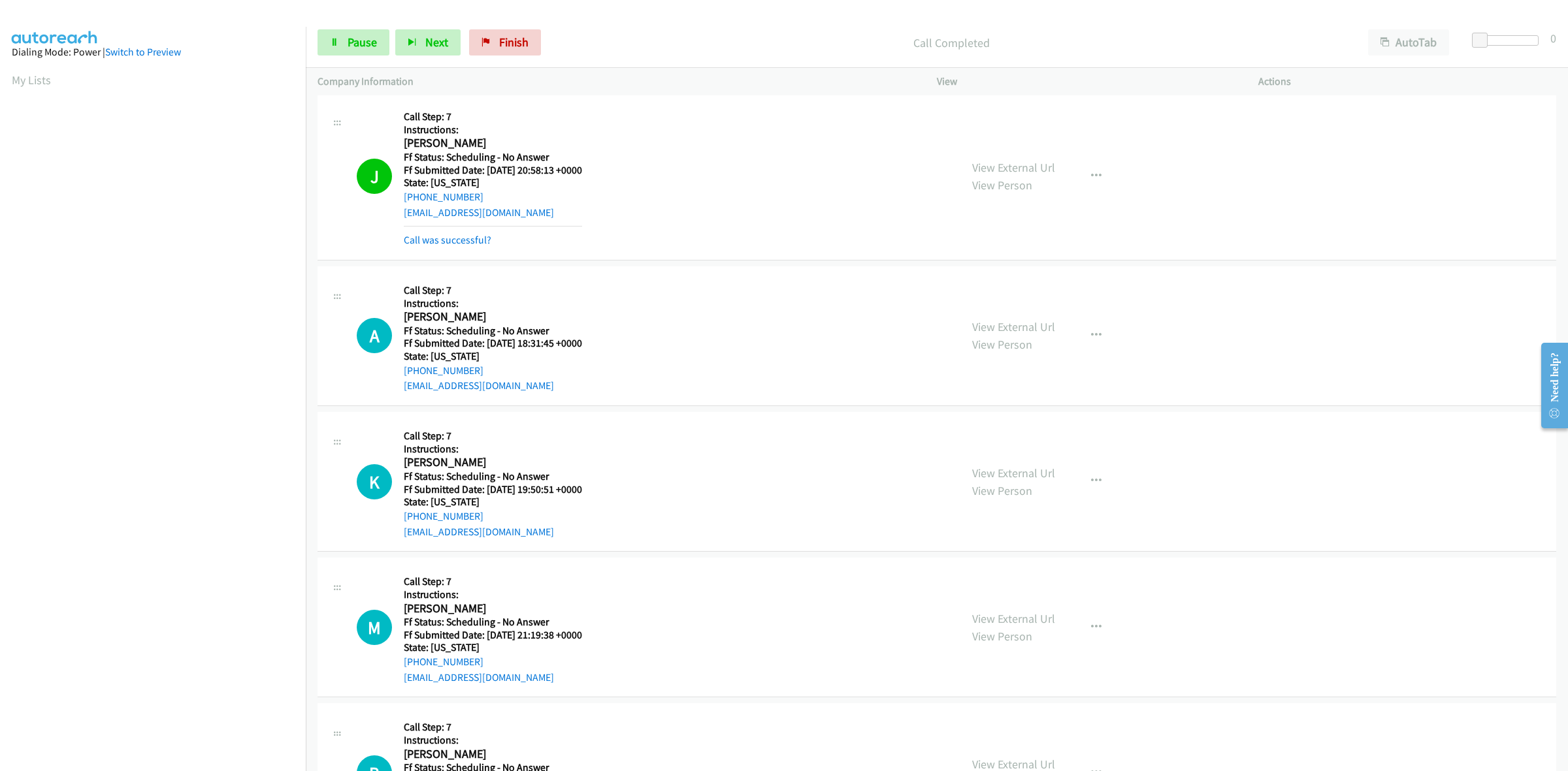
scroll to position [6958, 0]
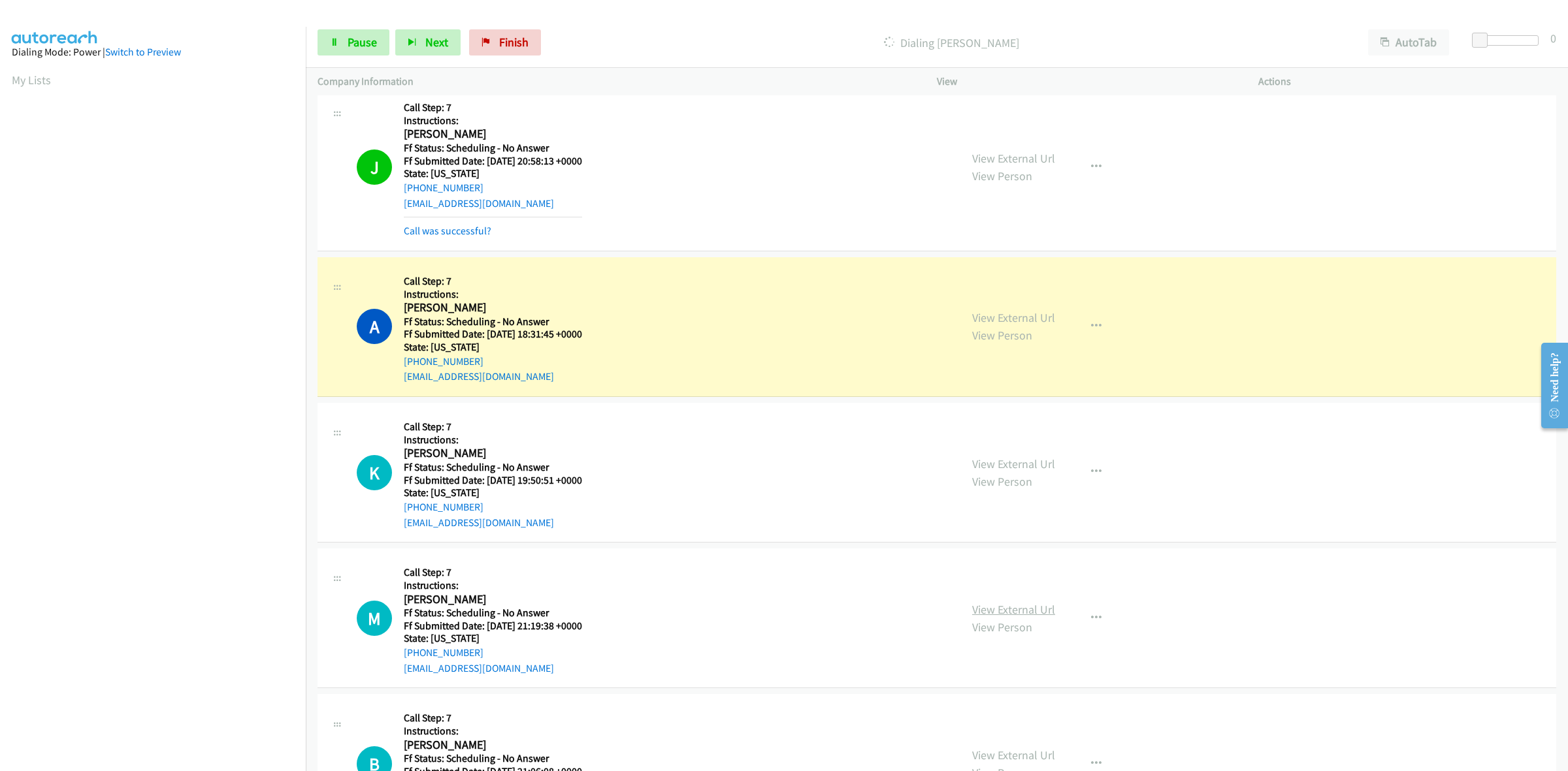
click at [1013, 617] on link "View External Url" at bounding box center [1014, 609] width 83 height 15
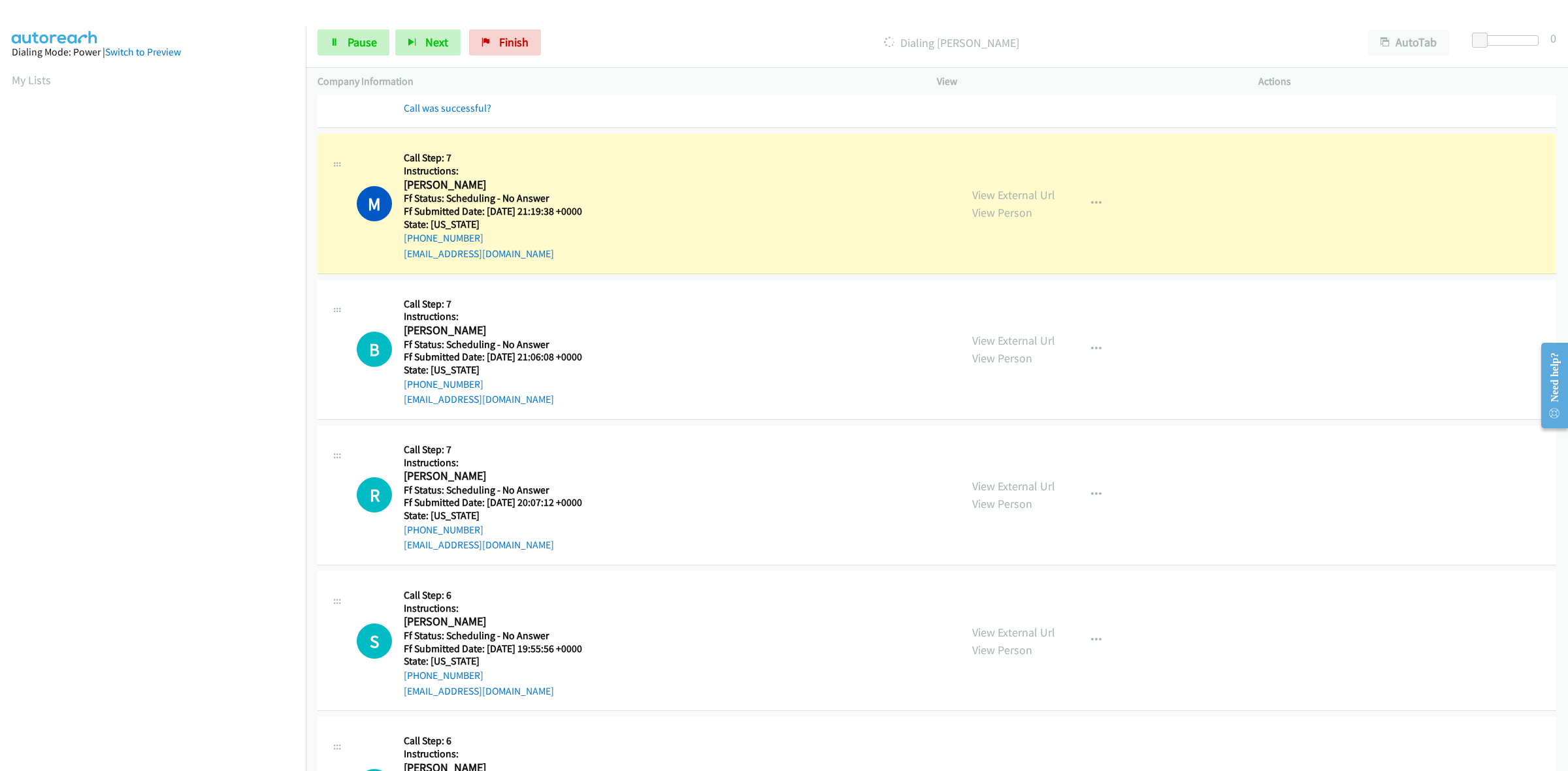
scroll to position [7476, 0]
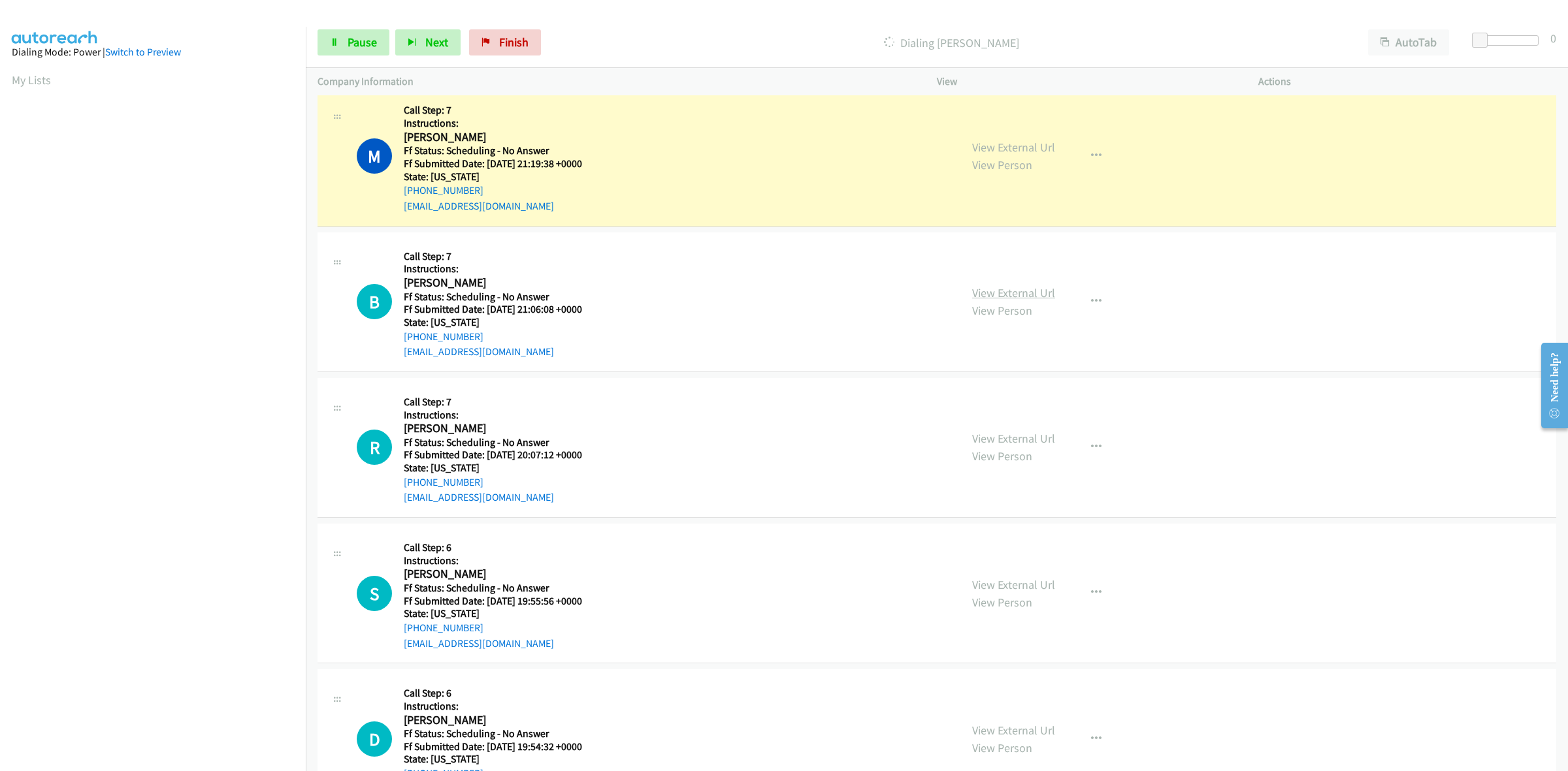
click at [1024, 300] on link "View External Url" at bounding box center [1014, 293] width 83 height 15
click at [987, 445] on link "View External Url" at bounding box center [1014, 438] width 83 height 15
click at [1035, 591] on link "View External Url" at bounding box center [1014, 584] width 83 height 15
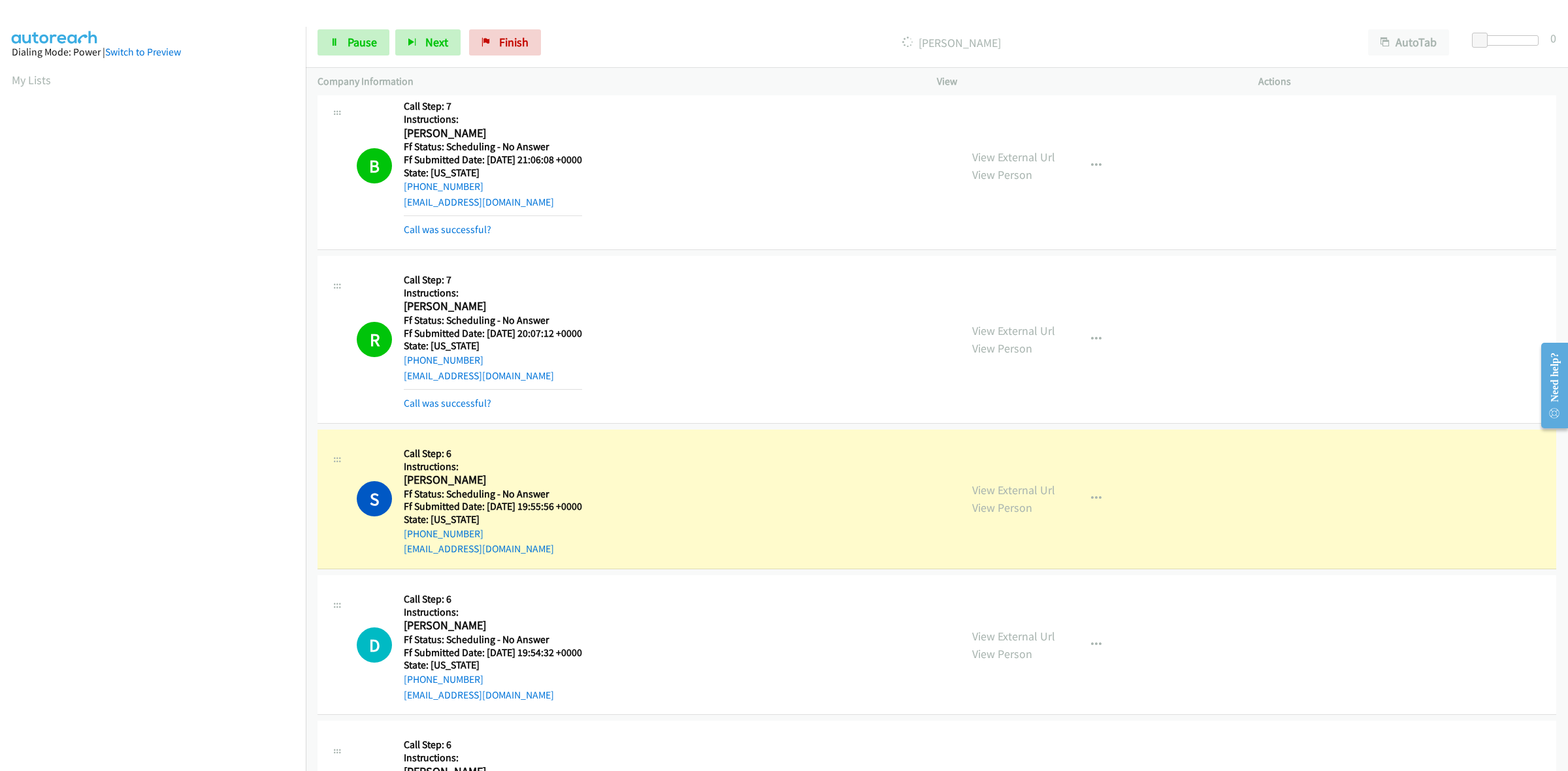
scroll to position [7721, 0]
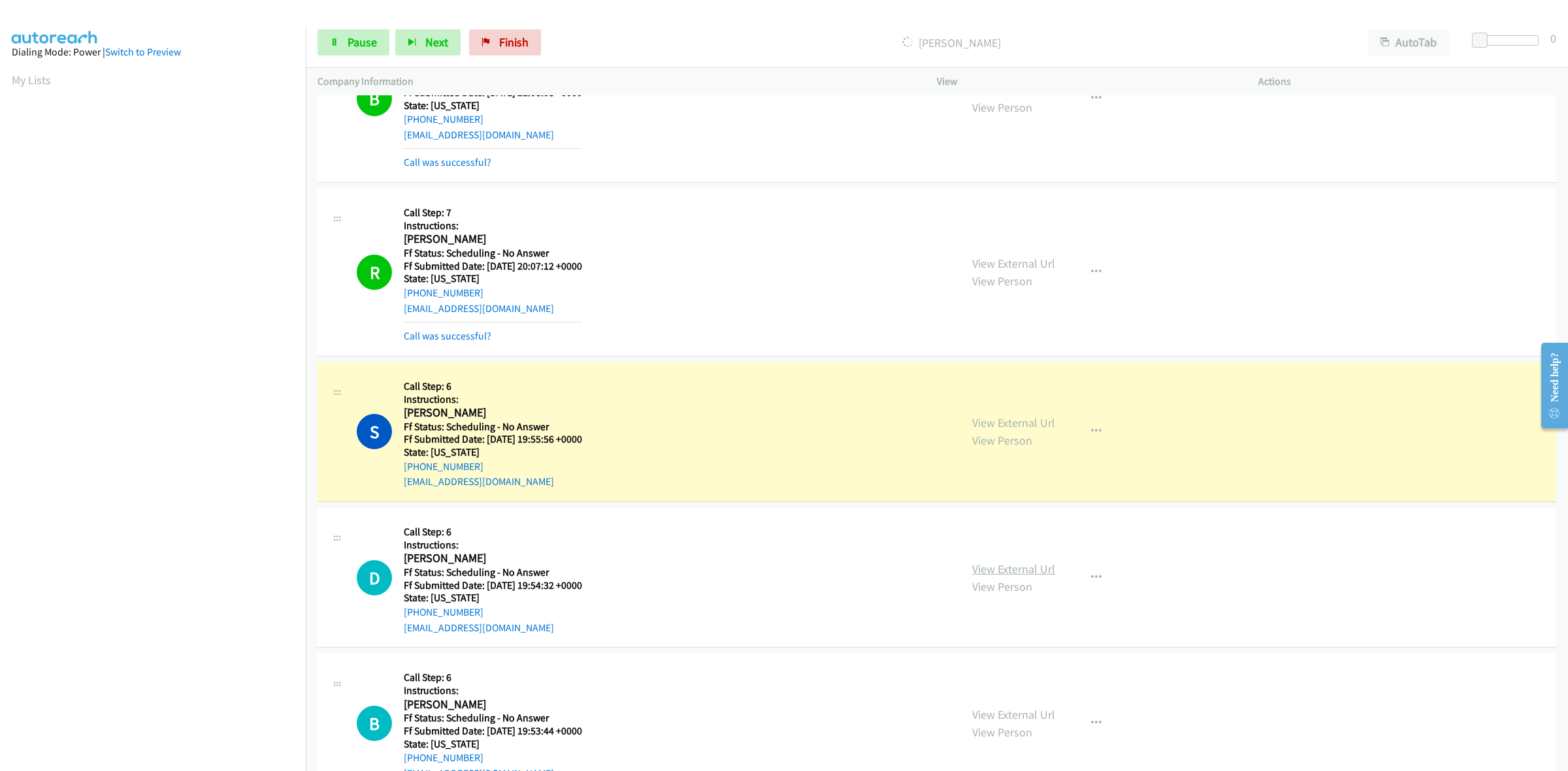
click at [1008, 572] on link "View External Url" at bounding box center [1014, 569] width 83 height 15
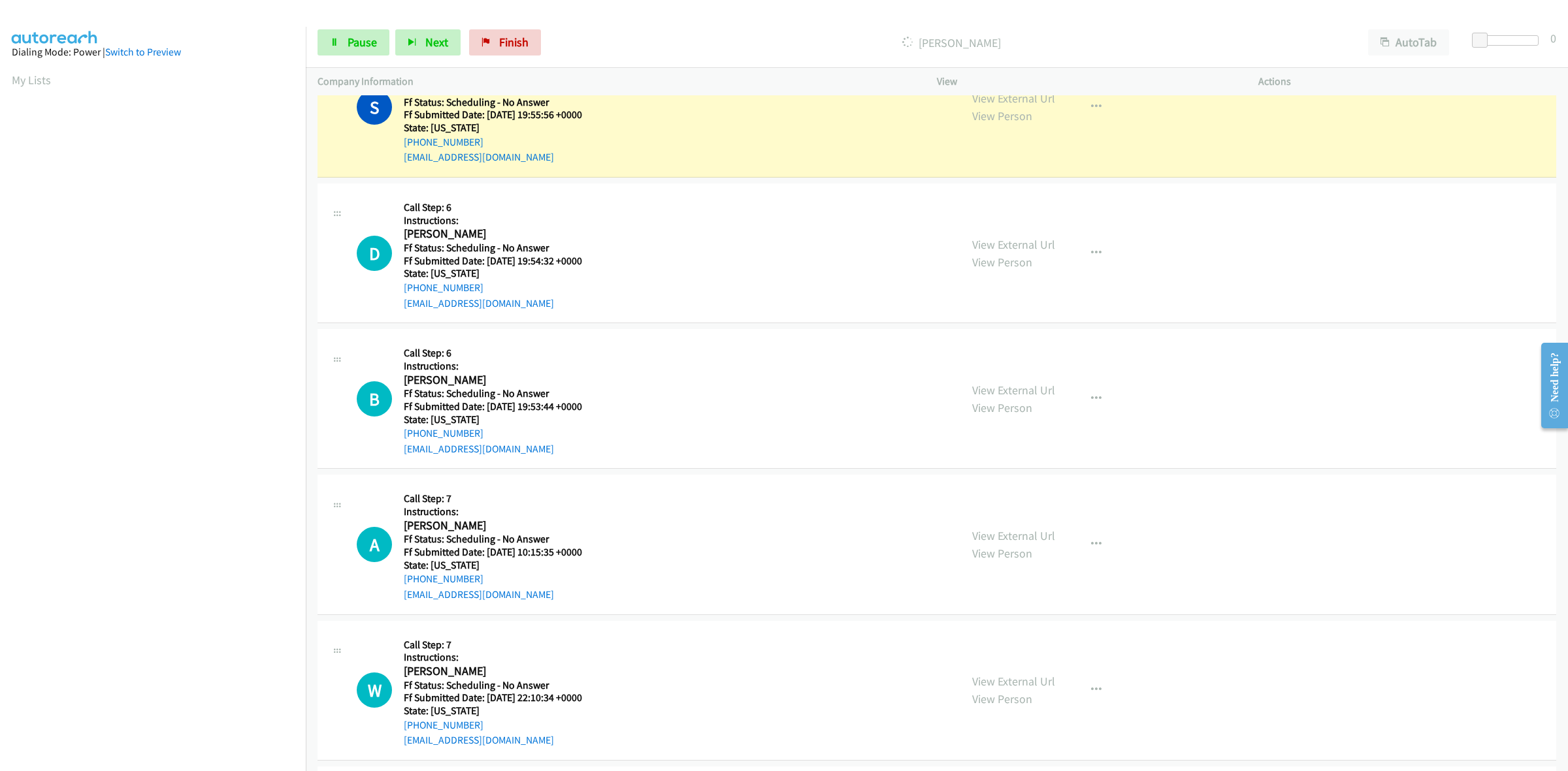
scroll to position [8048, 0]
click at [1021, 390] on link "View External Url" at bounding box center [1014, 388] width 83 height 15
click at [994, 536] on link "View External Url" at bounding box center [1014, 533] width 83 height 15
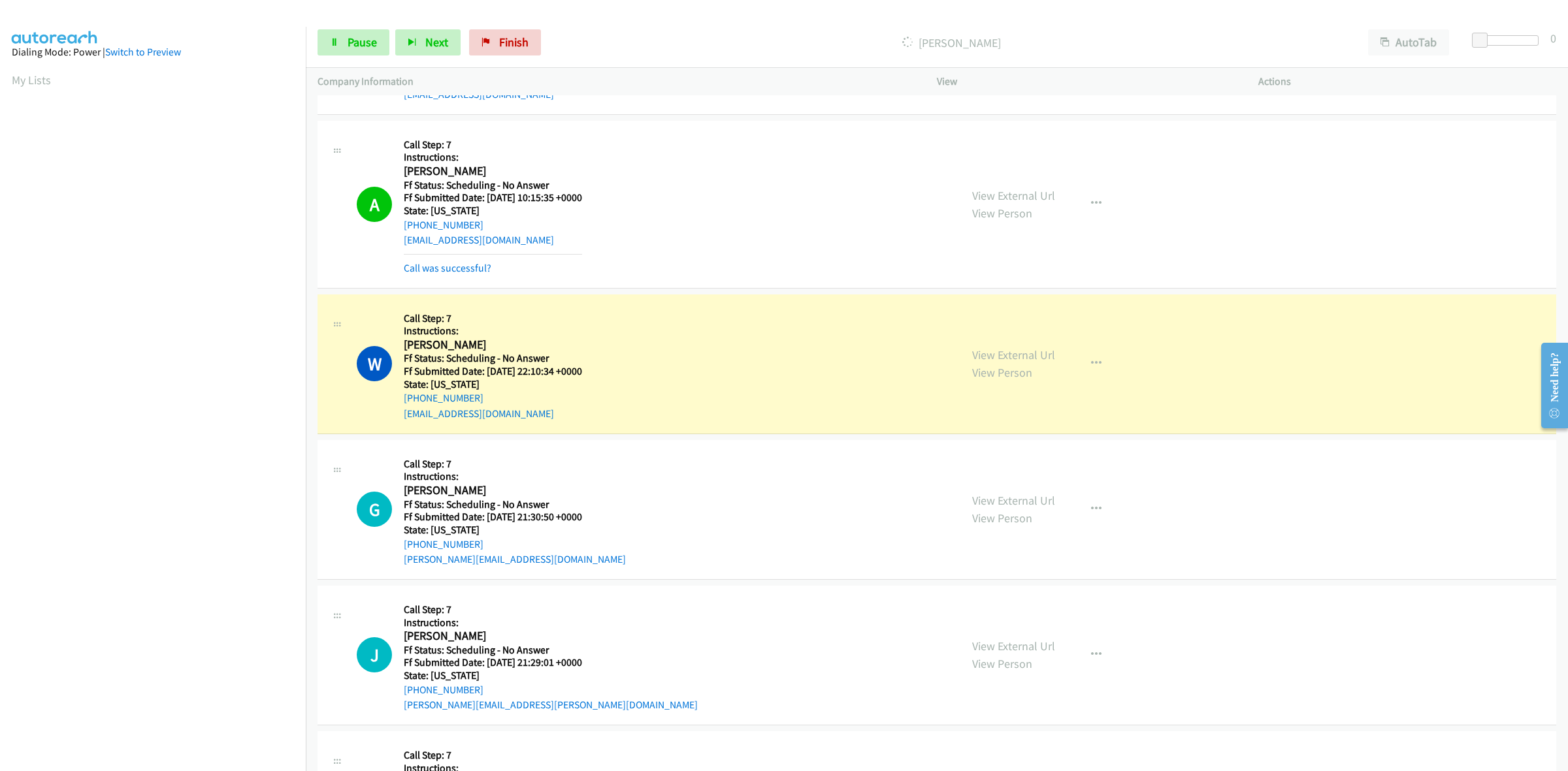
scroll to position [8538, 0]
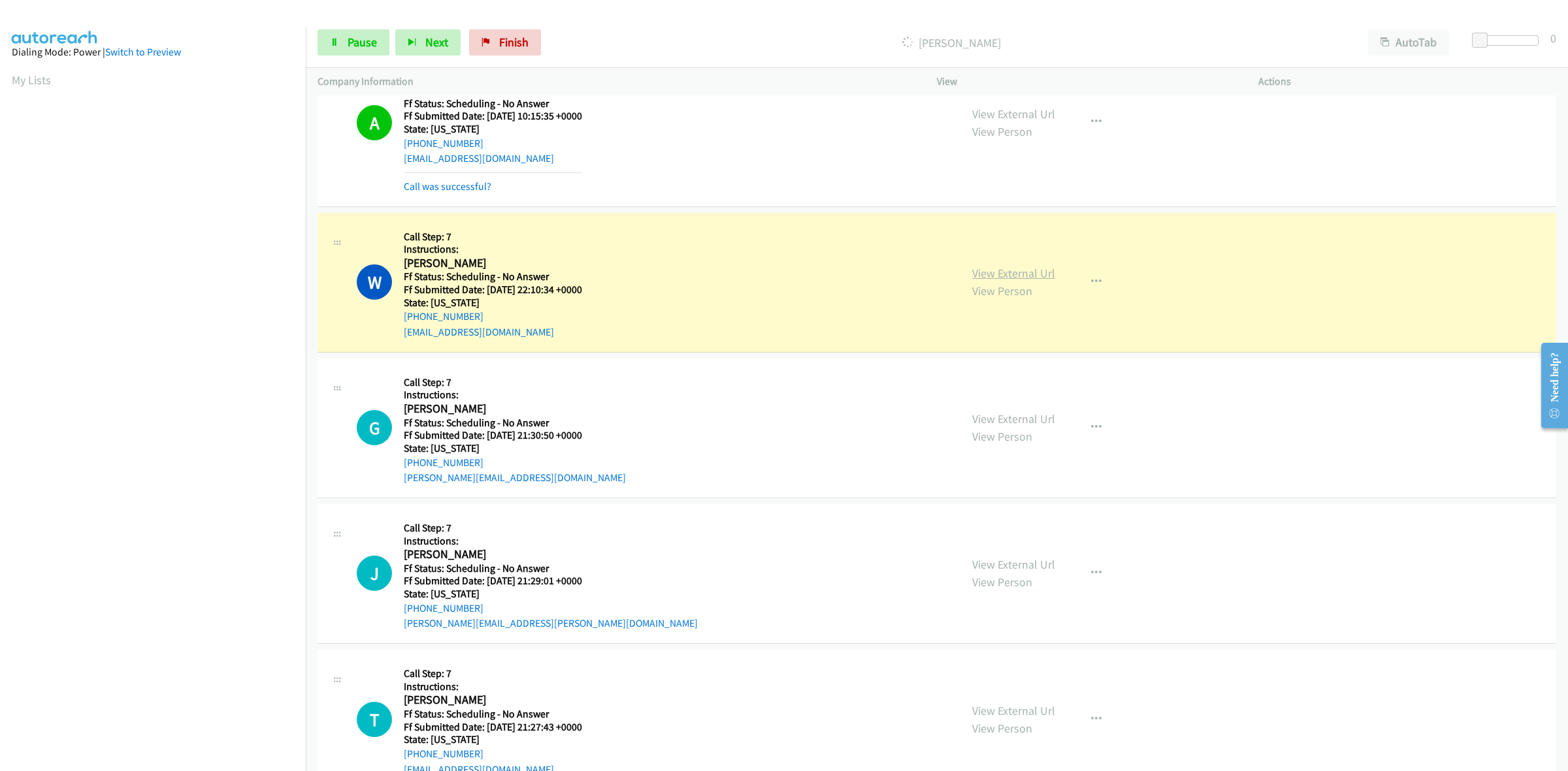
click at [1004, 279] on link "View External Url" at bounding box center [1014, 273] width 83 height 15
click at [1028, 425] on link "View External Url" at bounding box center [1014, 418] width 83 height 15
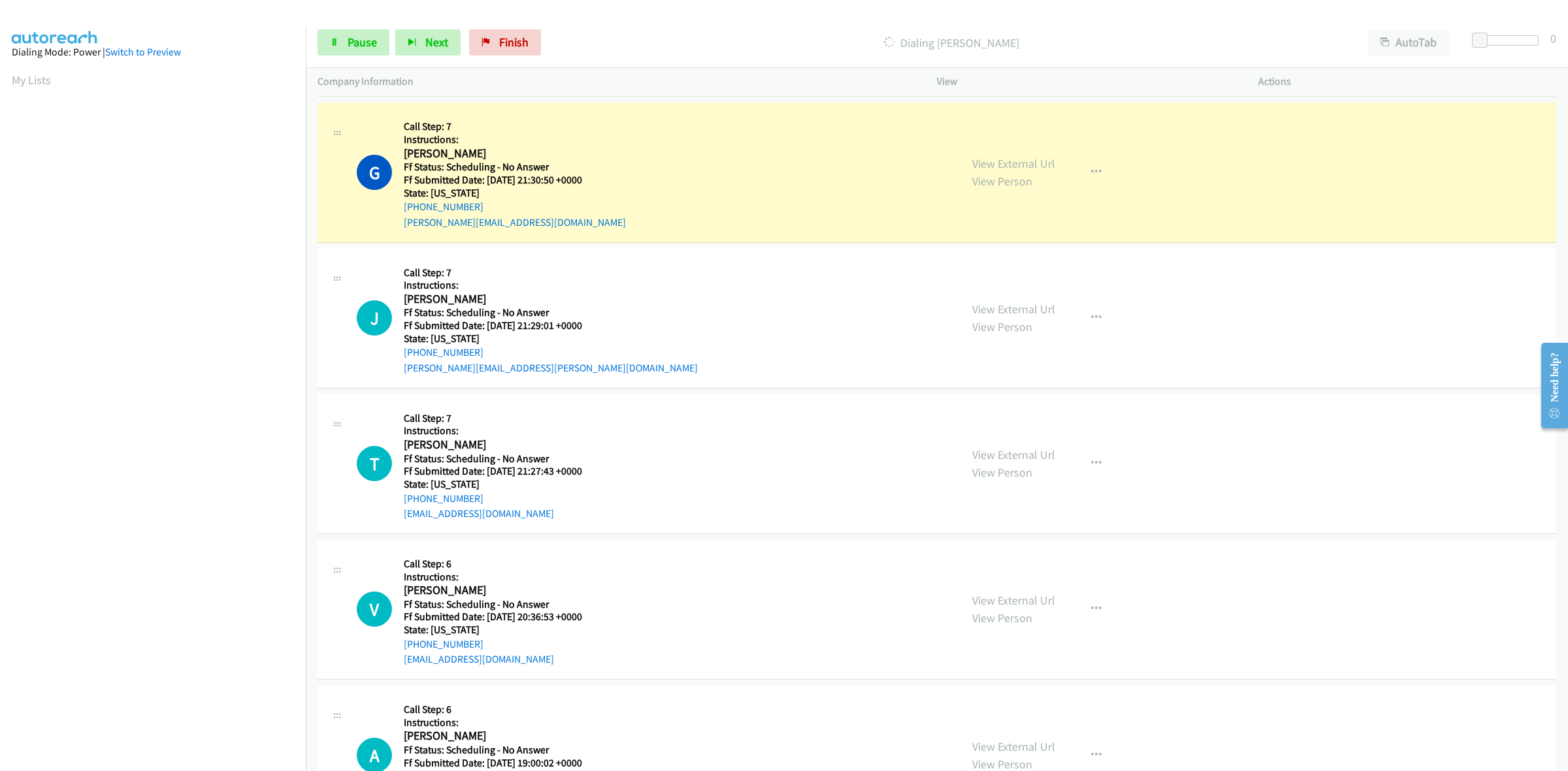
scroll to position [8864, 0]
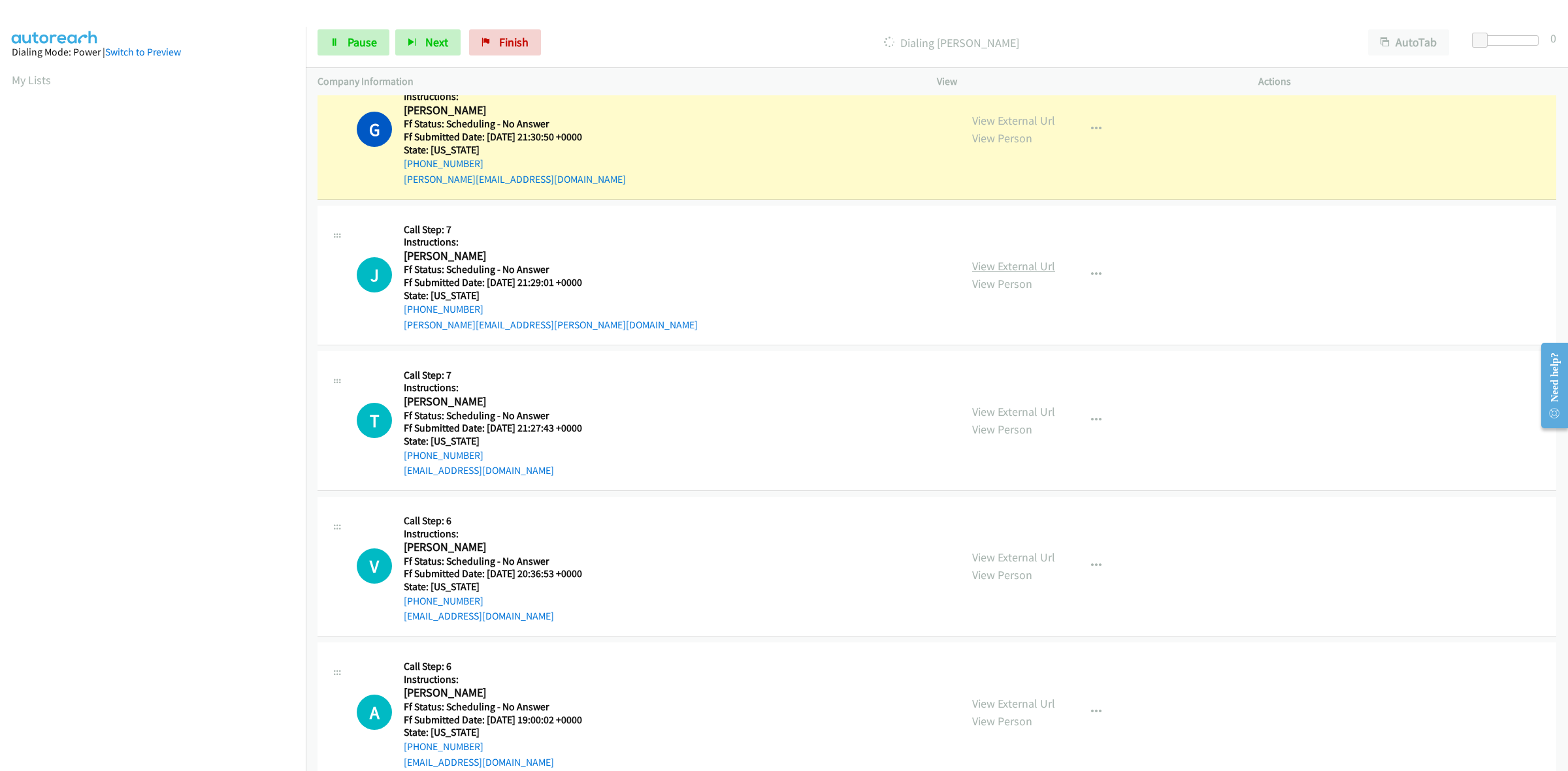
click at [1019, 274] on link "View External Url" at bounding box center [1014, 266] width 83 height 15
click at [1000, 418] on link "View External Url" at bounding box center [1014, 411] width 83 height 15
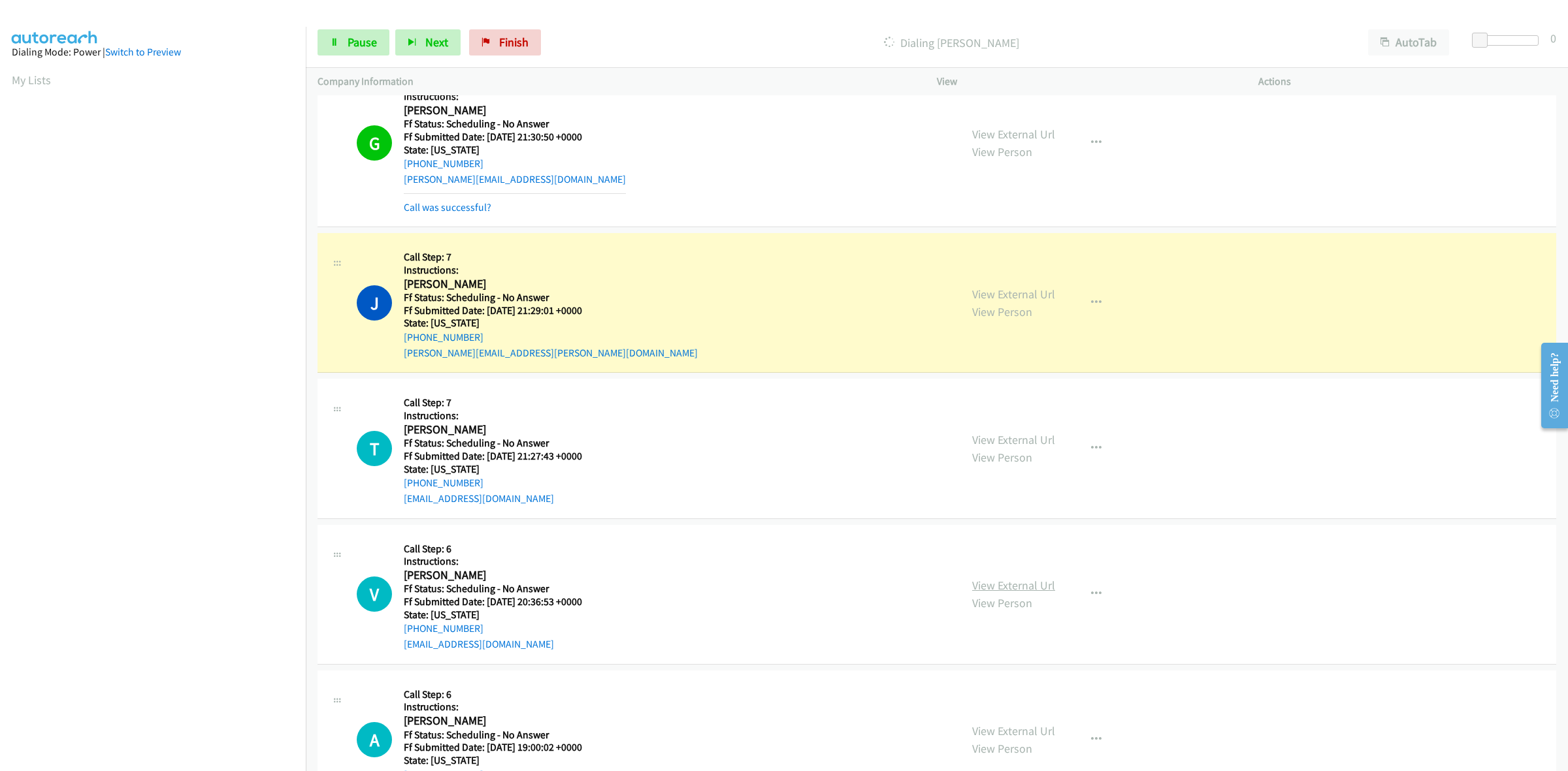
click at [1032, 593] on link "View External Url" at bounding box center [1014, 585] width 83 height 15
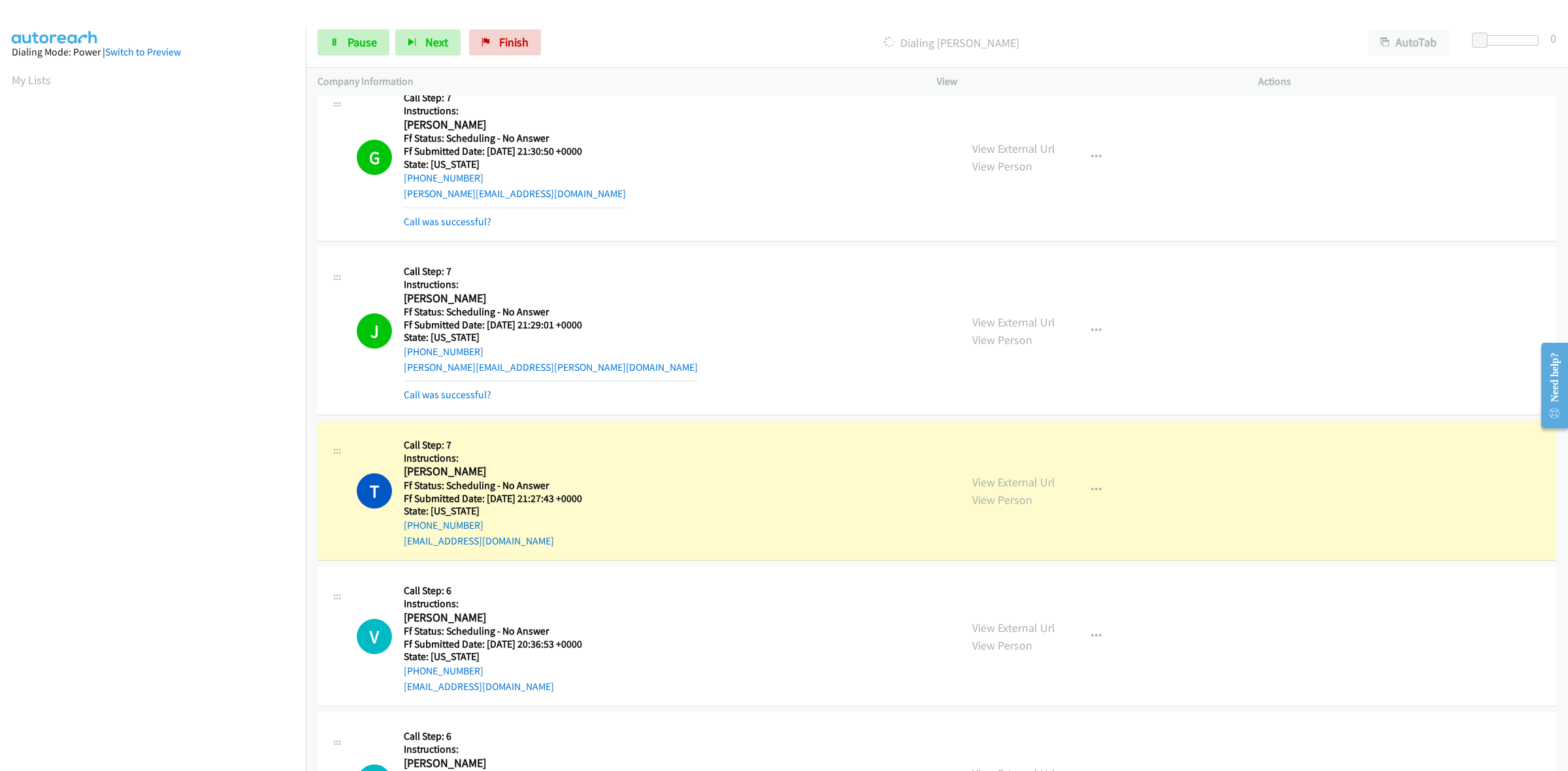
scroll to position [9027, 0]
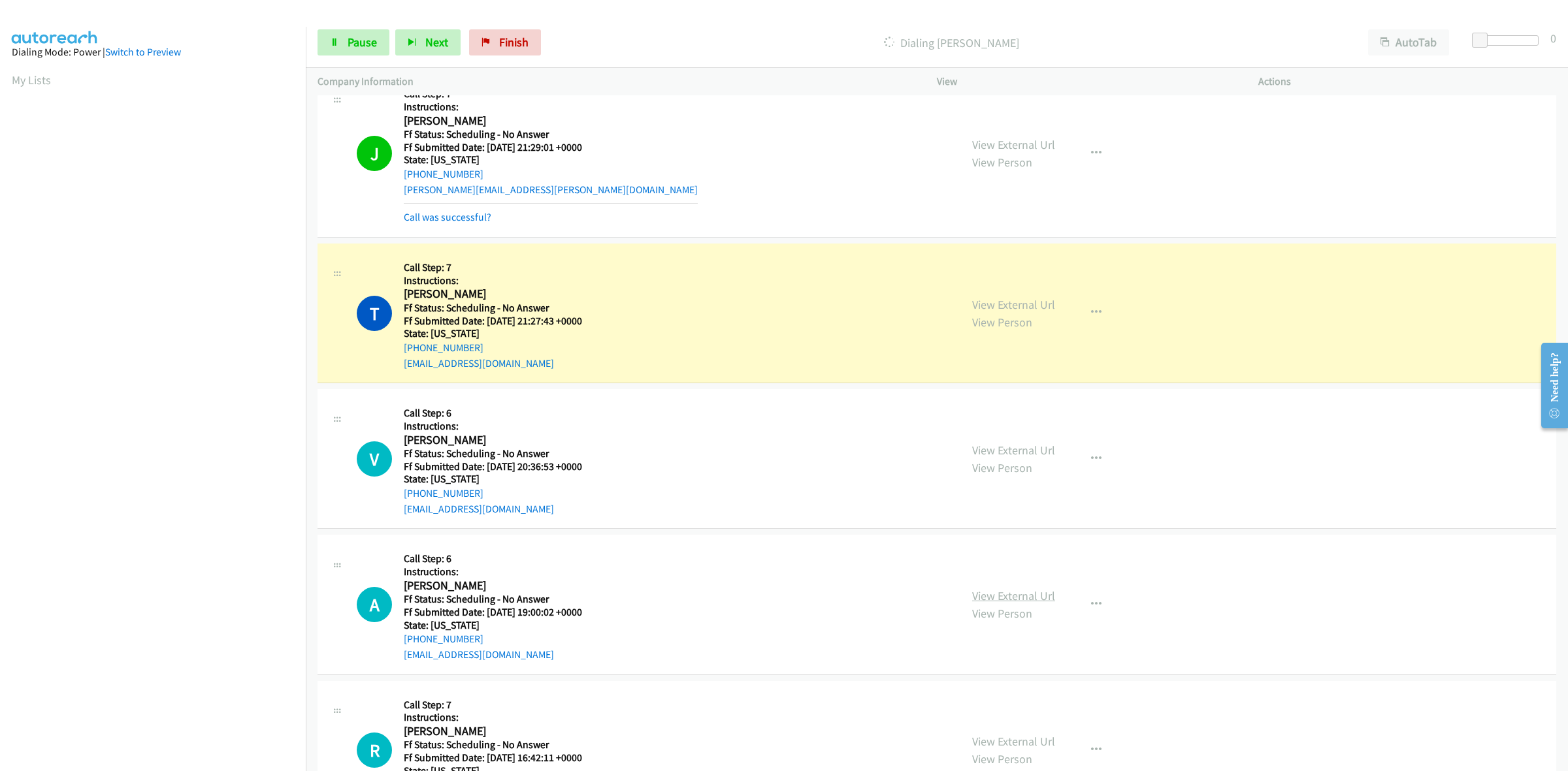
click at [1010, 603] on link "View External Url" at bounding box center [1014, 595] width 83 height 15
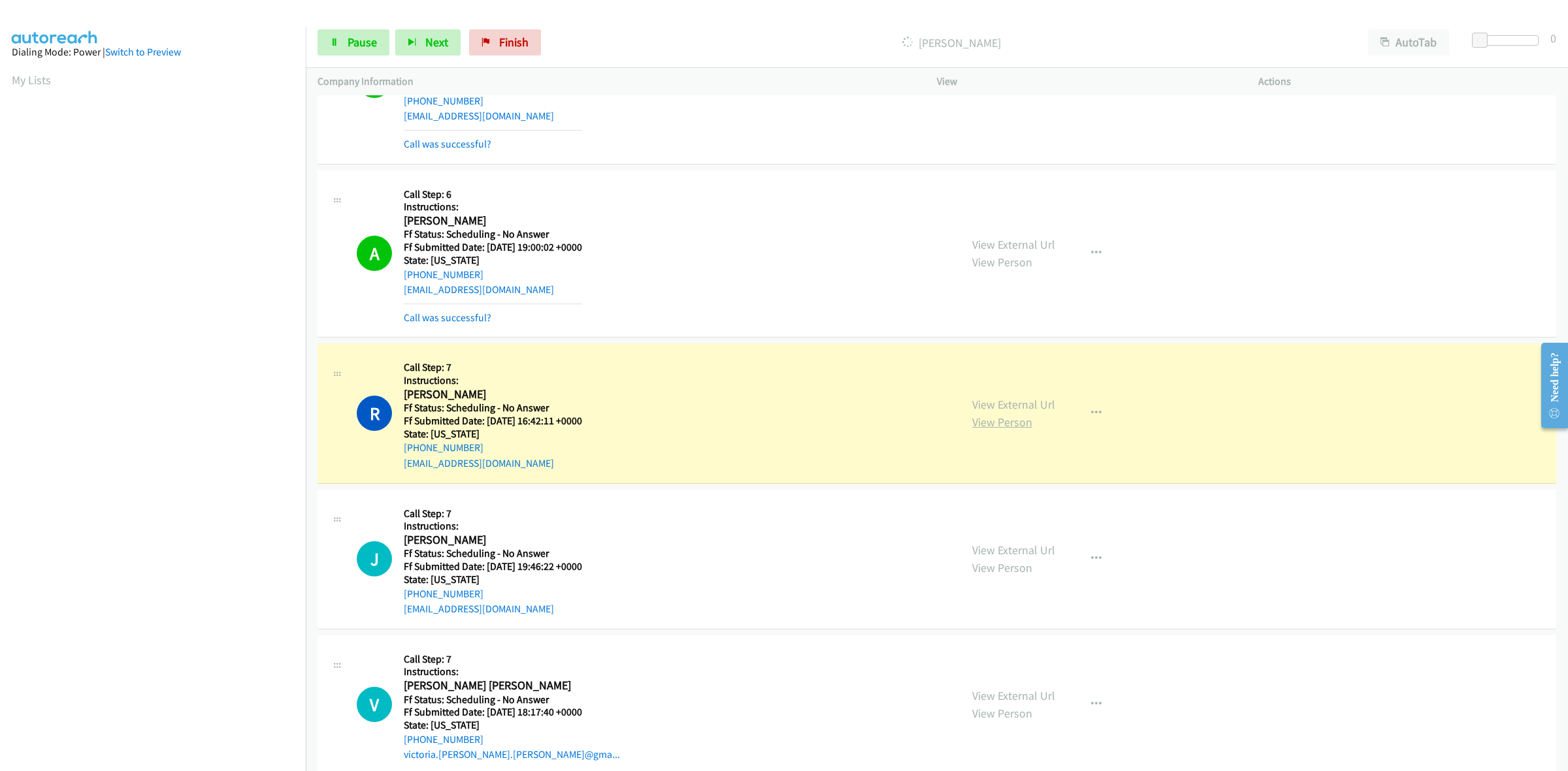
scroll to position [9517, 0]
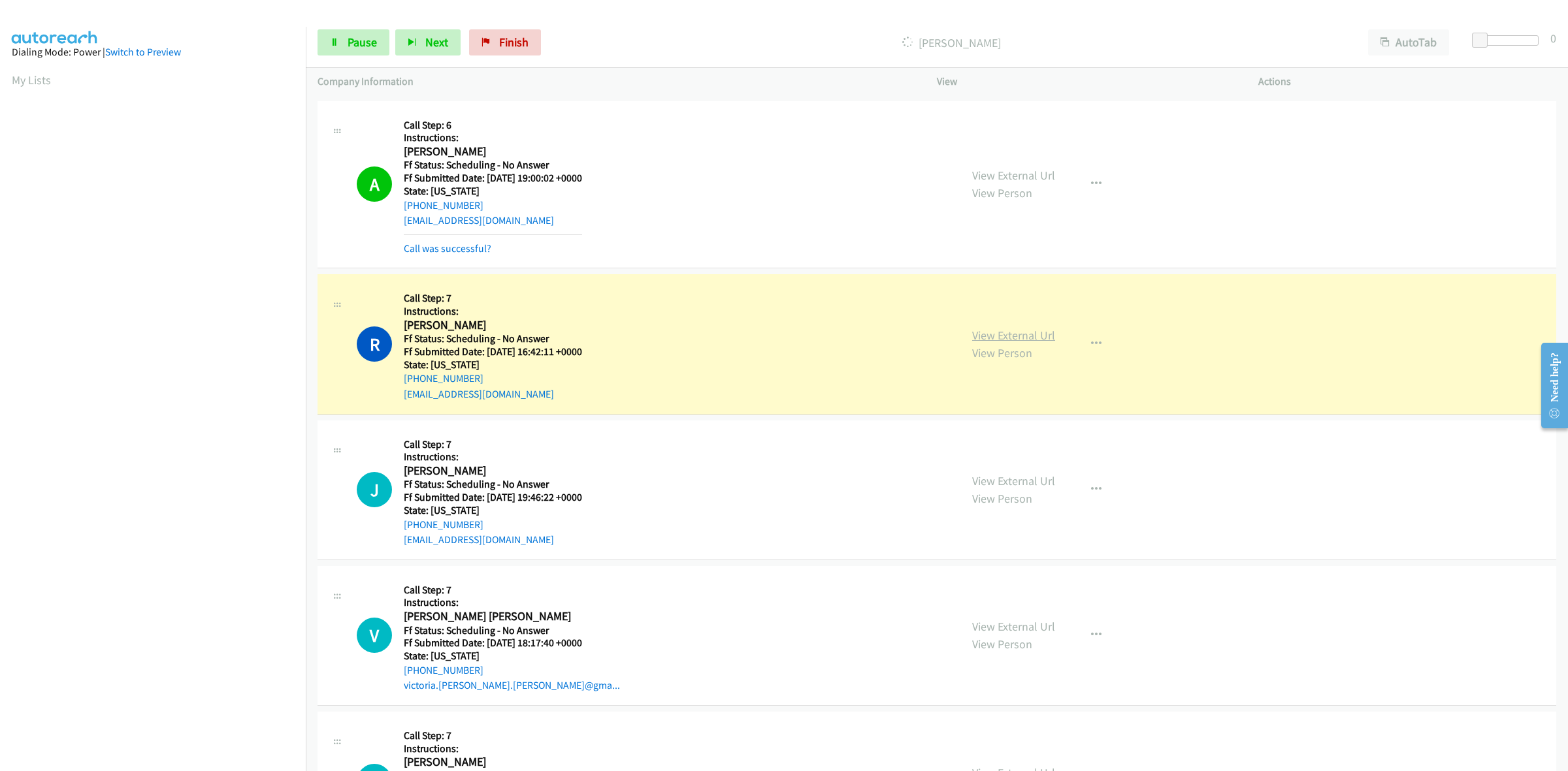
click at [1026, 342] on link "View External Url" at bounding box center [1014, 335] width 83 height 15
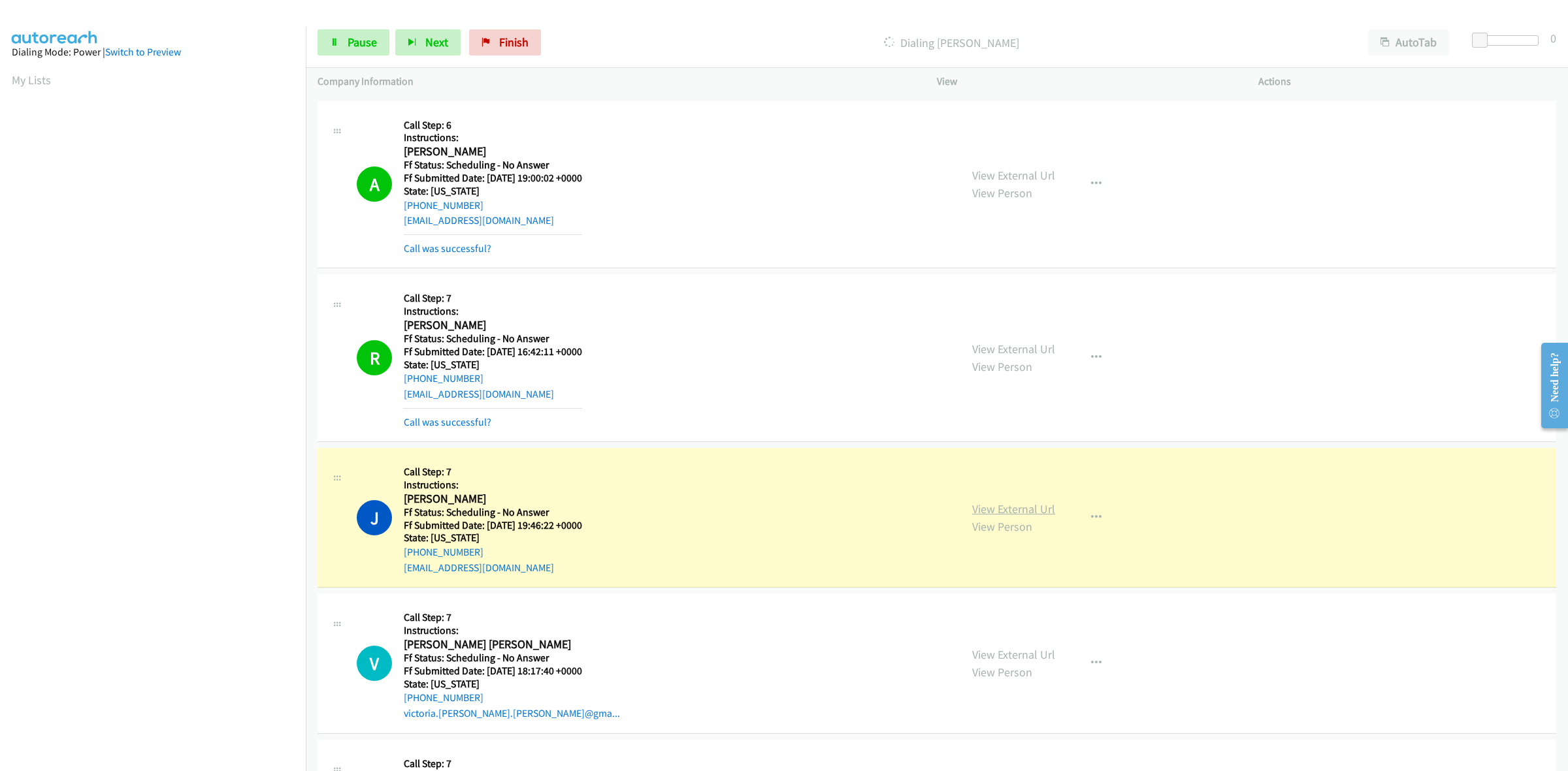
click at [1028, 516] on link "View External Url" at bounding box center [1014, 508] width 83 height 15
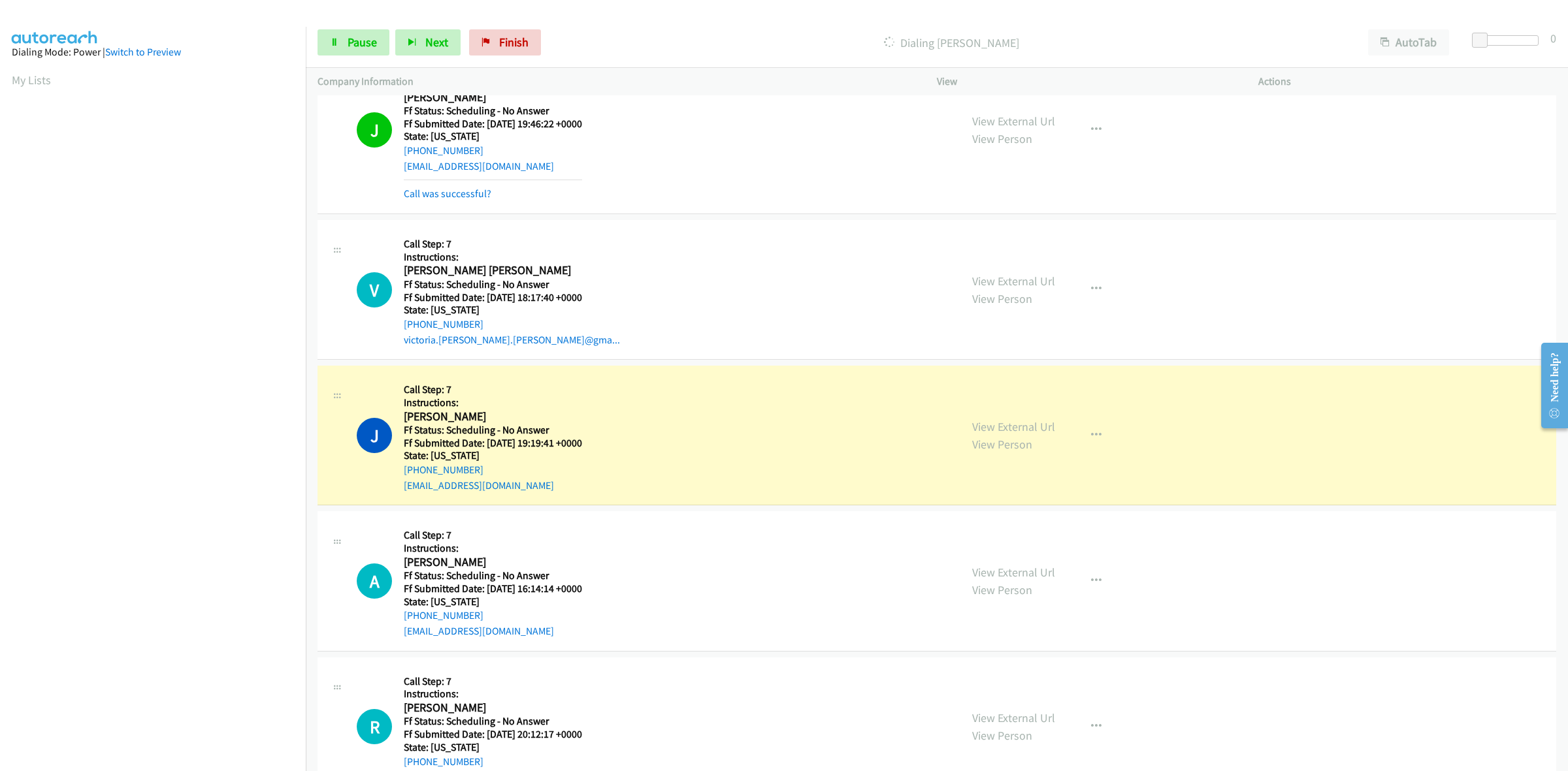
scroll to position [9925, 0]
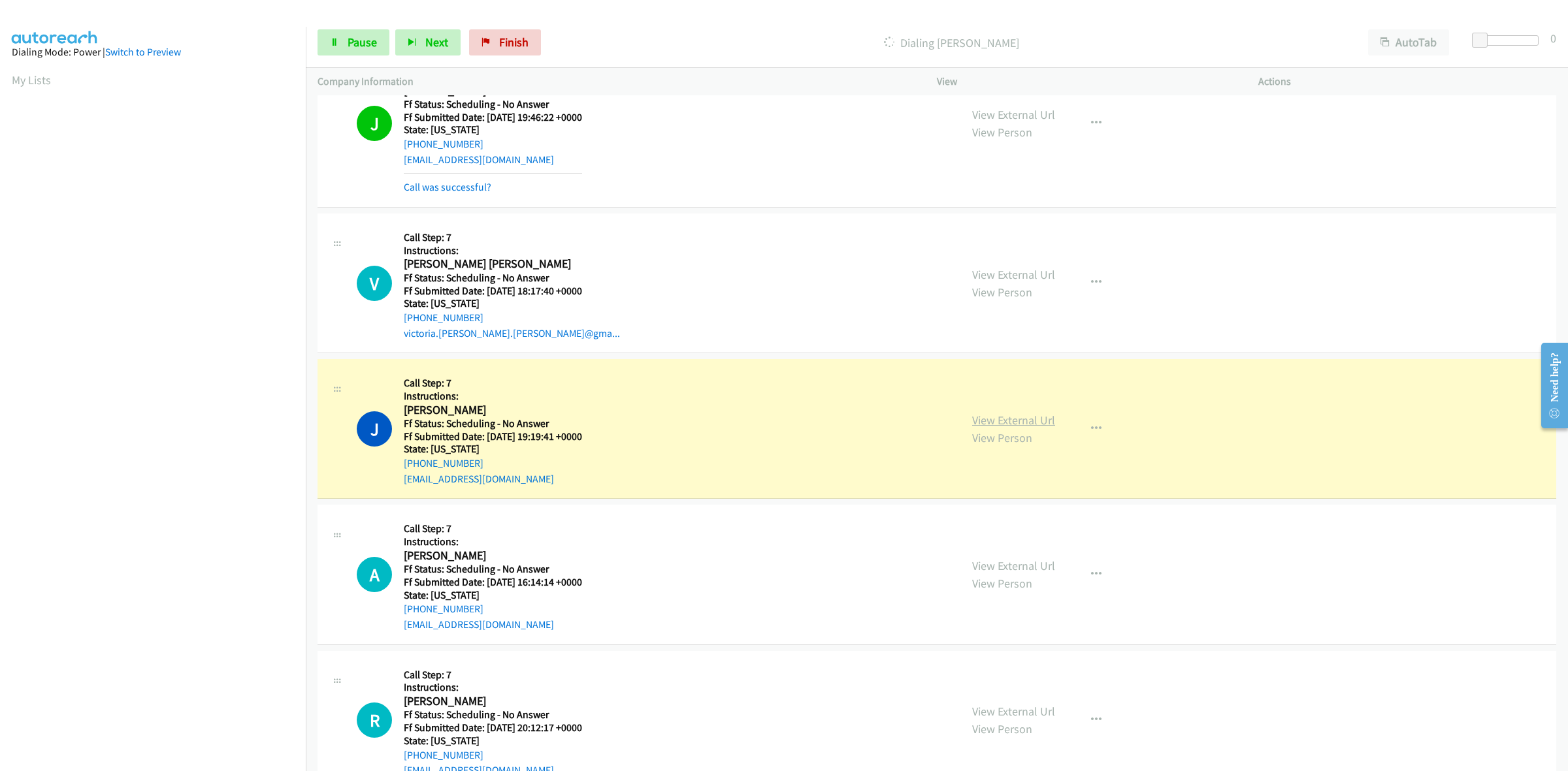
click at [1027, 428] on link "View External Url" at bounding box center [1014, 420] width 83 height 15
click at [370, 45] on span "Pause" at bounding box center [362, 42] width 30 height 15
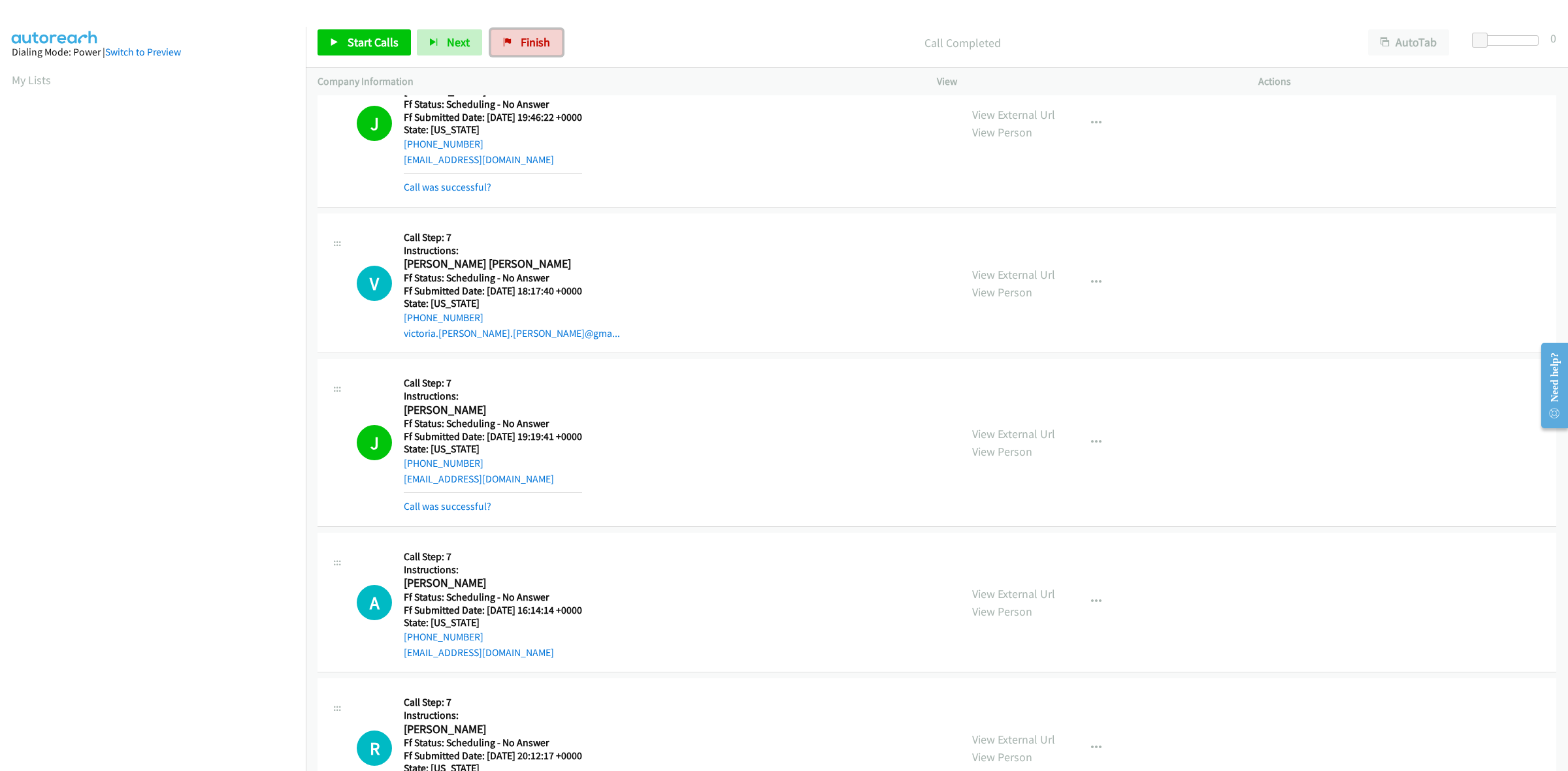
click at [510, 42] on link "Finish" at bounding box center [526, 42] width 72 height 26
